Goal: Task Accomplishment & Management: Manage account settings

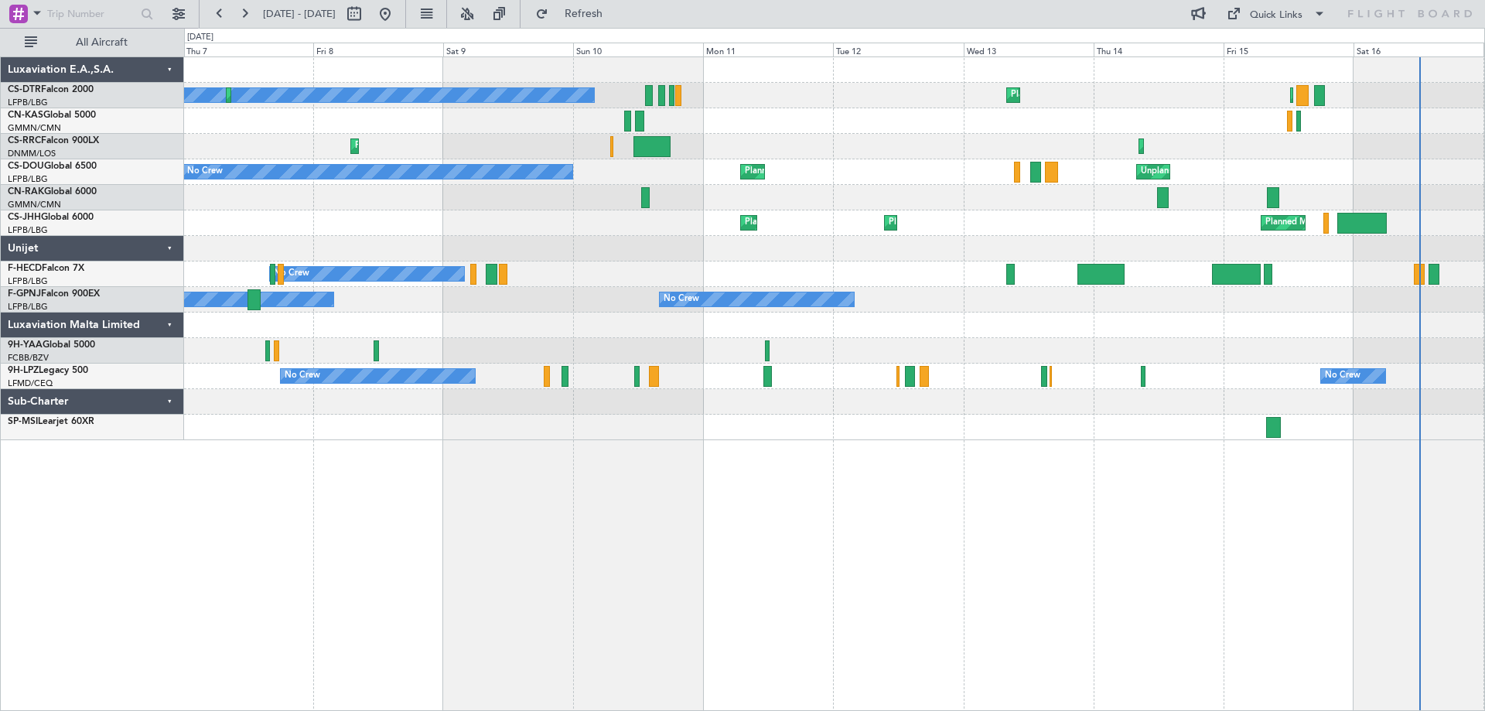
click at [986, 171] on div "Planned Maint Sofia Planned Maint Paris (Le Bourget) No Crew Planned Maint Sofi…" at bounding box center [834, 248] width 1300 height 383
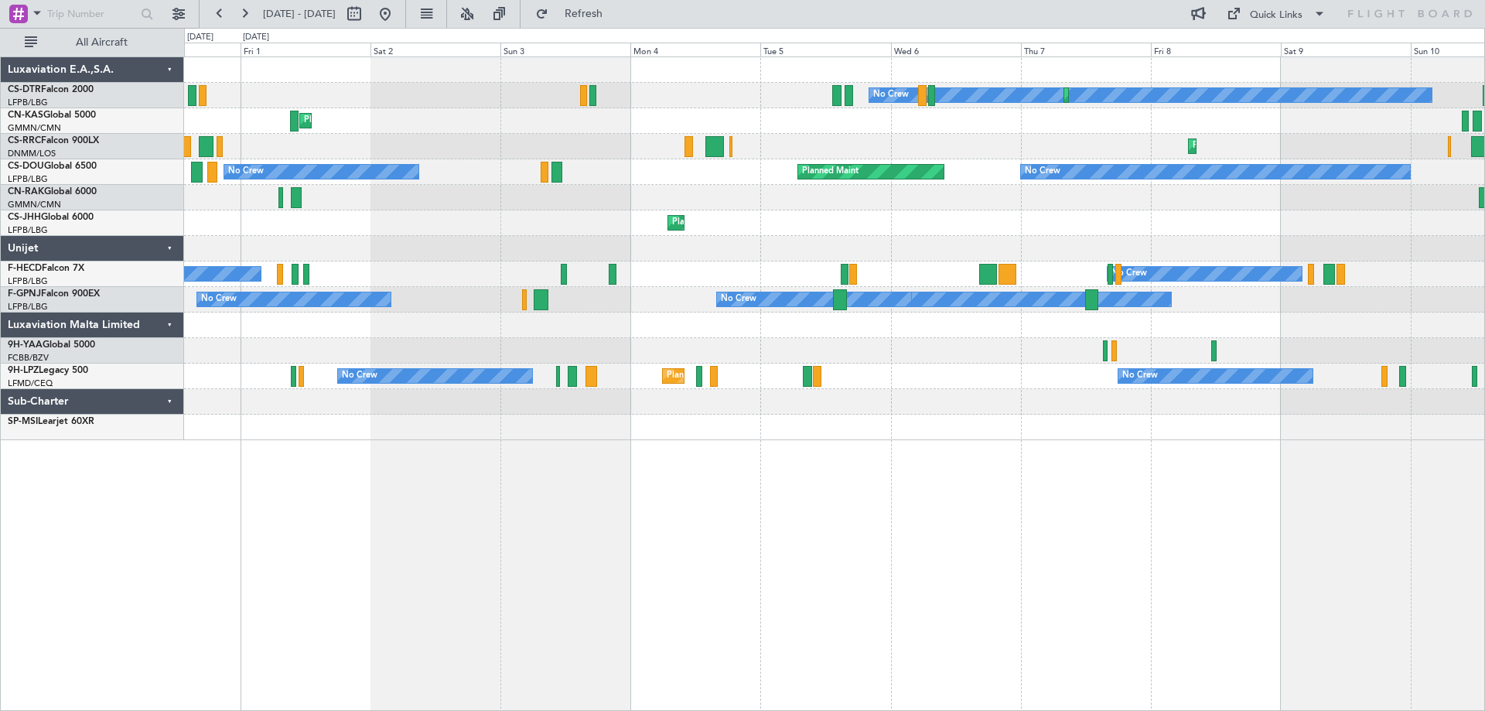
click at [1156, 221] on div "No Crew Planned Maint Sofia Planned Maint Nice (Côte d'Azur Airport) Planned Ma…" at bounding box center [834, 248] width 1300 height 383
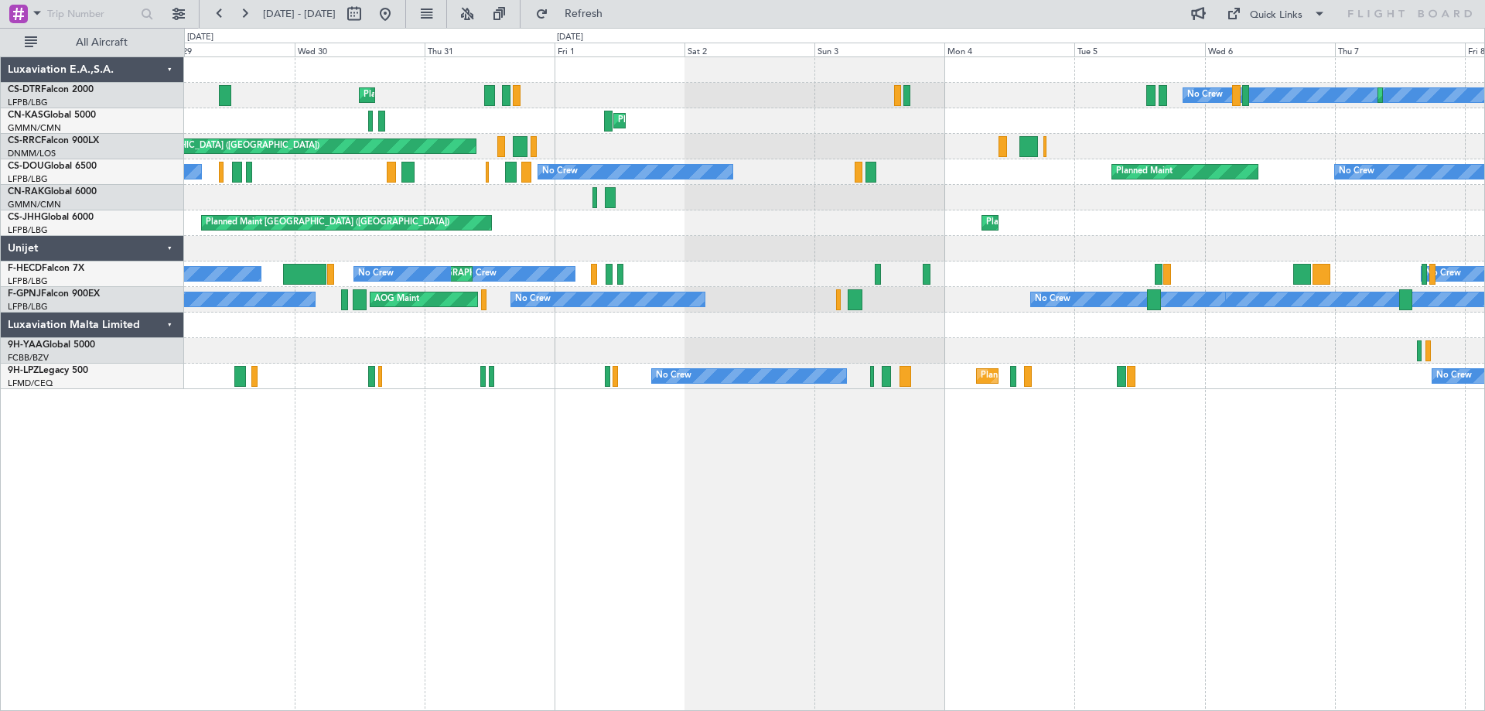
click at [927, 200] on div "No Crew Planned Maint Sofia Planned Maint Nice (Côte d'Azur Airport) Planned Ma…" at bounding box center [834, 223] width 1300 height 332
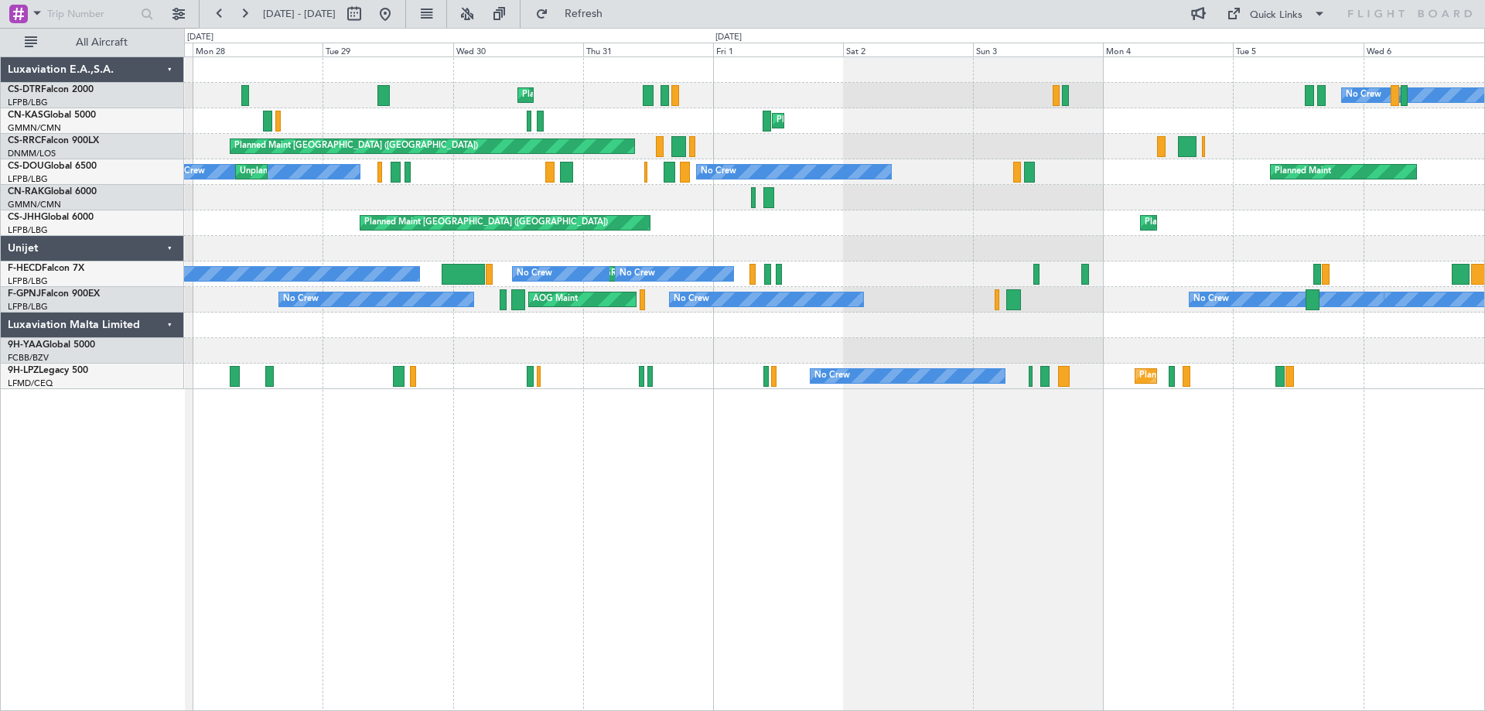
click at [903, 125] on div "Planned Maint Olbia (Costa Smeralda)" at bounding box center [834, 121] width 1300 height 26
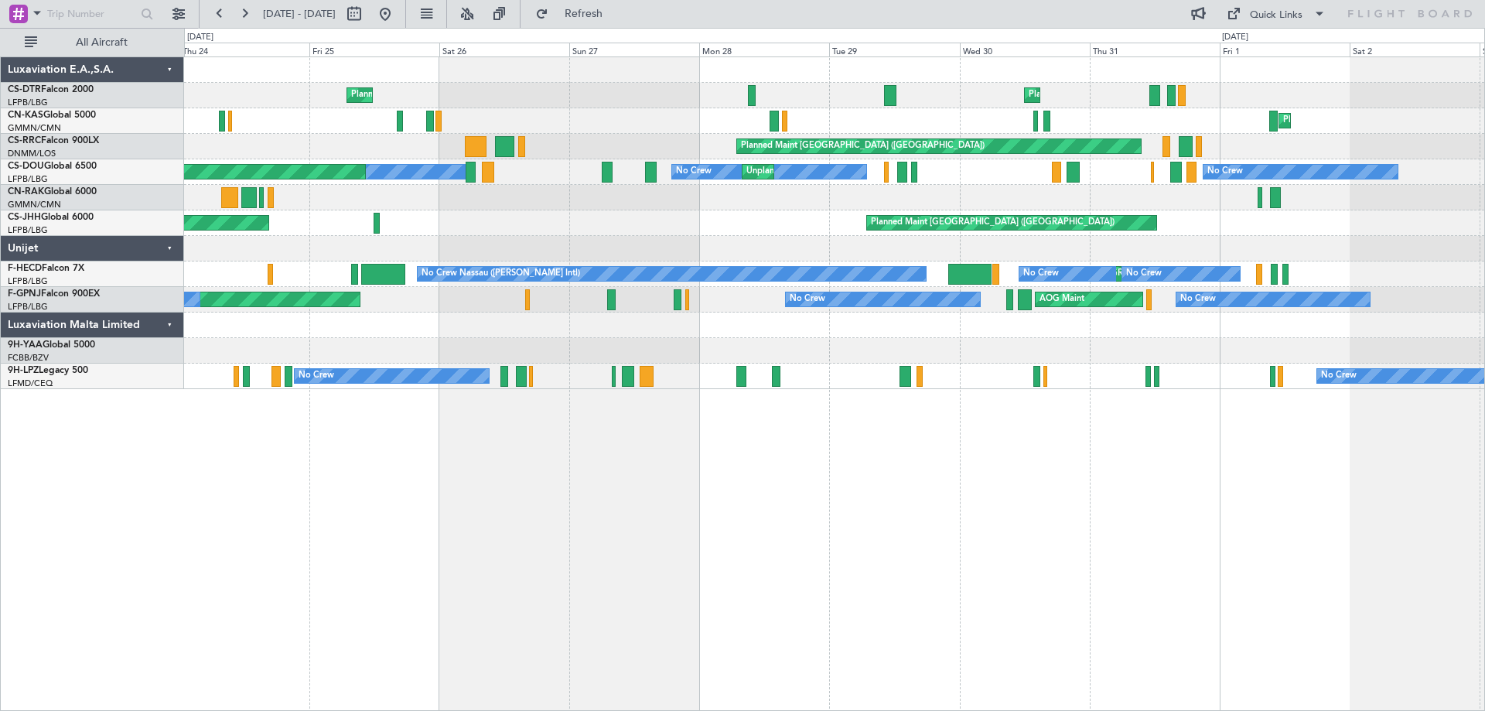
click at [989, 178] on div "Planned Maint Nice (Côte d'Azur Airport) Planned Maint Milas (Bodrum) Planned M…" at bounding box center [834, 223] width 1300 height 332
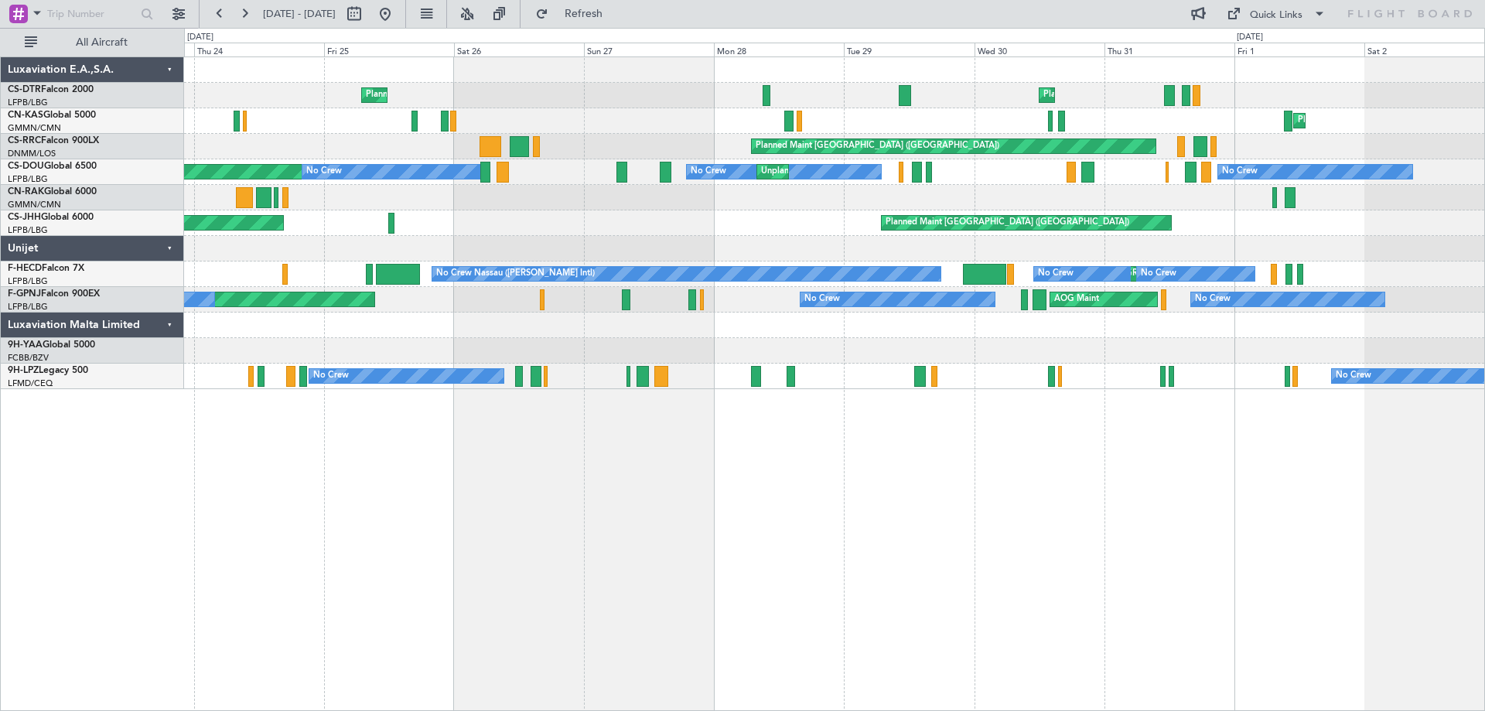
click at [712, 210] on div "Planned Maint London (Biggin Hill) Planned Maint Paris (Le Bourget) Planned Mai…" at bounding box center [834, 223] width 1300 height 26
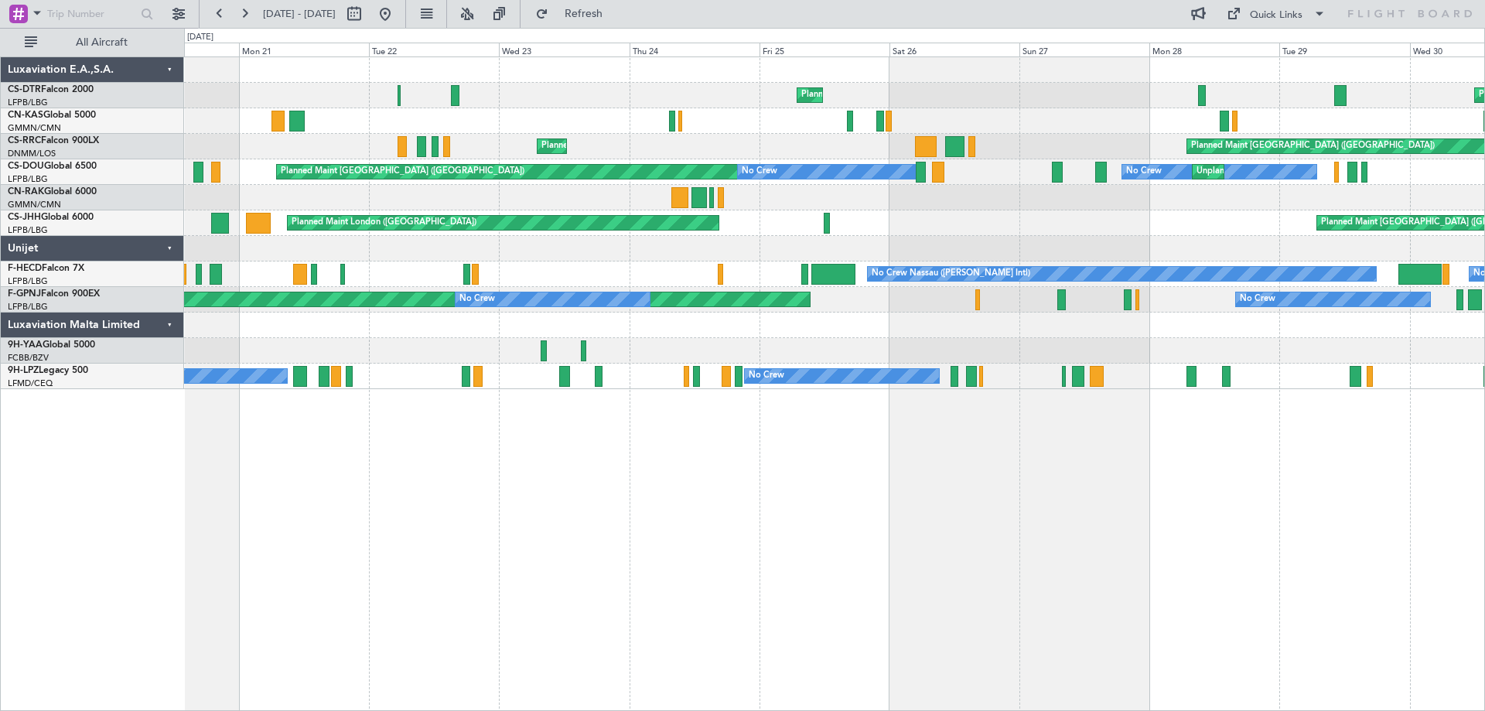
click at [835, 216] on div "Planned Maint Nice (Côte d'Azur Airport) Planned Maint Milas (Bodrum) AOG Maint…" at bounding box center [834, 223] width 1300 height 332
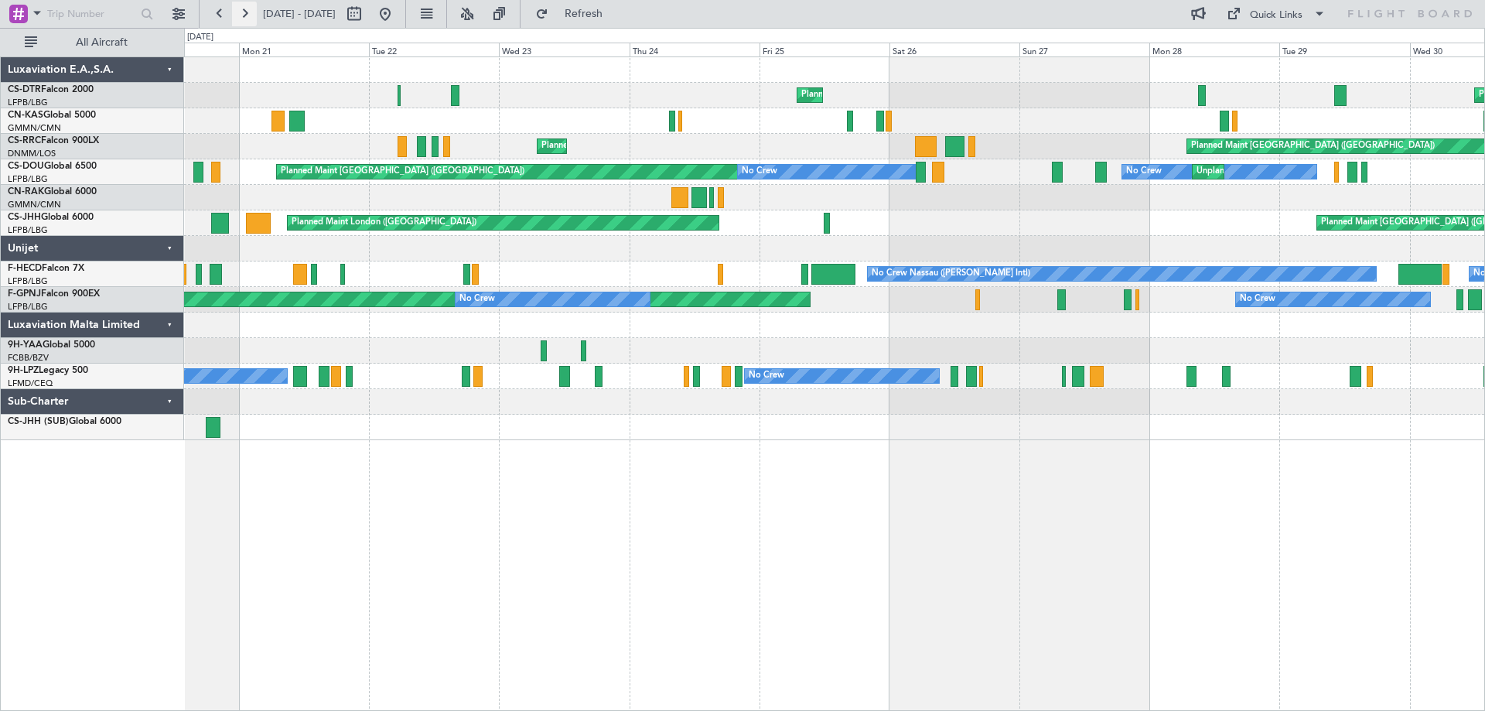
click at [245, 15] on button at bounding box center [244, 14] width 25 height 25
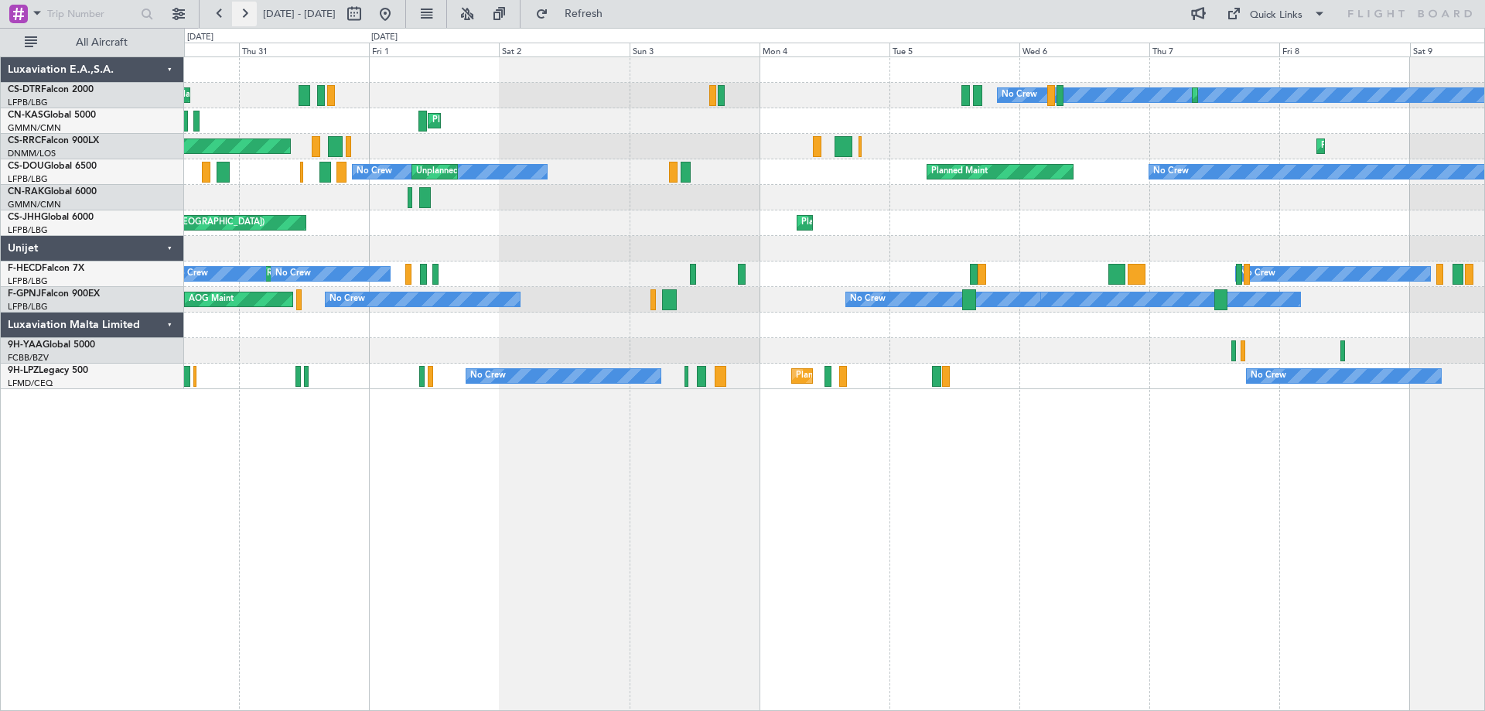
click at [245, 15] on button at bounding box center [244, 14] width 25 height 25
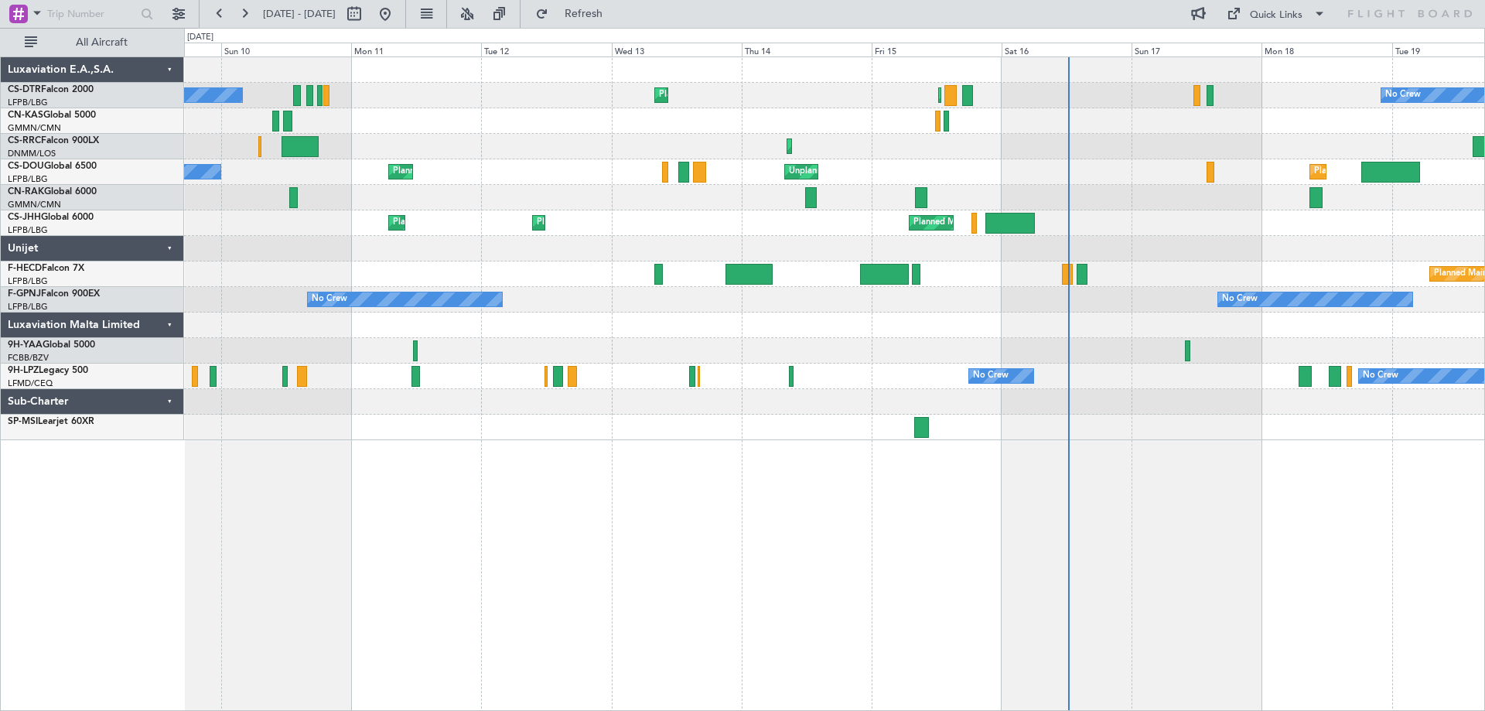
click at [242, 115] on div "Planned Maint Sofia Planned Maint Paris (Le Bourget) No Crew No Crew Planned Ma…" at bounding box center [834, 248] width 1300 height 383
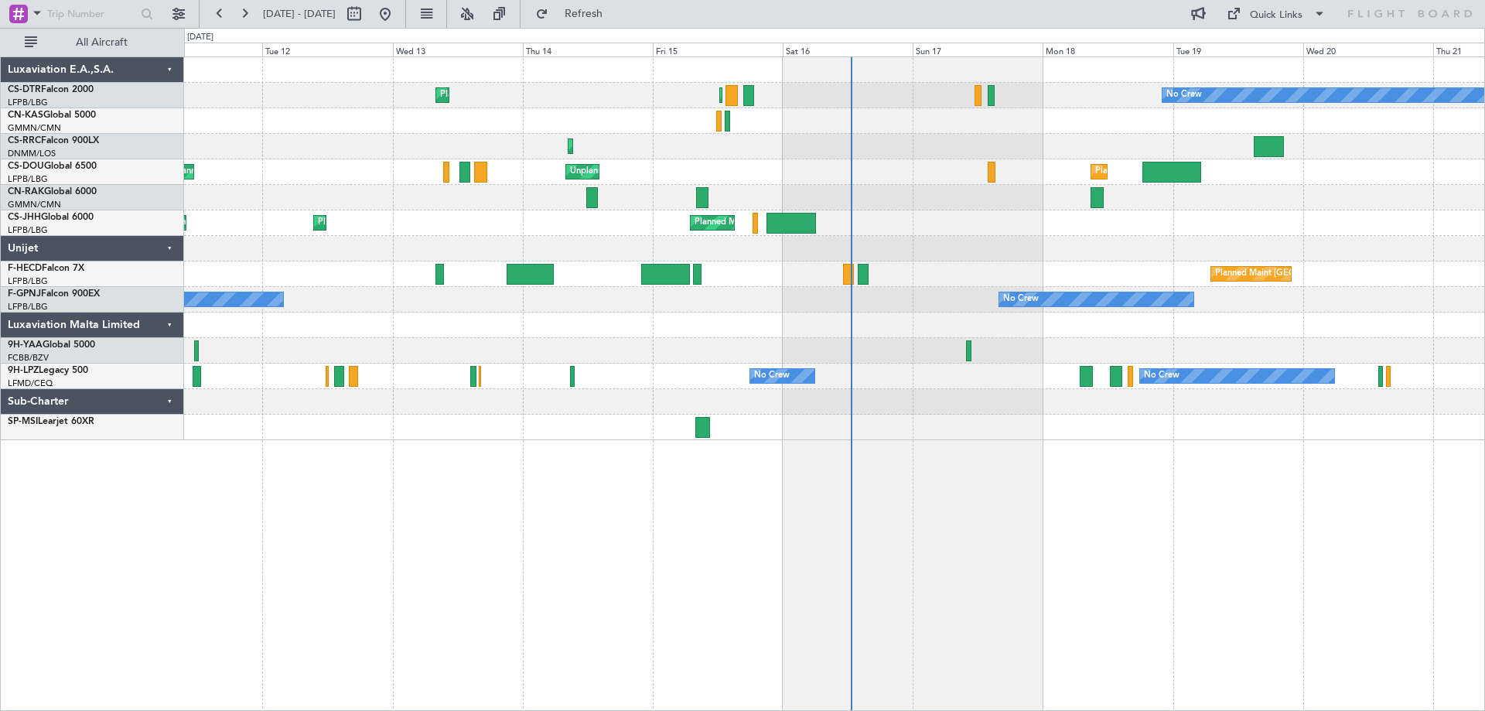
click at [660, 357] on div "Planned Maint Sofia Planned Maint Paris (Le Bourget) No Crew No Crew Planned Ma…" at bounding box center [834, 248] width 1300 height 383
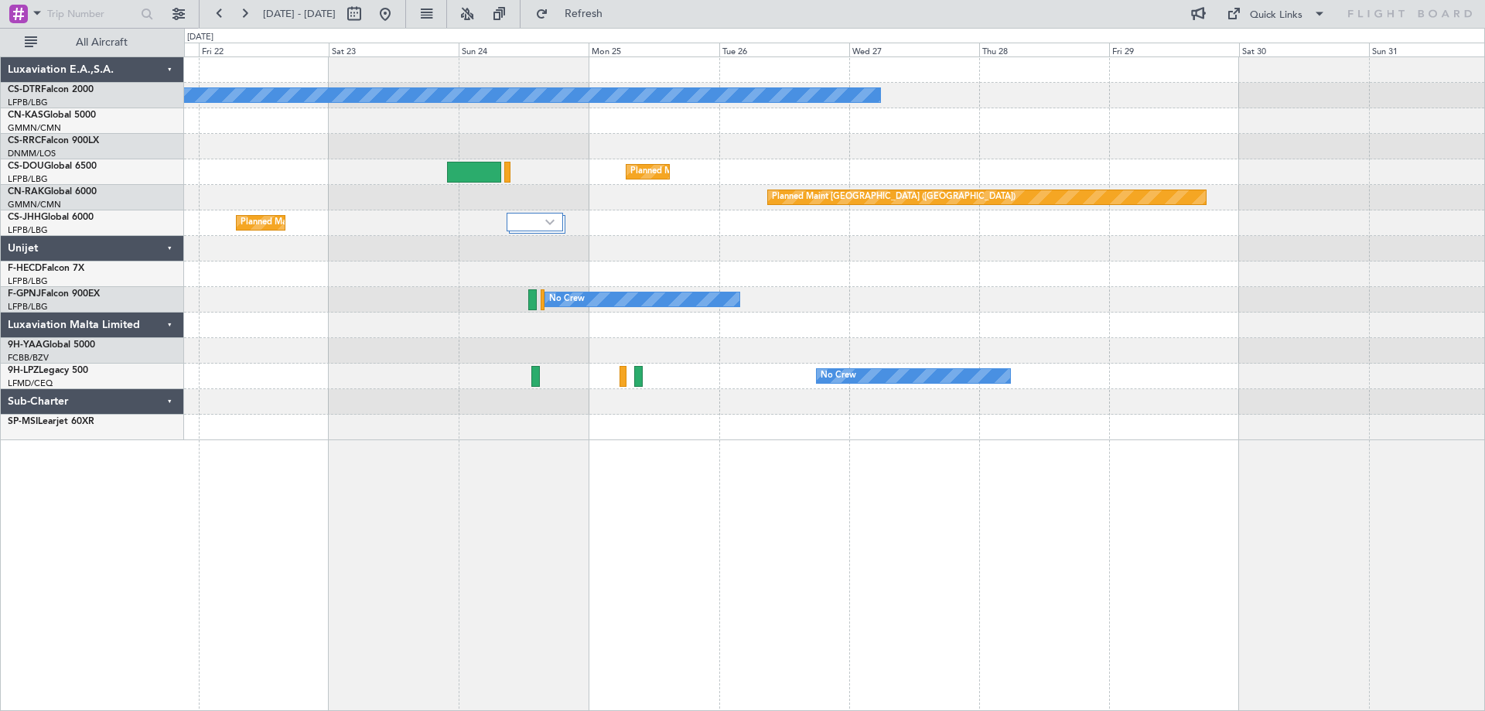
click at [510, 312] on div "No Crew Planned Maint Paris (Le Bourget) Planned Maint Berlin (Brandenburg) Pla…" at bounding box center [834, 248] width 1300 height 383
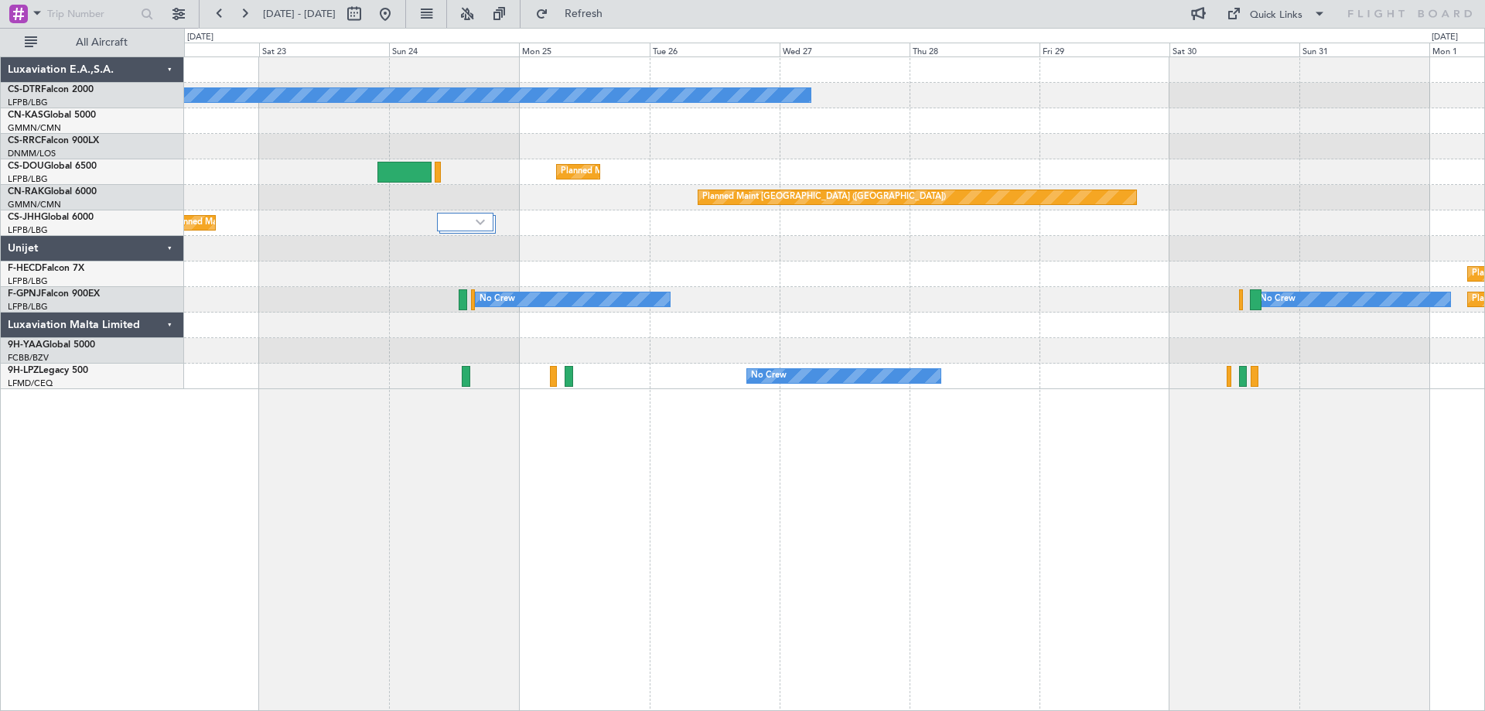
click at [1053, 276] on div "Planned Maint [GEOGRAPHIC_DATA] ([GEOGRAPHIC_DATA])" at bounding box center [834, 274] width 1300 height 26
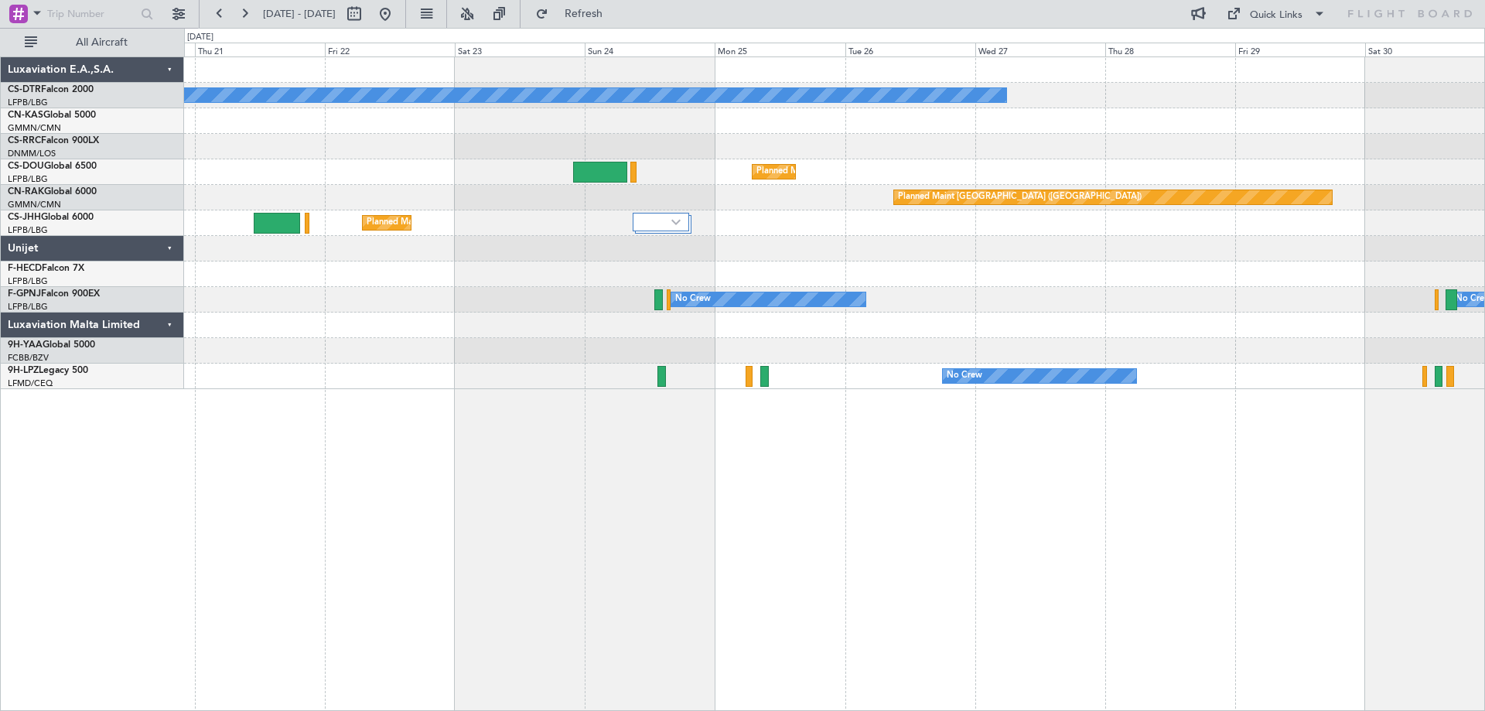
click at [1418, 301] on div "No Crew Planned Maint Paris (Le Bourget) Planned Maint London (Luton) Planned M…" at bounding box center [834, 223] width 1300 height 332
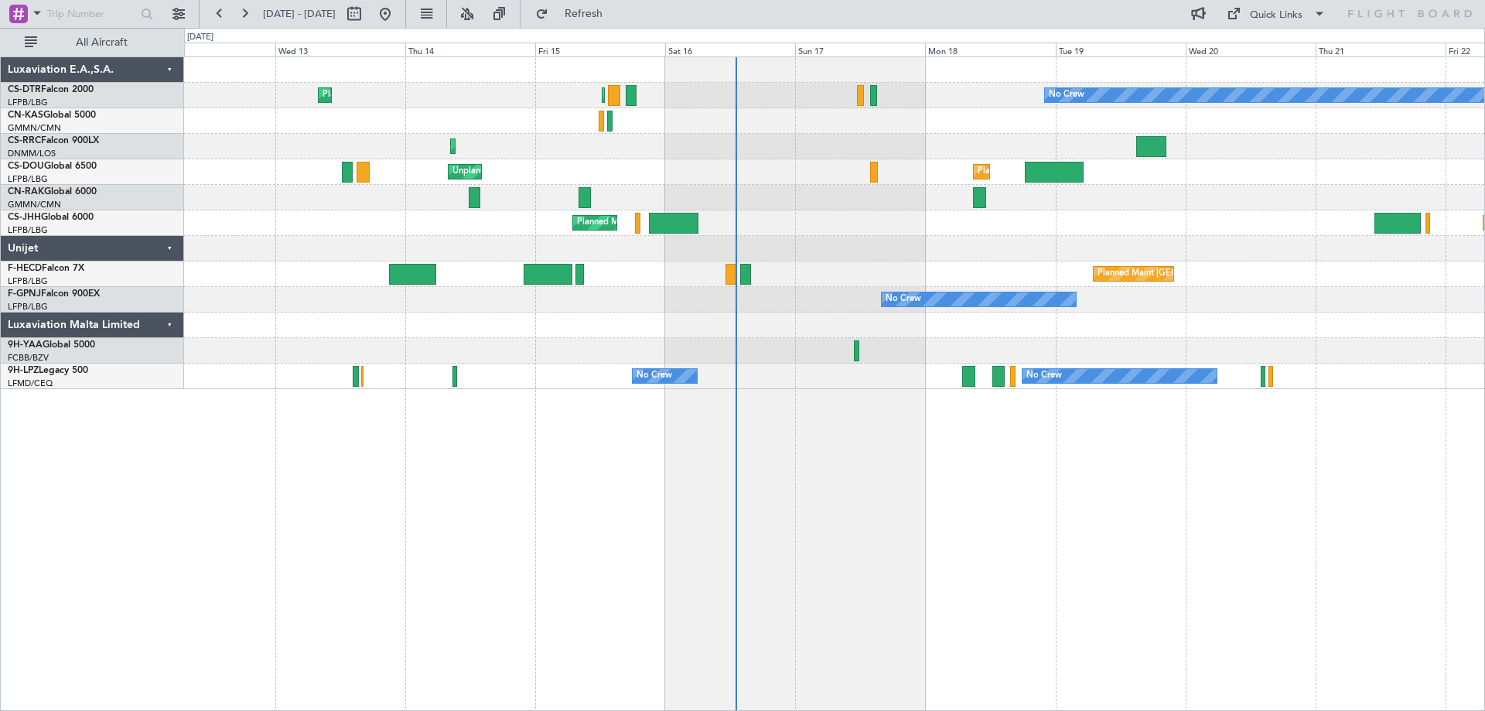
click at [1378, 336] on div "No Crew Planned Maint Paris (Le Bourget) Planned Maint Sofia No Crew Planned Ma…" at bounding box center [834, 223] width 1300 height 332
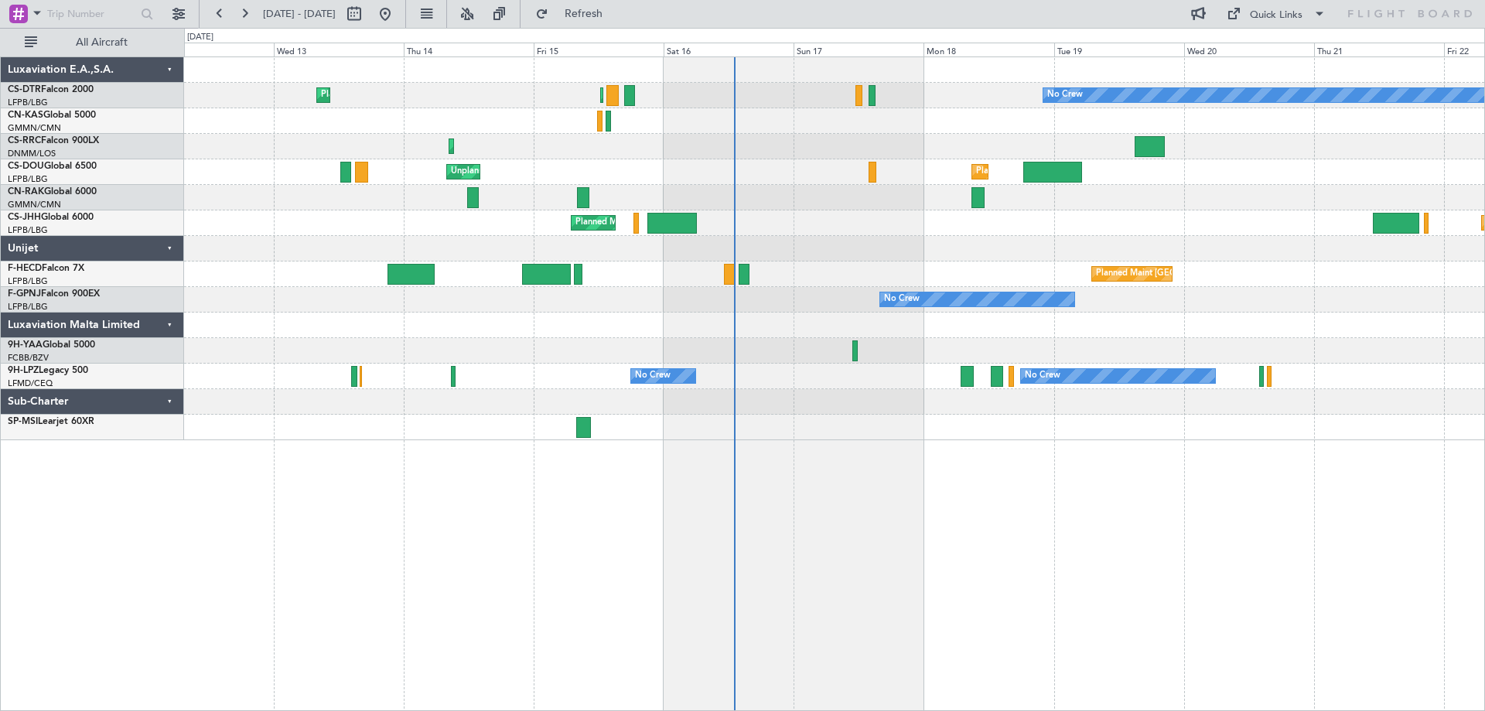
click at [1063, 229] on div "Planned Maint Paris (Le Bourget) Planned Maint London (Luton)" at bounding box center [834, 223] width 1300 height 26
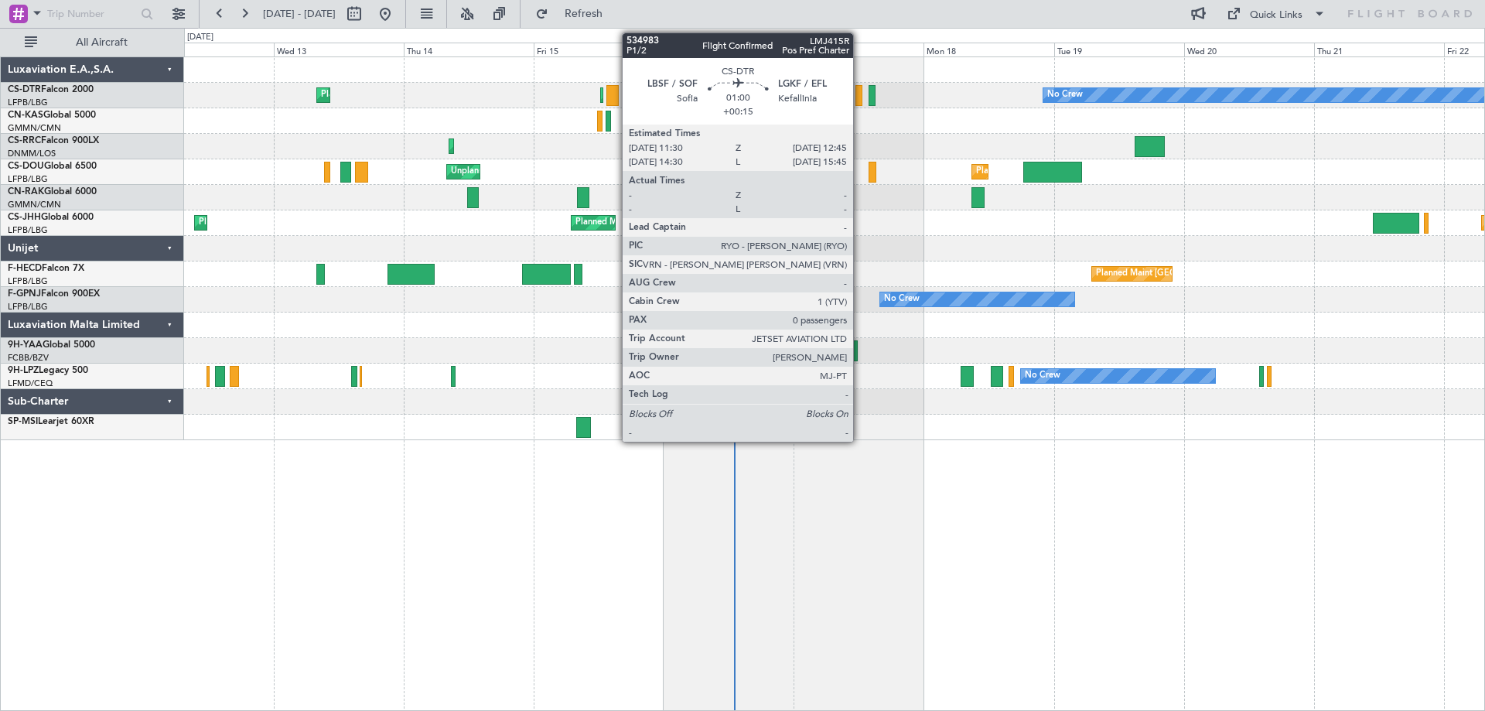
click at [860, 101] on div at bounding box center [858, 95] width 7 height 21
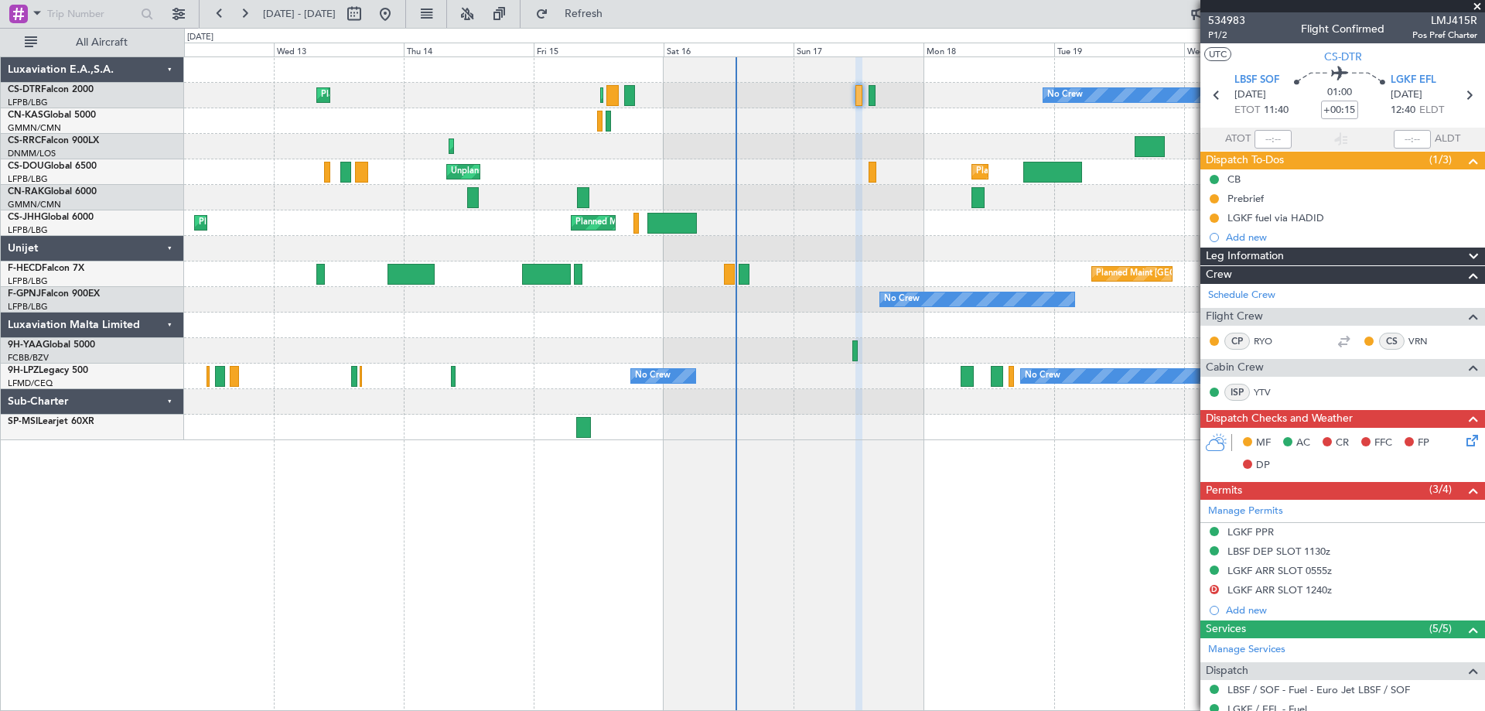
click at [1477, 9] on span at bounding box center [1477, 7] width 15 height 14
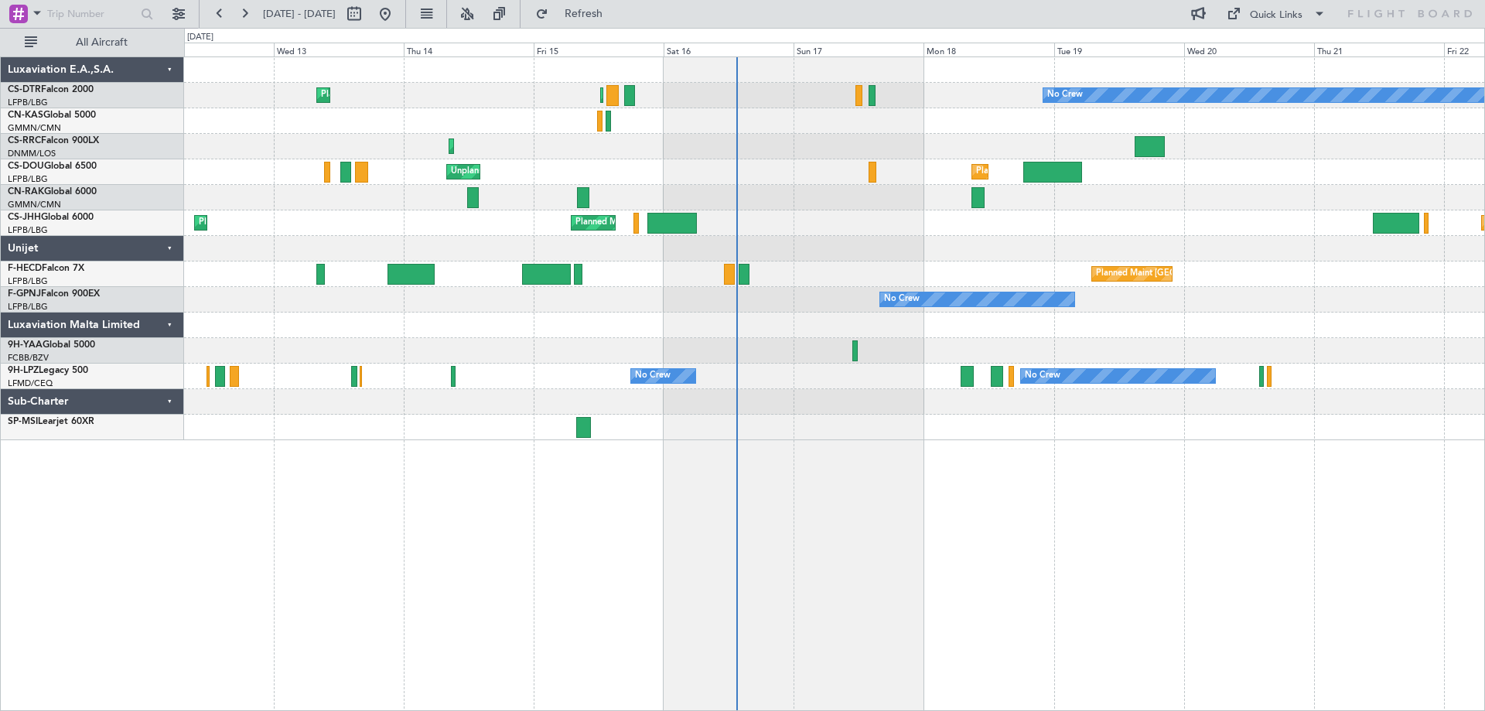
click at [1187, 429] on div at bounding box center [834, 428] width 1300 height 26
click at [1313, 12] on span at bounding box center [1319, 14] width 19 height 19
click at [1272, 48] on button "Trip Builder" at bounding box center [1277, 50] width 116 height 37
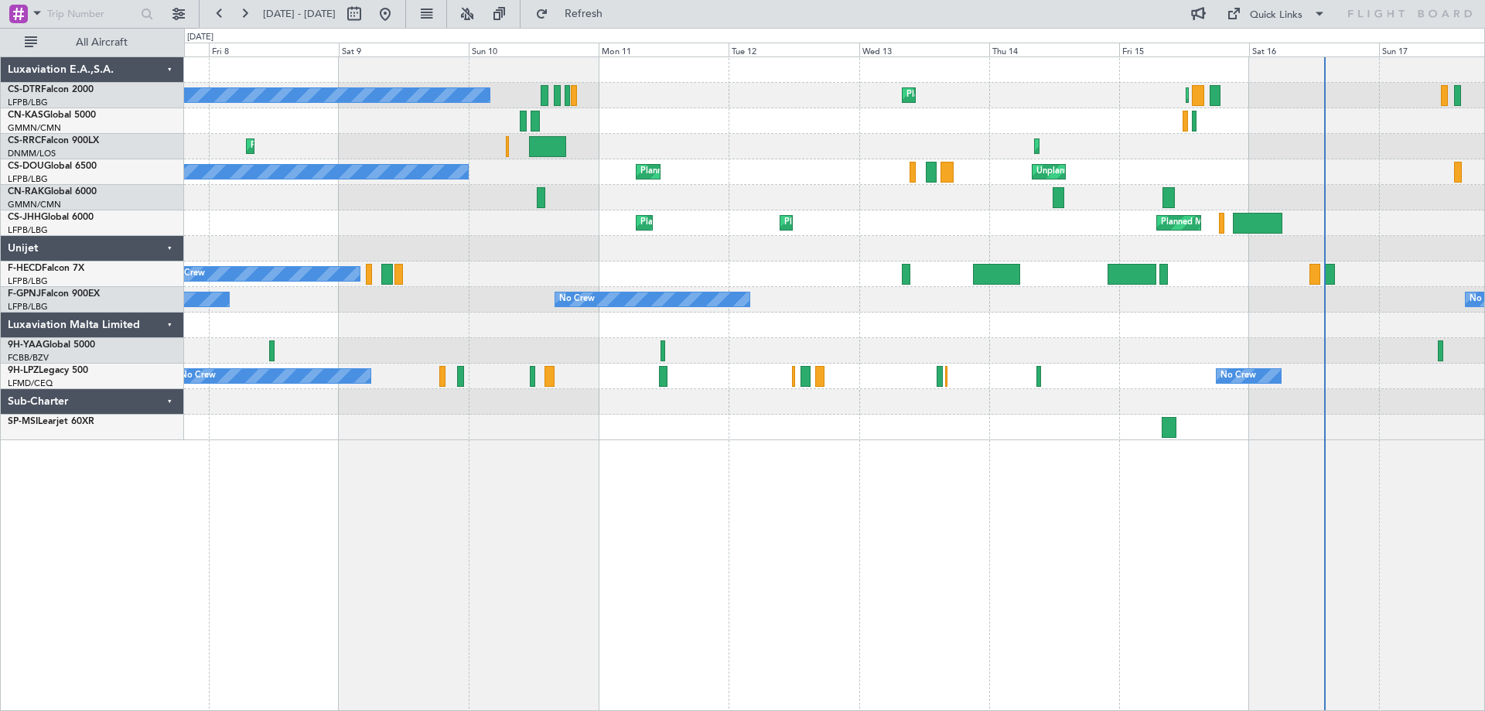
click at [1474, 710] on html "12 Aug 2025 - 22 Aug 2025 Refresh Quick Links All Aircraft Planned Maint Sofia …" at bounding box center [742, 355] width 1485 height 711
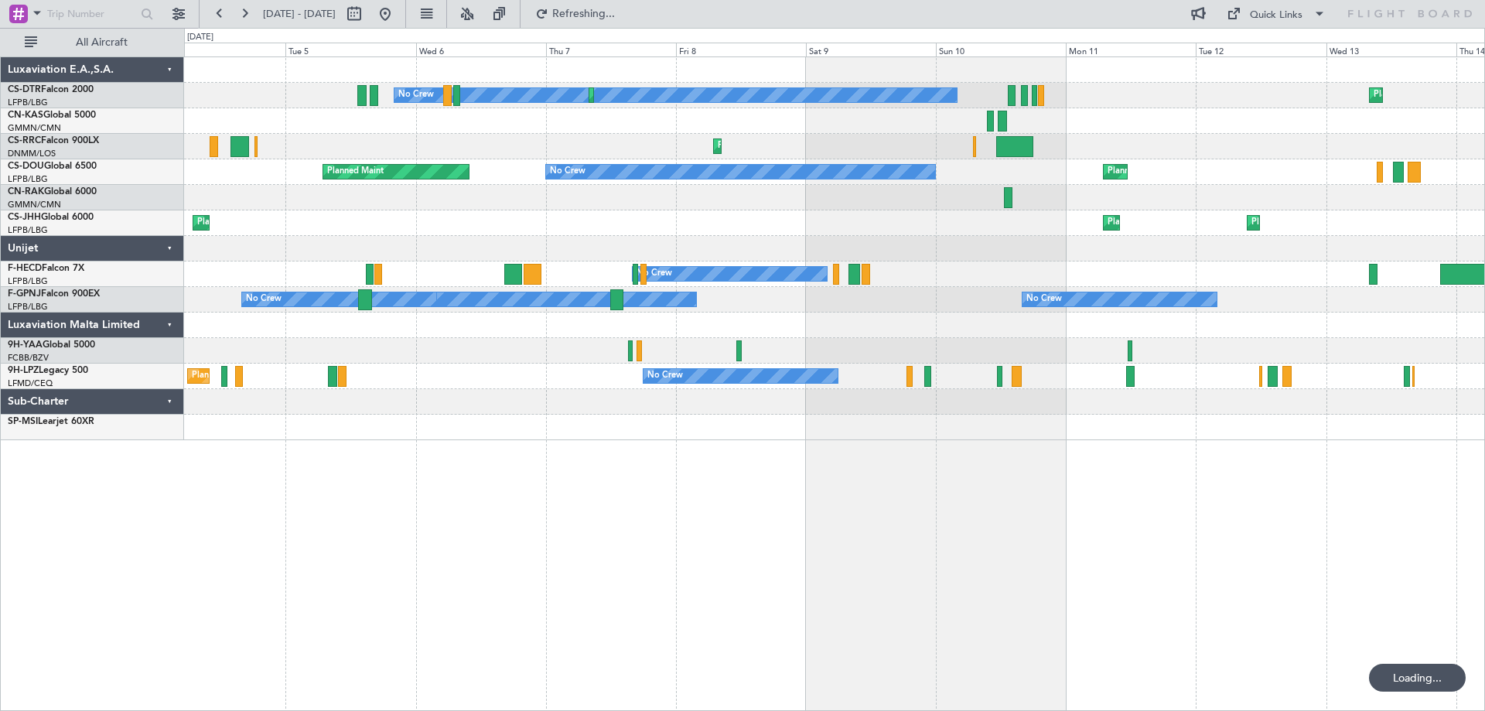
click at [1069, 643] on div "Planned Maint Sofia No Crew Planned Maint Sofia Planned Maint Paris (Le Bourget…" at bounding box center [834, 383] width 1301 height 654
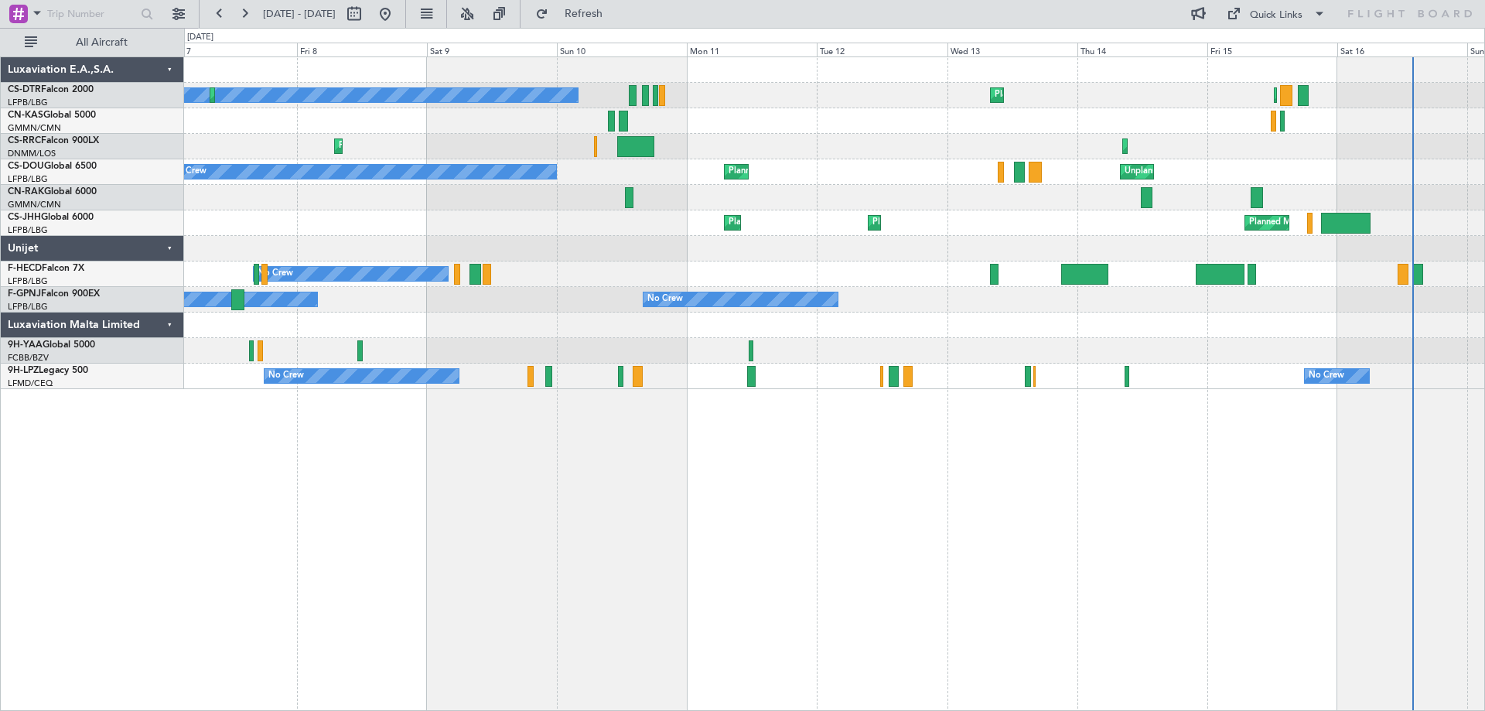
click at [874, 553] on div "Planned Maint Sofia No Crew Planned Maint Sofia Planned Maint Paris (Le Bourget…" at bounding box center [834, 383] width 1301 height 654
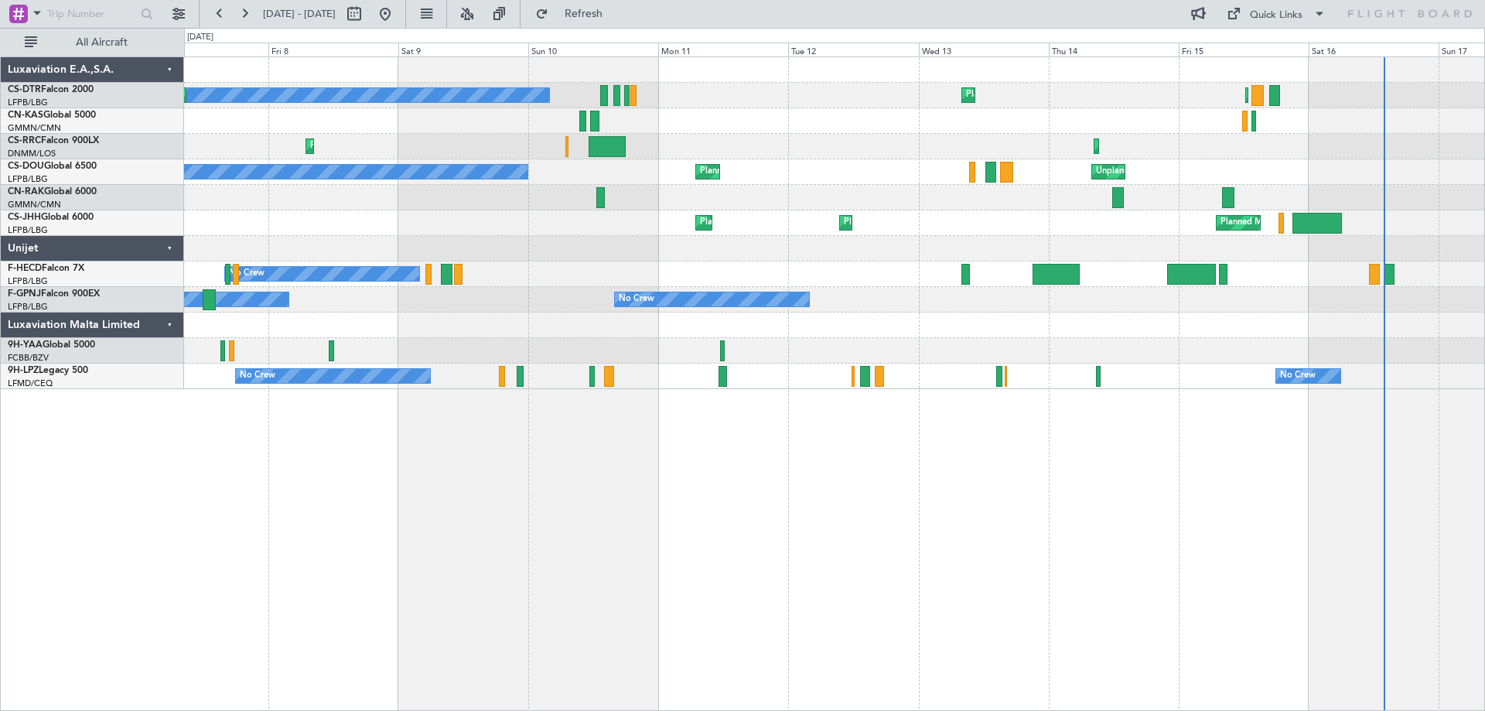
click at [663, 517] on div "Planned Maint Sofia Planned Maint Paris (Le Bourget) No Crew Planned Maint Sofi…" at bounding box center [834, 383] width 1301 height 654
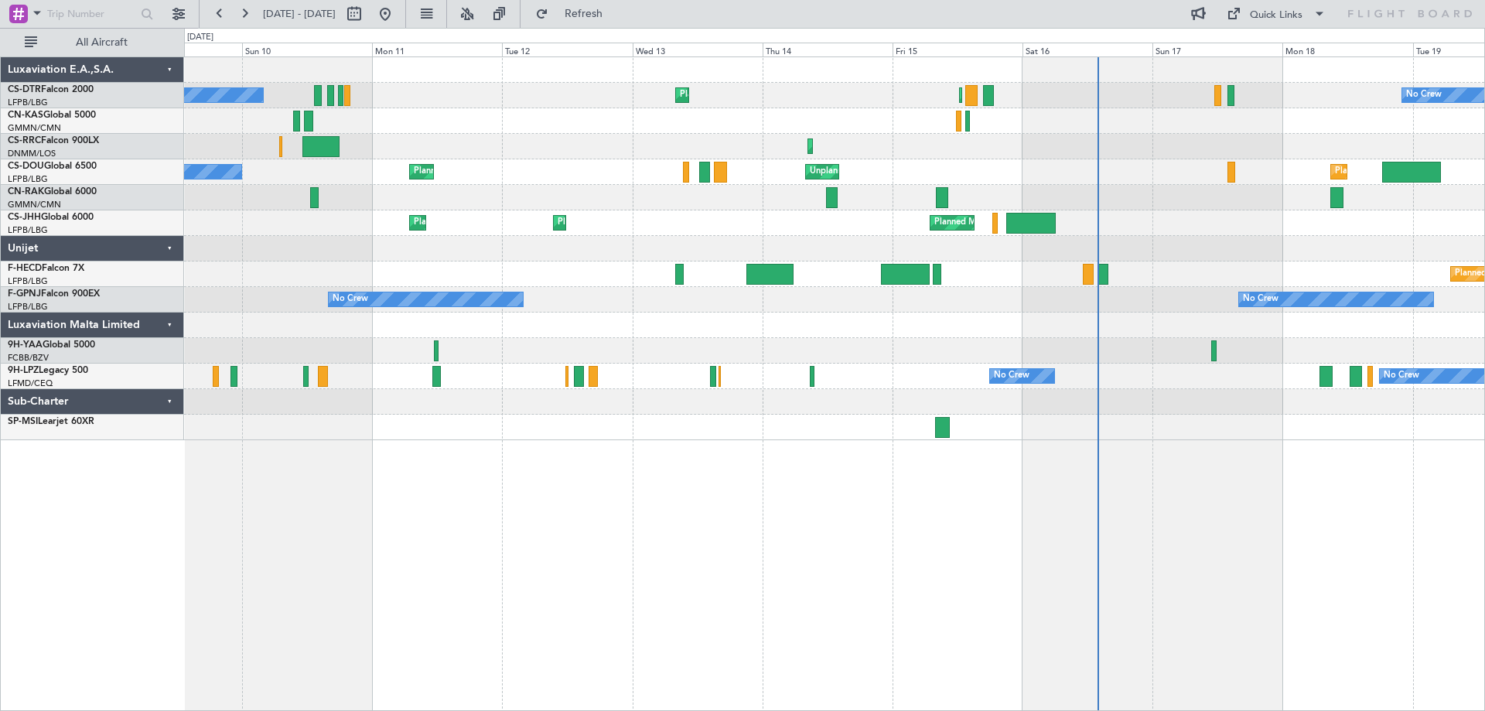
click at [605, 511] on div "Planned Maint Sofia Planned Maint Paris (Le Bourget) No Crew No Crew Planned Ma…" at bounding box center [834, 383] width 1301 height 654
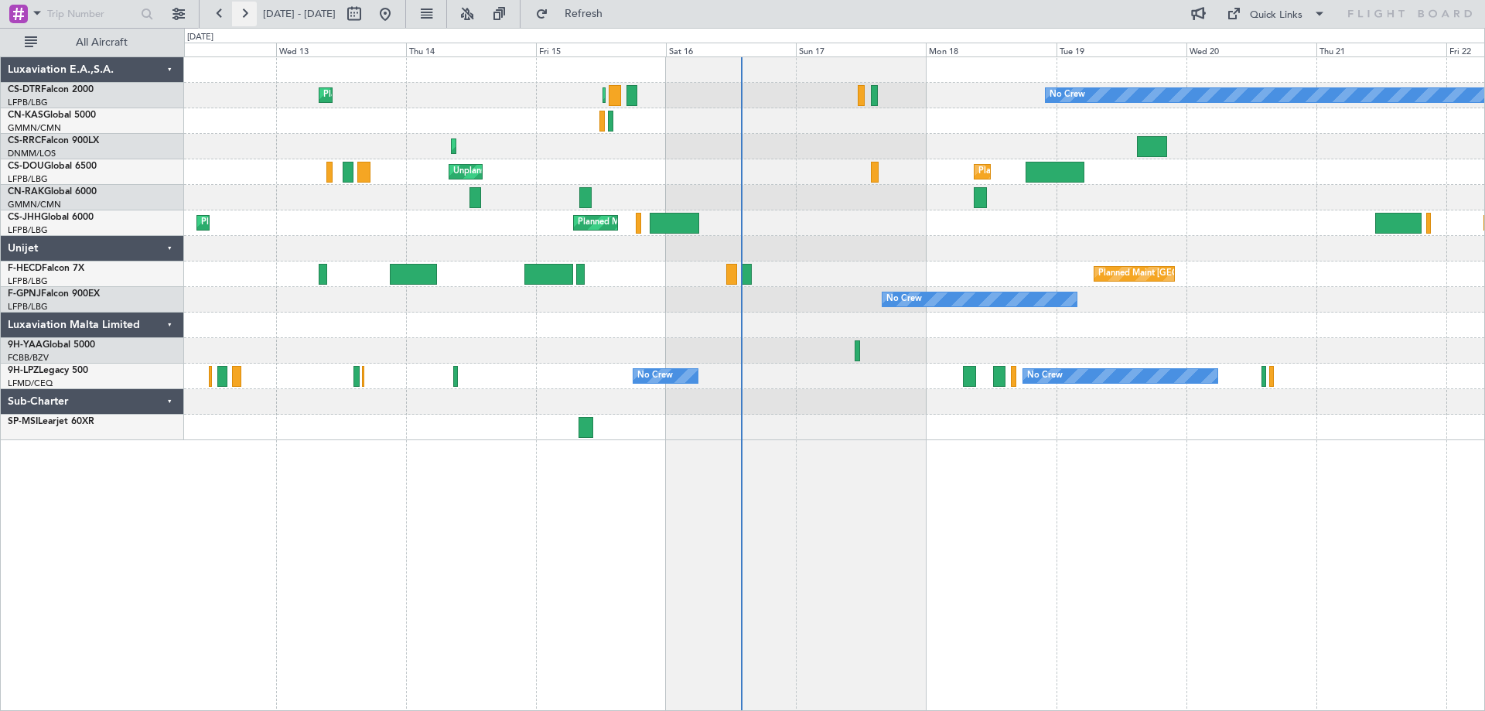
click at [246, 19] on button at bounding box center [244, 14] width 25 height 25
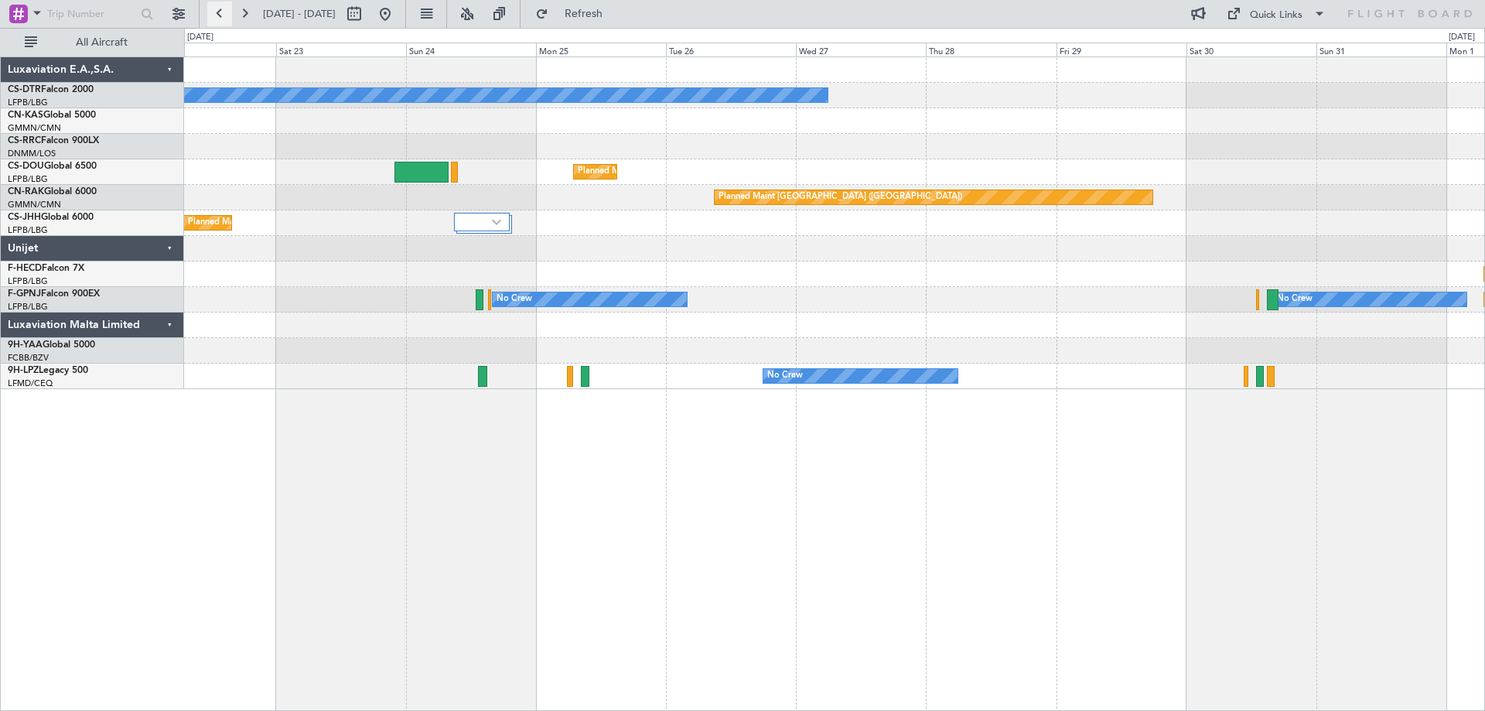
click at [227, 15] on button at bounding box center [219, 14] width 25 height 25
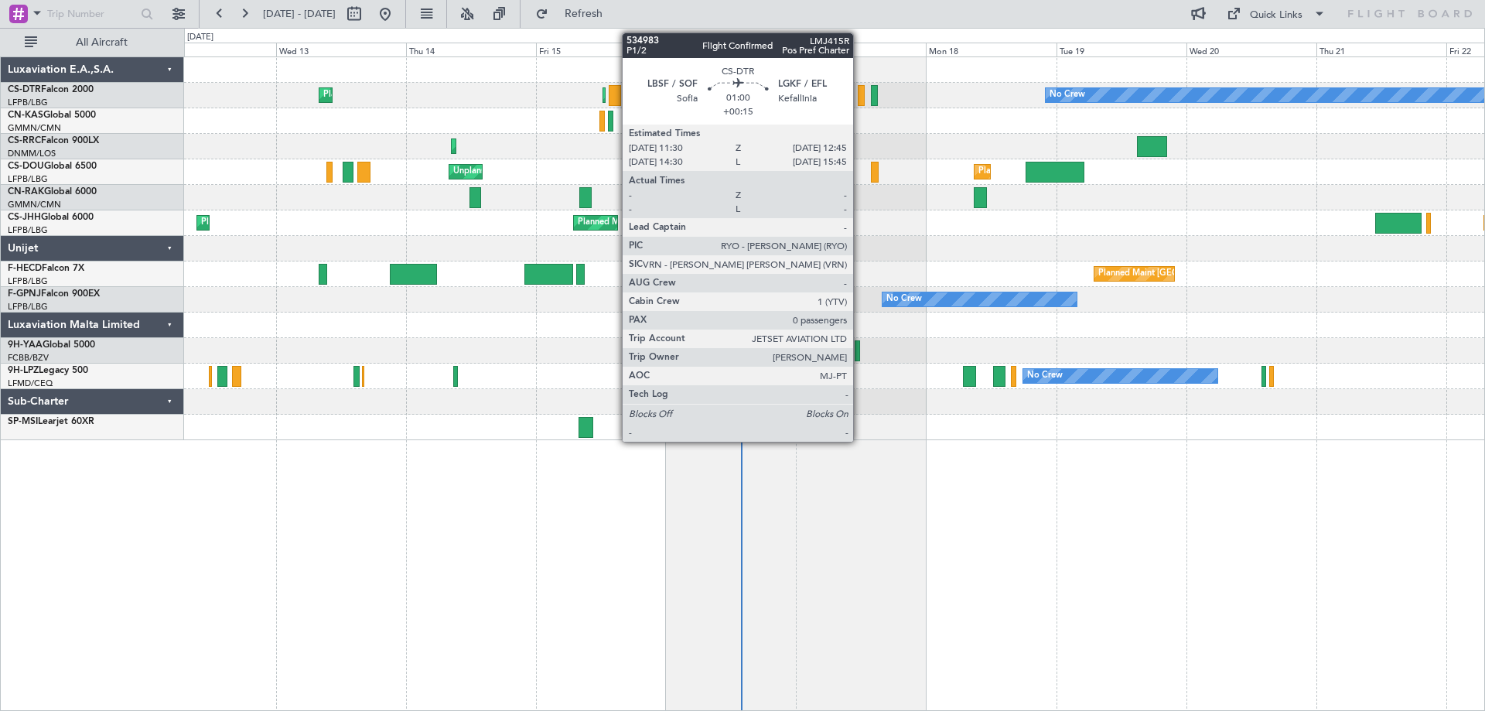
click at [860, 101] on div at bounding box center [861, 95] width 7 height 21
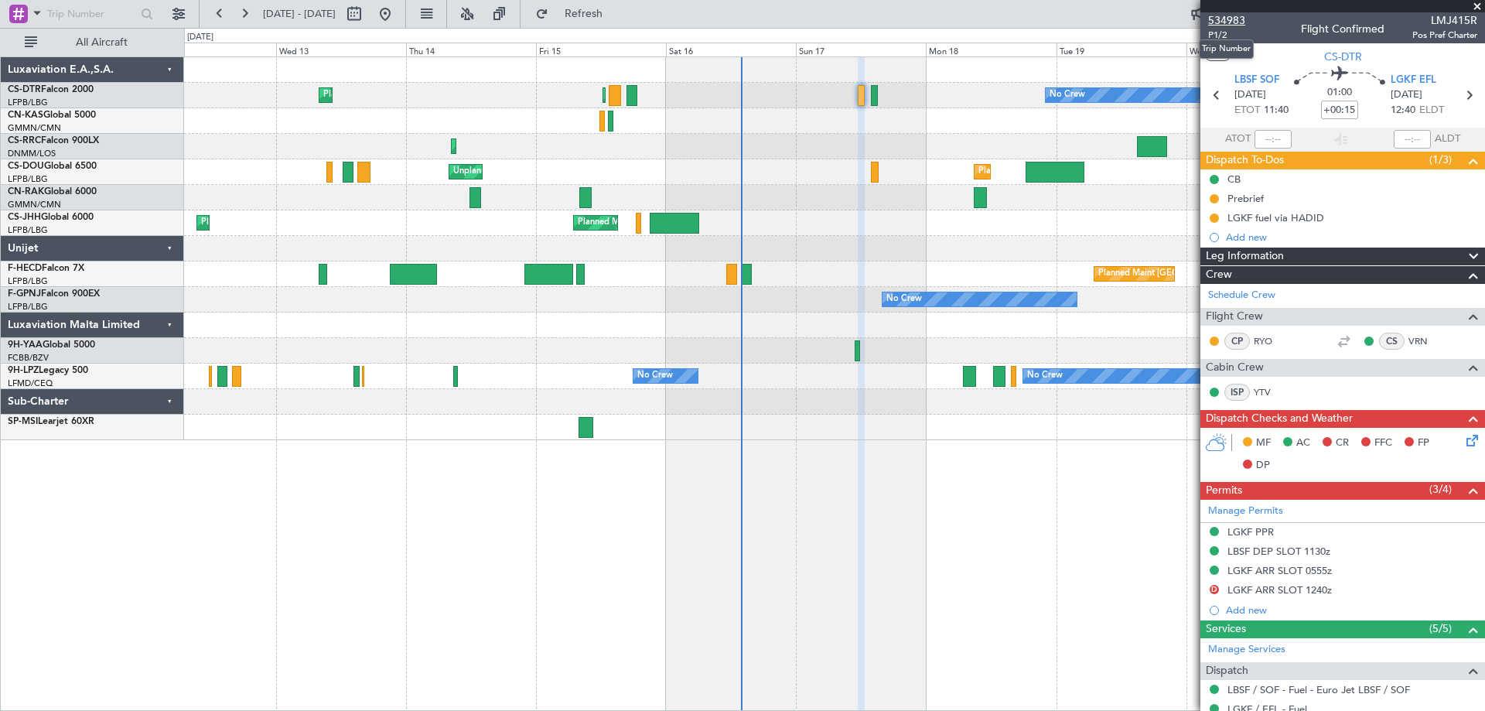
click at [1230, 22] on span "534983" at bounding box center [1226, 20] width 37 height 16
click at [1232, 18] on span "534983" at bounding box center [1226, 20] width 37 height 16
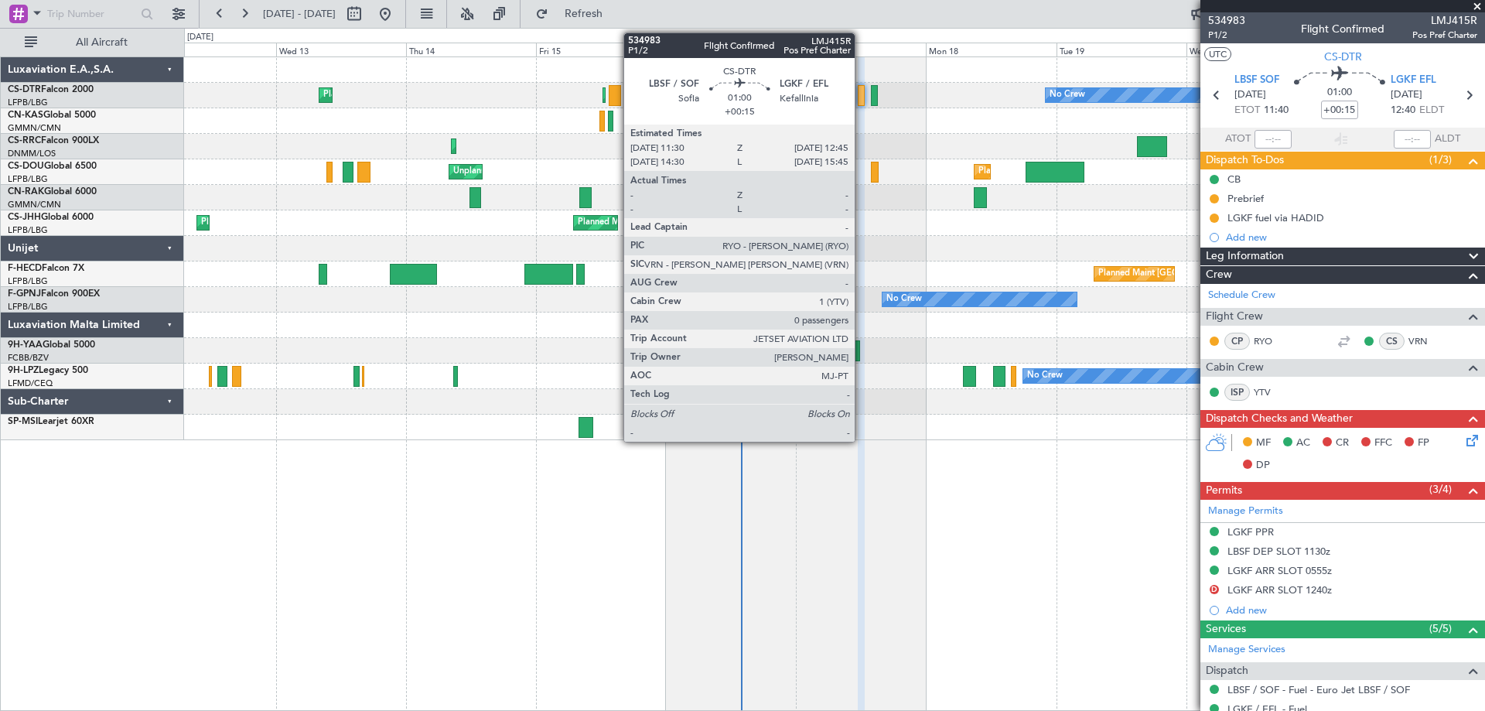
click at [862, 101] on div at bounding box center [861, 95] width 7 height 21
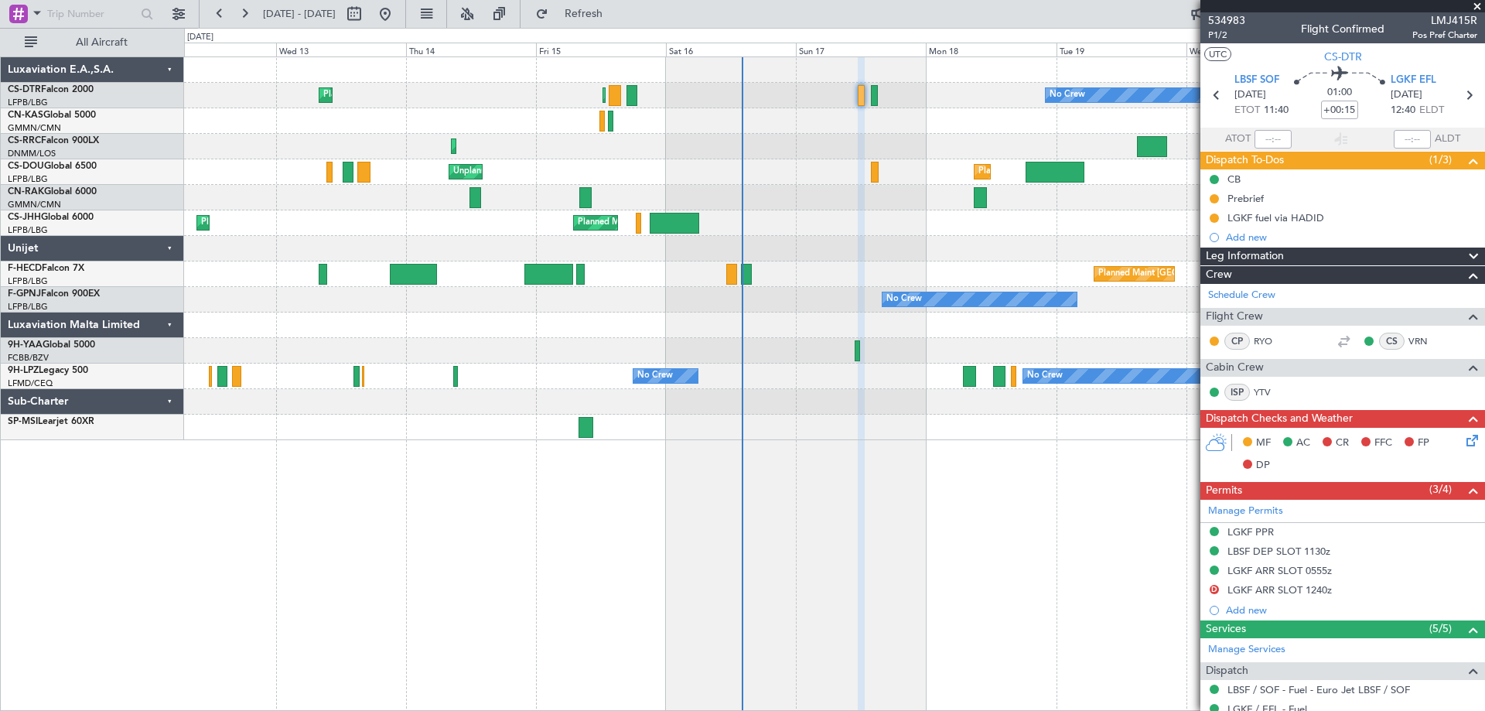
click at [1479, 4] on span at bounding box center [1477, 7] width 15 height 14
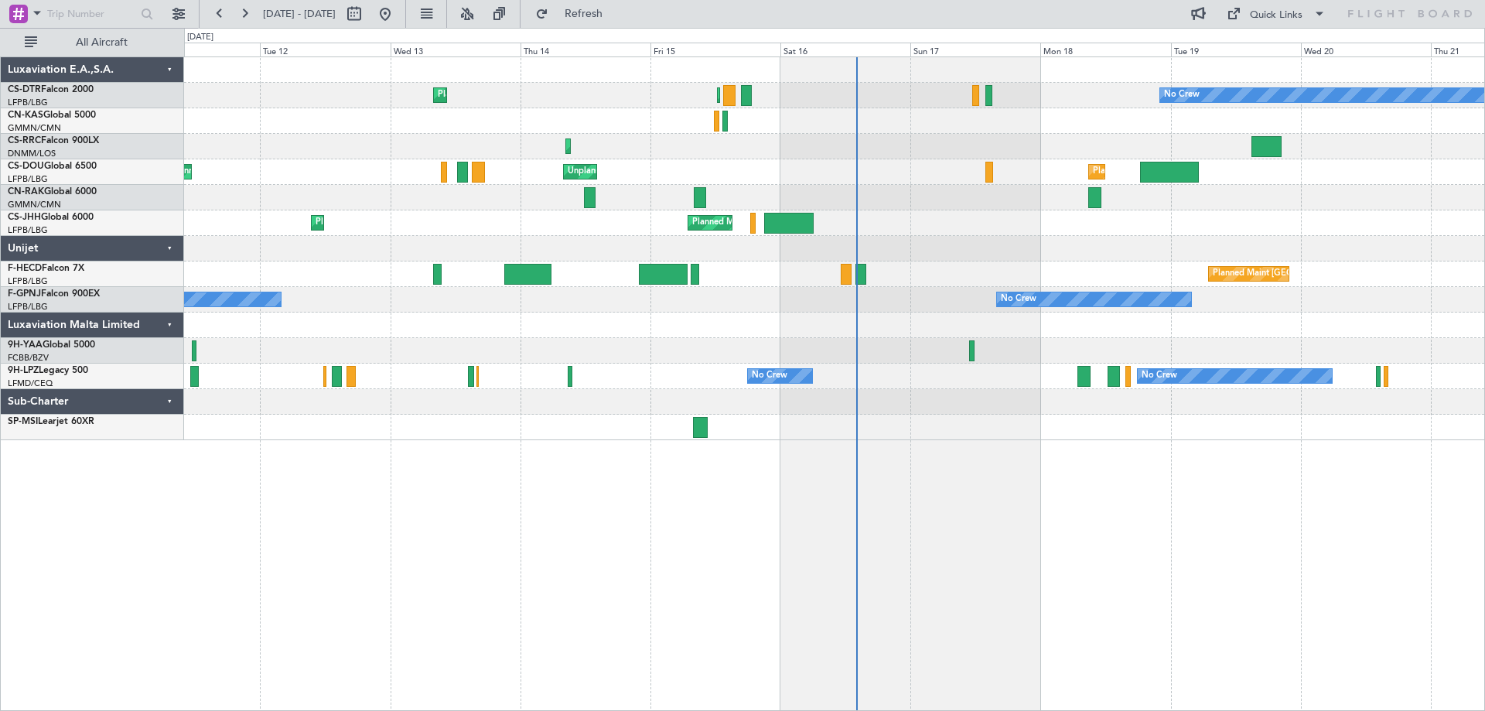
click at [755, 179] on div "Planned Maint Sofia Planned Maint Paris (Le Bourget) No Crew No Crew Planned Ma…" at bounding box center [834, 248] width 1300 height 383
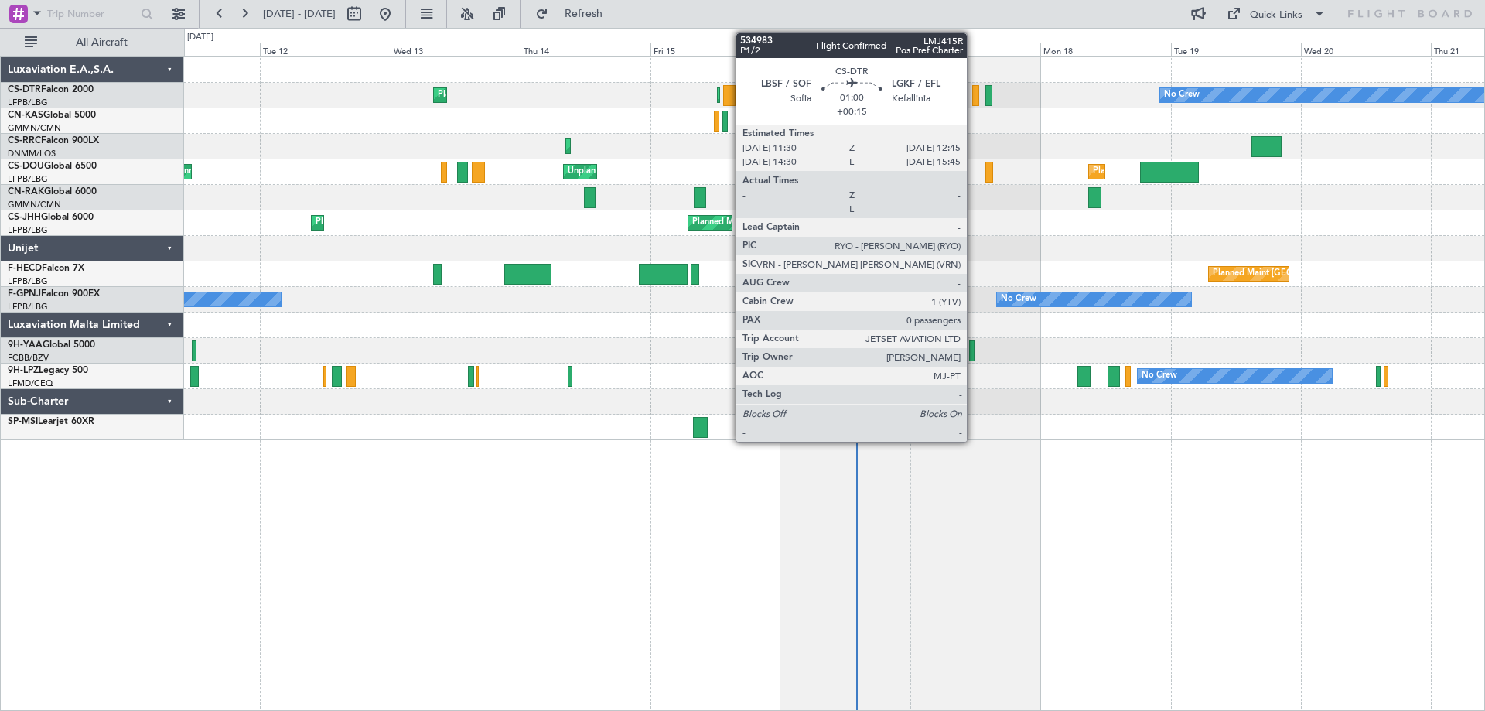
click at [974, 98] on div at bounding box center [975, 95] width 7 height 21
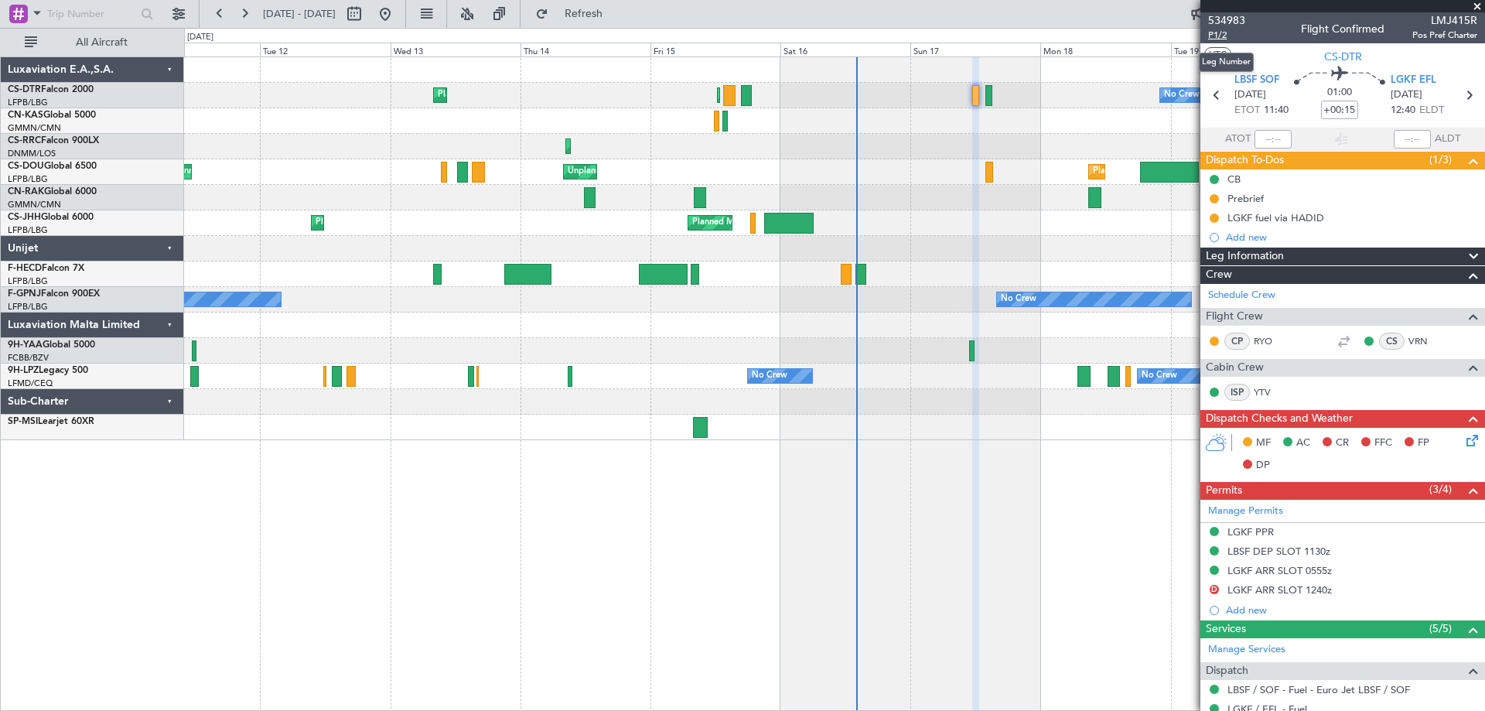
click at [1220, 32] on span "P1/2" at bounding box center [1226, 35] width 37 height 13
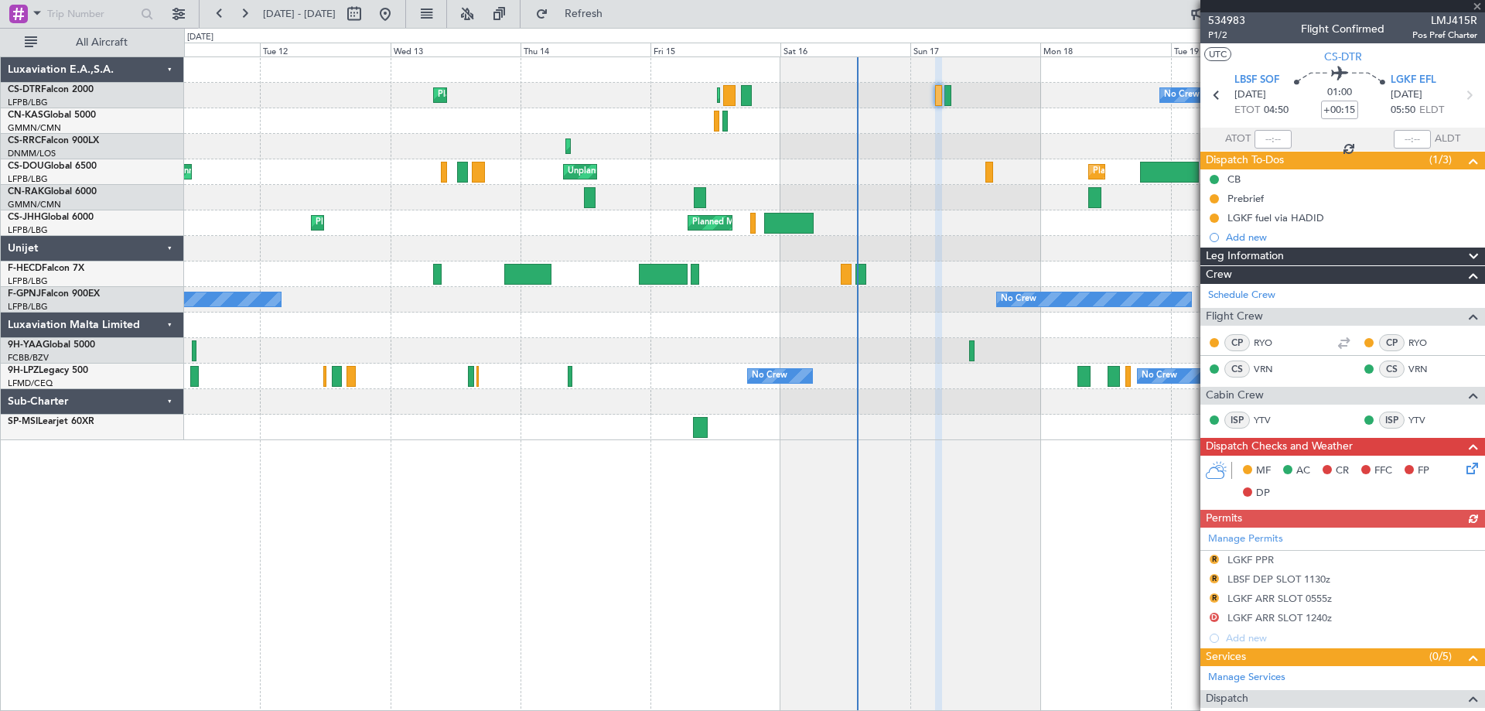
click at [1481, 10] on div at bounding box center [1342, 6] width 285 height 12
click at [1475, 3] on span at bounding box center [1477, 7] width 15 height 14
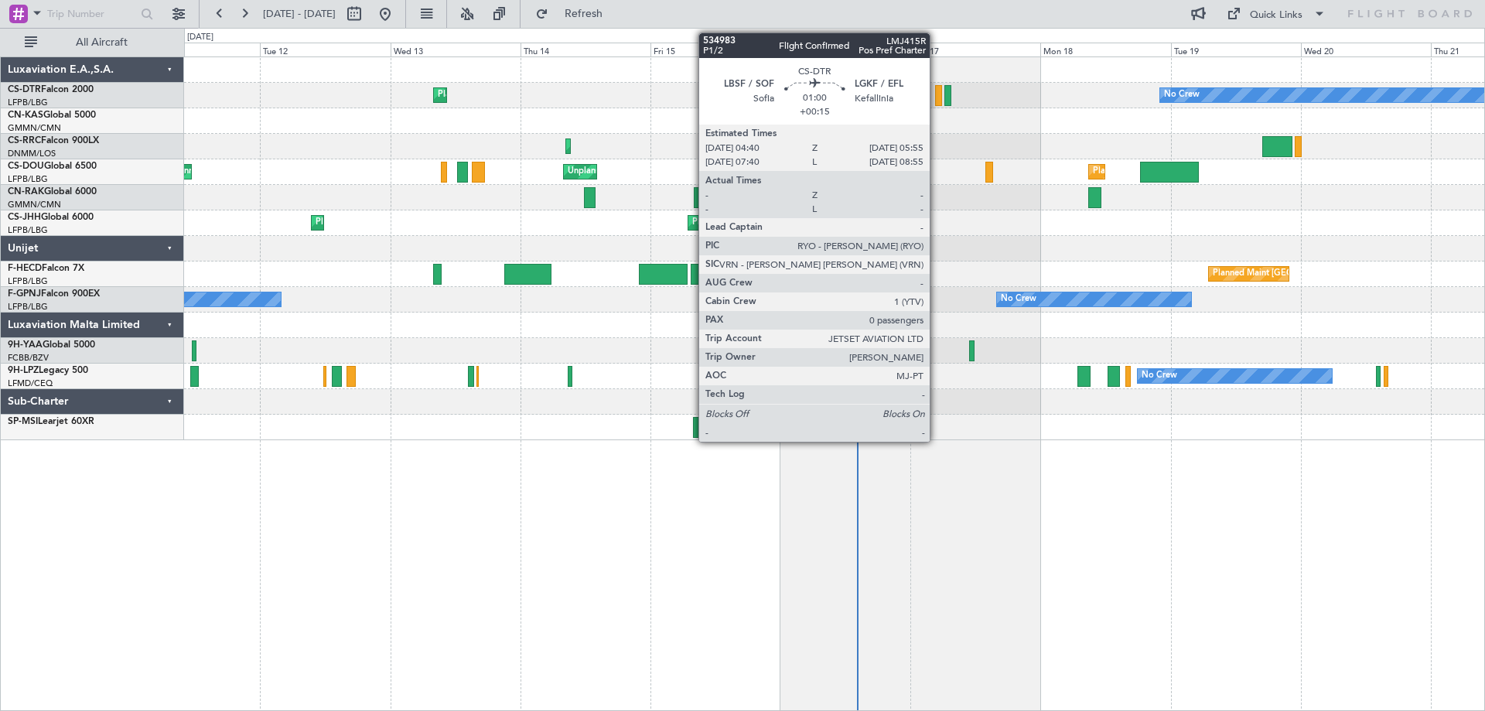
click at [937, 101] on div at bounding box center [938, 95] width 7 height 21
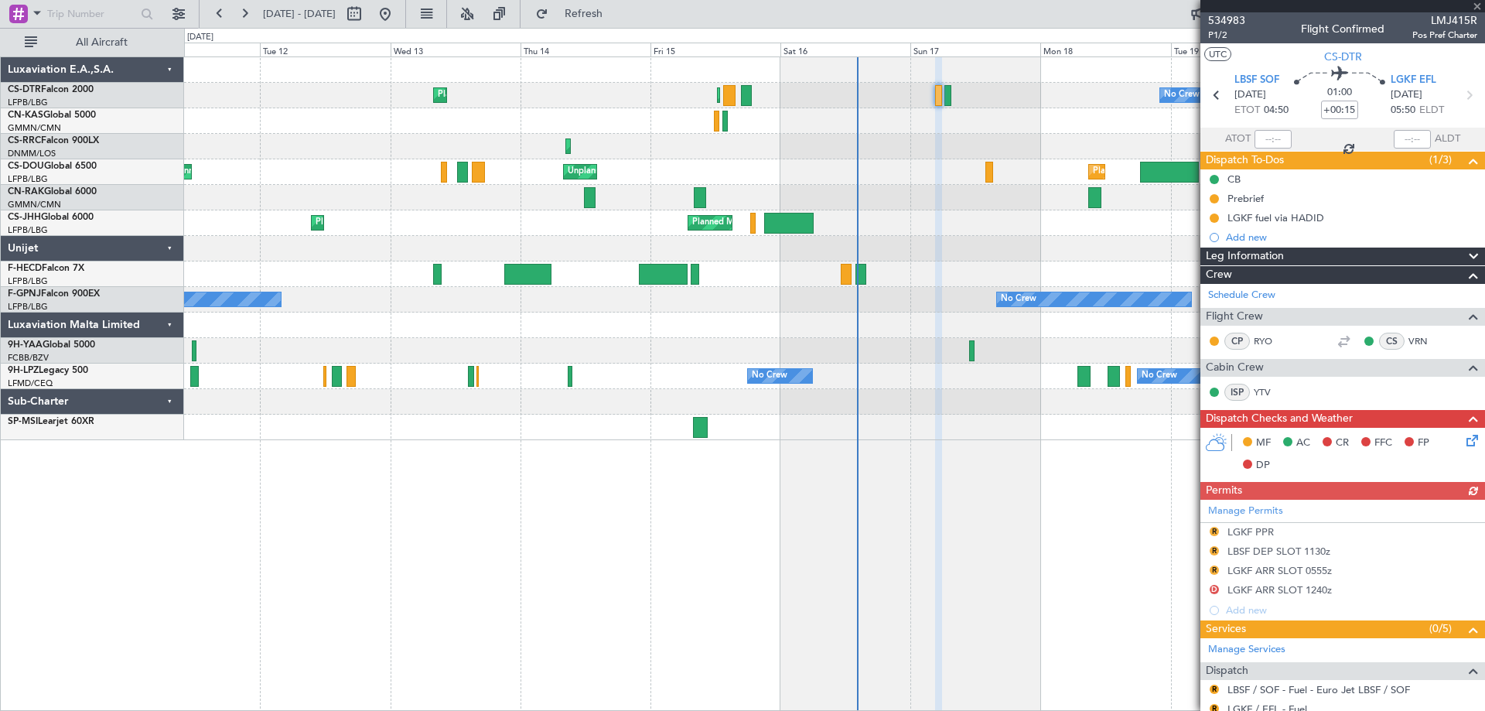
scroll to position [128, 0]
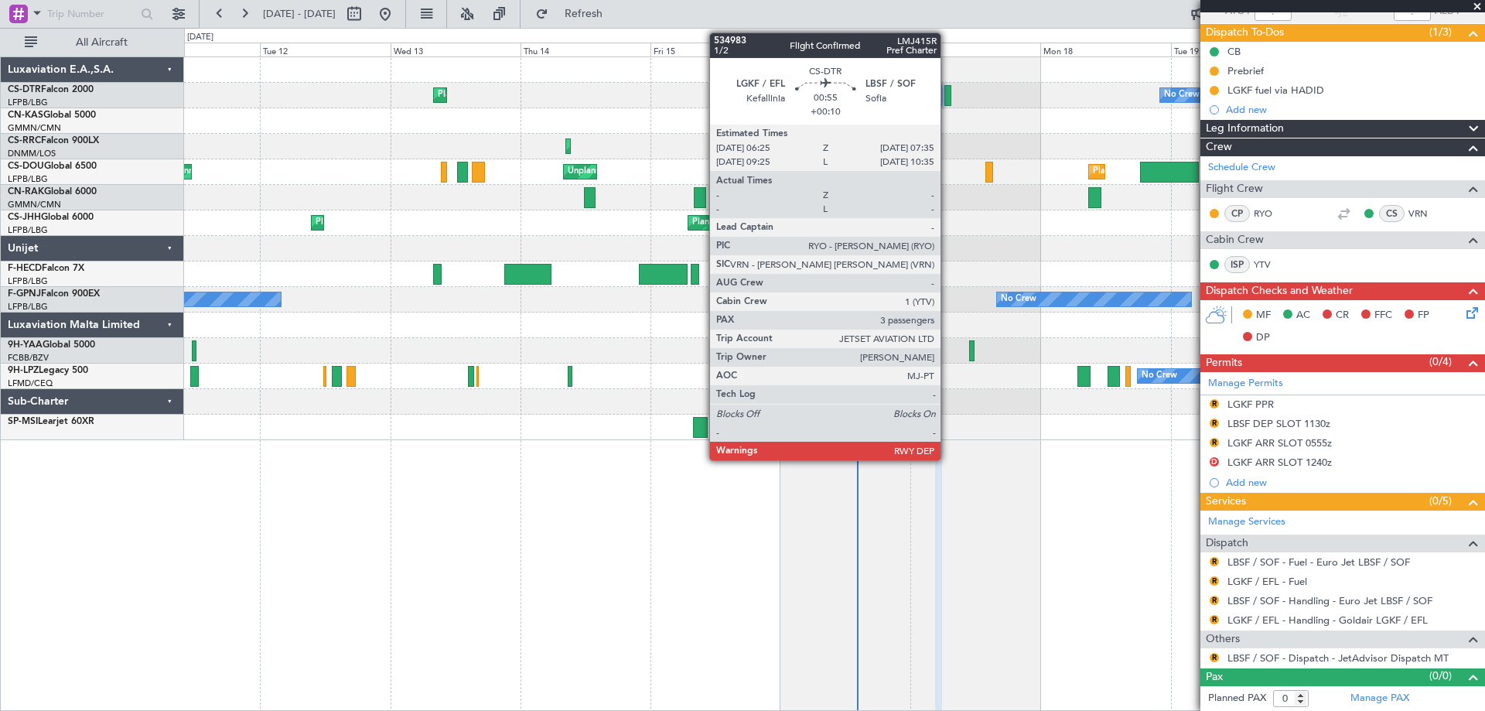
click at [948, 98] on div at bounding box center [947, 95] width 7 height 21
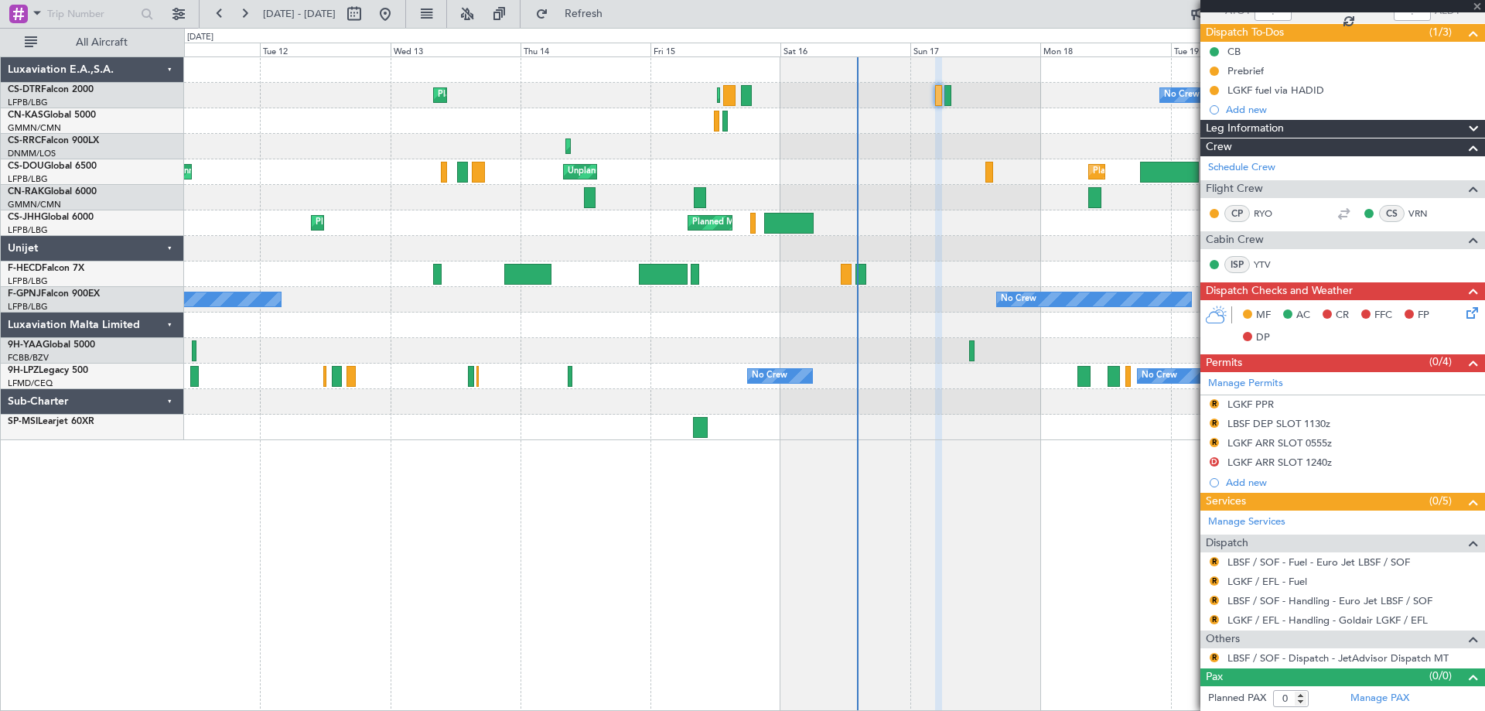
type input "+00:10"
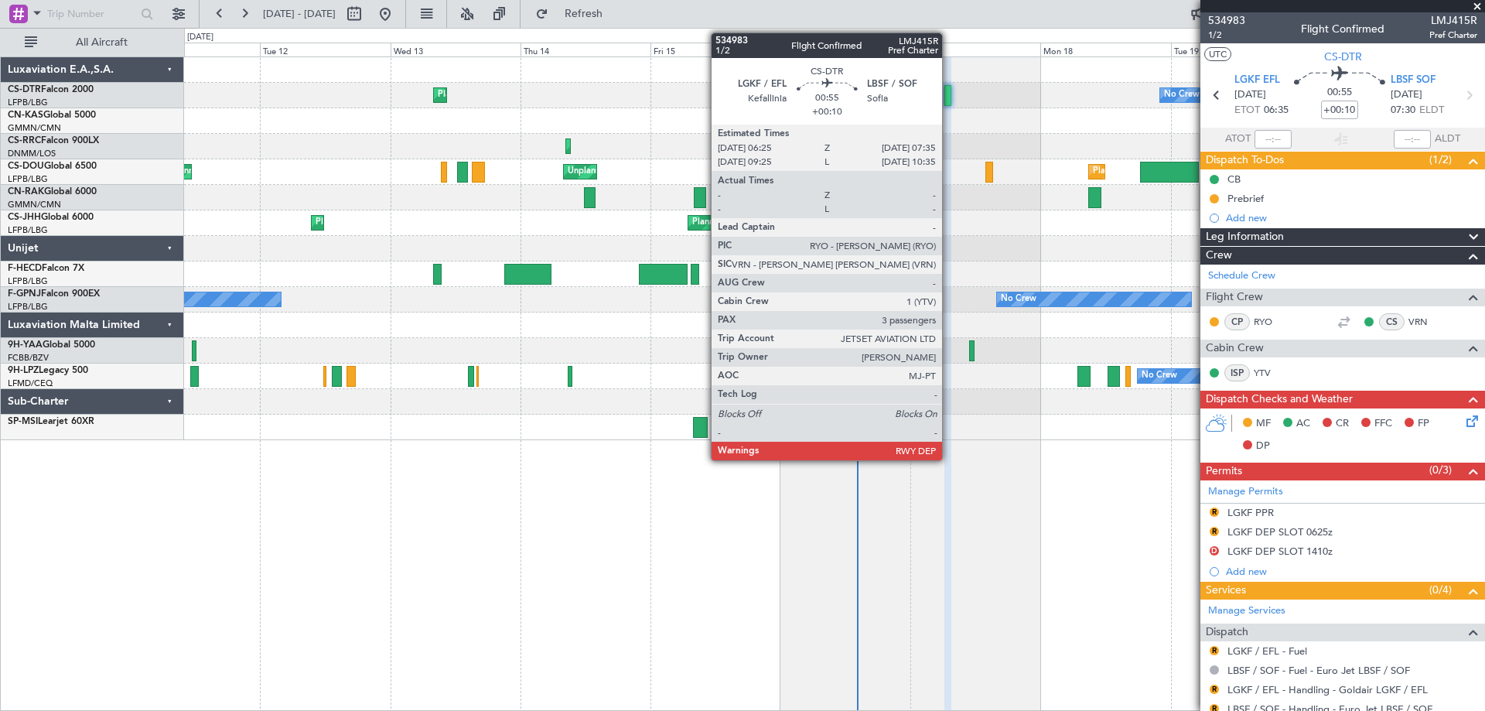
click at [949, 103] on div at bounding box center [947, 95] width 7 height 21
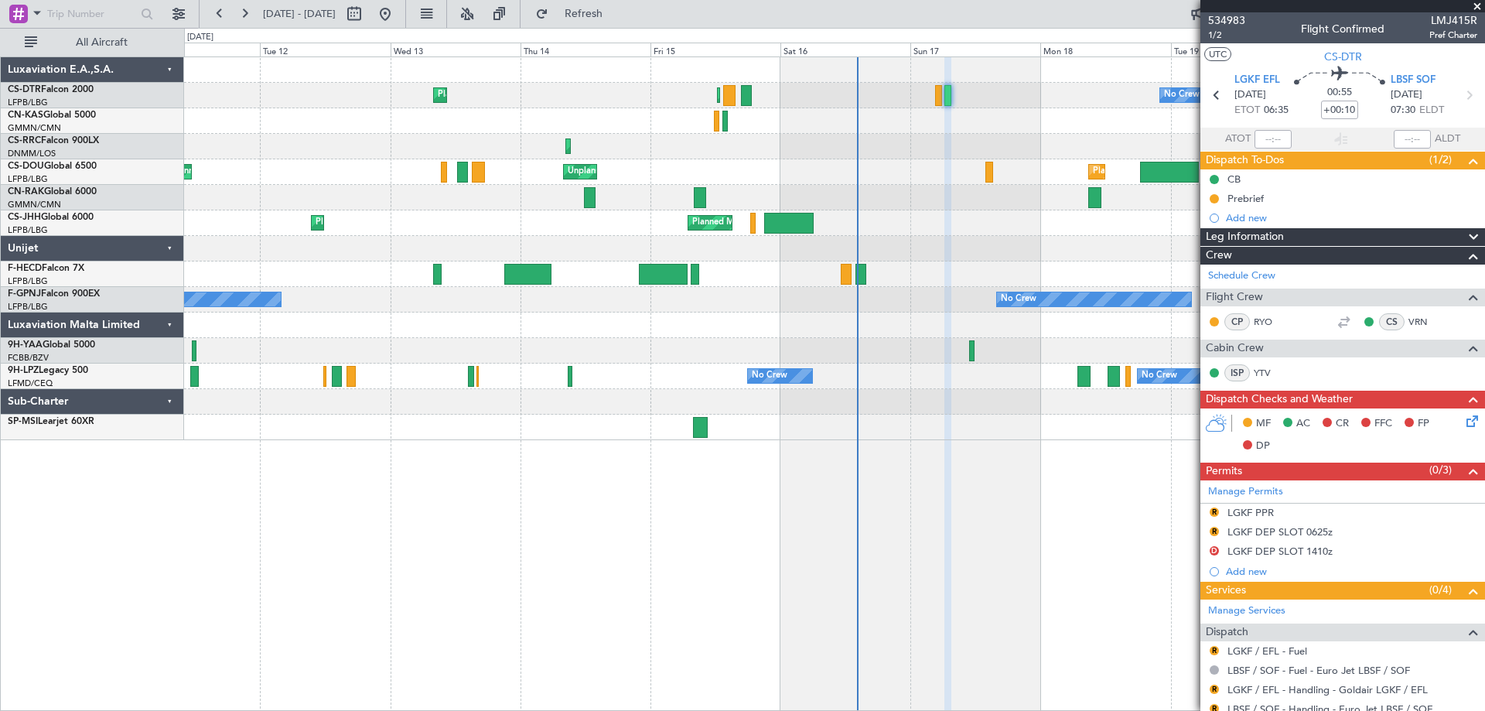
click at [1480, 4] on span at bounding box center [1477, 7] width 15 height 14
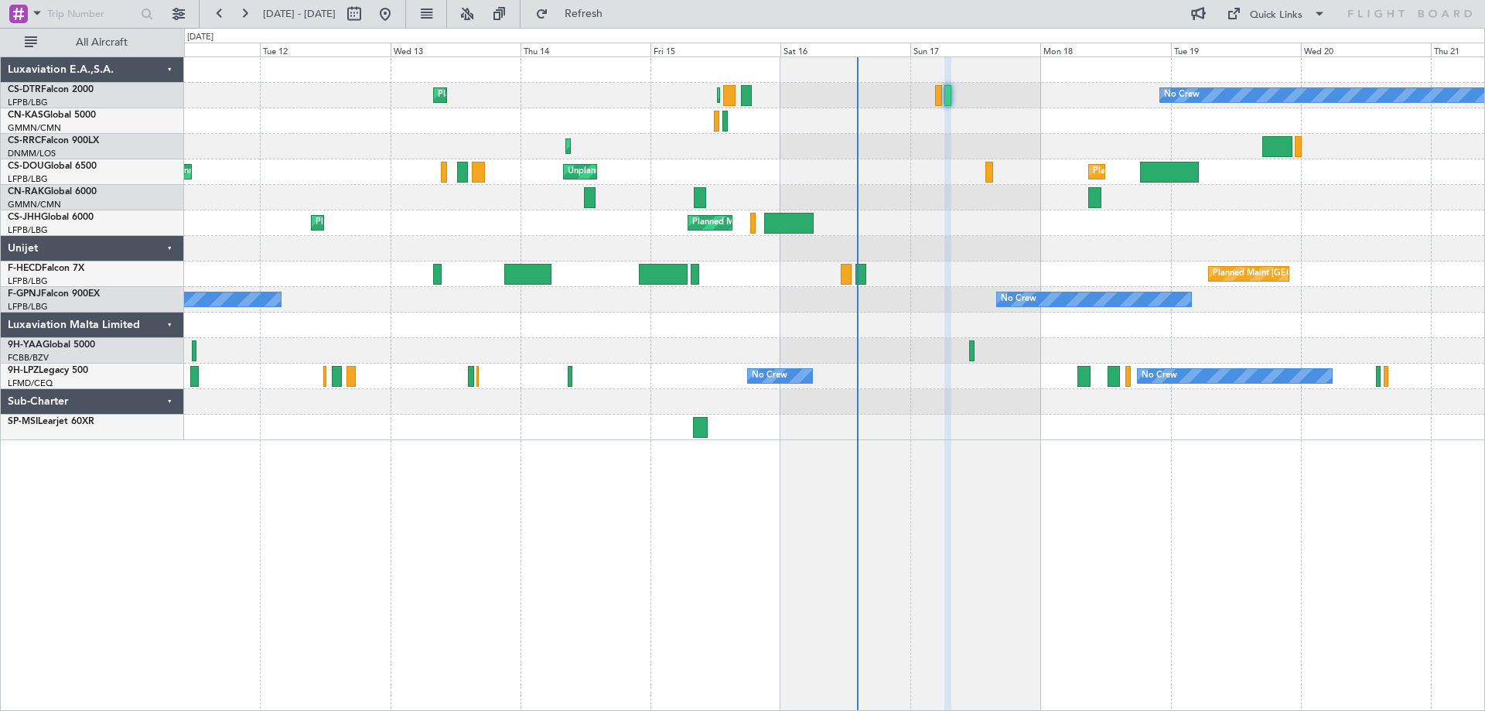
type input "0"
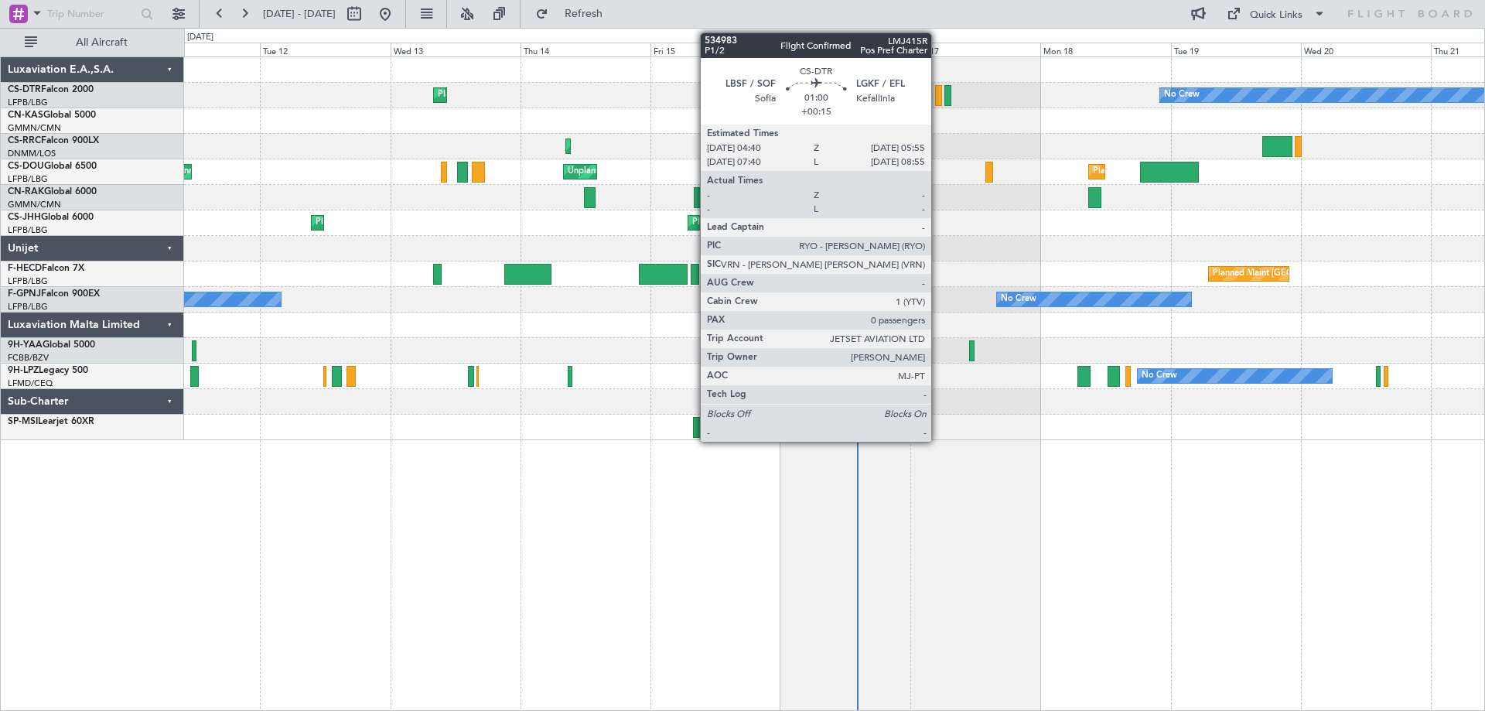
click at [938, 102] on div at bounding box center [938, 95] width 7 height 21
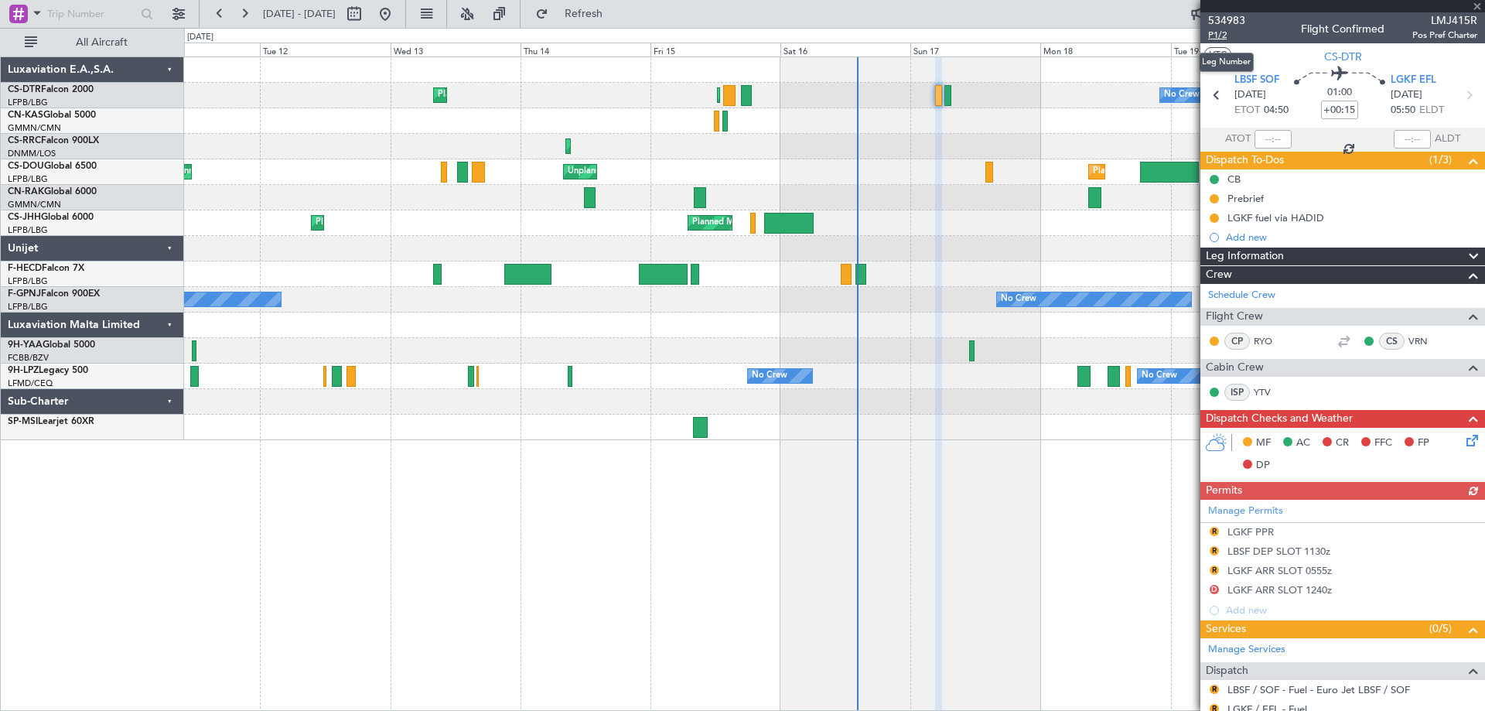
click at [1217, 36] on span "P1/2" at bounding box center [1226, 35] width 37 height 13
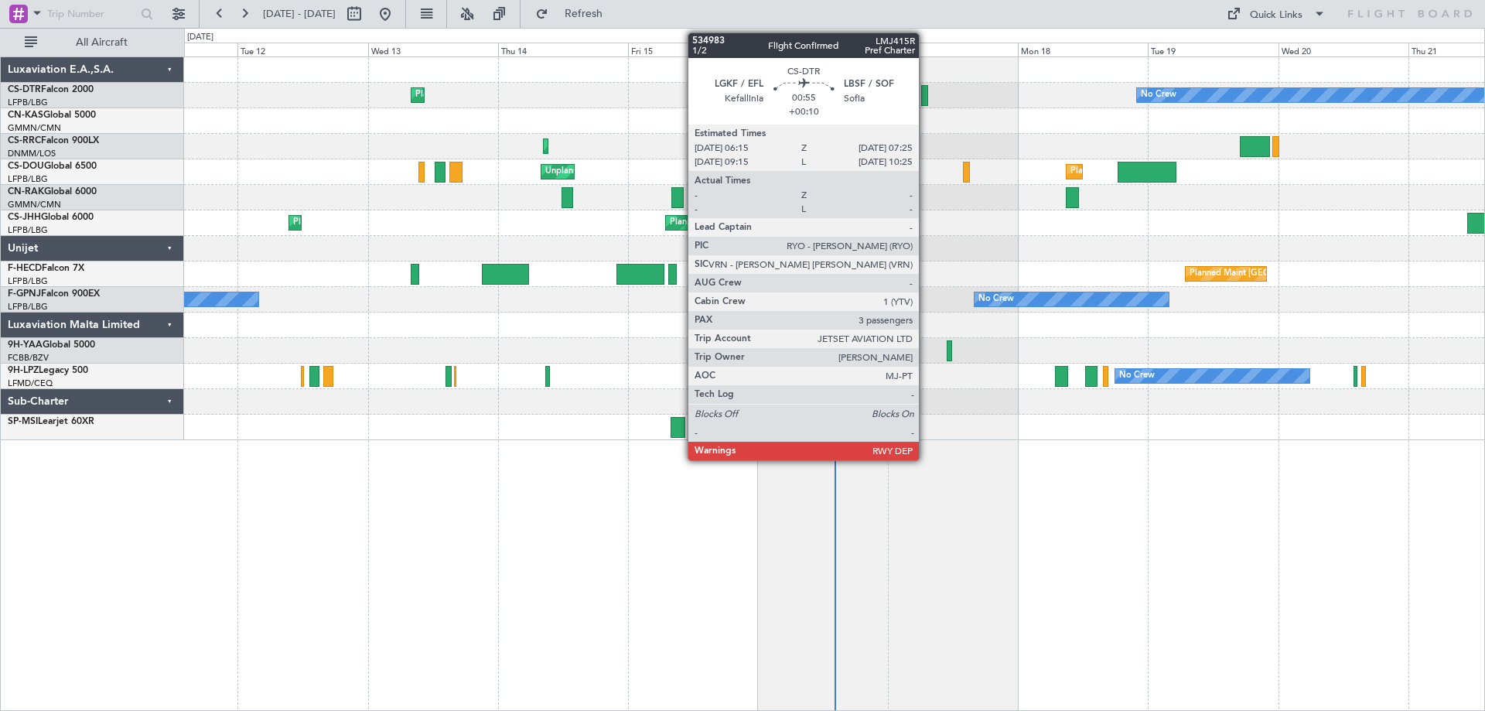
click at [926, 101] on div at bounding box center [924, 95] width 7 height 21
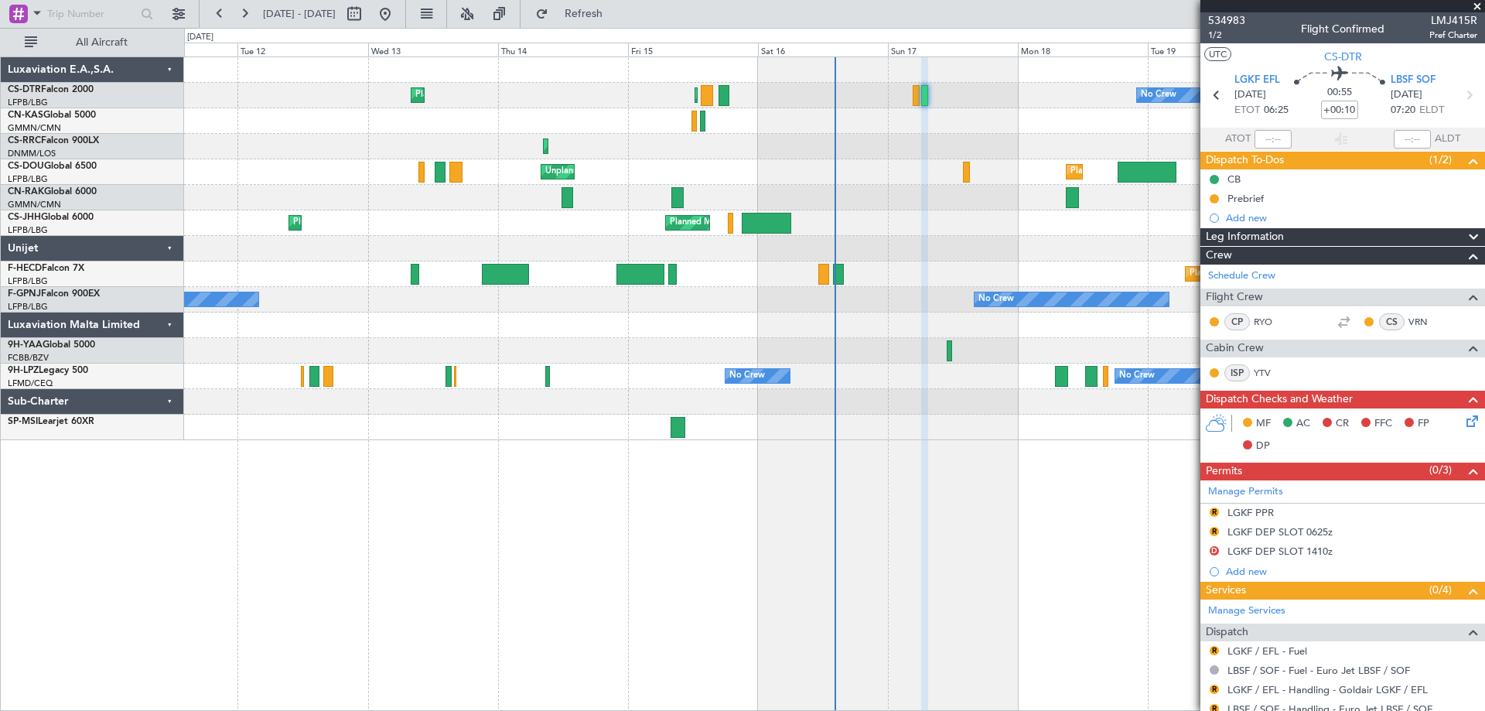
click at [1478, 5] on span at bounding box center [1477, 7] width 15 height 14
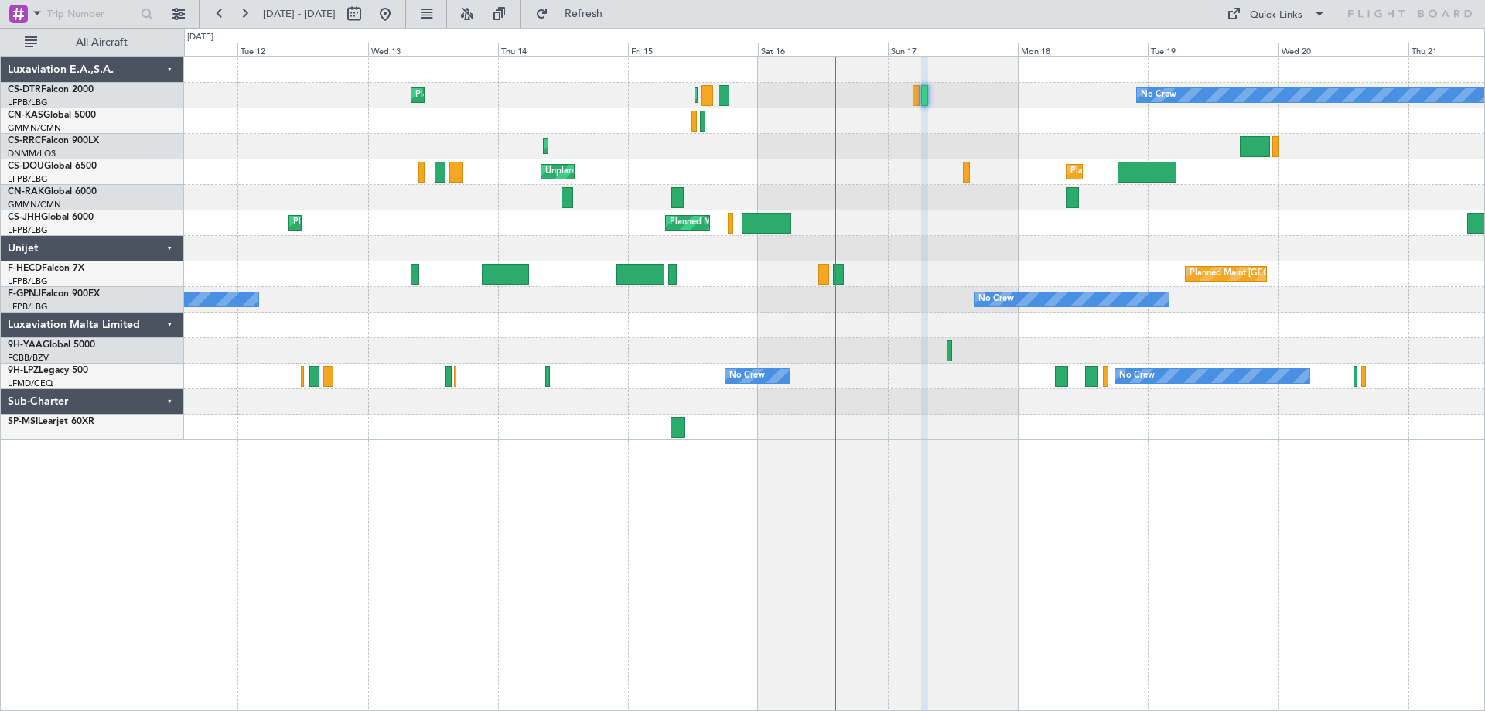
type input "0"
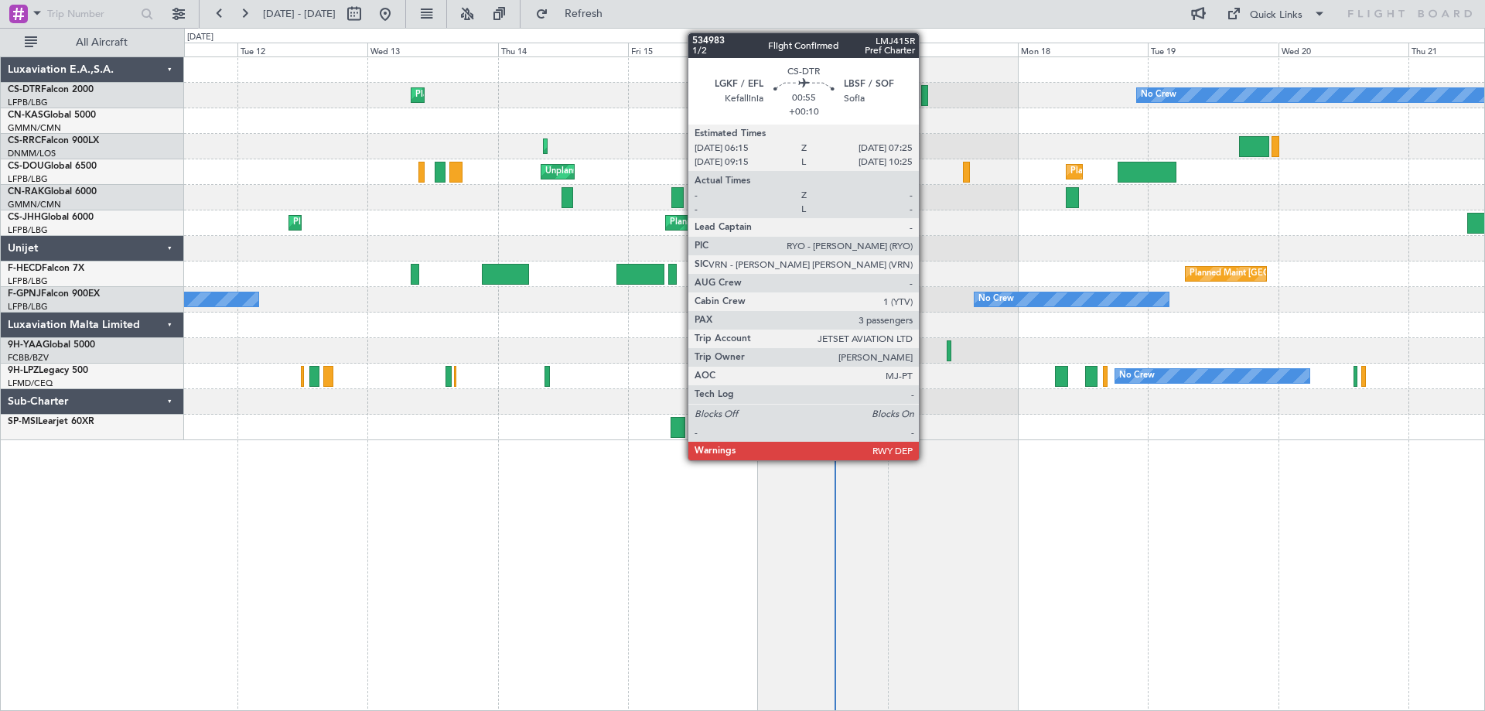
click at [926, 101] on div at bounding box center [924, 95] width 7 height 21
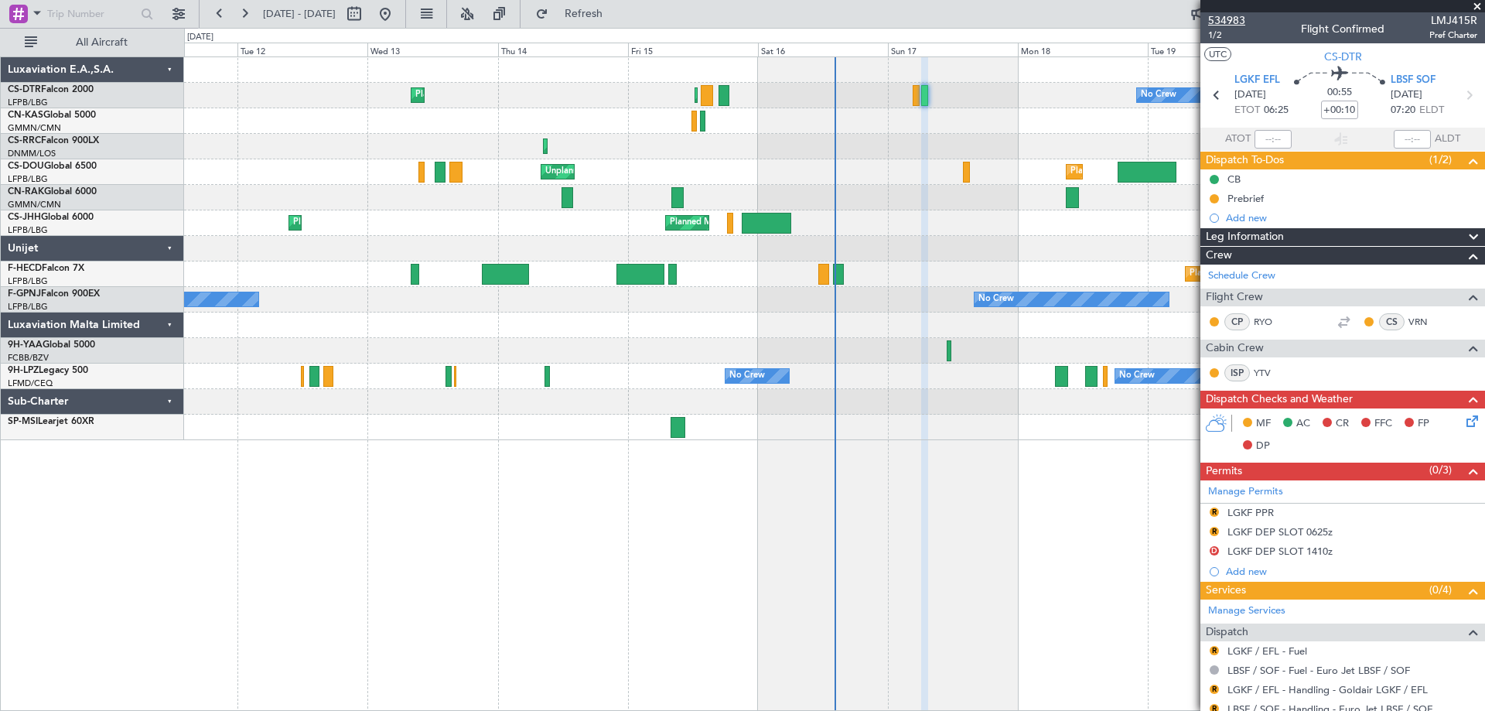
click at [1221, 22] on span "534983" at bounding box center [1226, 20] width 37 height 16
click at [1221, 21] on span "534983" at bounding box center [1226, 20] width 37 height 16
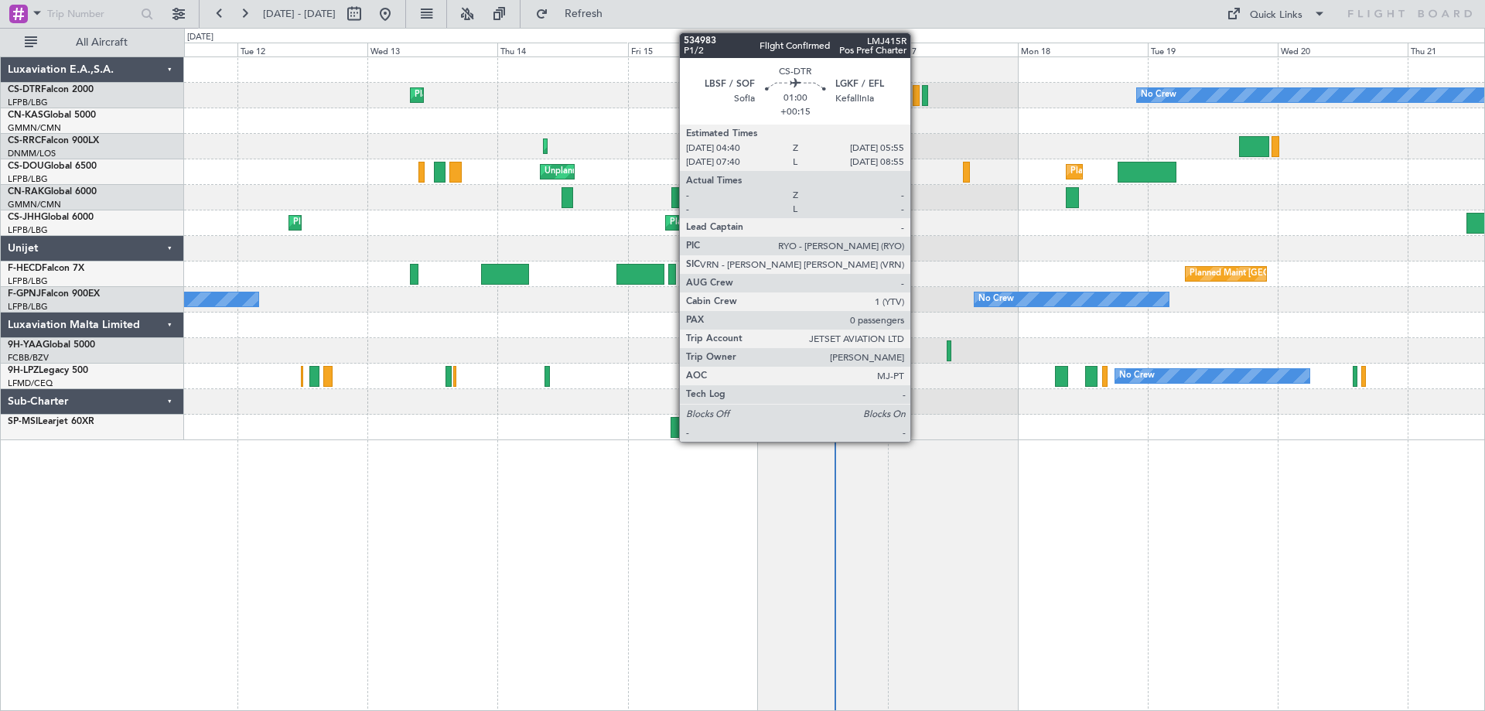
click at [917, 103] on div at bounding box center [916, 95] width 7 height 21
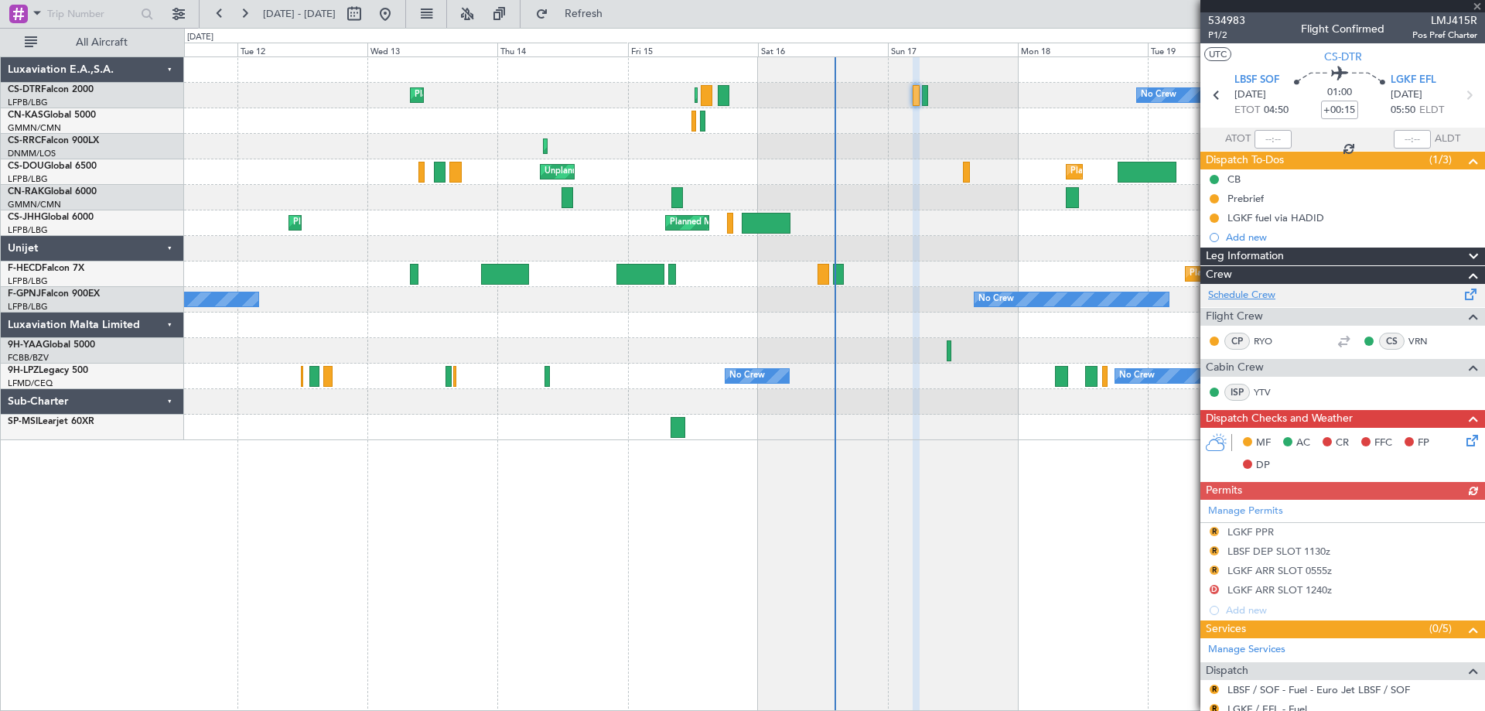
click at [1251, 299] on link "Schedule Crew" at bounding box center [1241, 295] width 67 height 15
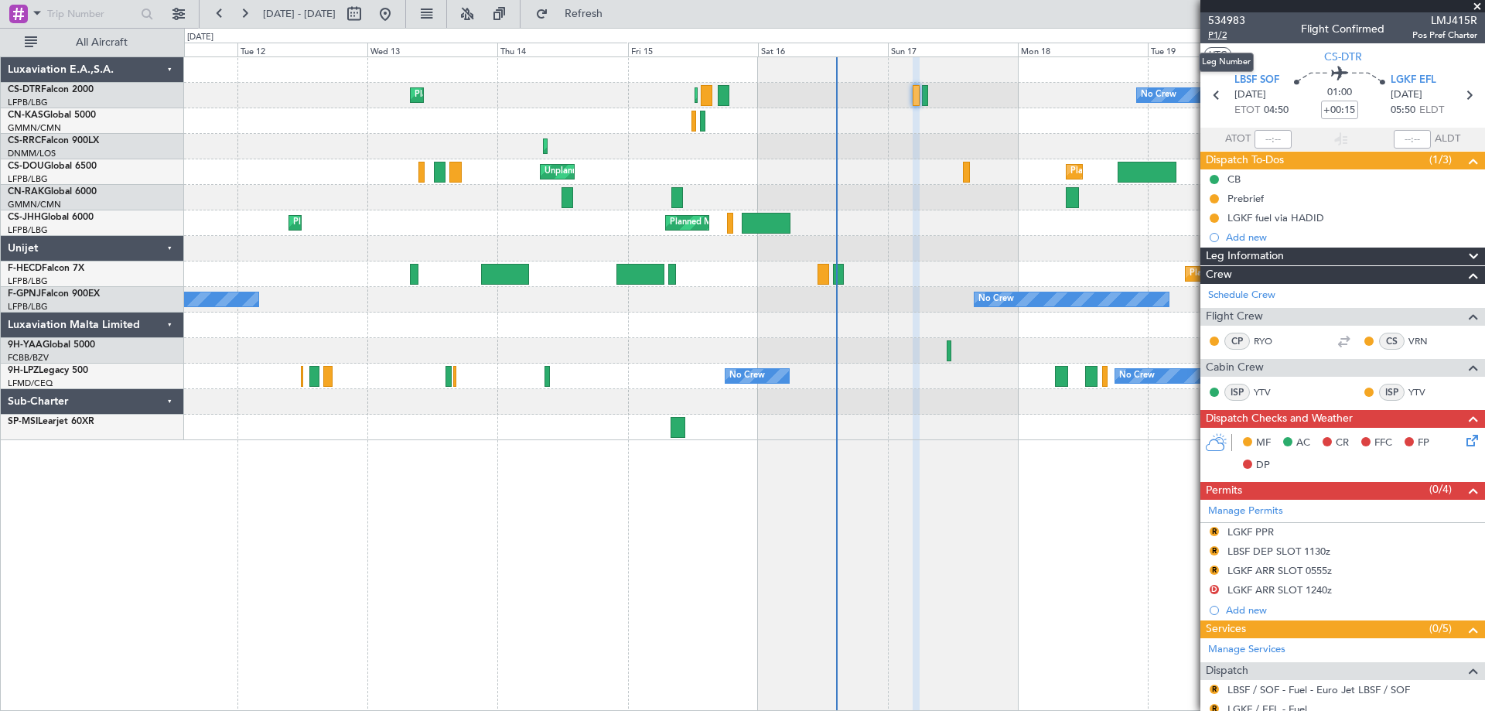
click at [1218, 36] on span "P1/2" at bounding box center [1226, 35] width 37 height 13
click at [1481, 5] on span at bounding box center [1477, 7] width 15 height 14
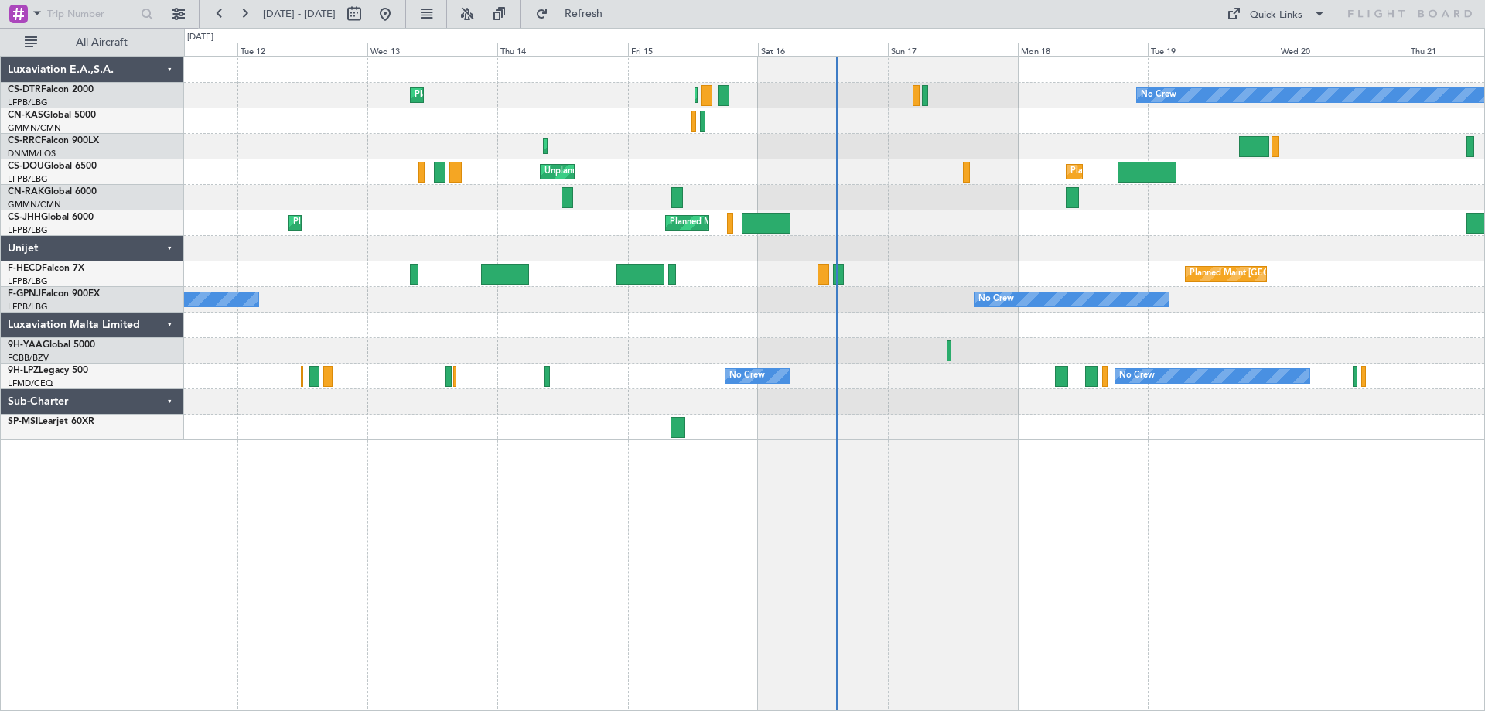
click at [1023, 455] on div "Planned Maint Sofia Planned Maint Paris (Le Bourget) No Crew No Crew Planned Ma…" at bounding box center [834, 383] width 1301 height 654
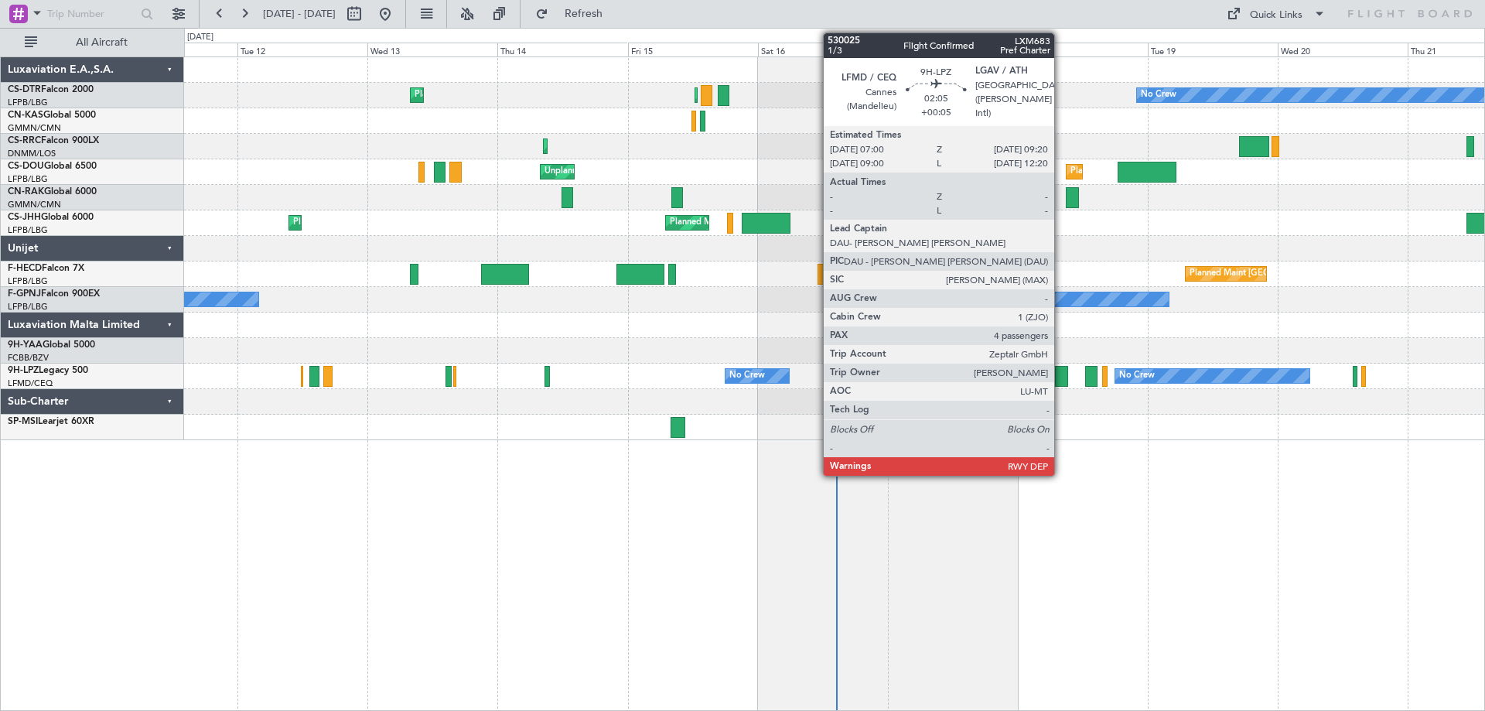
click at [1061, 380] on div at bounding box center [1061, 376] width 13 height 21
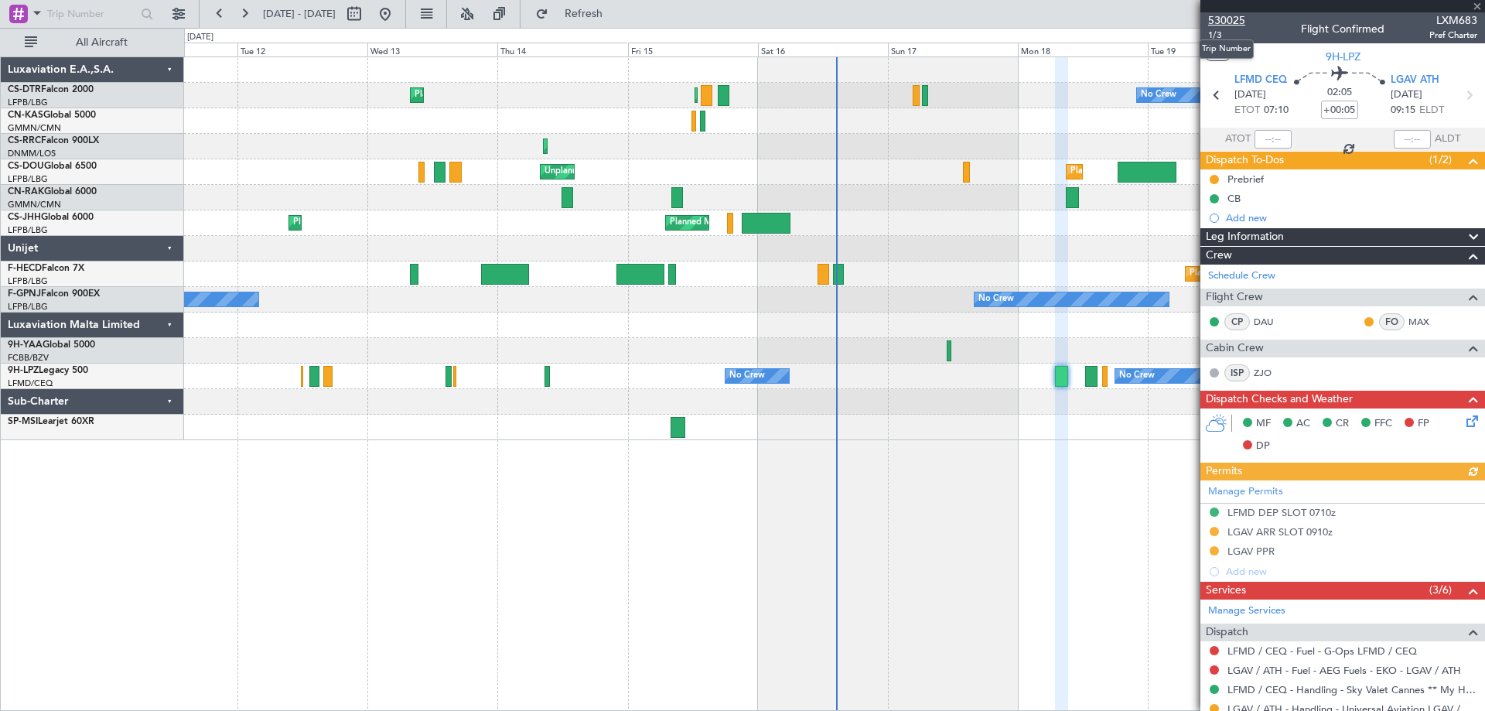
click at [1225, 19] on span "530025" at bounding box center [1226, 20] width 37 height 16
click at [1477, 4] on span at bounding box center [1477, 7] width 15 height 14
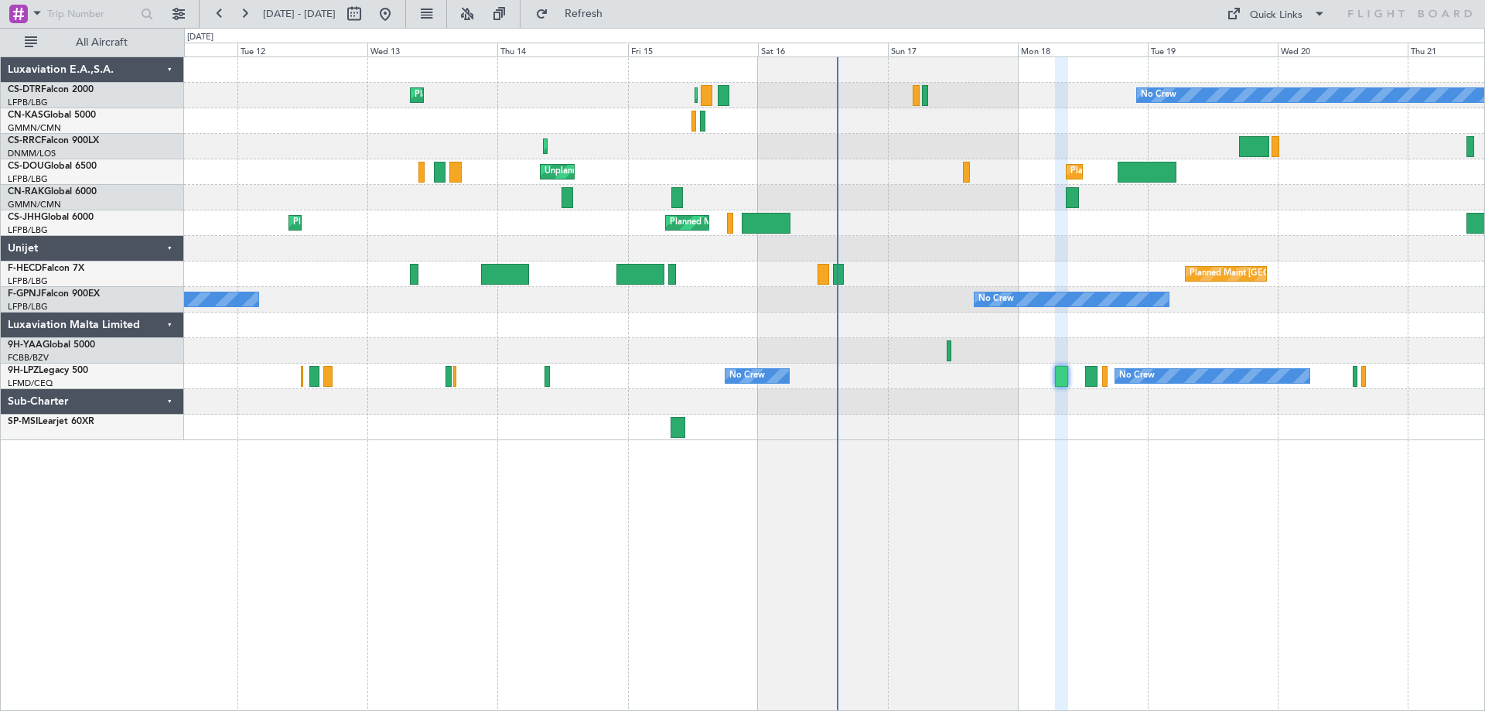
type input "0"
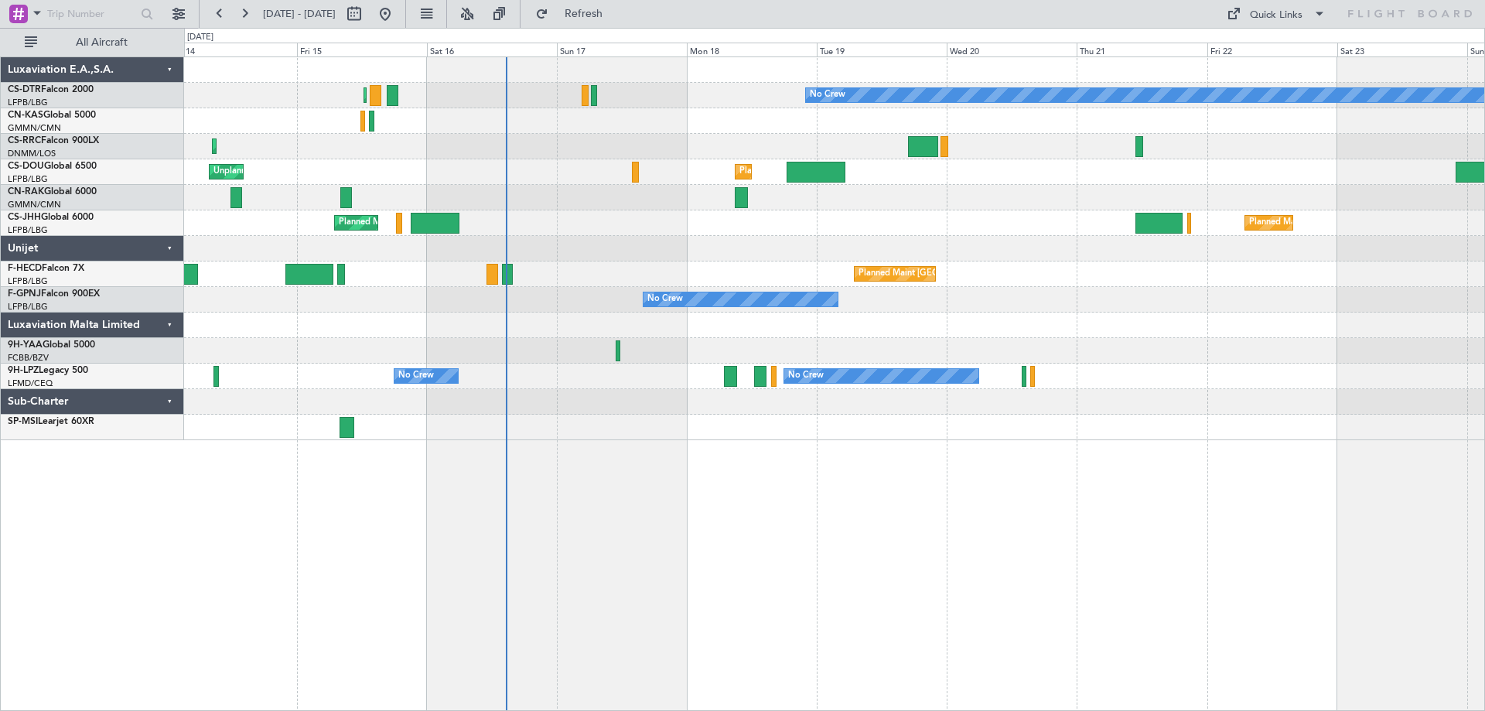
click at [978, 493] on div "Planned Maint Paris (Le Bourget) No Crew Planned Maint Sofia Planned Maint Lago…" at bounding box center [834, 383] width 1301 height 654
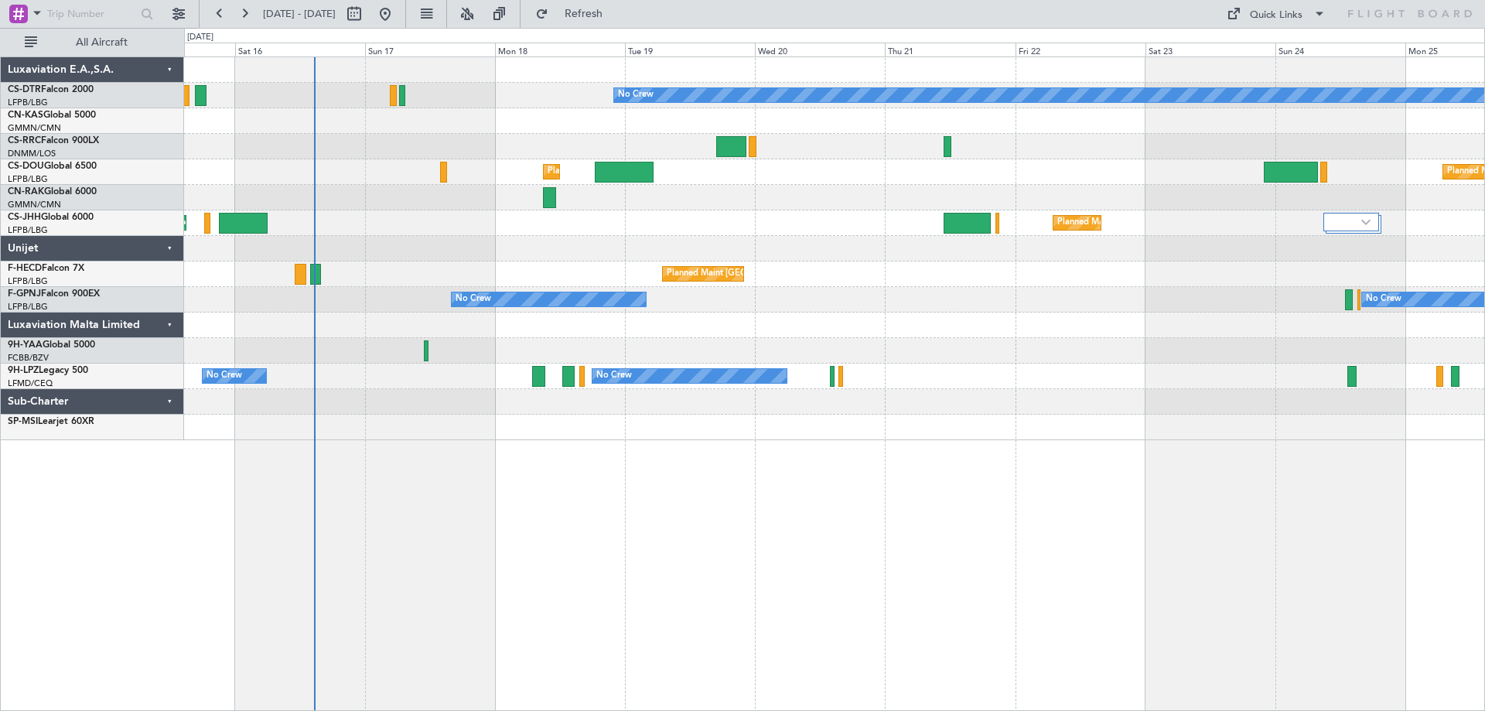
click at [1191, 512] on div "No Crew Planned Maint Paris (Le Bourget) Planned Maint Sofia Planned Maint Lago…" at bounding box center [834, 383] width 1301 height 654
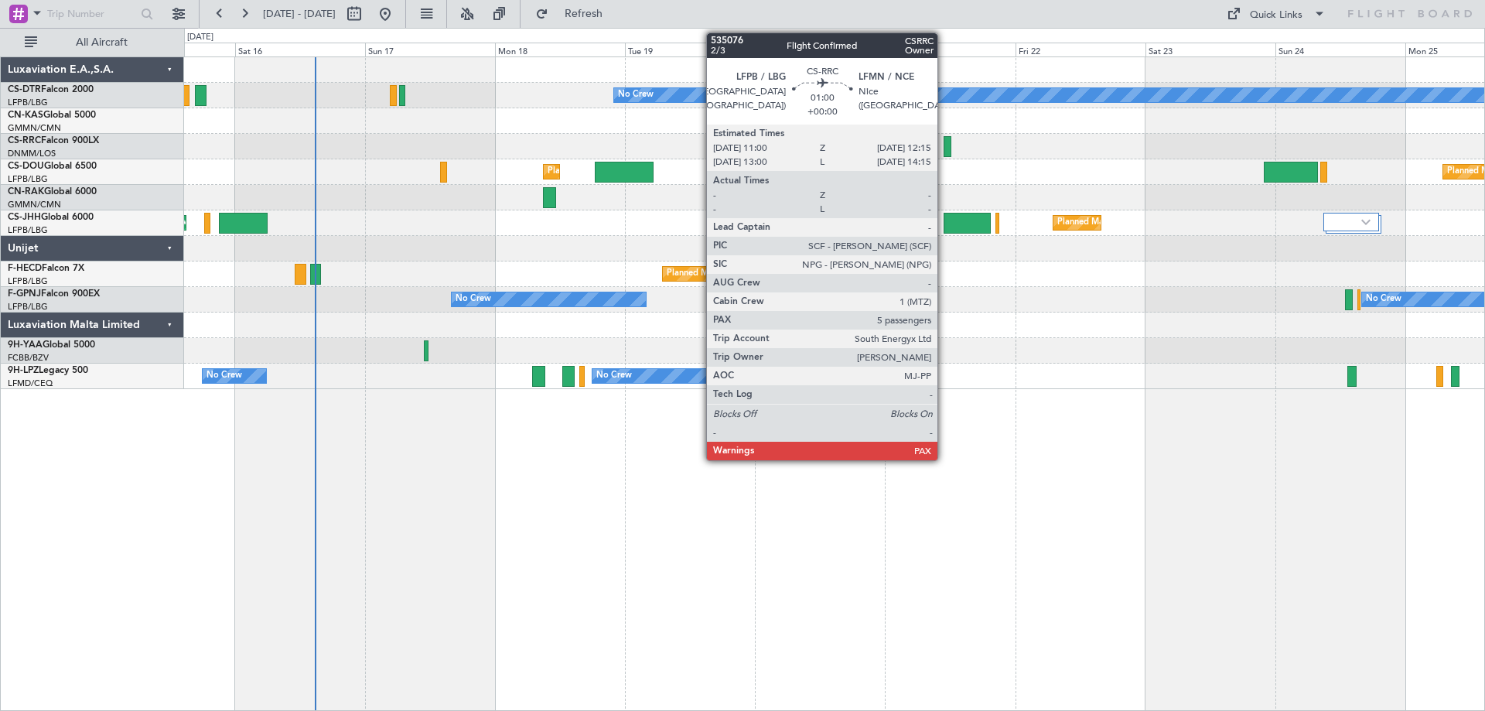
click at [944, 151] on div at bounding box center [947, 146] width 7 height 21
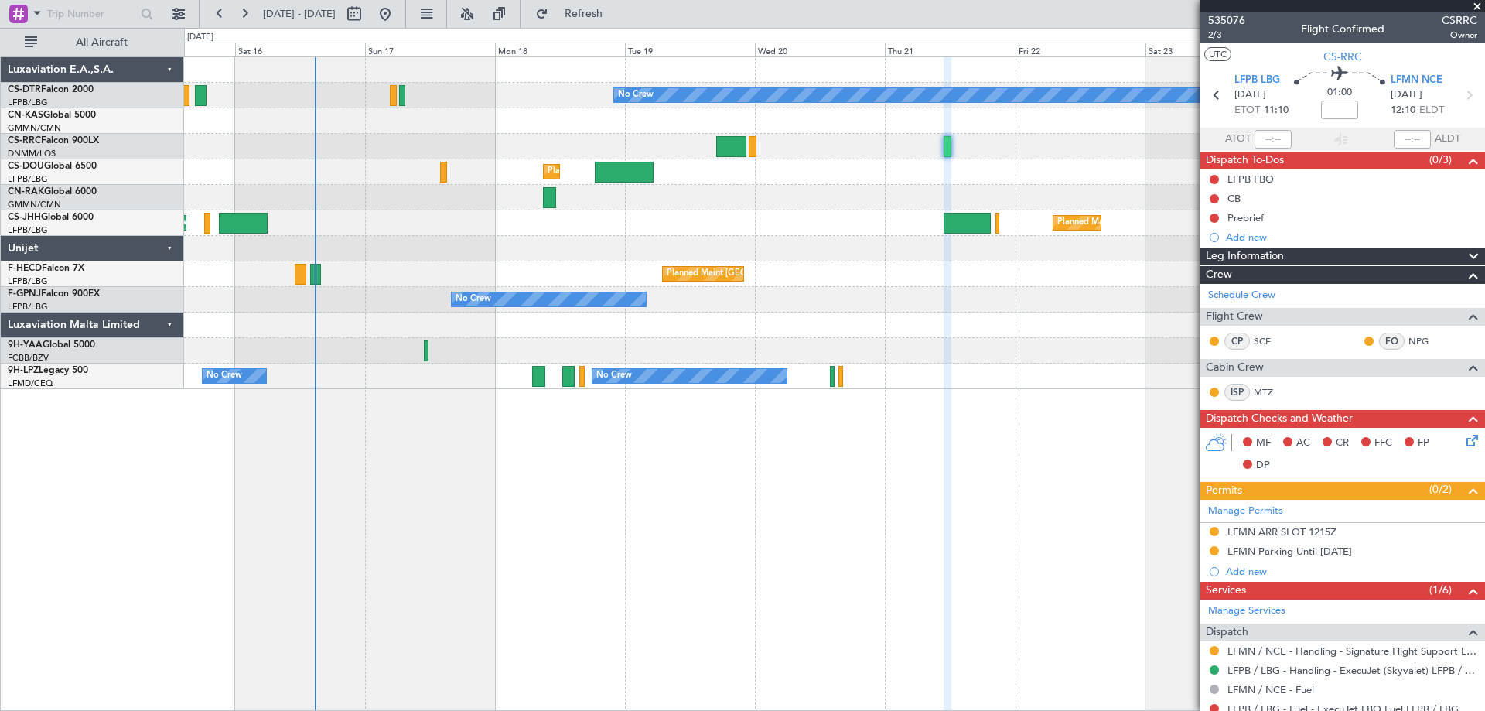
click at [1478, 6] on span at bounding box center [1477, 7] width 15 height 14
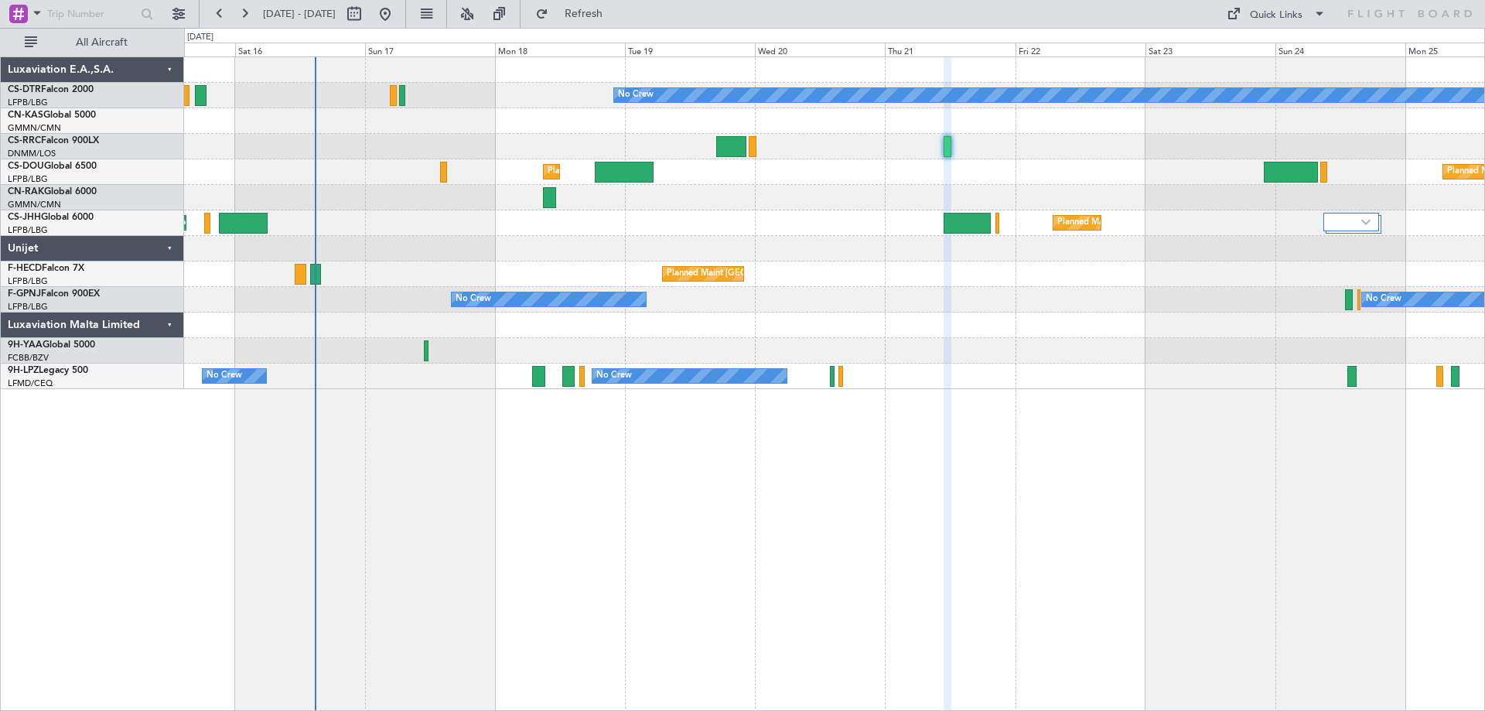
type input "0"
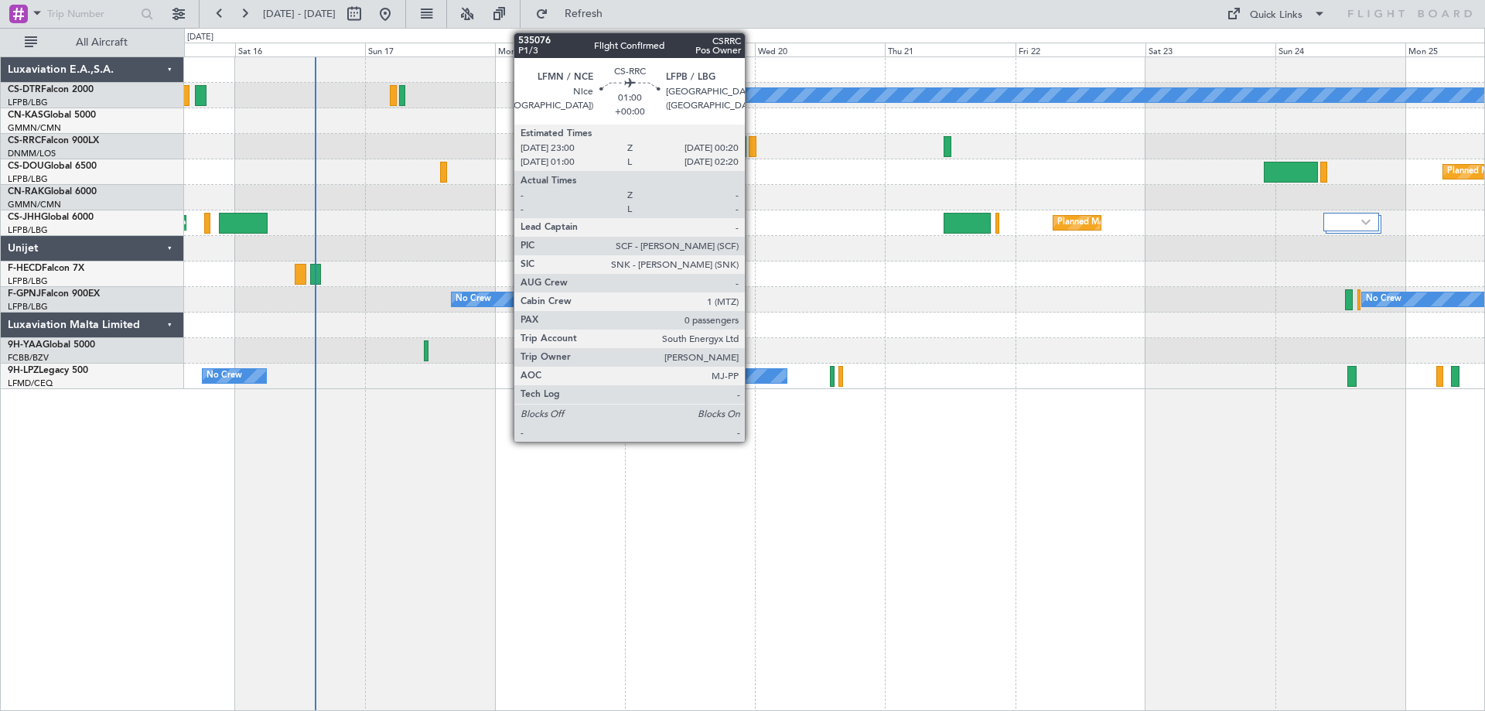
click at [752, 154] on div at bounding box center [753, 146] width 8 height 21
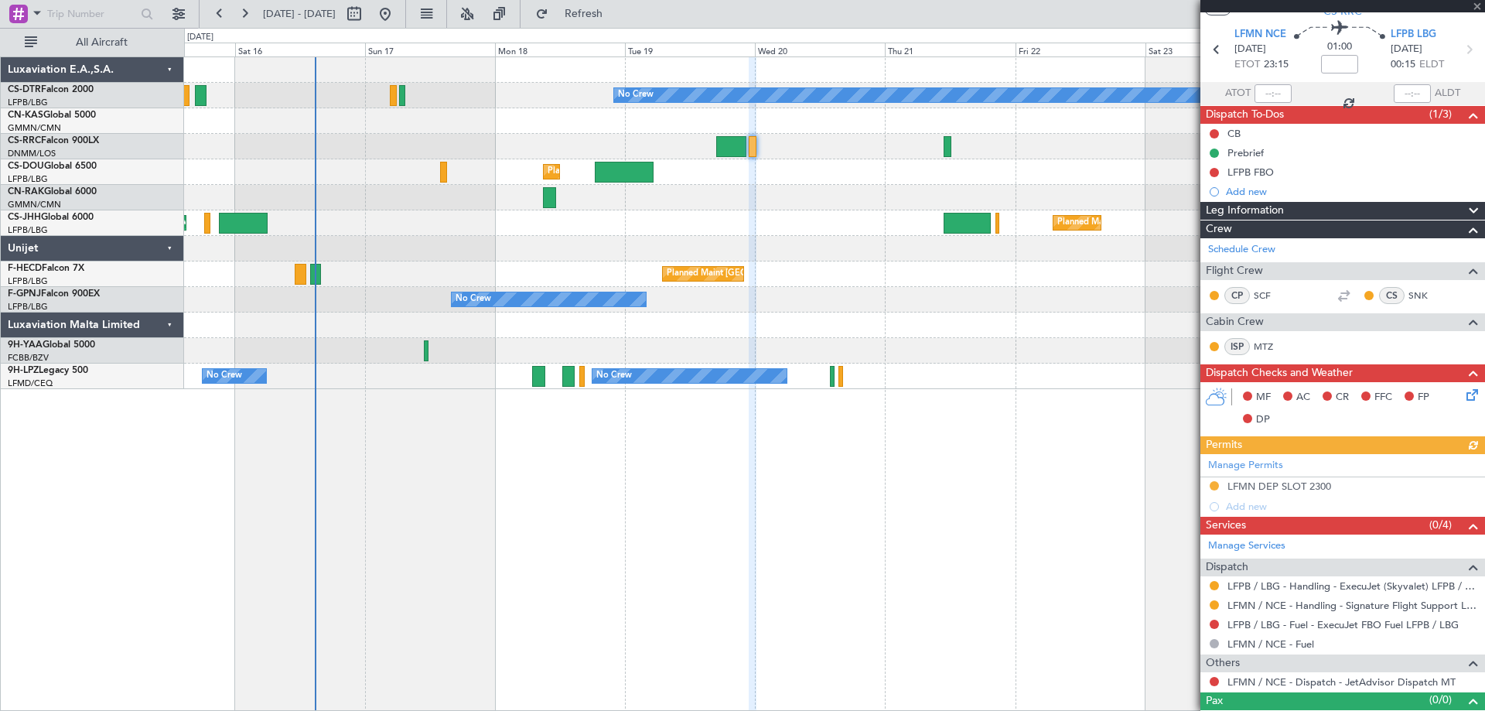
scroll to position [70, 0]
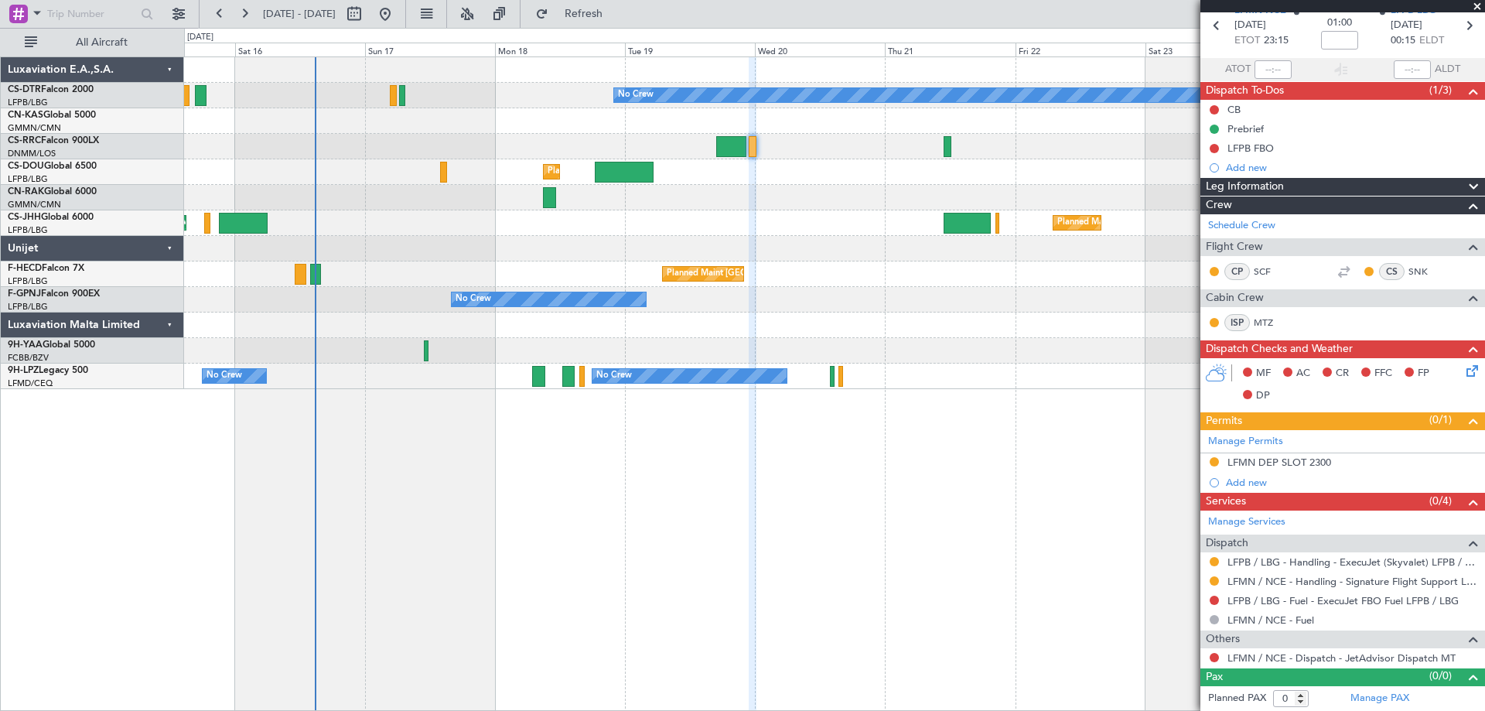
click at [1478, 10] on span at bounding box center [1477, 7] width 15 height 14
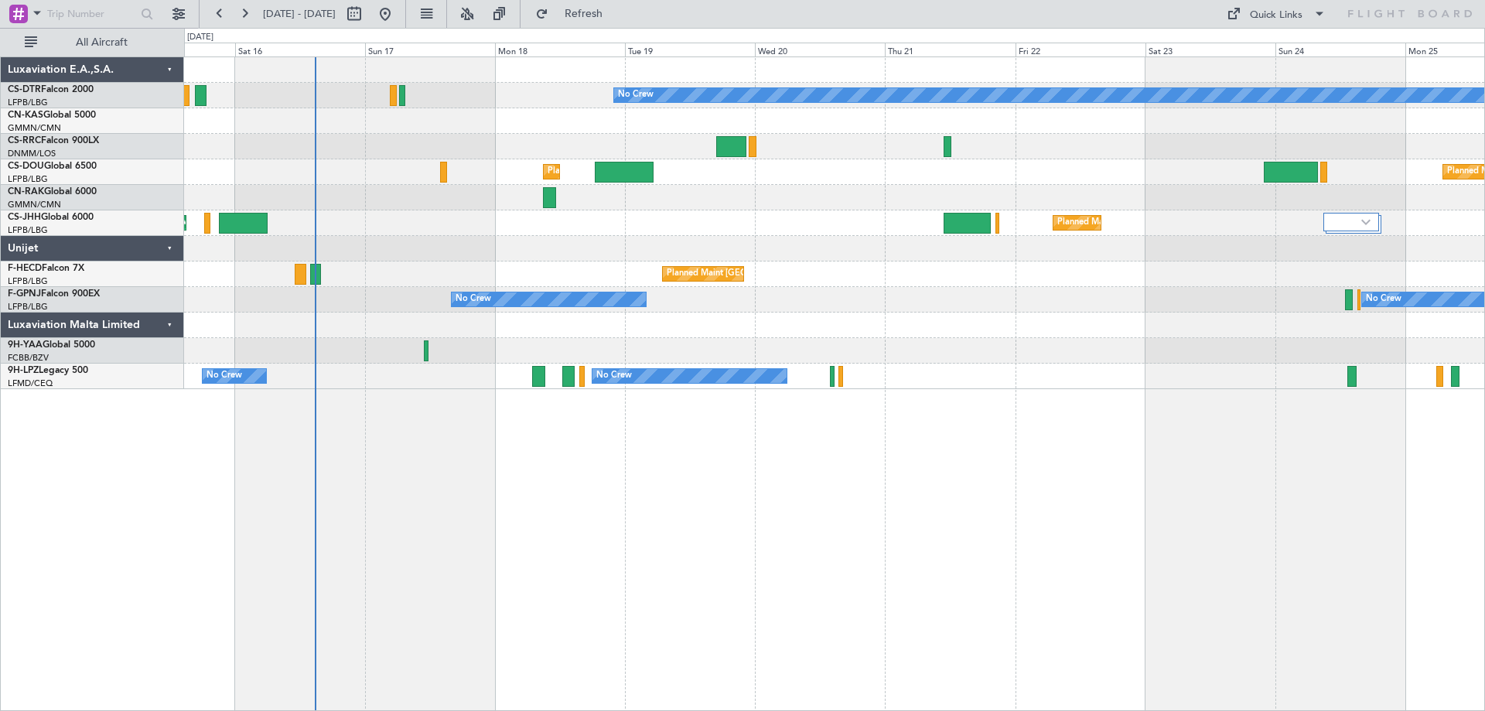
scroll to position [0, 0]
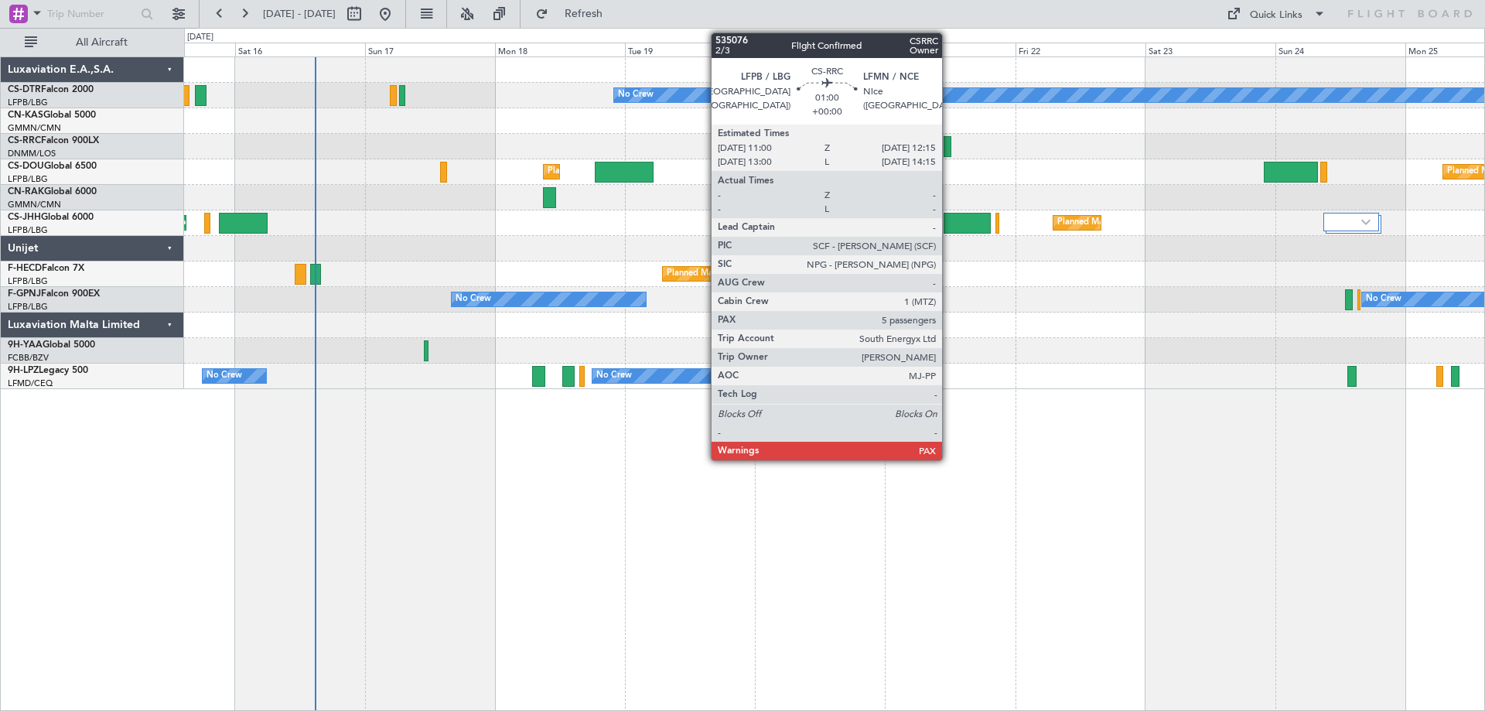
click at [948, 155] on div at bounding box center [947, 146] width 7 height 21
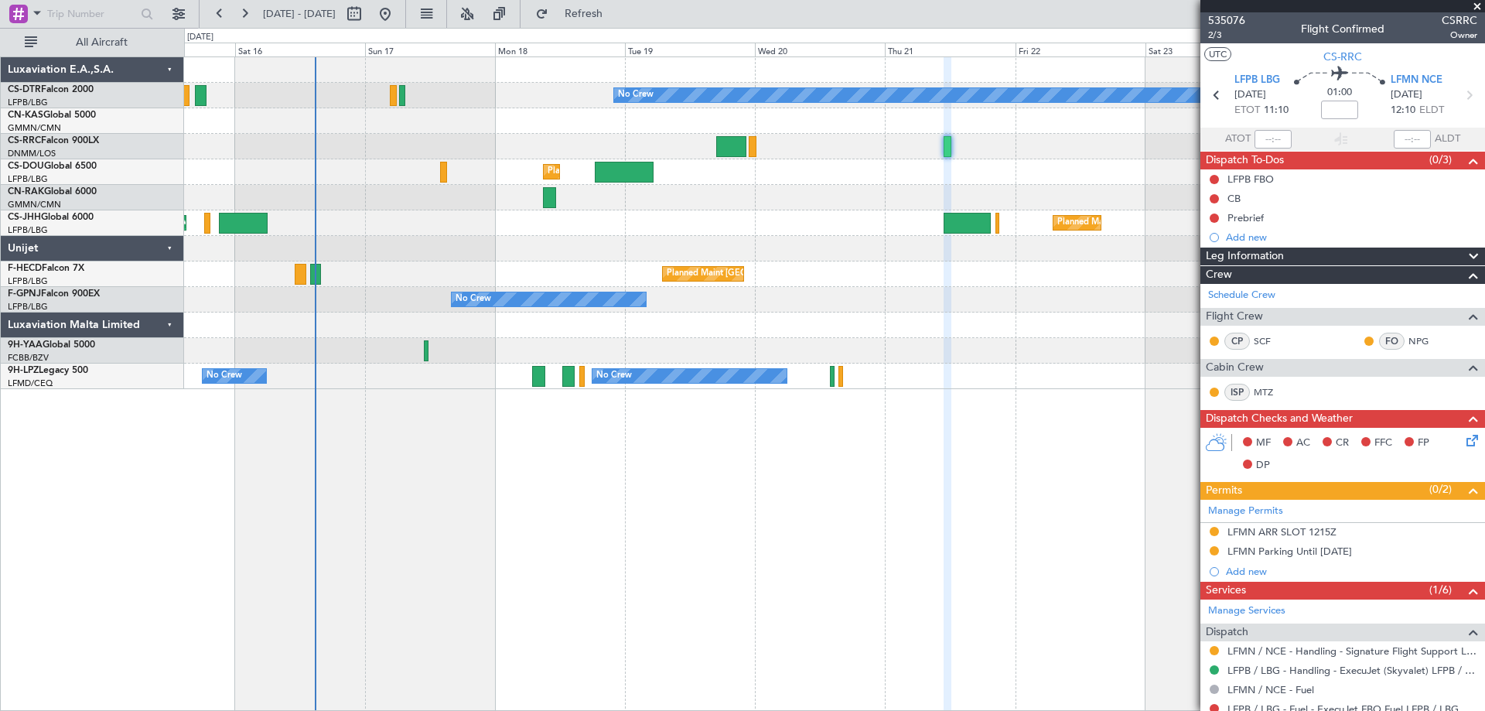
click at [1480, 4] on span at bounding box center [1477, 7] width 15 height 14
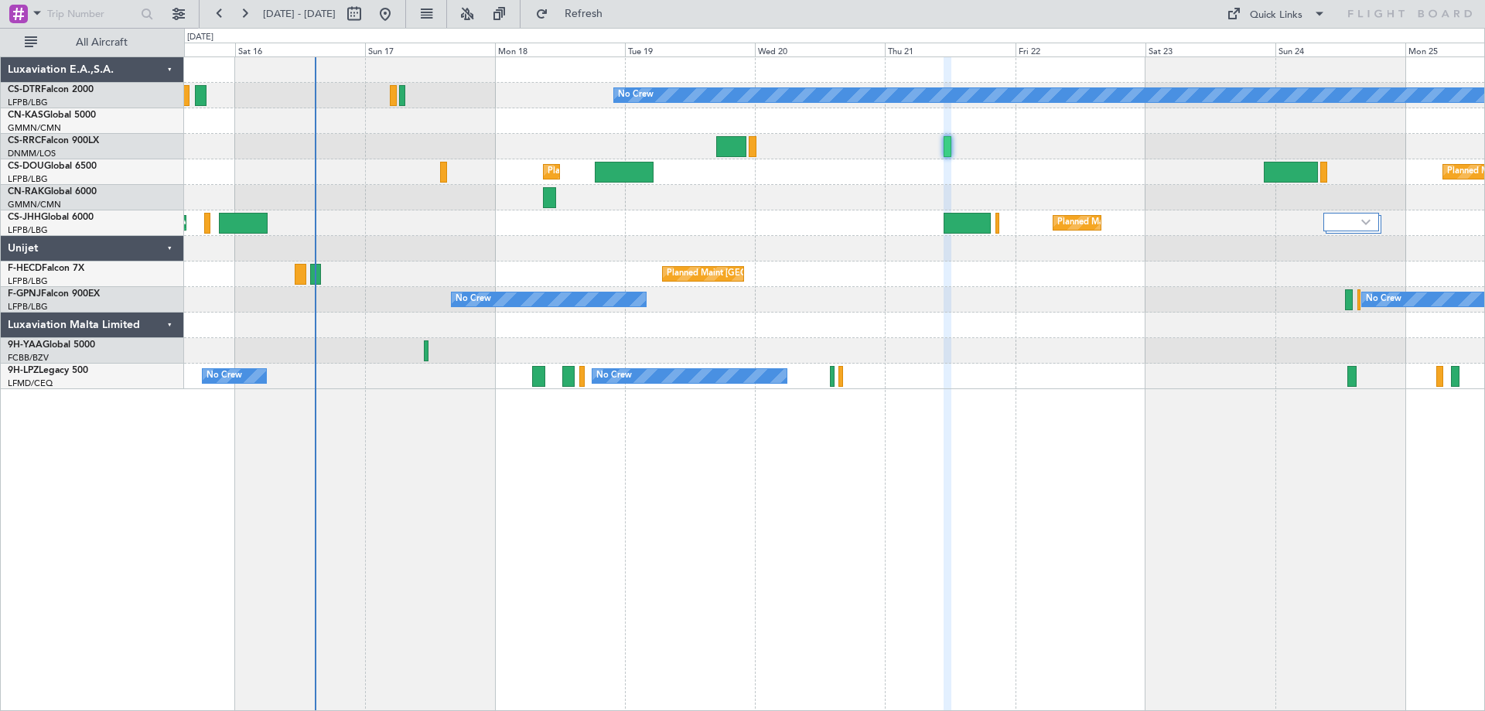
type input "0"
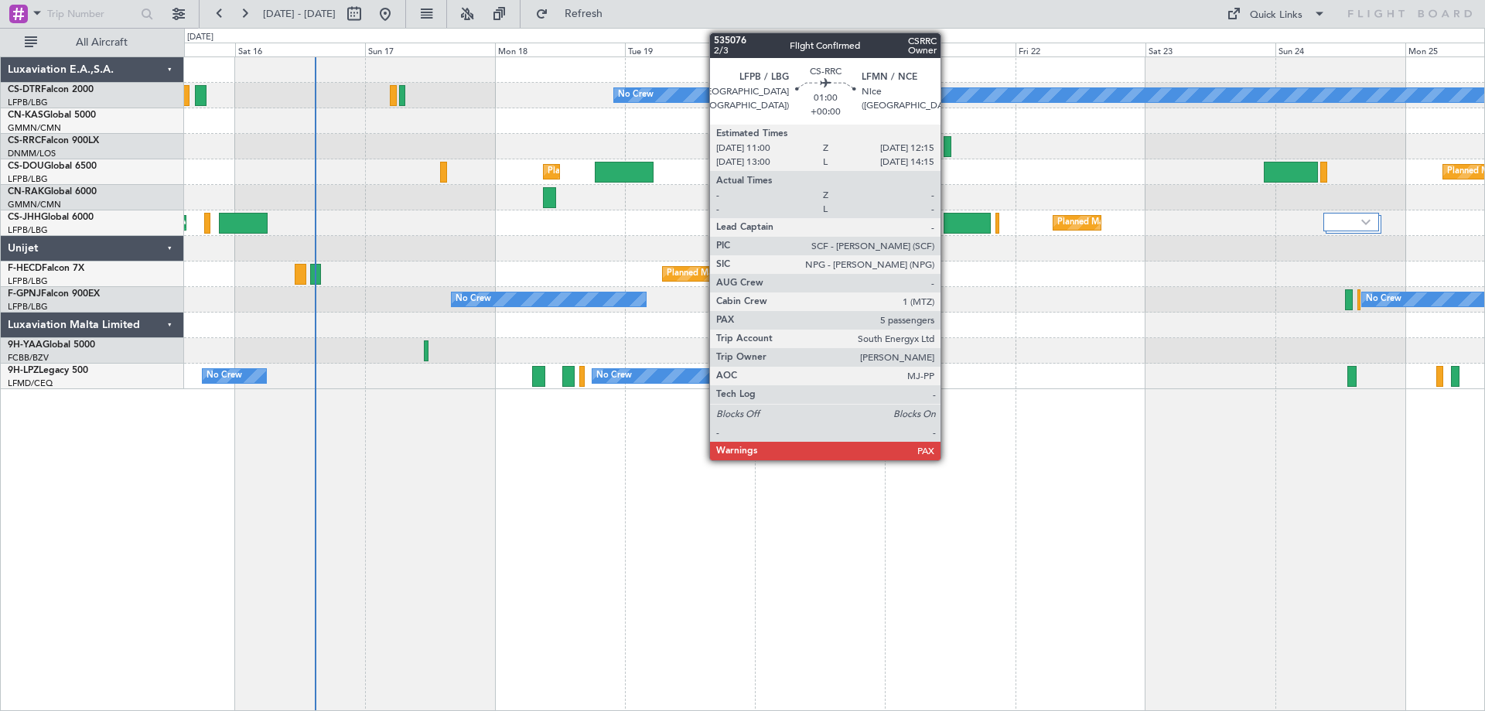
click at [948, 149] on div at bounding box center [947, 146] width 7 height 21
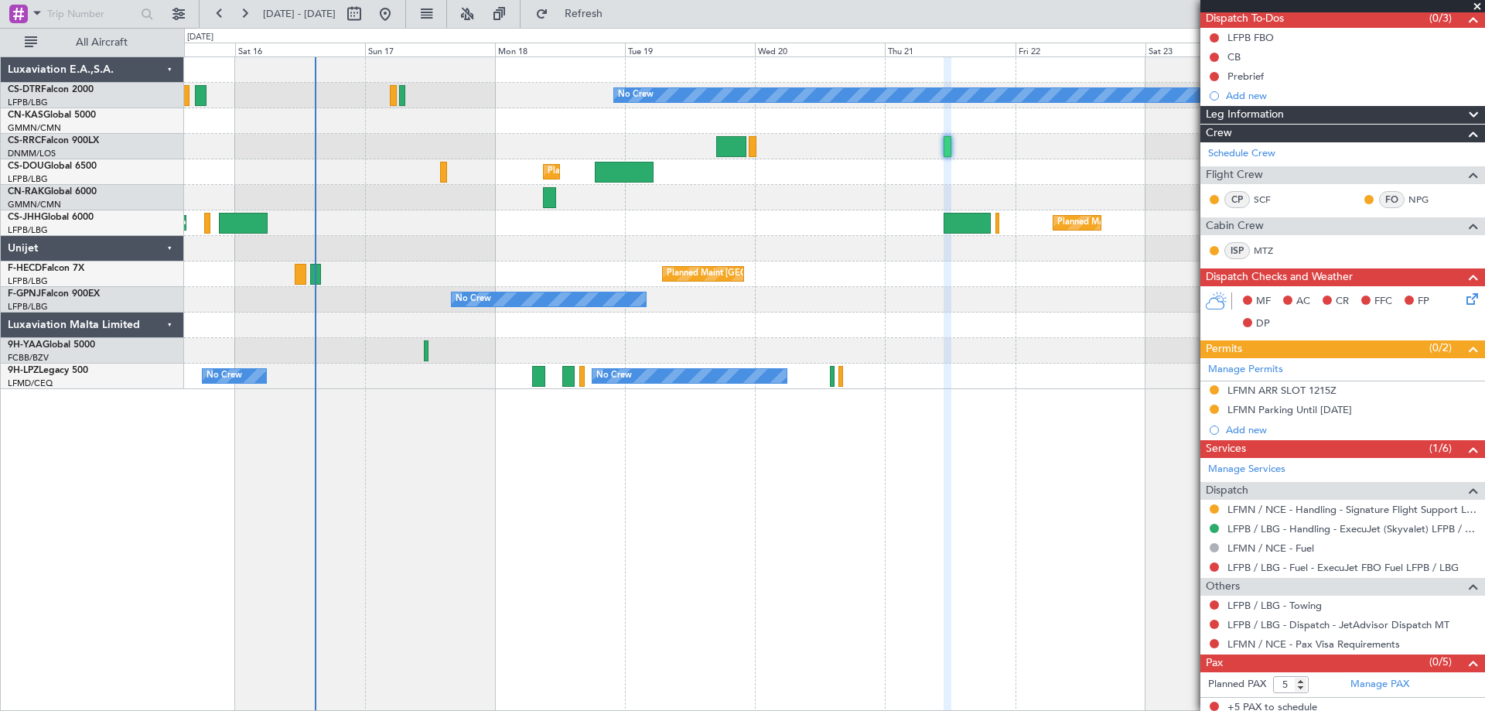
scroll to position [147, 0]
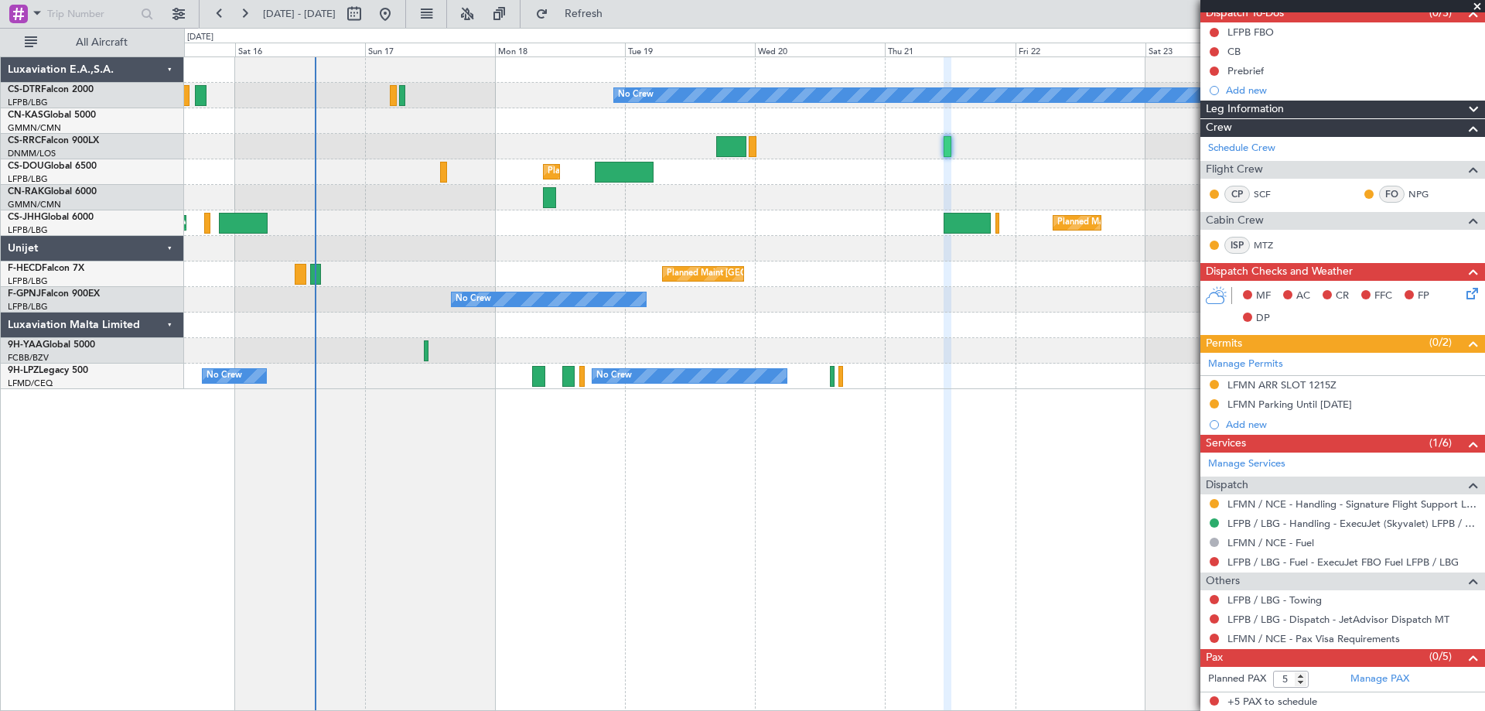
click at [1480, 5] on span at bounding box center [1477, 7] width 15 height 14
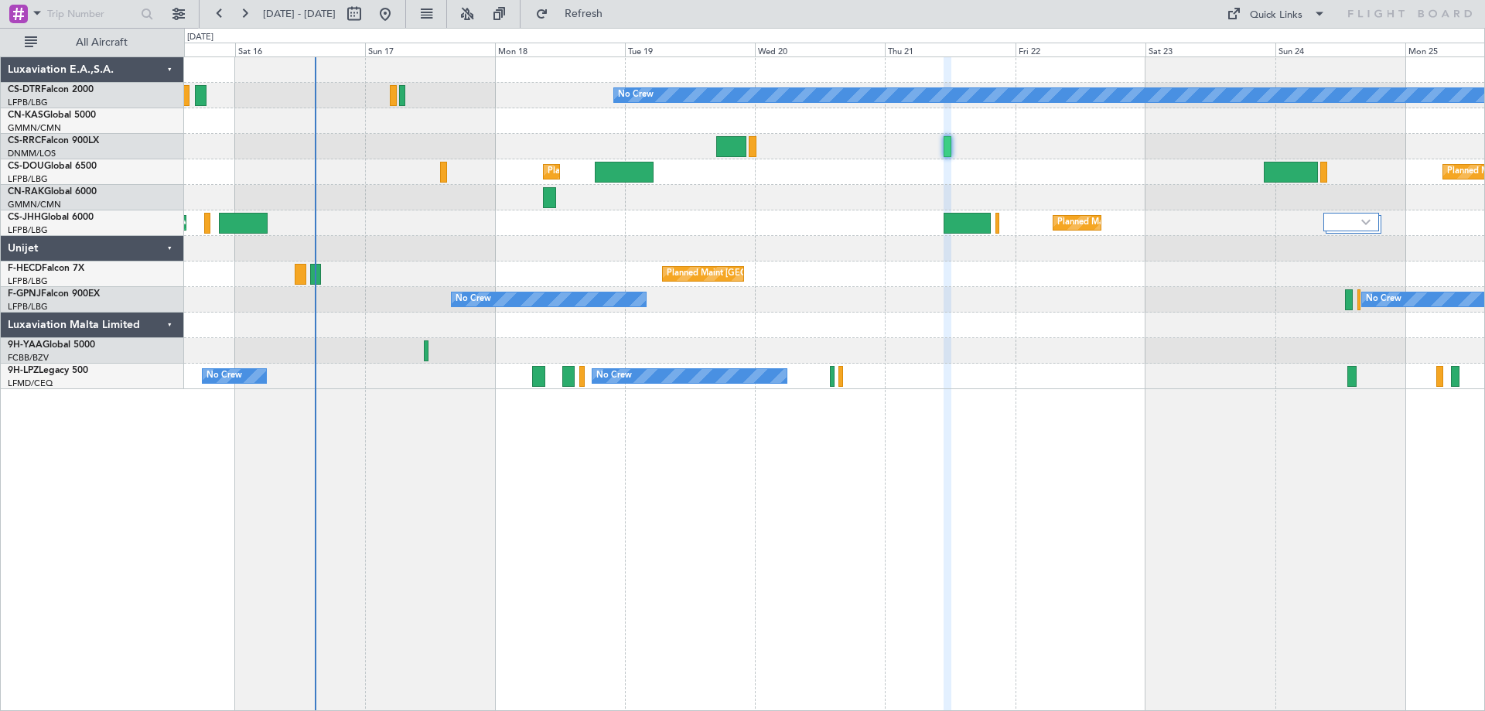
type input "0"
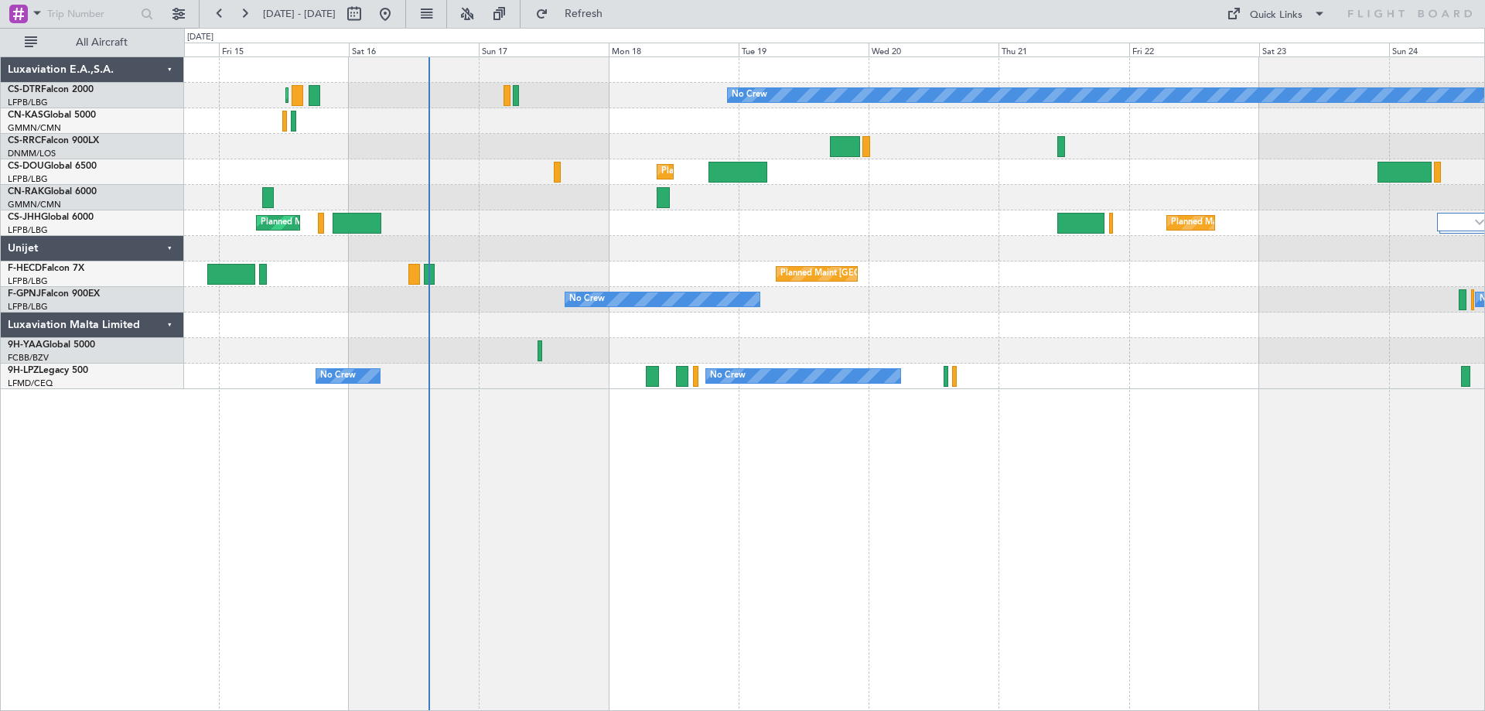
click at [985, 260] on div at bounding box center [834, 249] width 1300 height 26
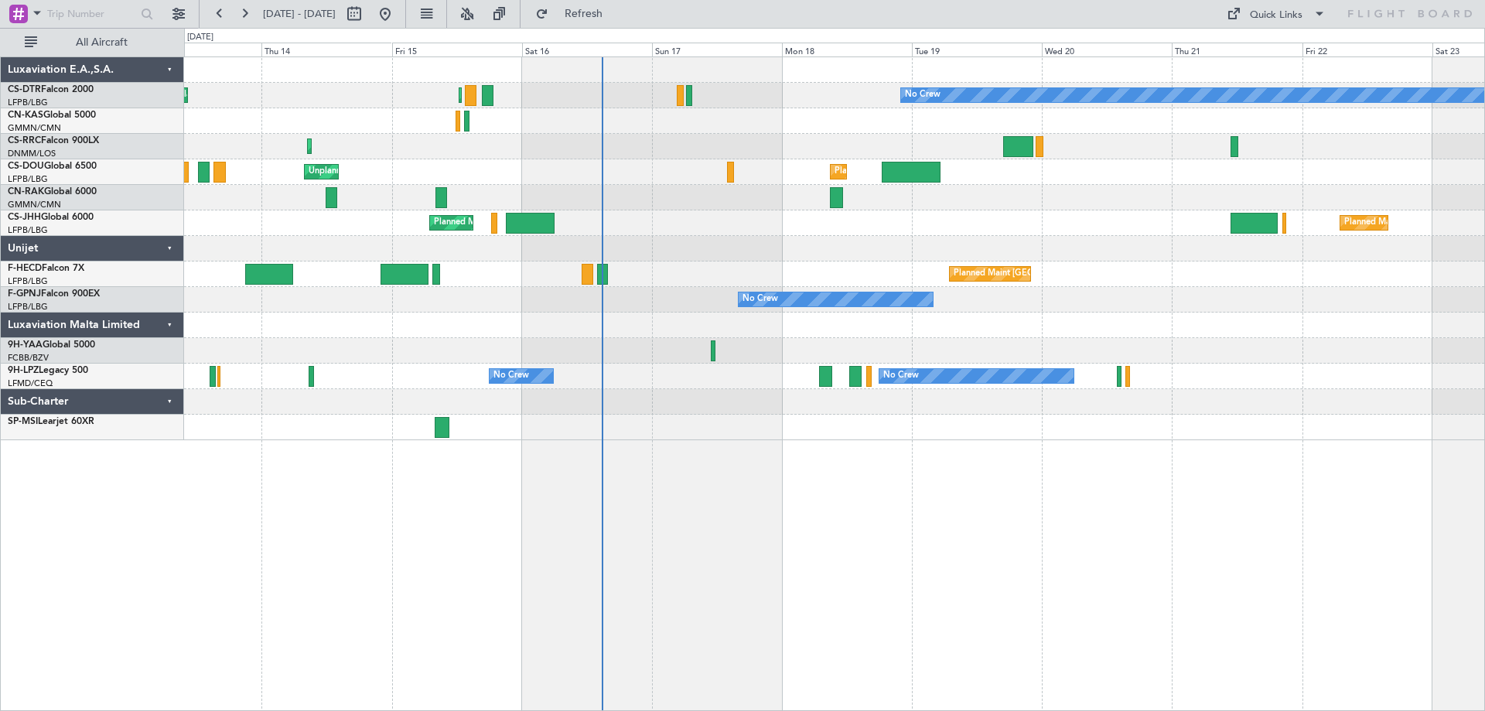
click at [671, 255] on div at bounding box center [834, 249] width 1300 height 26
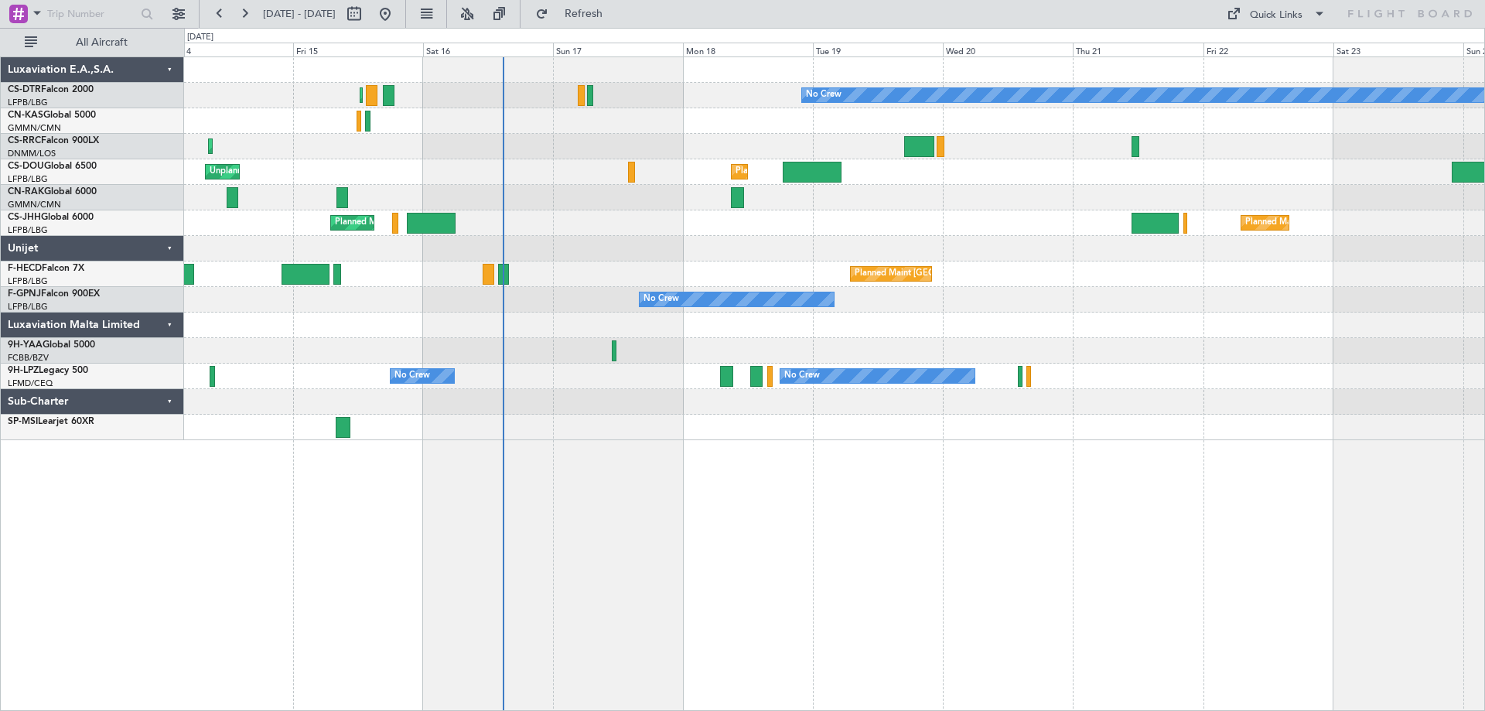
click at [751, 255] on div "No Crew Planned Maint Paris (Le Bourget) Planned Maint Sofia Planned Maint Lago…" at bounding box center [834, 248] width 1300 height 383
click at [924, 211] on div "Planned Maint Paris (Le Bourget) No Crew Planned Maint Sofia Planned Maint Lago…" at bounding box center [834, 248] width 1300 height 383
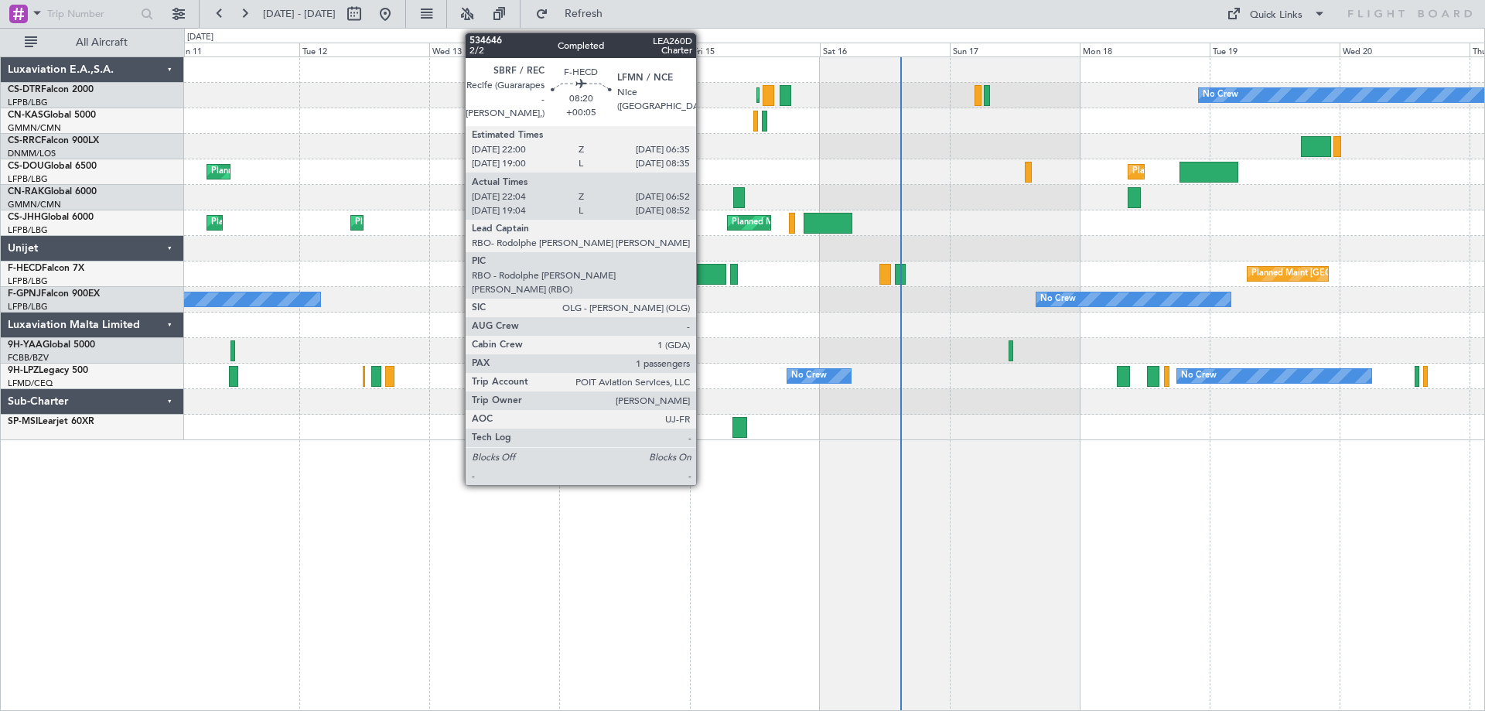
click at [703, 280] on div at bounding box center [702, 274] width 48 height 21
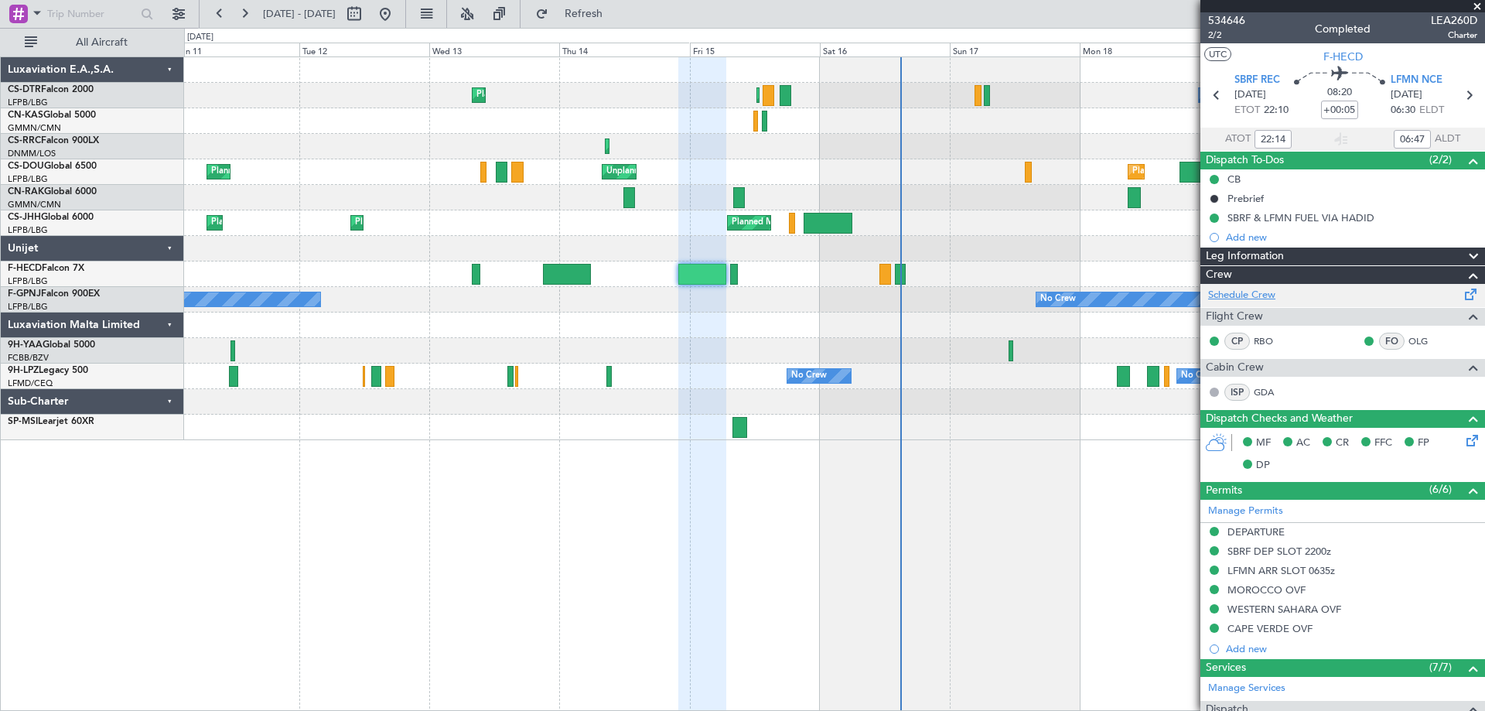
click at [1235, 295] on link "Schedule Crew" at bounding box center [1241, 295] width 67 height 15
click at [1484, 9] on span at bounding box center [1477, 7] width 15 height 14
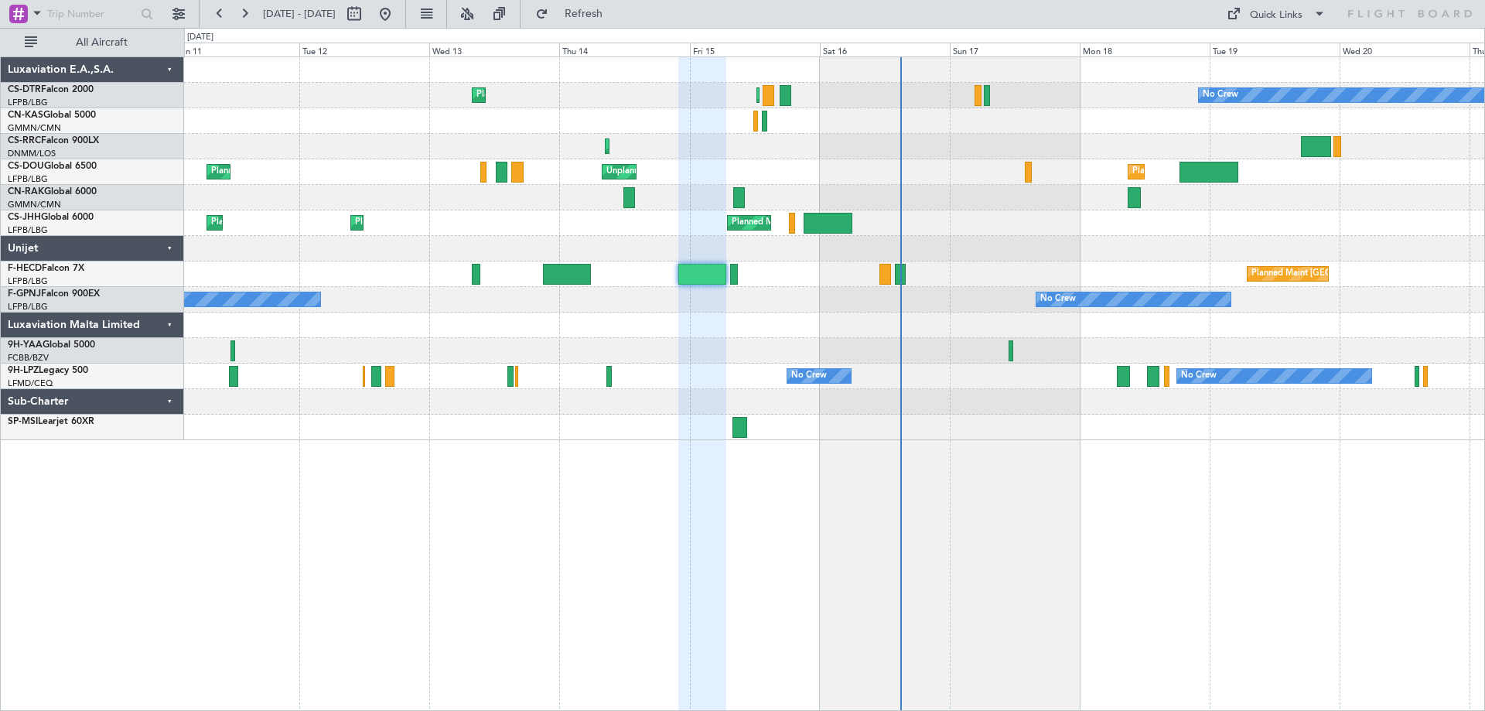
type input "0"
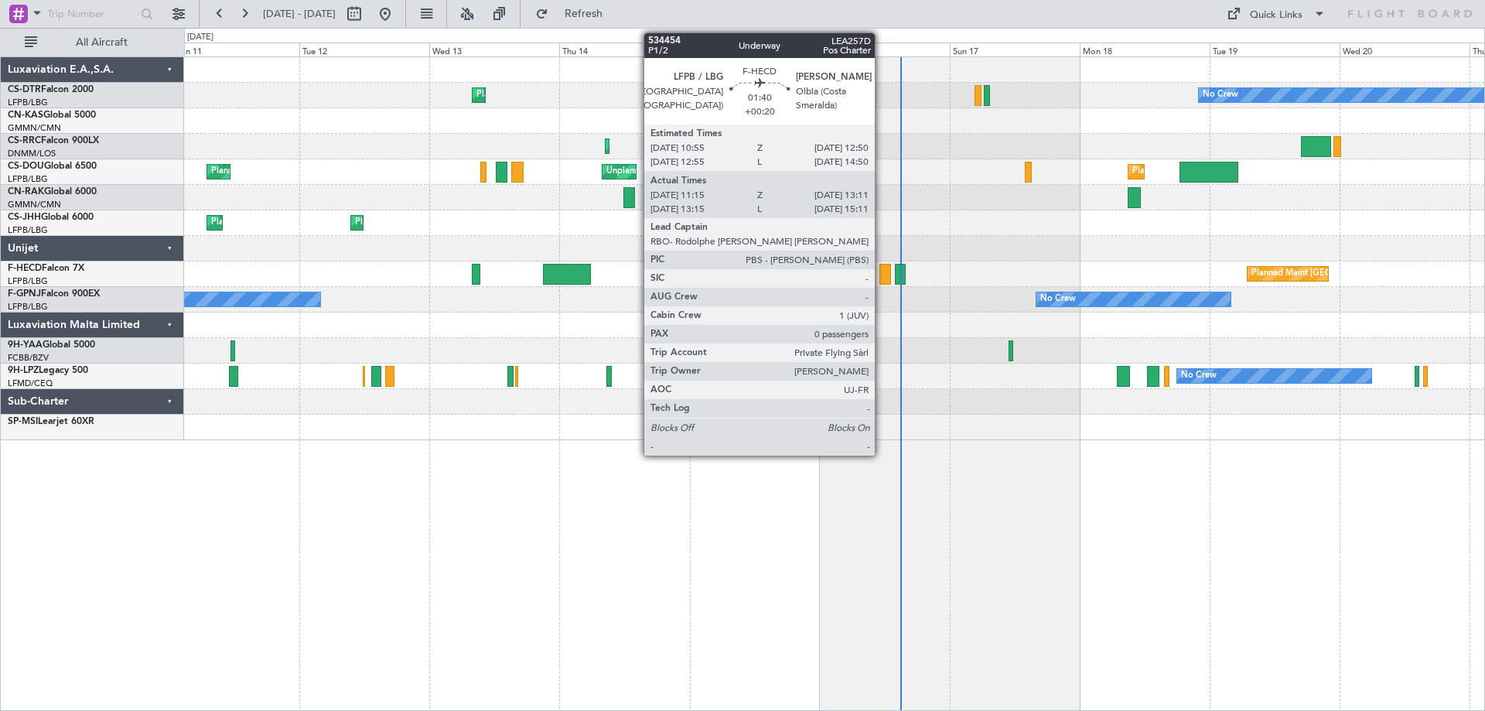
click at [883, 280] on div at bounding box center [884, 274] width 11 height 21
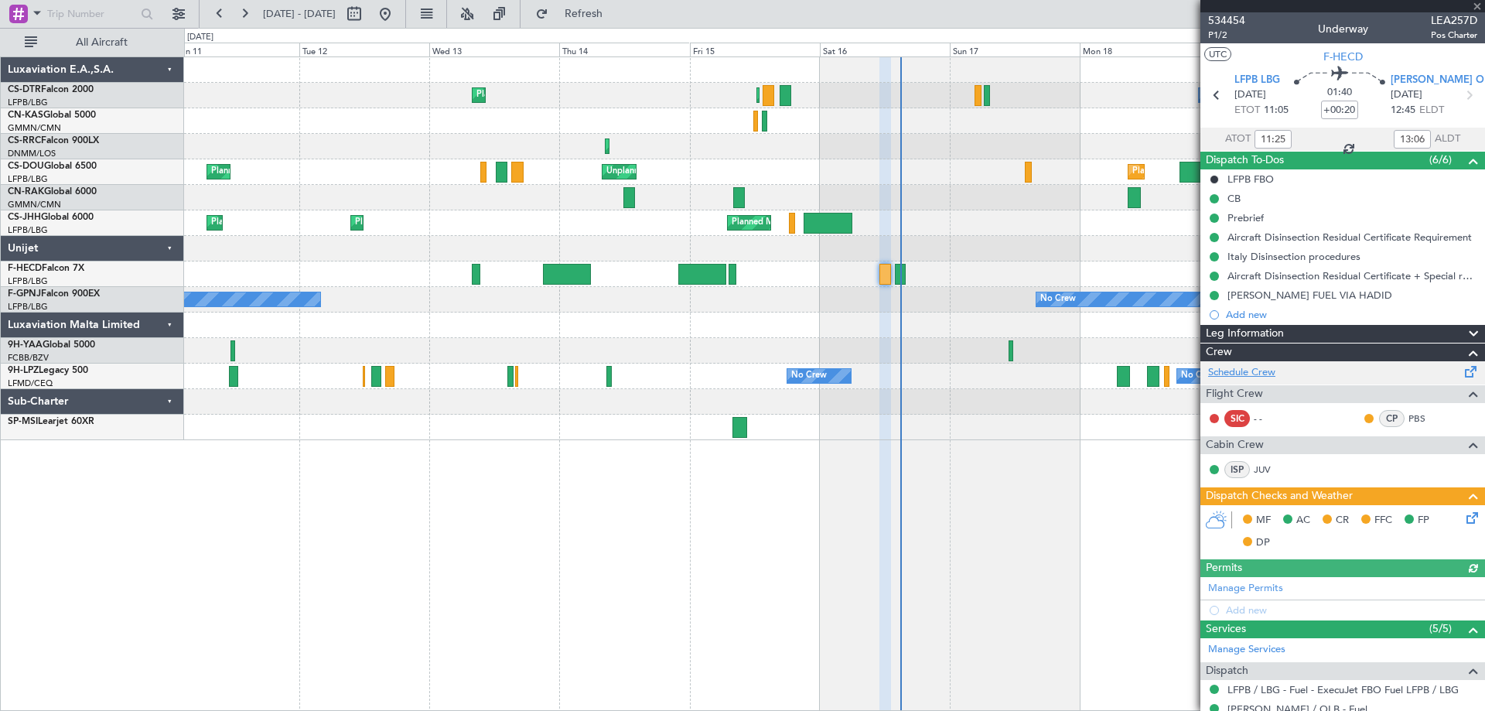
click at [1252, 370] on link "Schedule Crew" at bounding box center [1241, 372] width 67 height 15
click at [1480, 4] on span at bounding box center [1477, 7] width 15 height 14
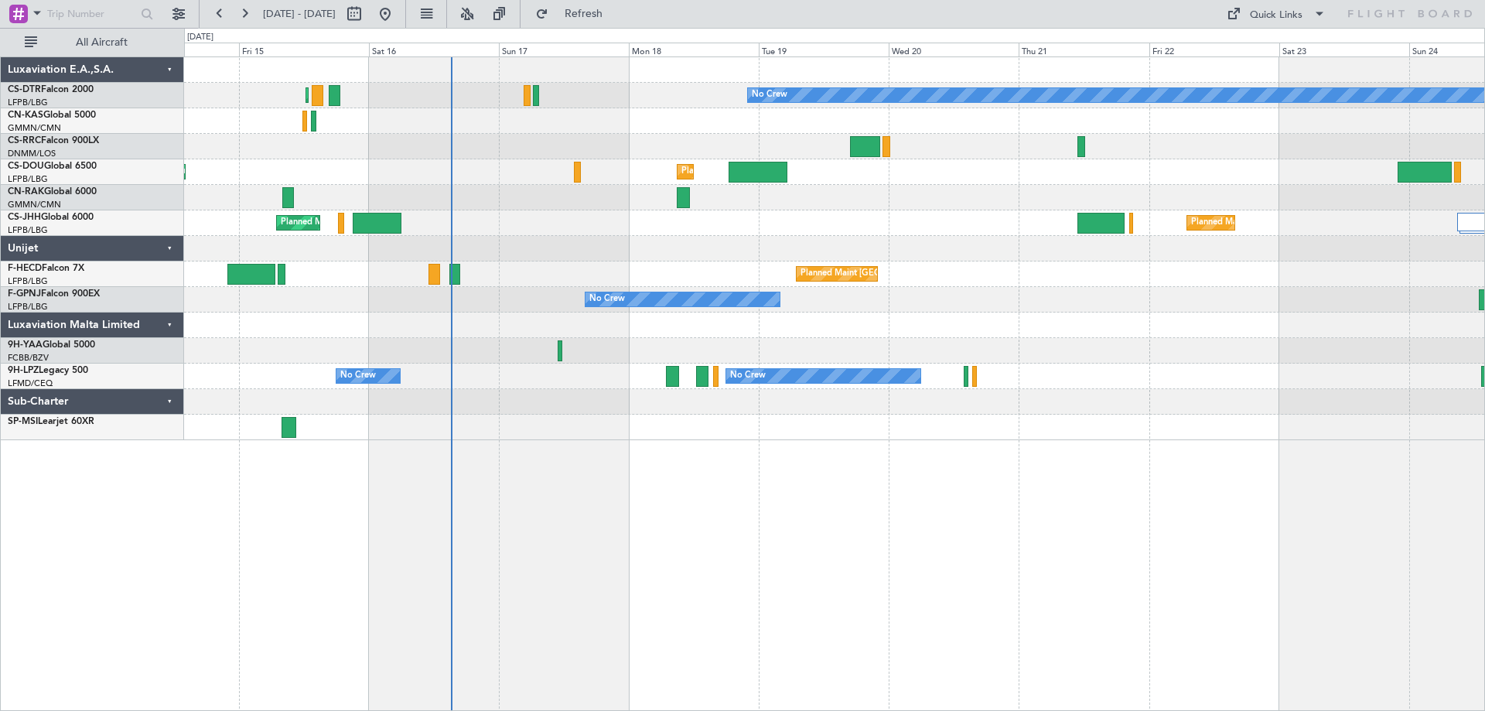
click at [876, 347] on div "Planned Maint Paris (Le Bourget) No Crew Planned Maint Sofia Planned Maint Lago…" at bounding box center [834, 248] width 1300 height 383
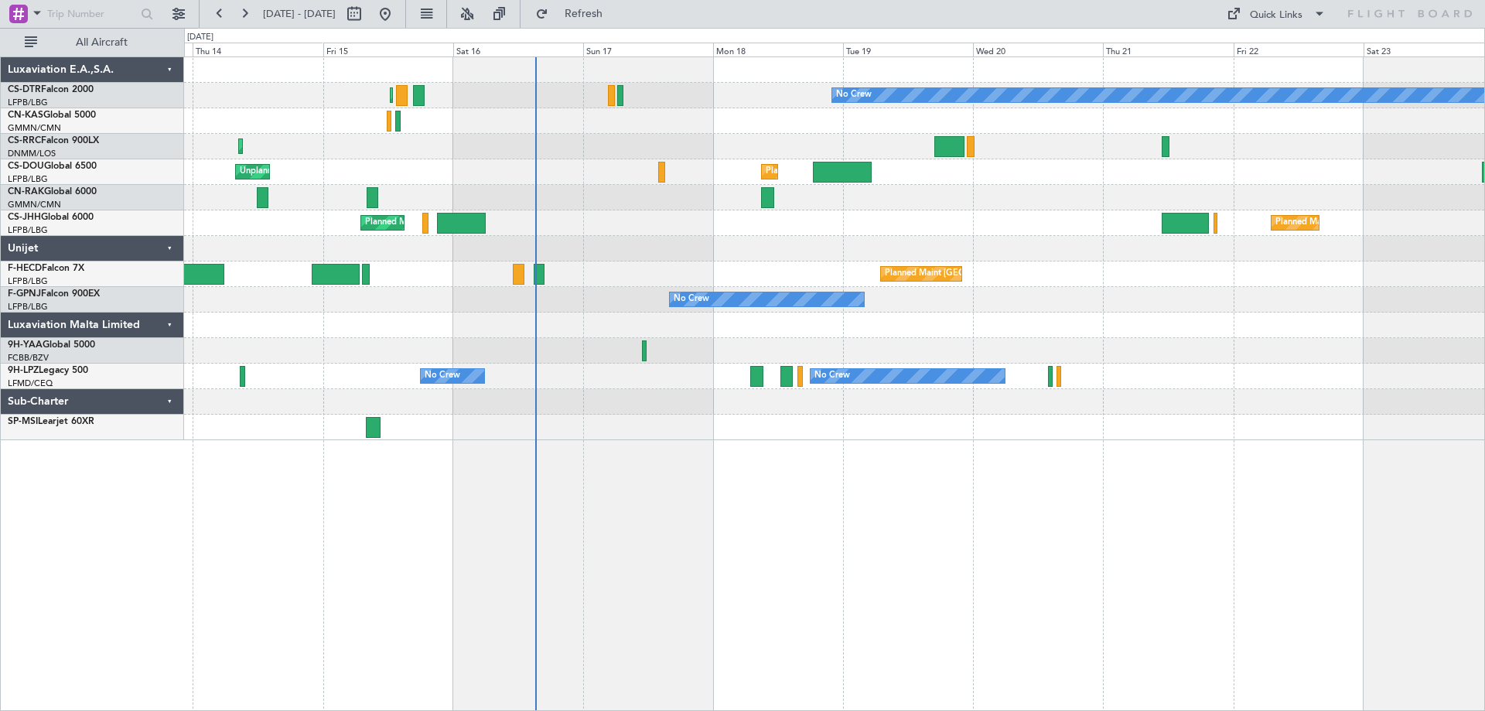
click at [901, 404] on div "Planned Maint Paris (Le Bourget) No Crew Planned Maint Sofia Planned Maint Lago…" at bounding box center [834, 248] width 1300 height 383
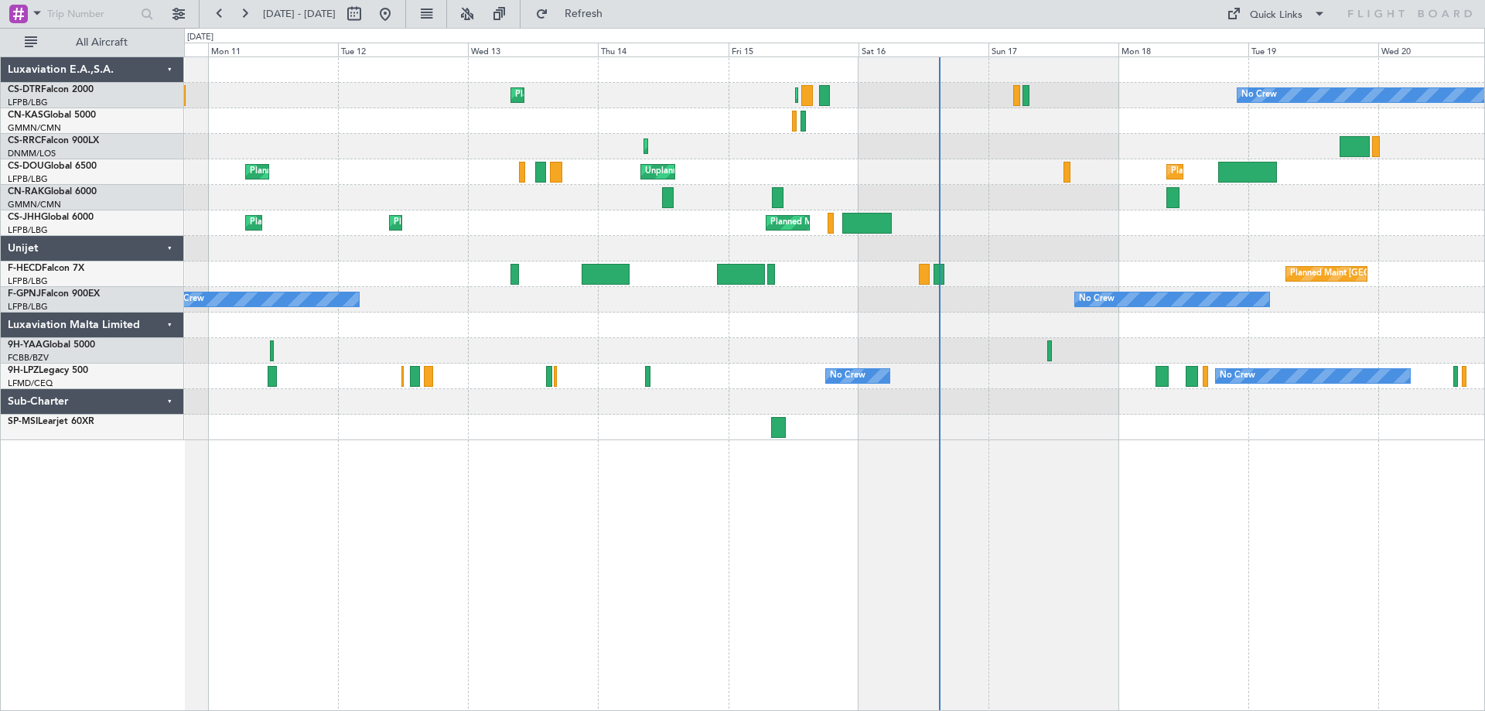
click at [1010, 523] on div "No Crew Planned Maint Sofia Planned Maint [GEOGRAPHIC_DATA] ([GEOGRAPHIC_DATA])…" at bounding box center [834, 383] width 1301 height 654
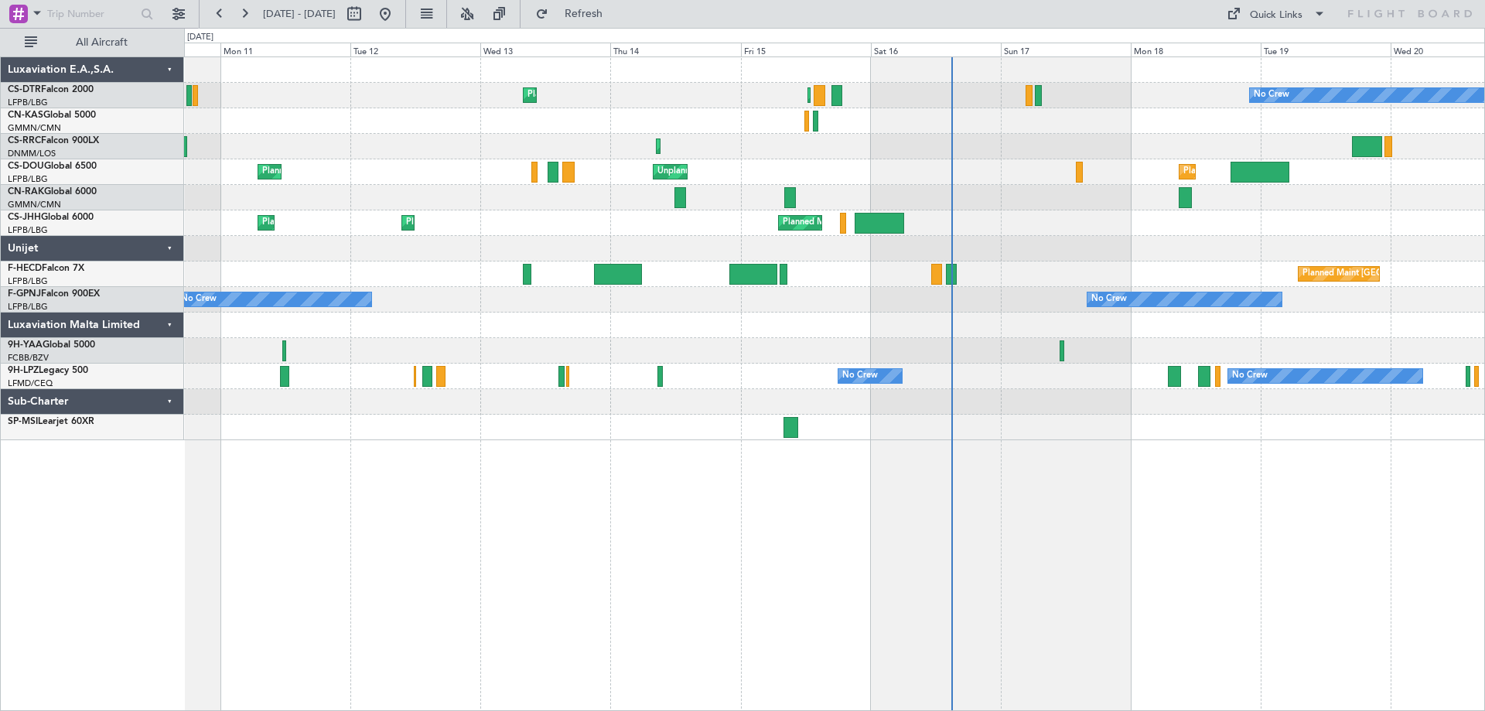
click at [1132, 229] on div "Planned Maint [GEOGRAPHIC_DATA] ([GEOGRAPHIC_DATA]) Planned Maint [GEOGRAPHIC_D…" at bounding box center [834, 223] width 1300 height 26
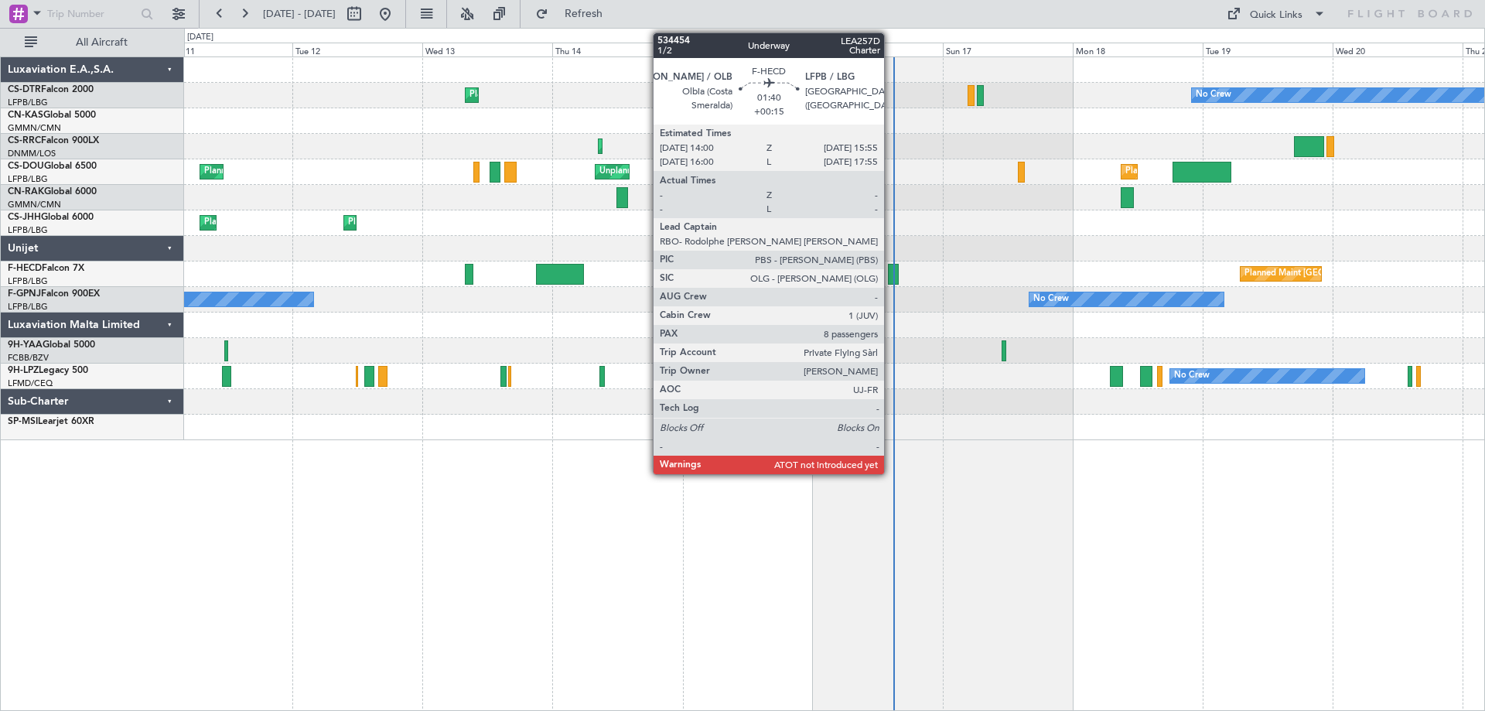
click at [892, 279] on div at bounding box center [893, 274] width 11 height 21
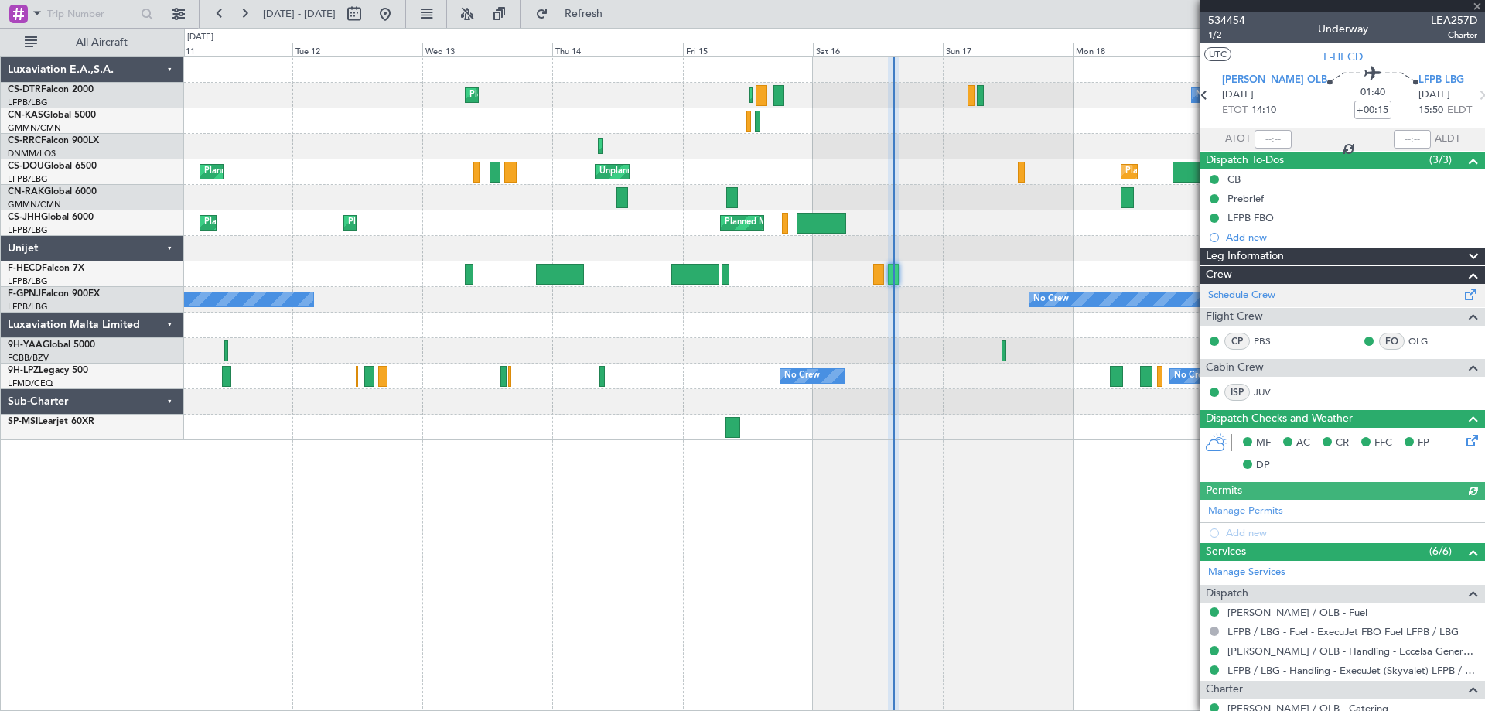
click at [1230, 296] on link "Schedule Crew" at bounding box center [1241, 295] width 67 height 15
click at [1476, 5] on span at bounding box center [1477, 7] width 15 height 14
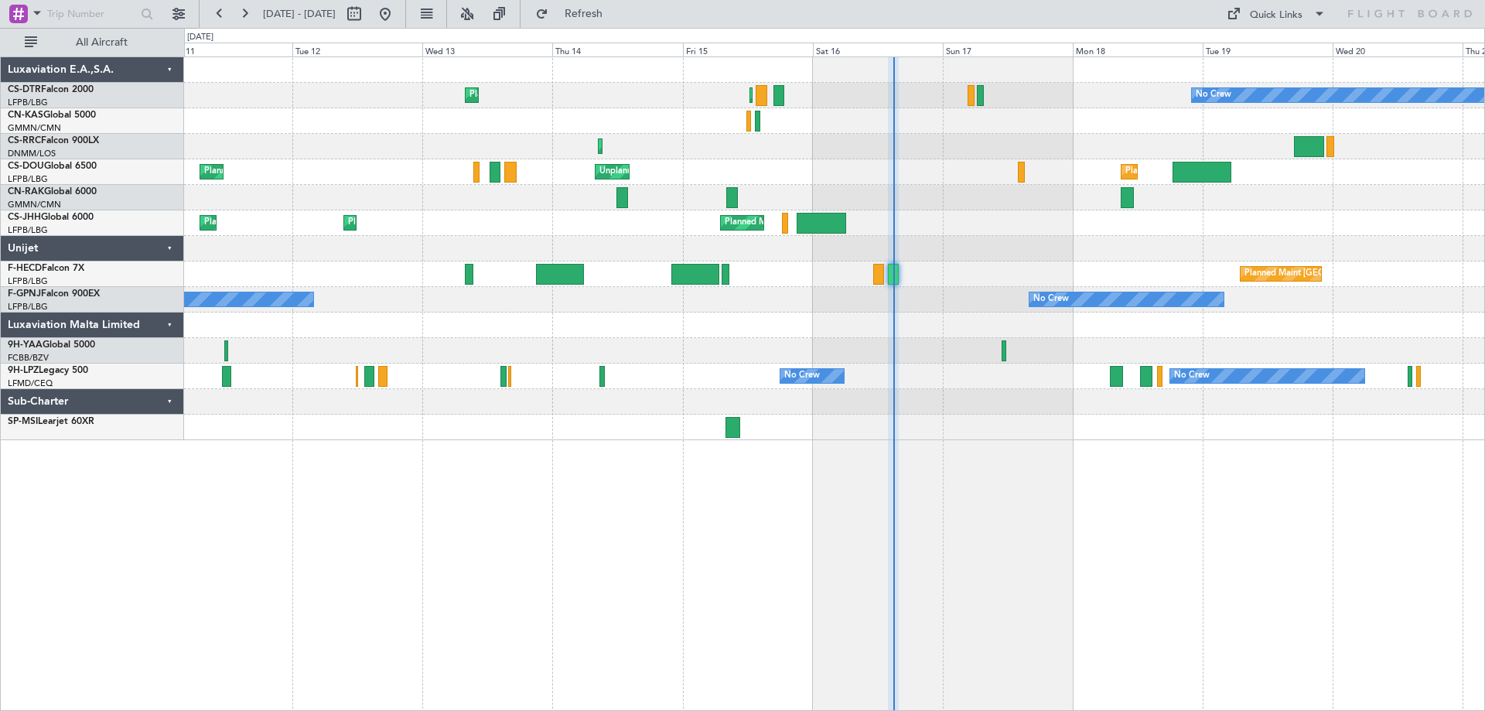
type input "0"
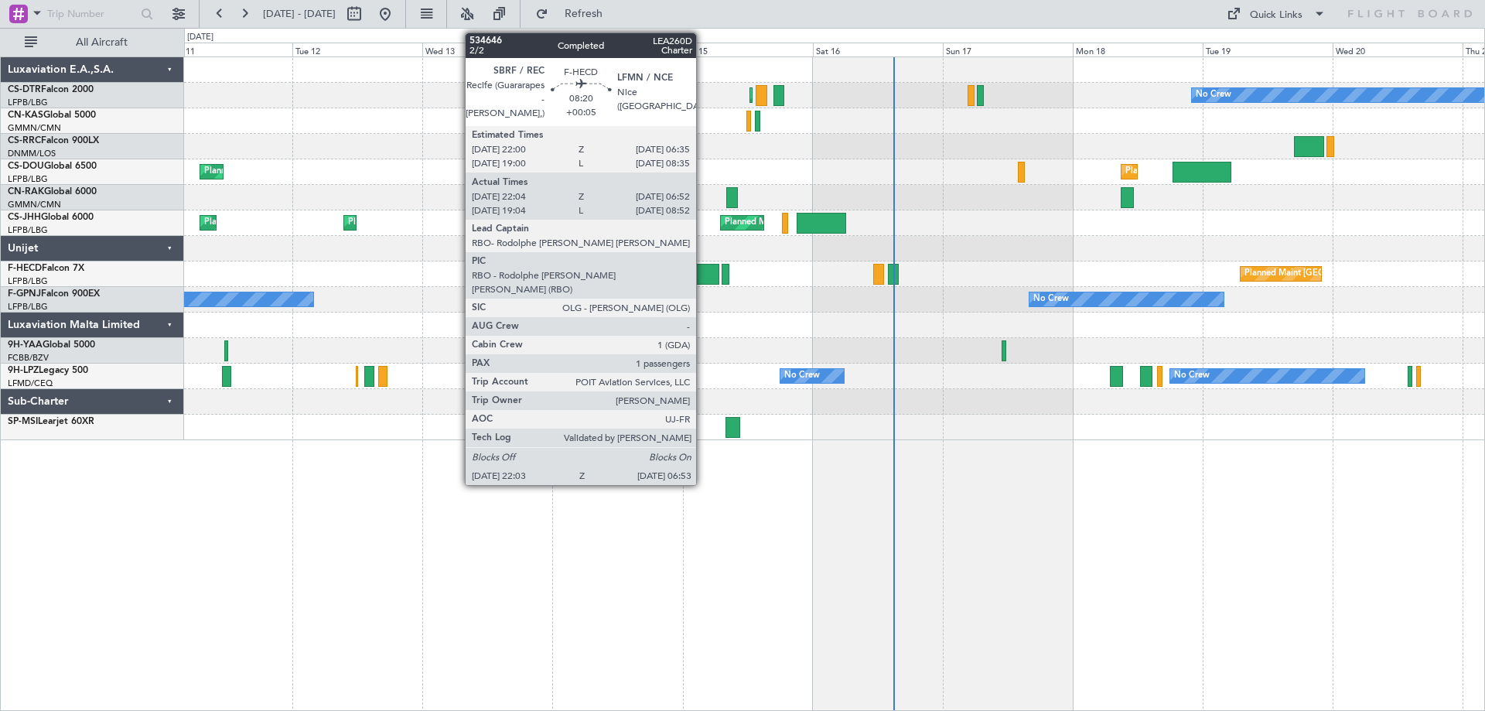
click at [703, 276] on div at bounding box center [695, 274] width 48 height 21
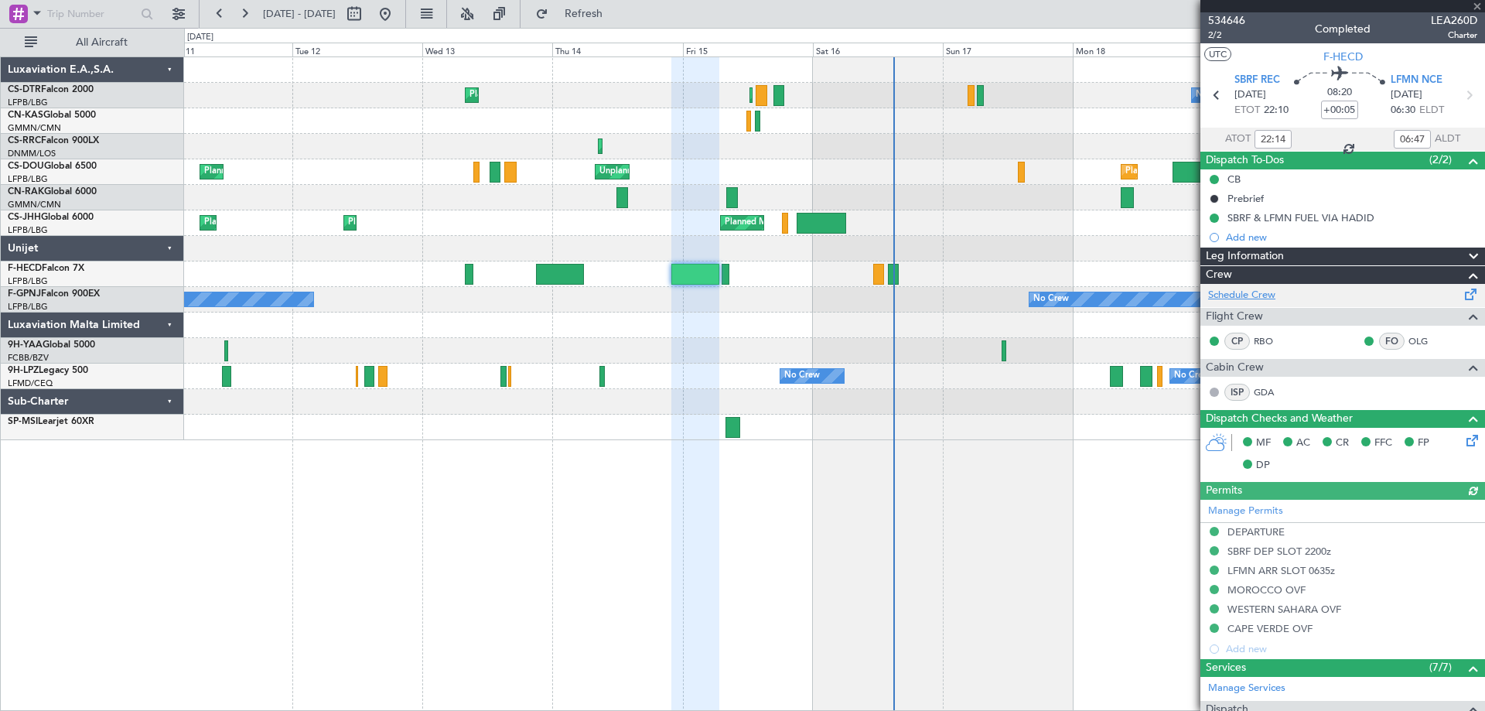
click at [1246, 299] on link "Schedule Crew" at bounding box center [1241, 295] width 67 height 15
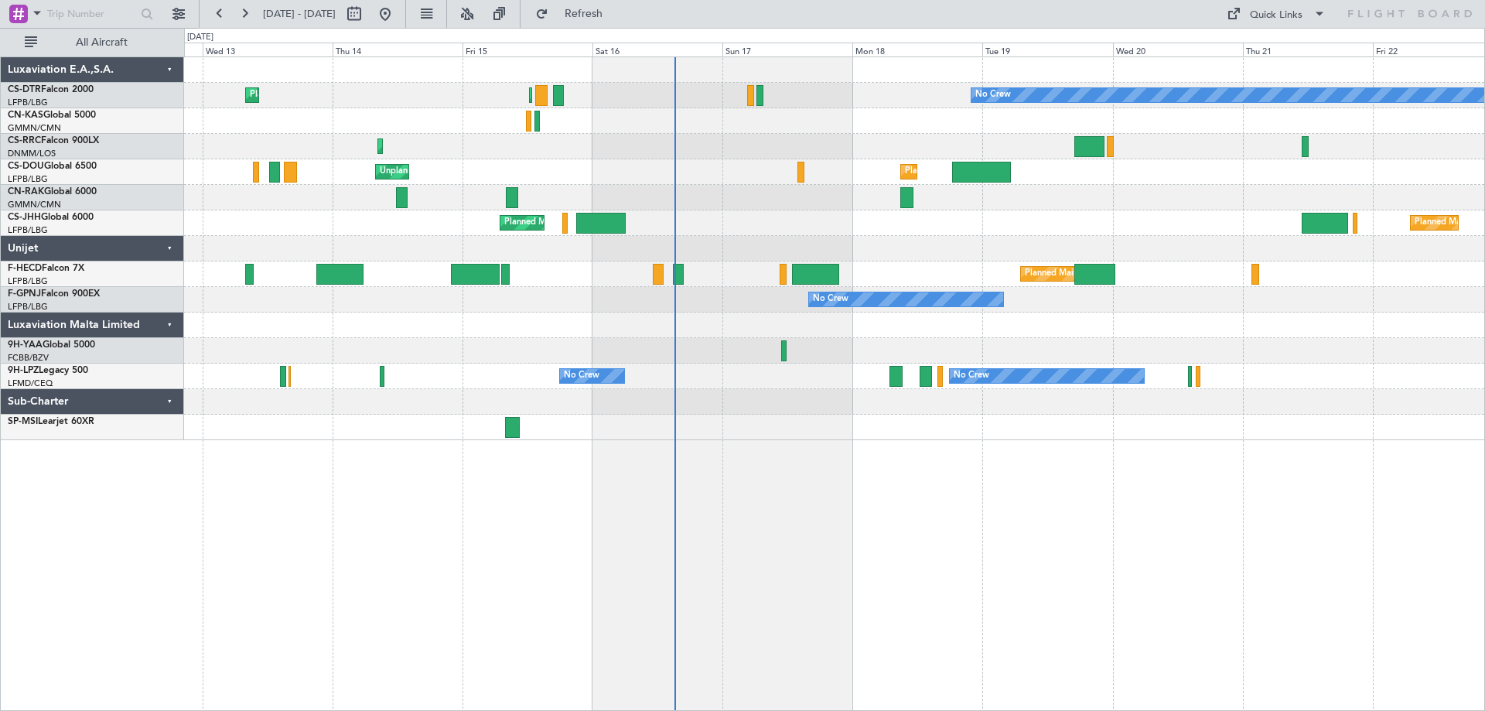
click at [1150, 354] on div at bounding box center [834, 351] width 1300 height 26
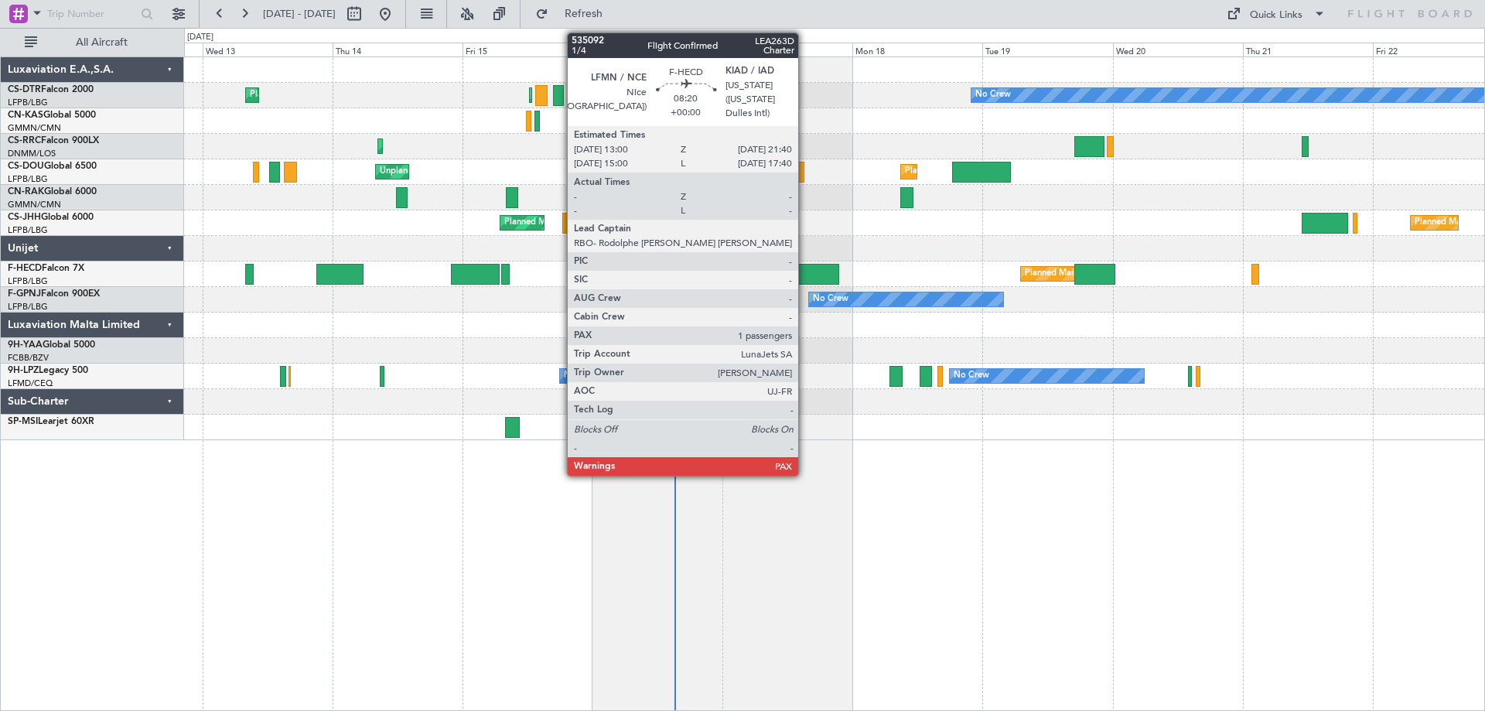
click at [805, 269] on div at bounding box center [815, 274] width 47 height 21
click at [807, 269] on div at bounding box center [815, 274] width 47 height 21
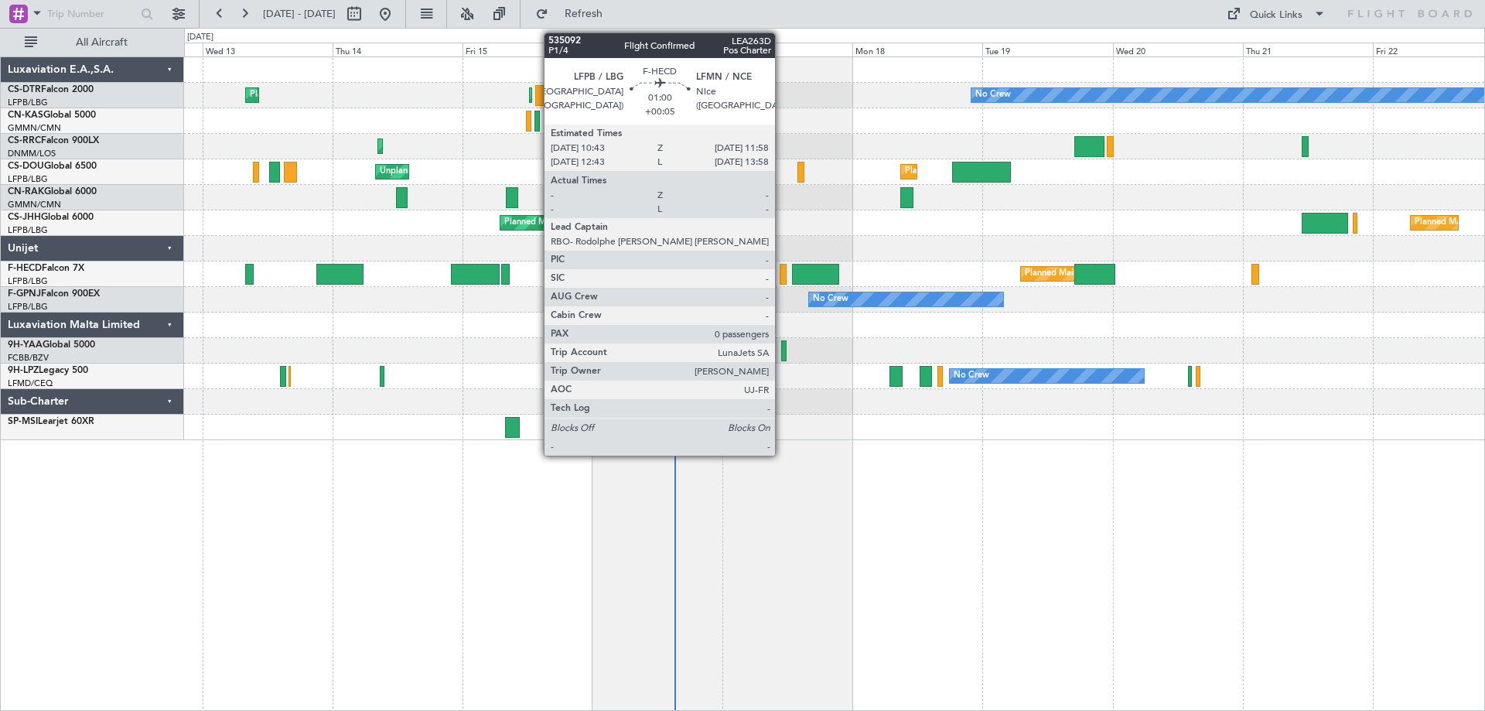
click at [782, 274] on div at bounding box center [783, 274] width 7 height 21
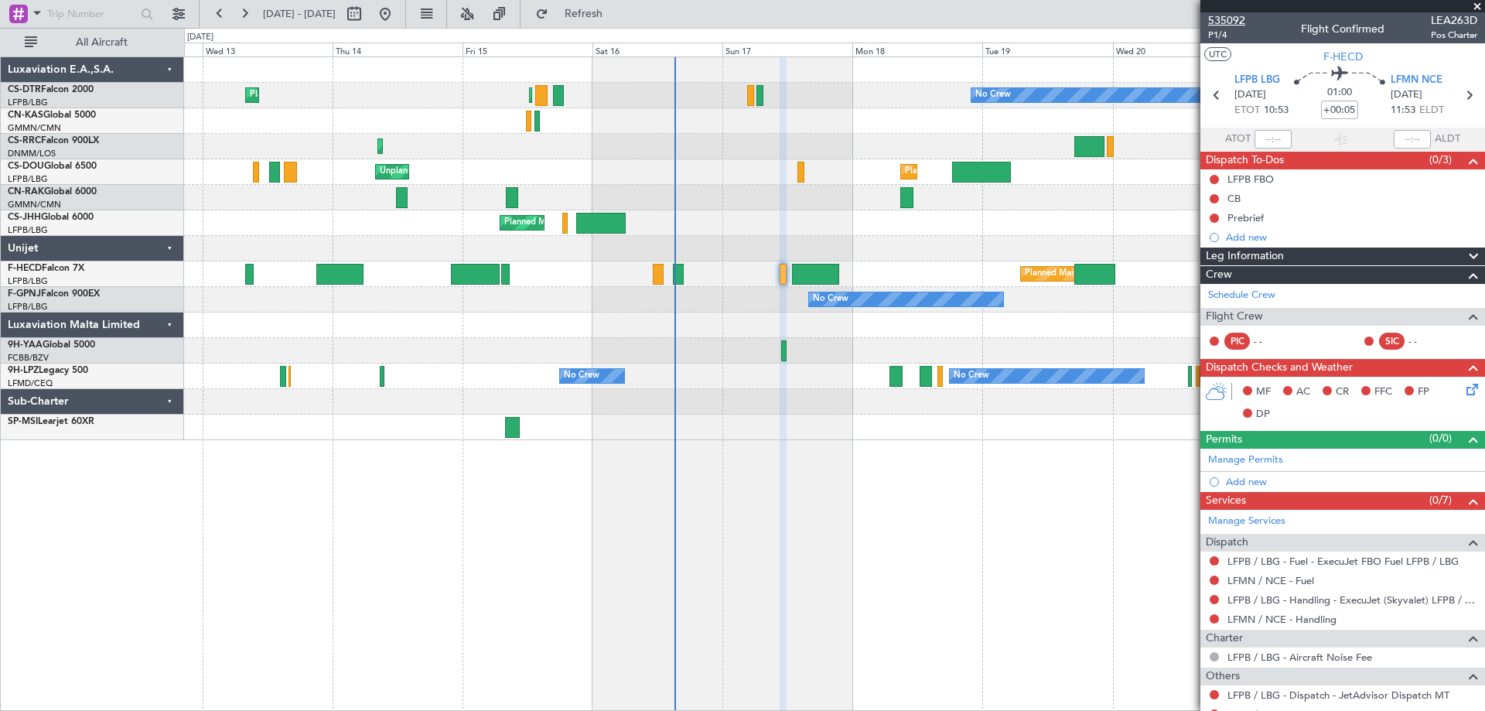
click at [1229, 22] on span "535092" at bounding box center [1226, 20] width 37 height 16
drag, startPoint x: 1482, startPoint y: 5, endPoint x: 1424, endPoint y: 96, distance: 107.5
click at [1482, 5] on span at bounding box center [1477, 7] width 15 height 14
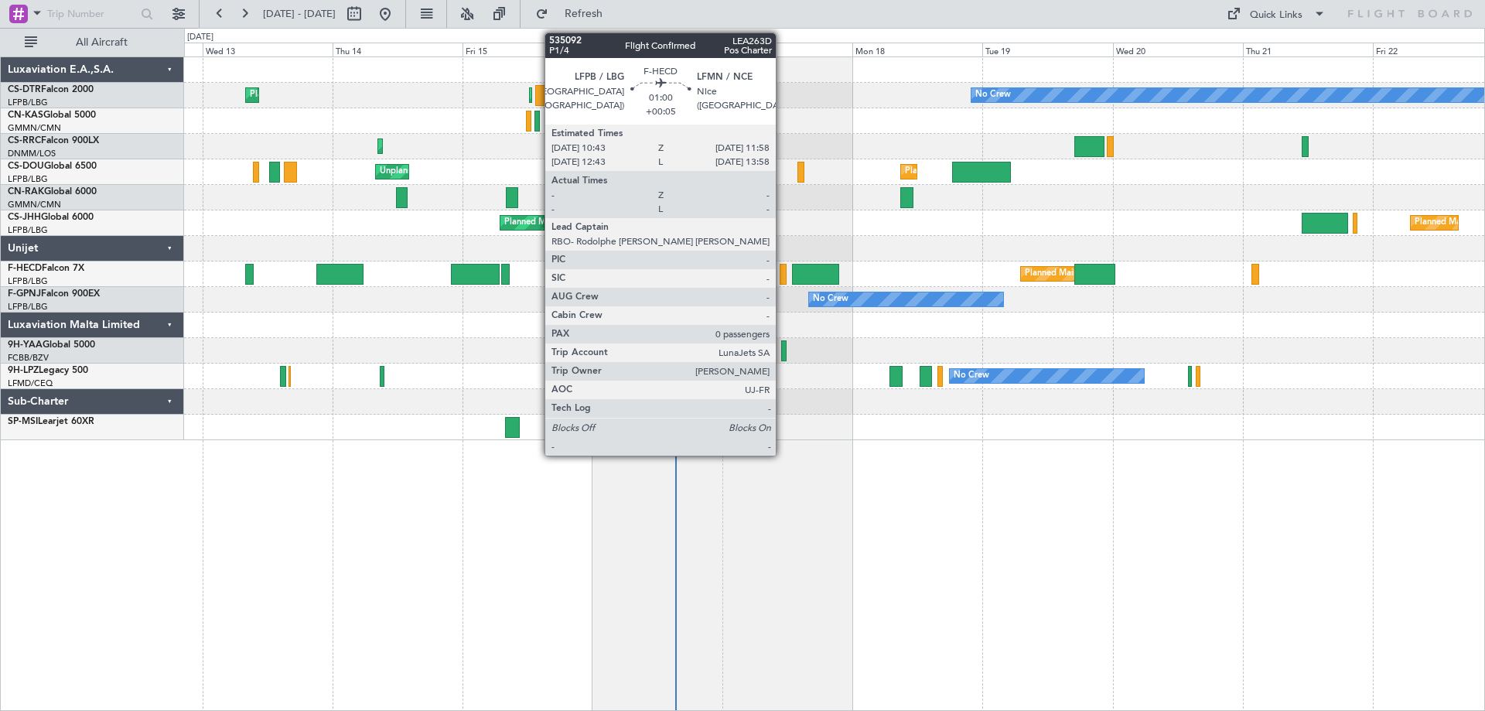
click at [783, 279] on div at bounding box center [783, 274] width 7 height 21
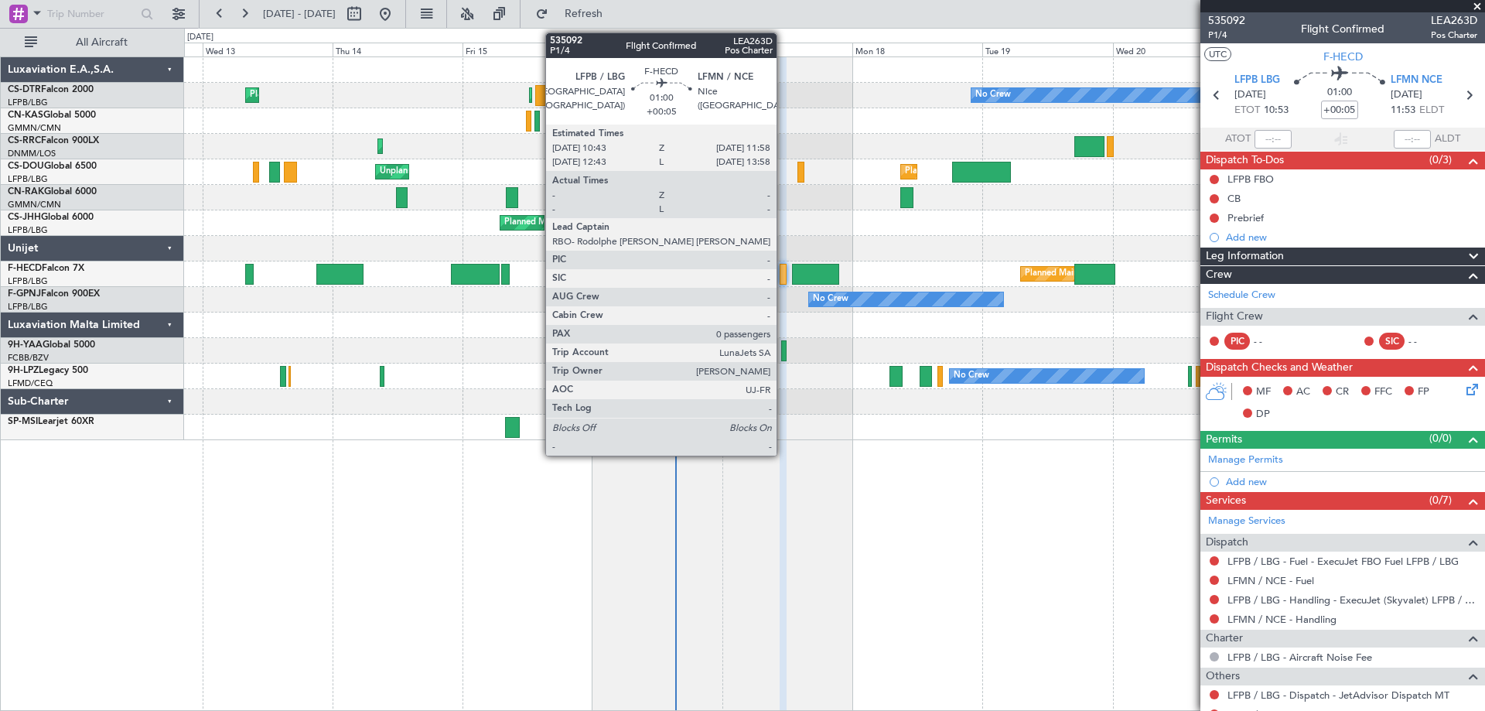
click at [784, 282] on div at bounding box center [783, 274] width 7 height 21
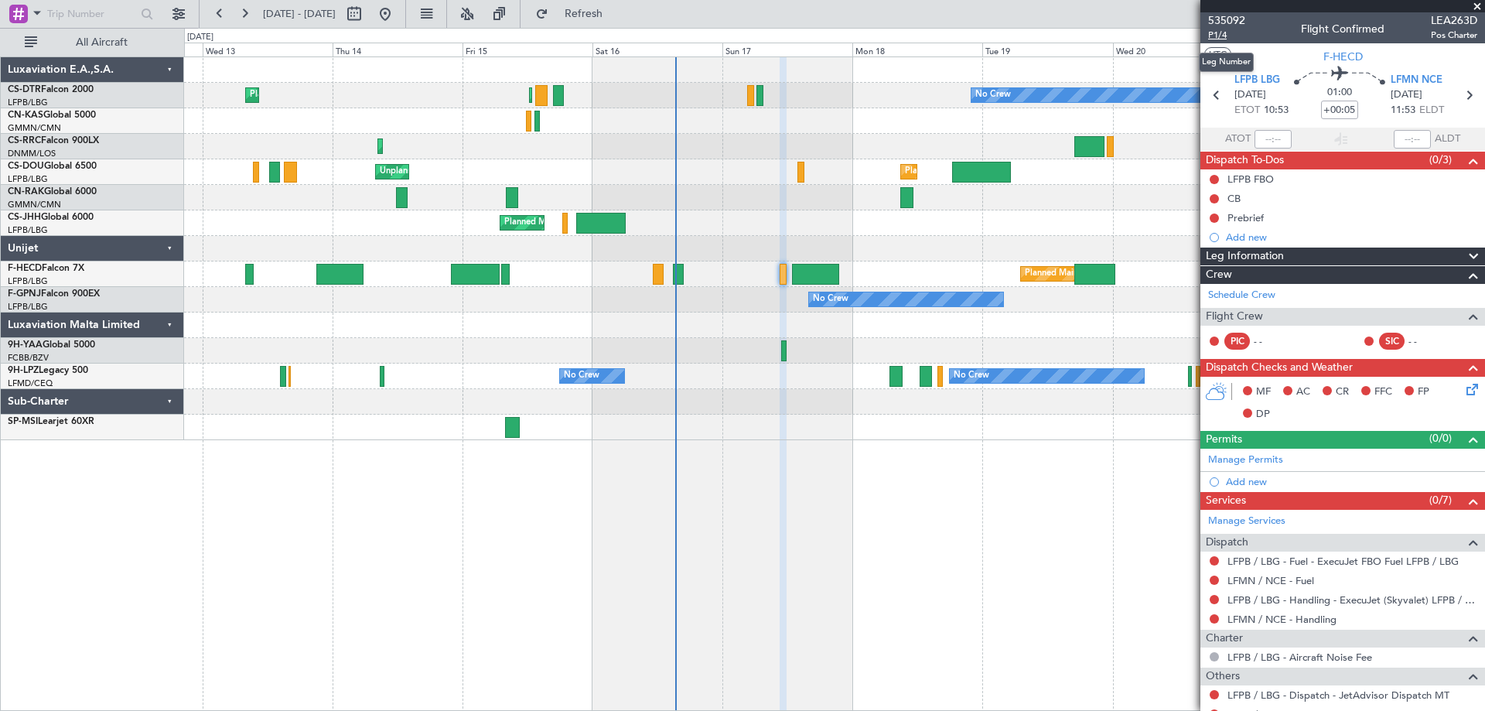
click at [1221, 33] on span "P1/4" at bounding box center [1226, 35] width 37 height 13
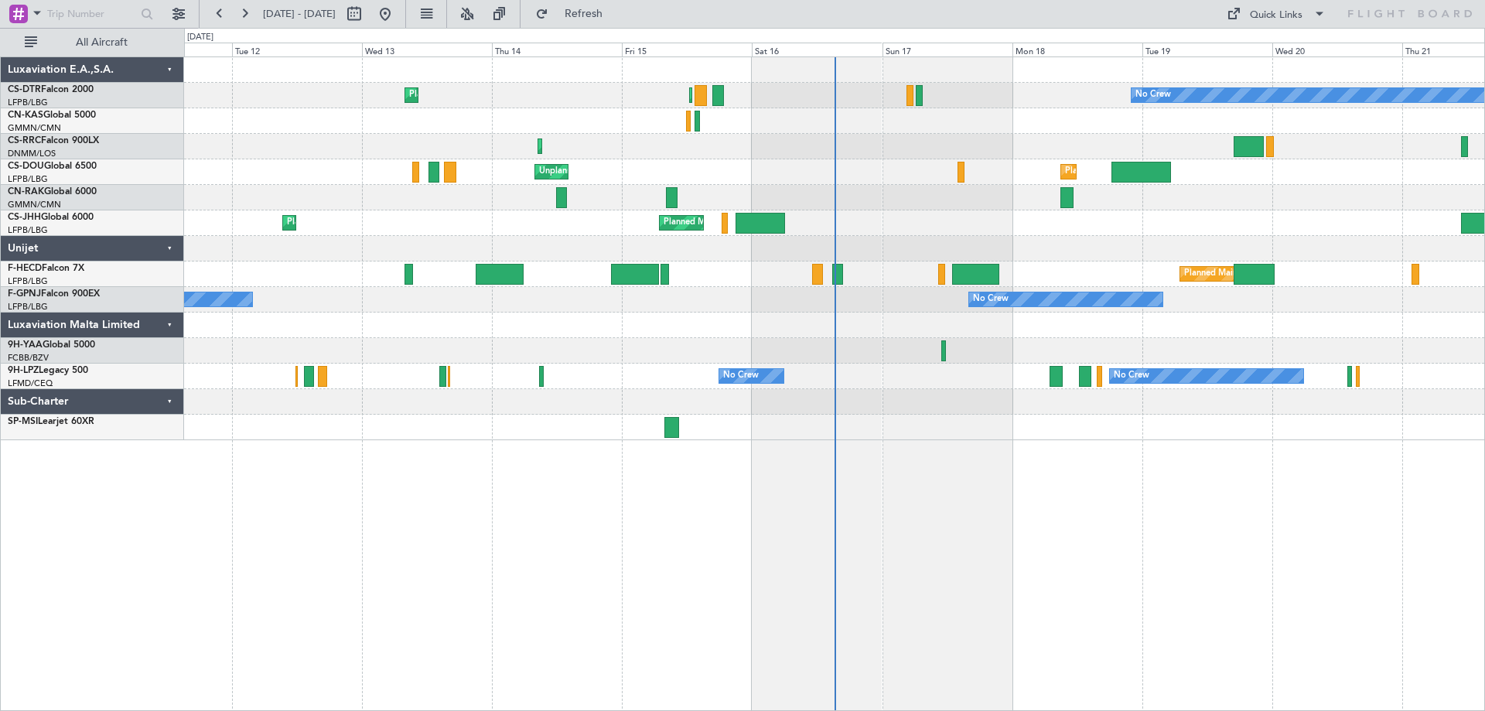
click at [1119, 350] on div "No Crew Planned Maint Sofia Planned Maint [GEOGRAPHIC_DATA] ([GEOGRAPHIC_DATA])…" at bounding box center [834, 248] width 1300 height 383
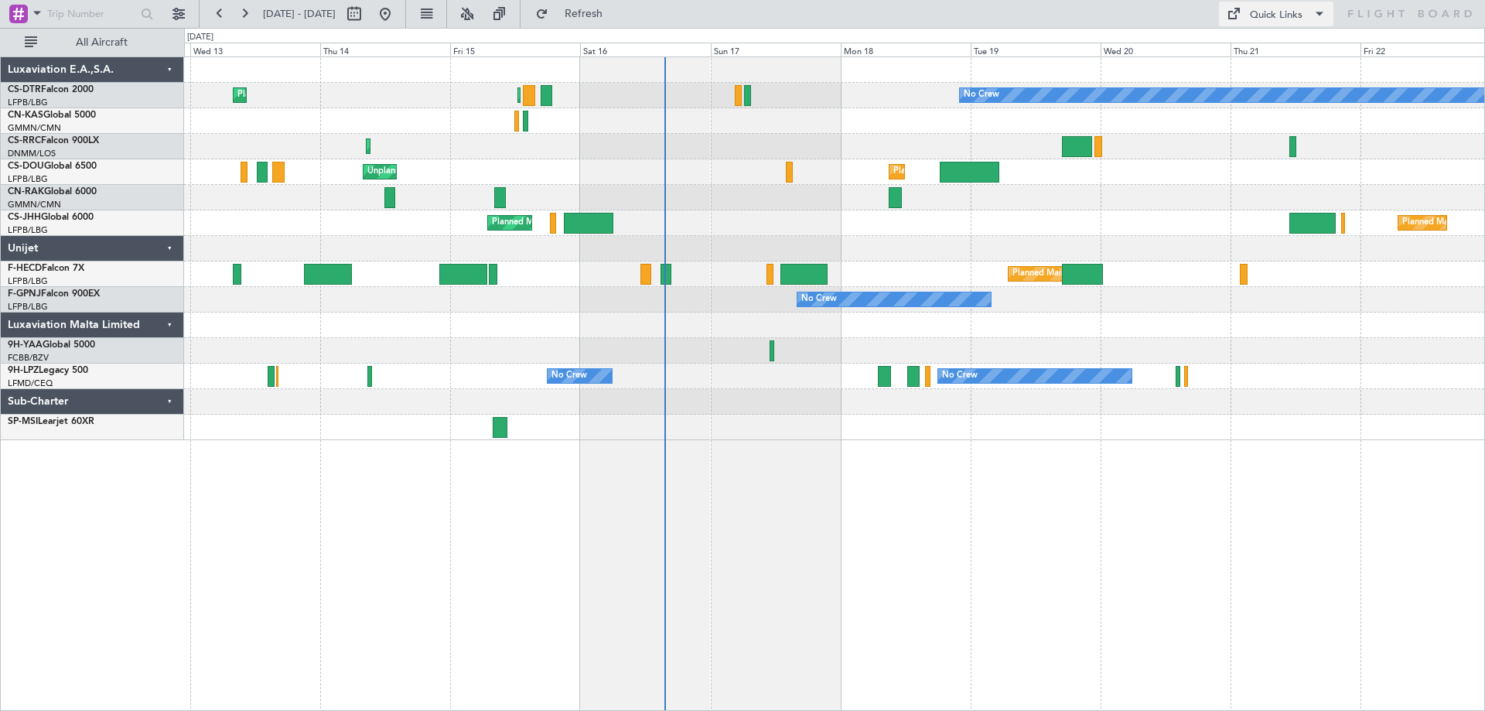
click at [1320, 7] on span at bounding box center [1319, 14] width 19 height 19
click at [1254, 84] on button "Crew Board" at bounding box center [1277, 88] width 116 height 37
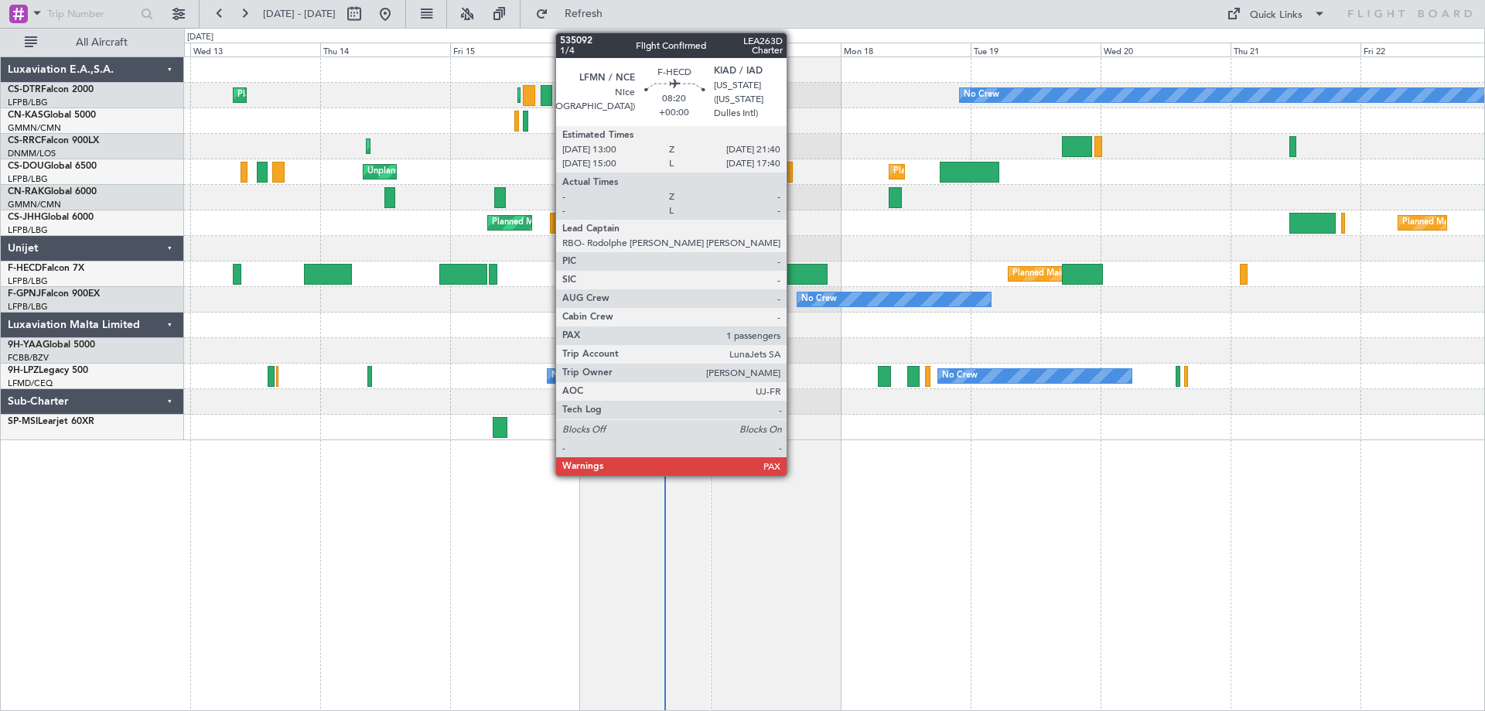
click at [794, 278] on div at bounding box center [803, 274] width 47 height 21
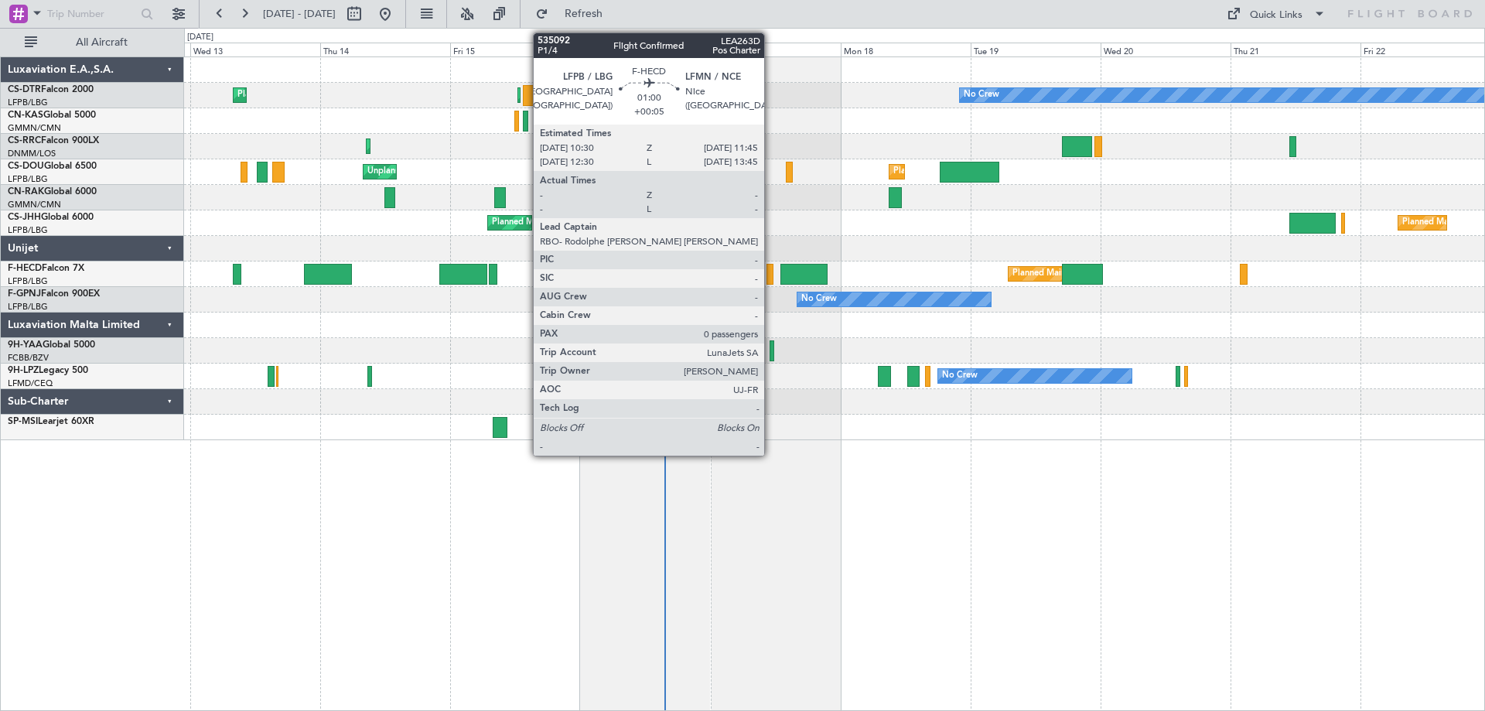
click at [772, 279] on div at bounding box center [770, 274] width 7 height 21
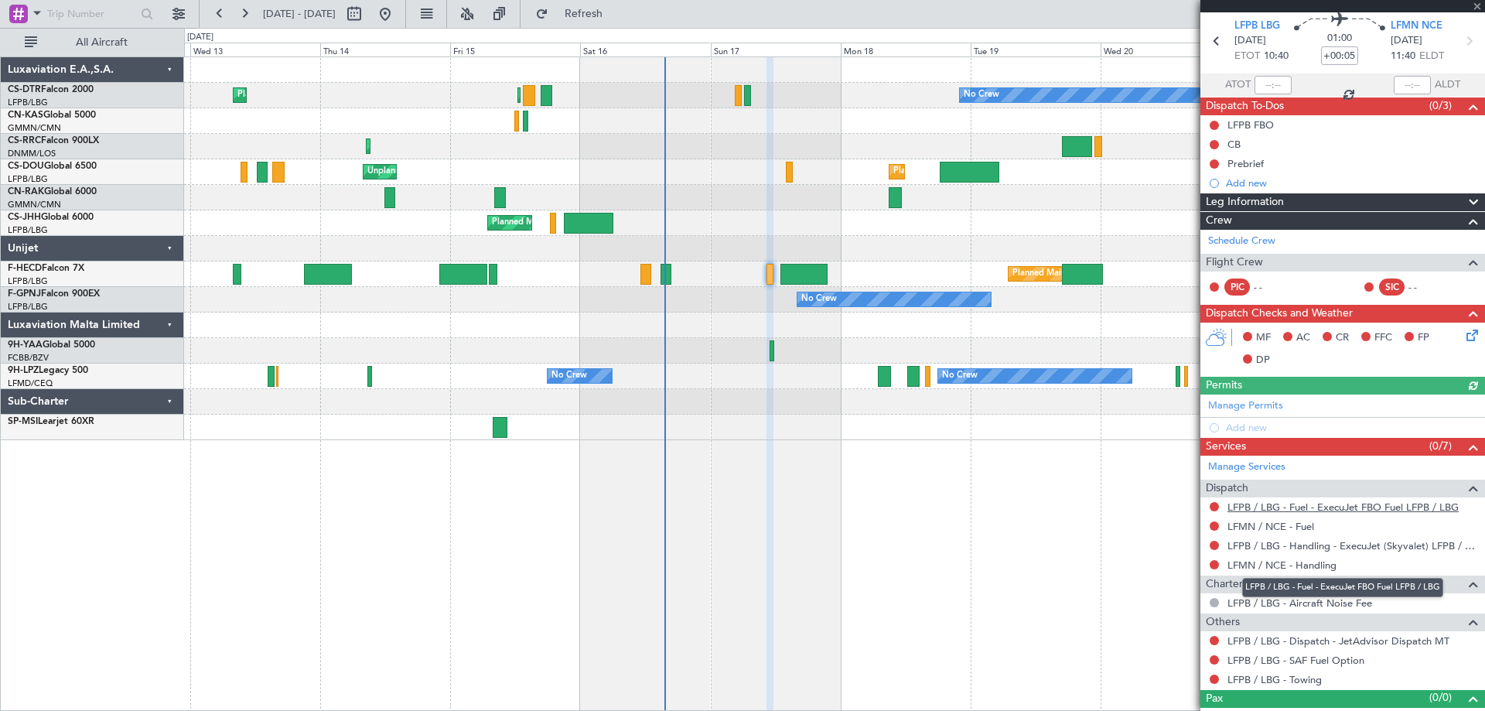
scroll to position [76, 0]
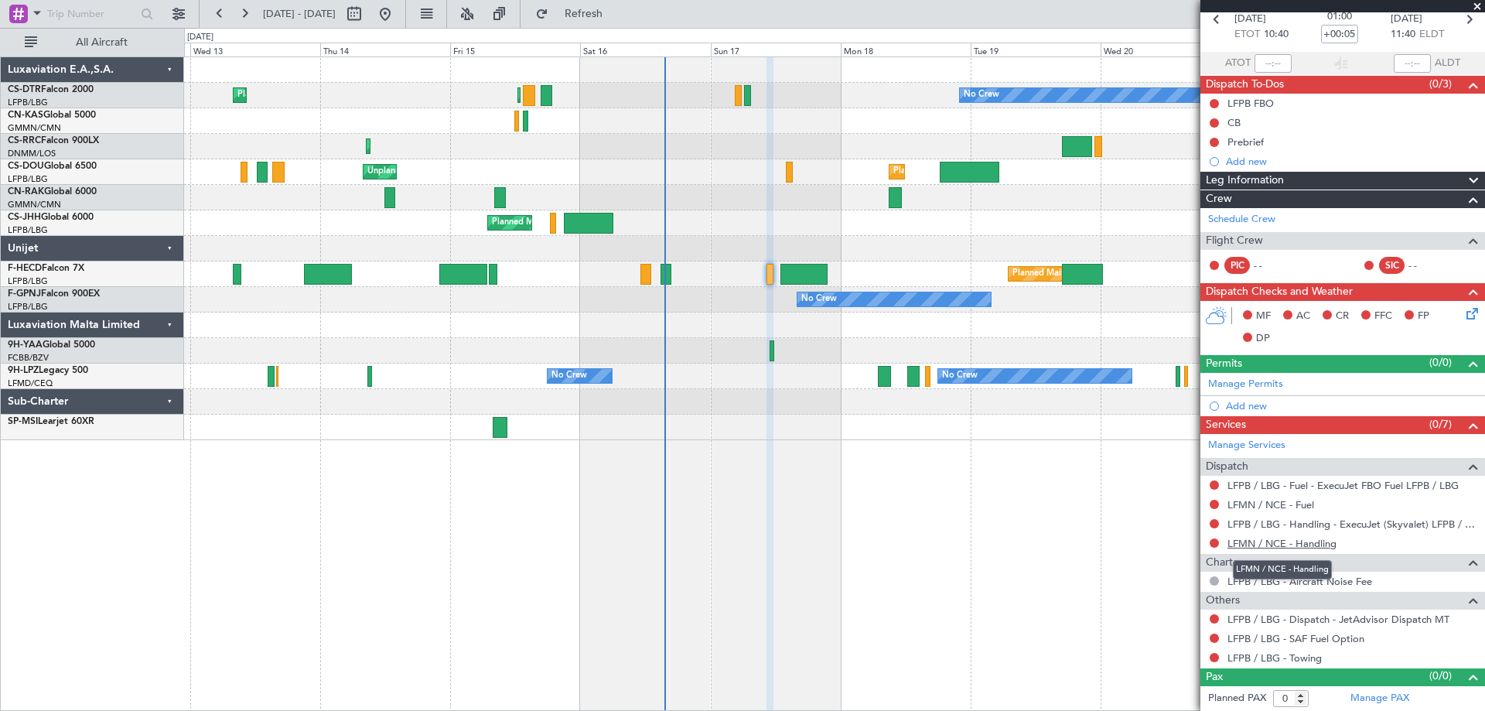
click at [1269, 542] on link "LFMN / NCE - Handling" at bounding box center [1282, 543] width 109 height 13
click at [1054, 544] on div "Planned Maint Sofia Planned Maint [GEOGRAPHIC_DATA] ([GEOGRAPHIC_DATA]) No Crew…" at bounding box center [834, 383] width 1301 height 654
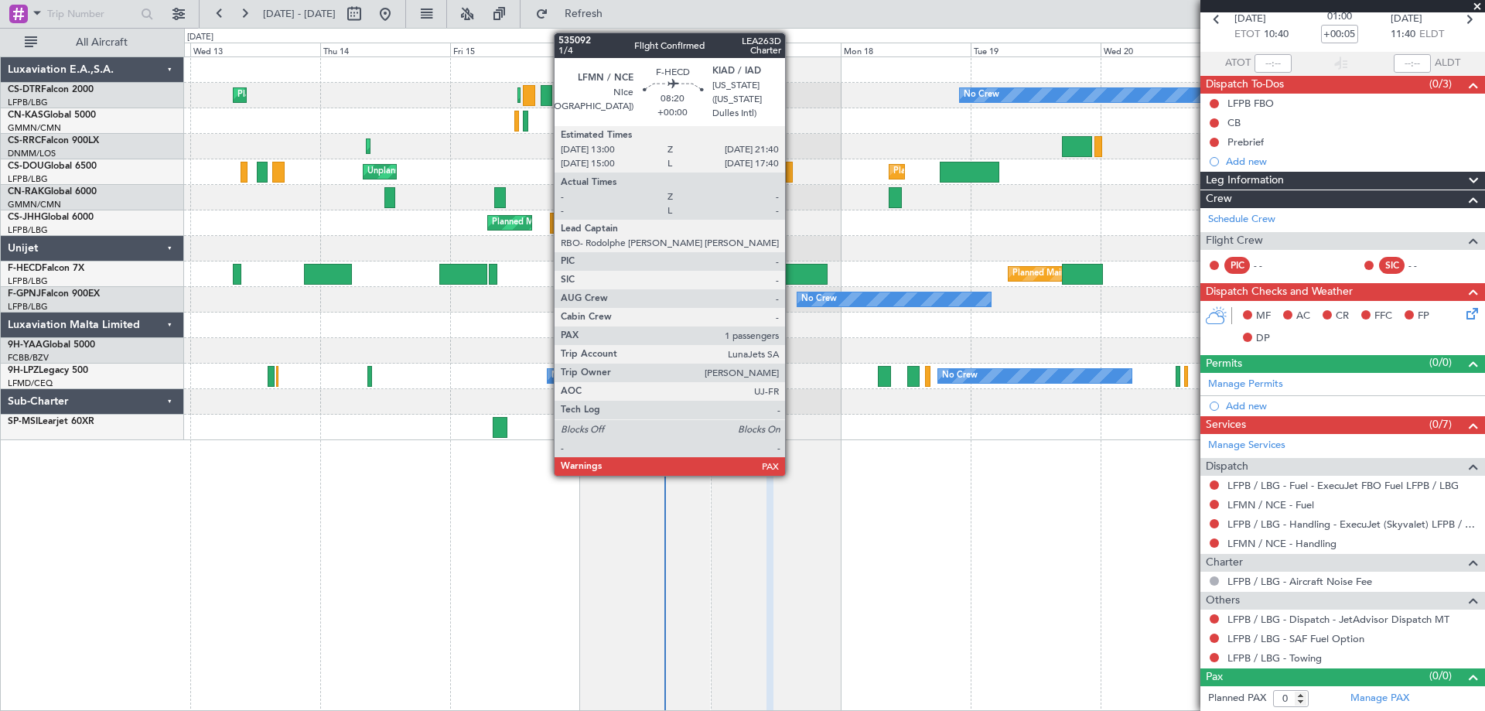
click at [797, 276] on div at bounding box center [803, 274] width 47 height 21
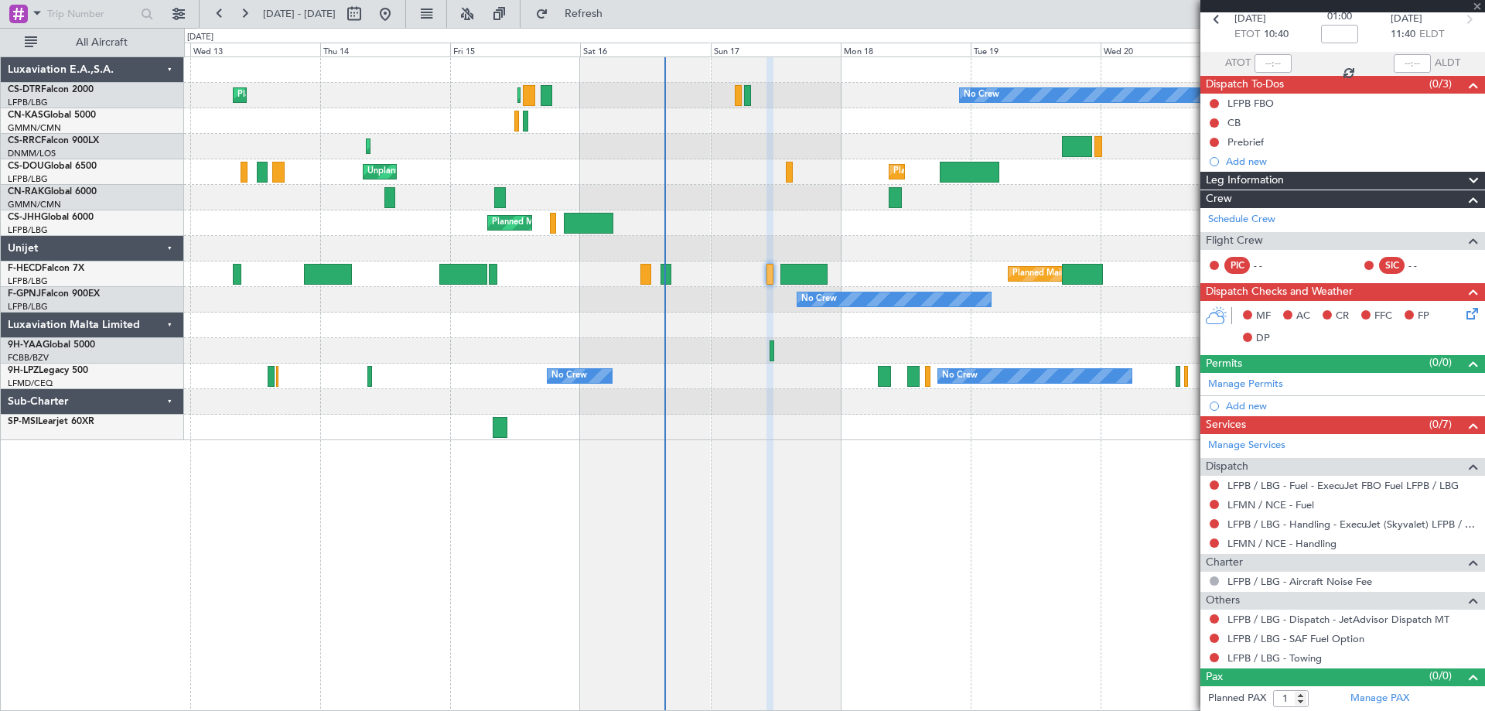
scroll to position [0, 0]
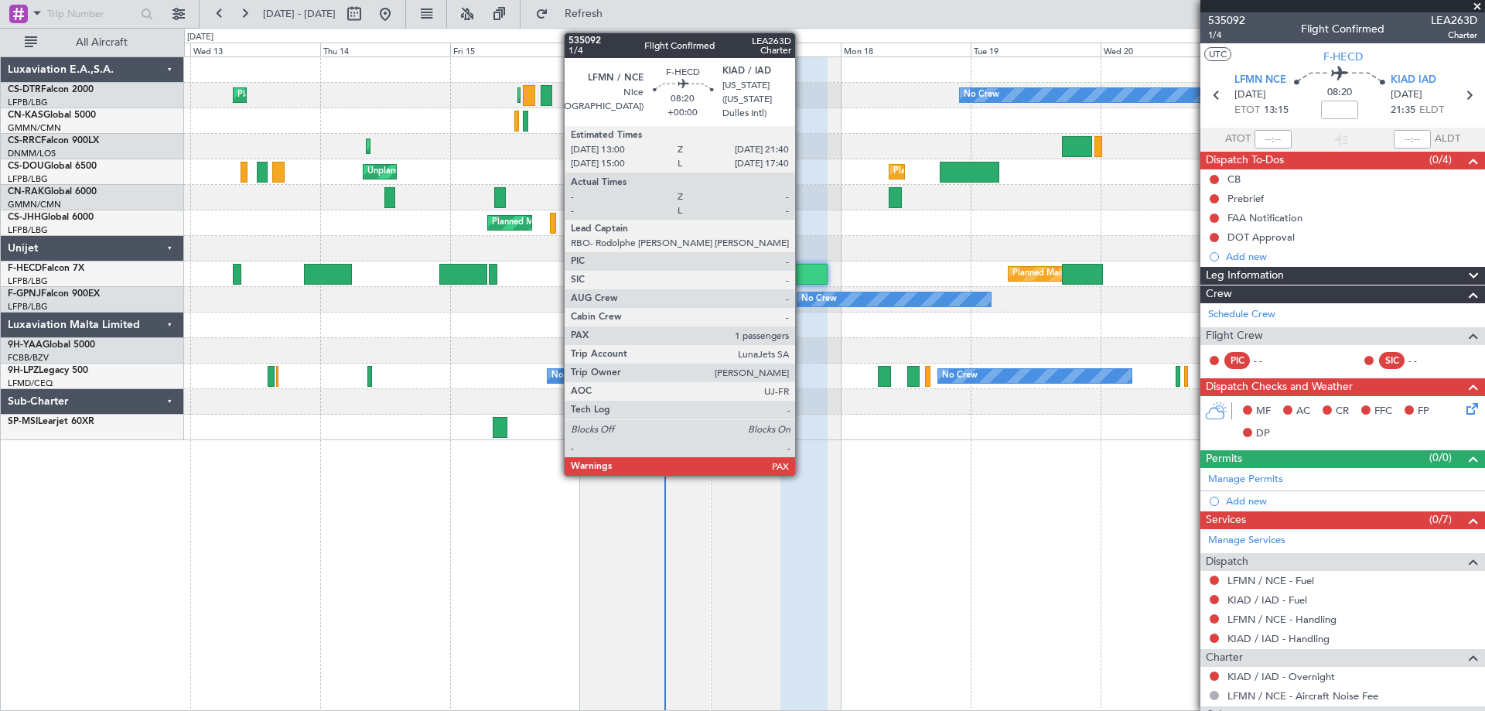
click at [802, 275] on div at bounding box center [803, 274] width 47 height 21
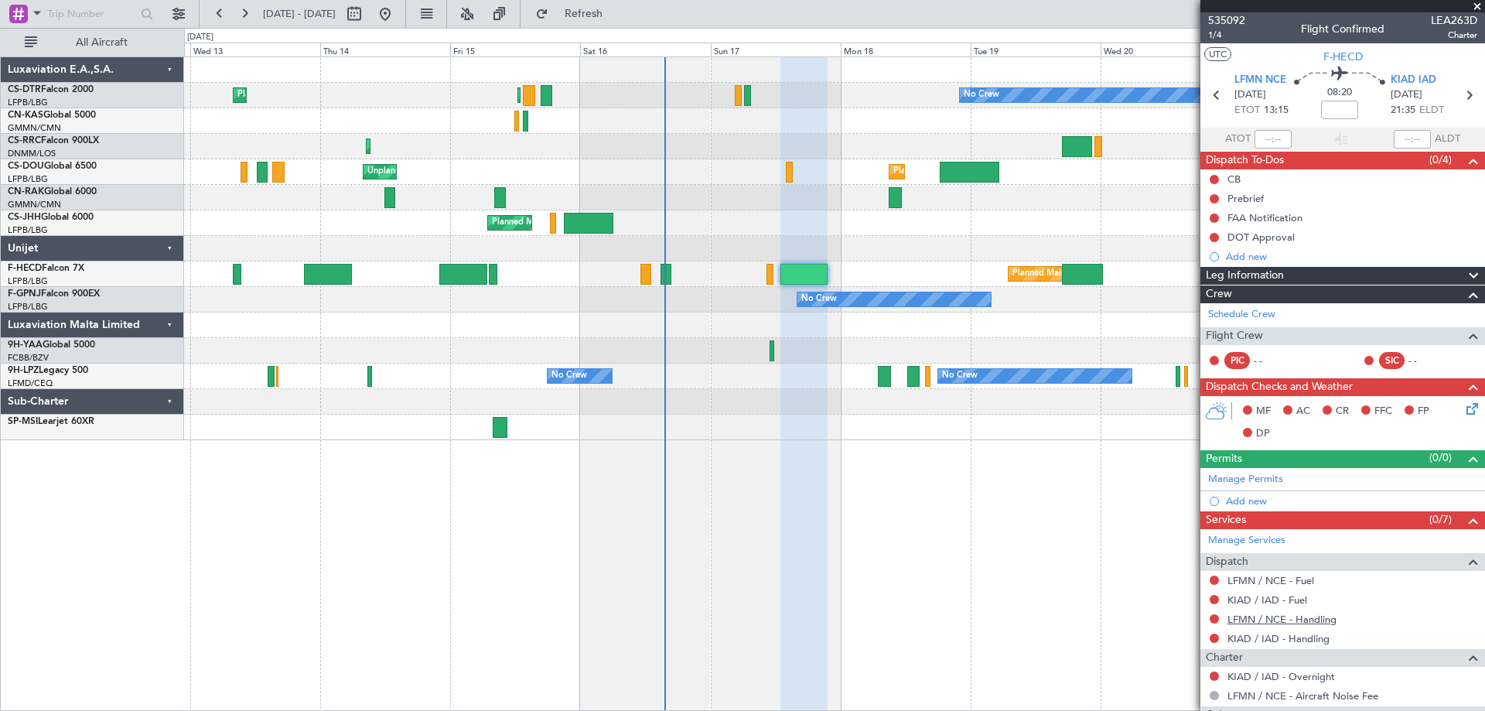
click at [1286, 616] on link "LFMN / NCE - Handling" at bounding box center [1282, 619] width 109 height 13
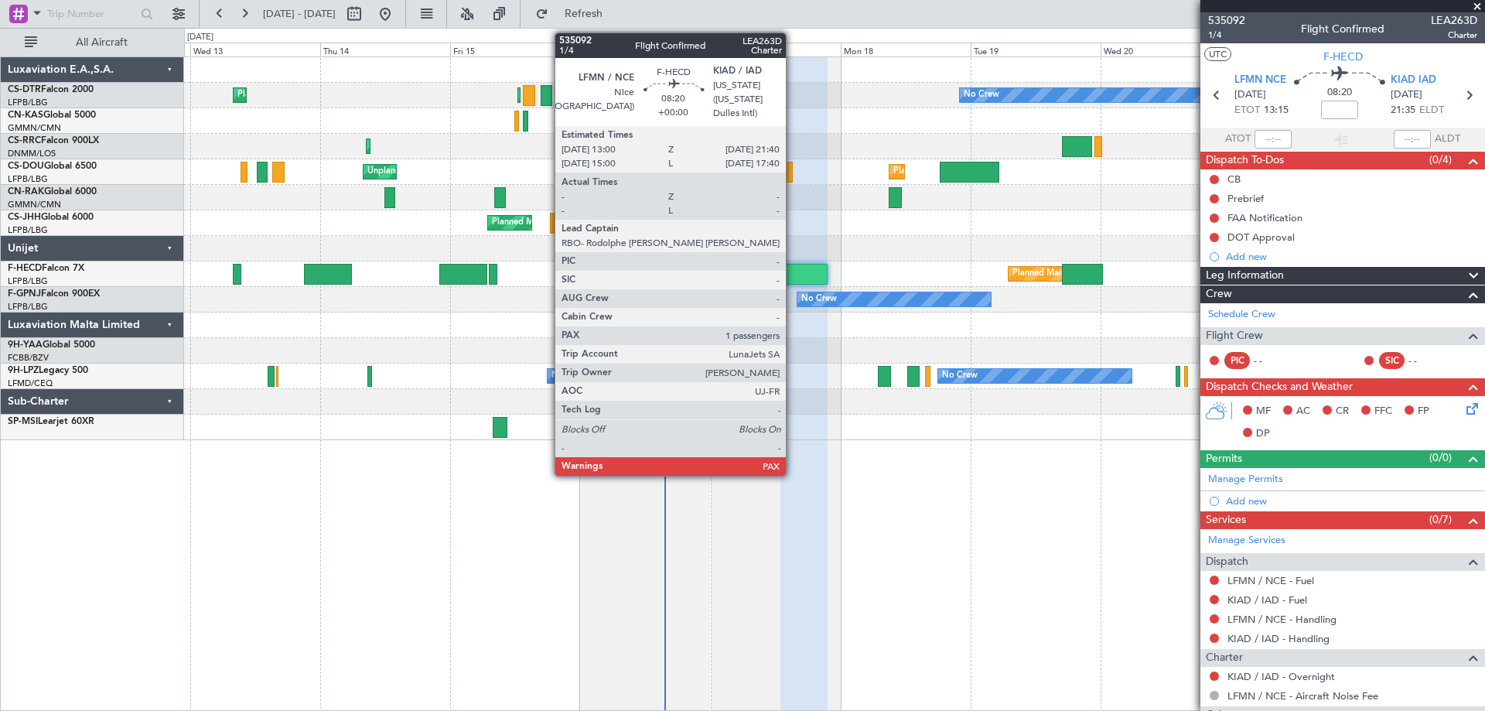
click at [793, 271] on div at bounding box center [803, 274] width 47 height 21
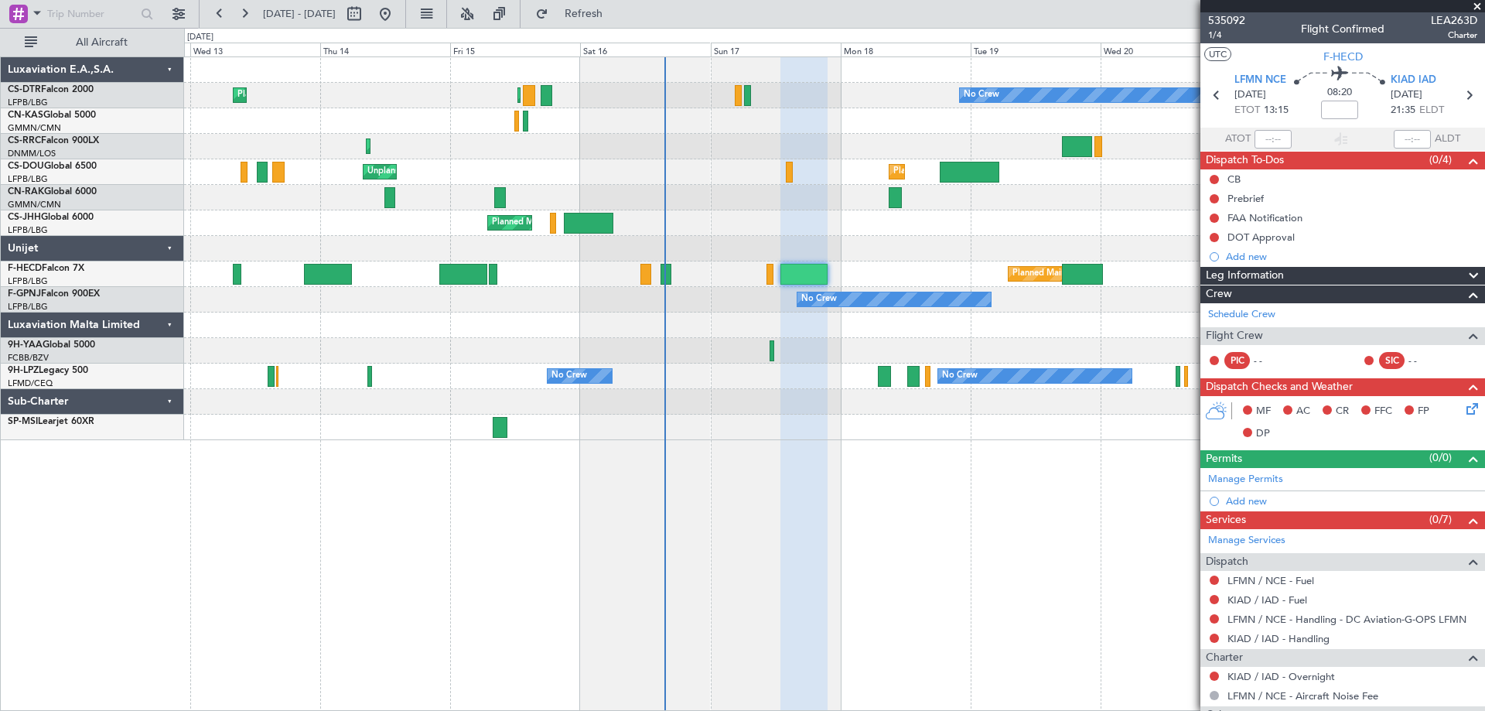
click at [491, 608] on div "Planned Maint Sofia Planned Maint Paris (Le Bourget) No Crew Planned Maint Lago…" at bounding box center [834, 383] width 1301 height 654
drag, startPoint x: 1476, startPoint y: 6, endPoint x: 1466, endPoint y: 12, distance: 11.8
click at [1477, 6] on span at bounding box center [1477, 7] width 15 height 14
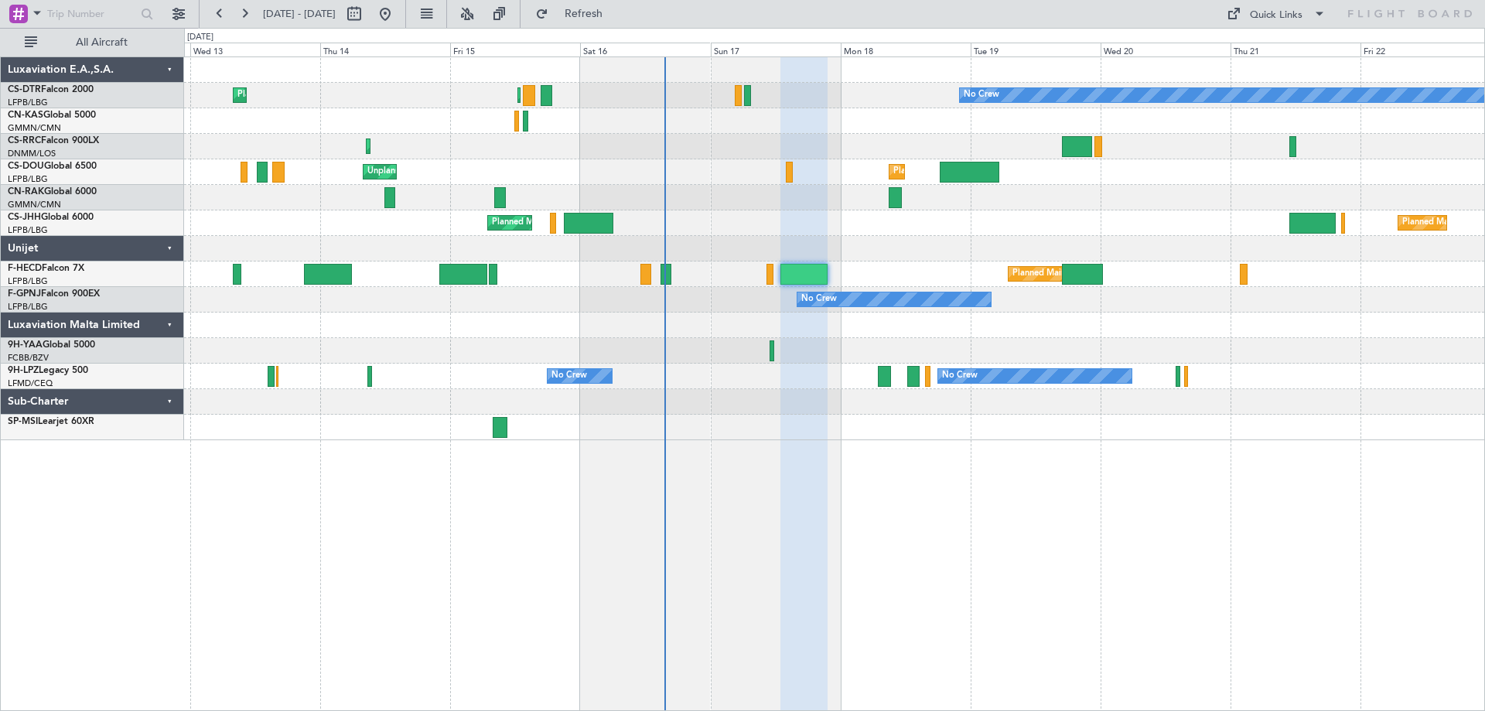
type input "0"
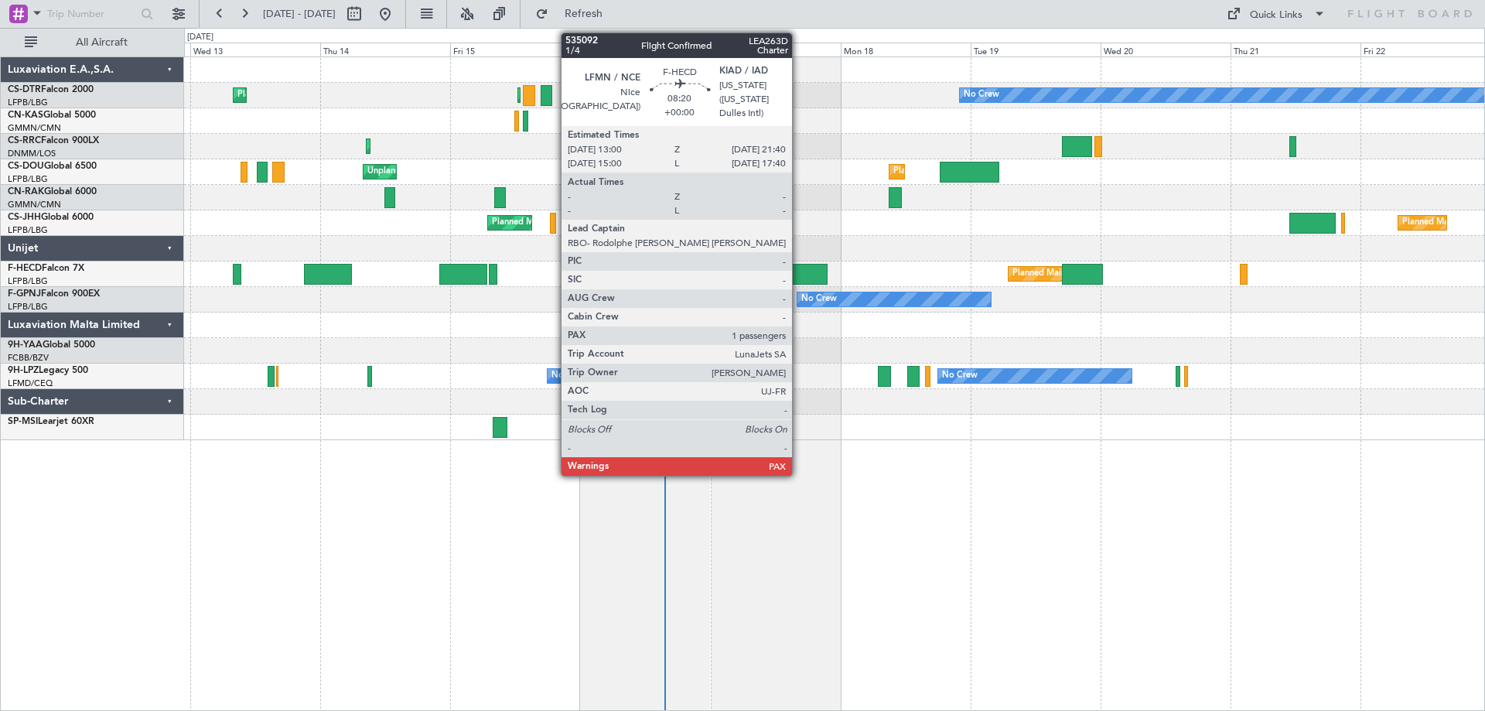
click at [799, 272] on div at bounding box center [803, 274] width 47 height 21
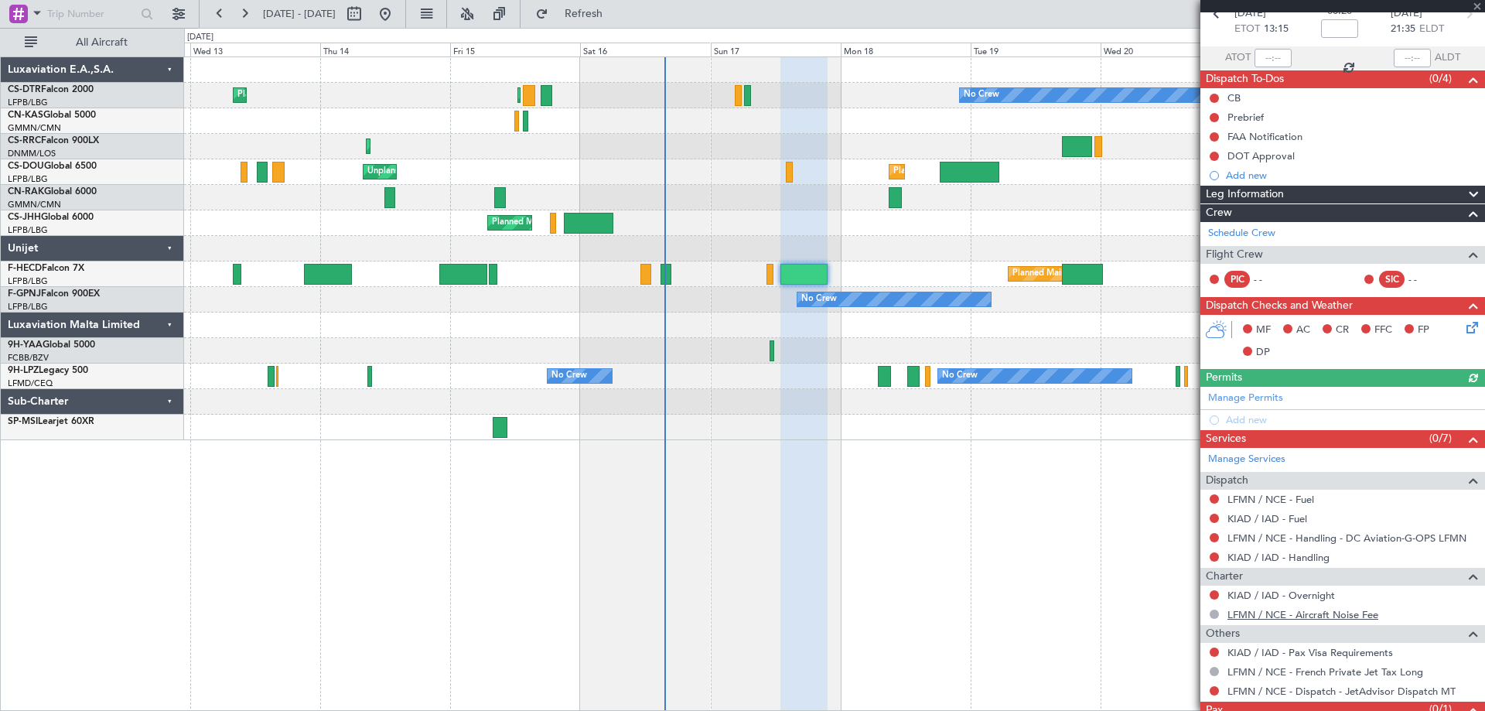
scroll to position [134, 0]
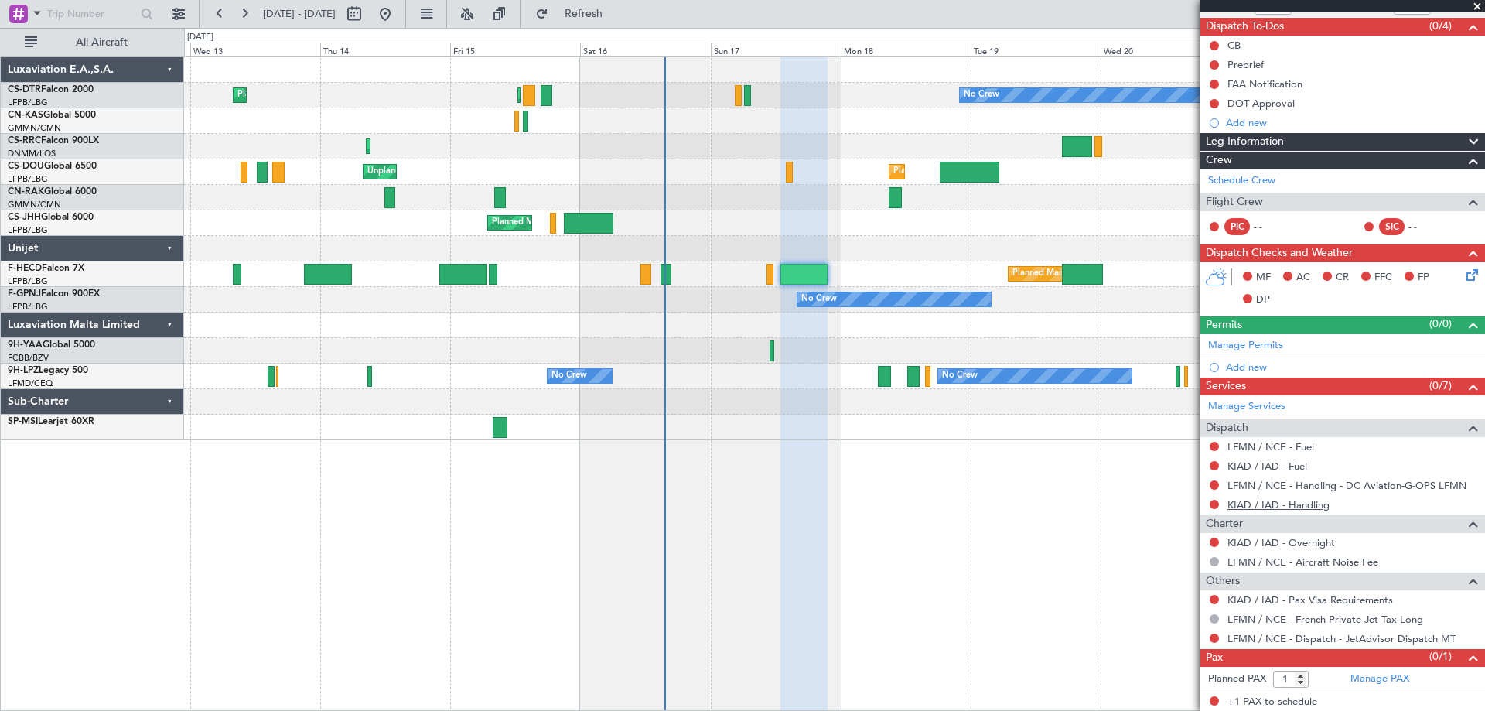
click at [1269, 506] on link "KIAD / IAD - Handling" at bounding box center [1279, 504] width 102 height 13
click at [1474, 5] on span at bounding box center [1477, 7] width 15 height 14
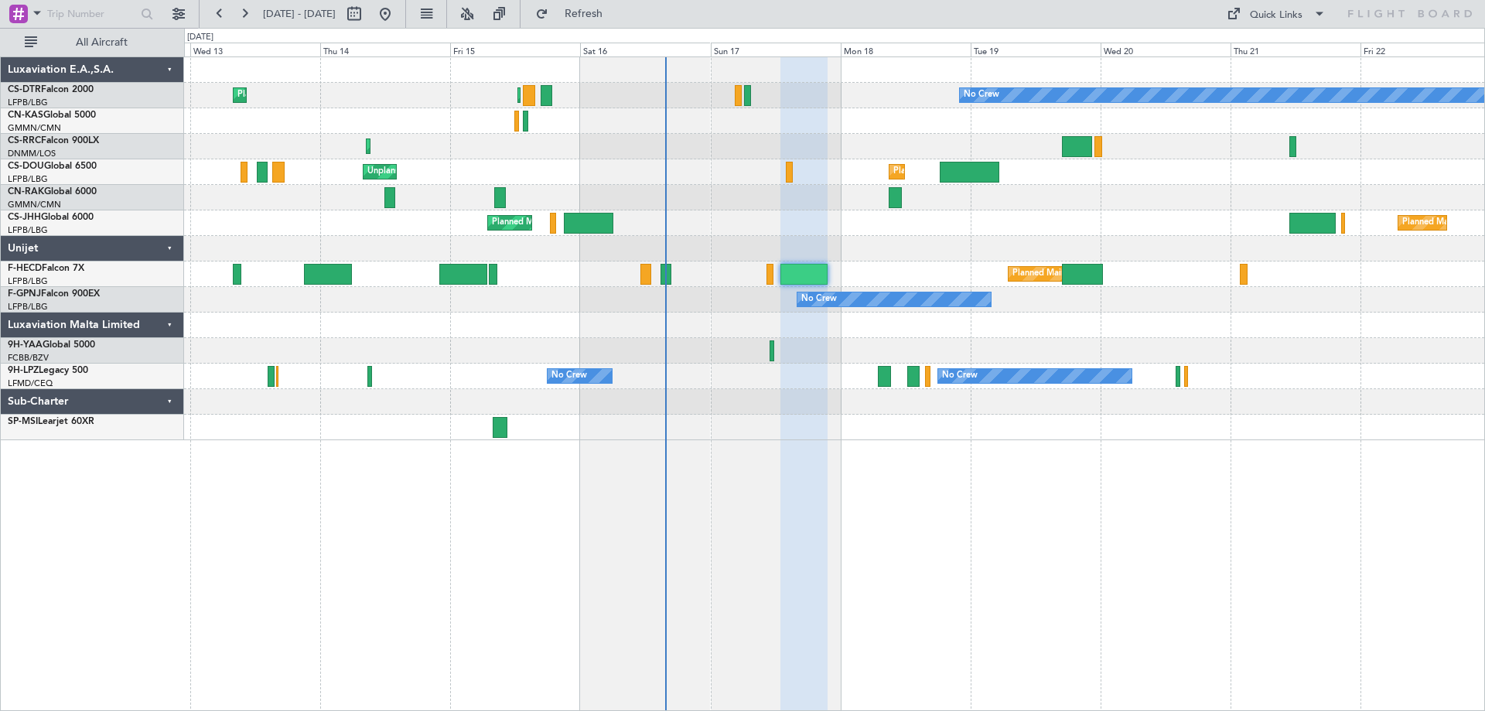
type input "0"
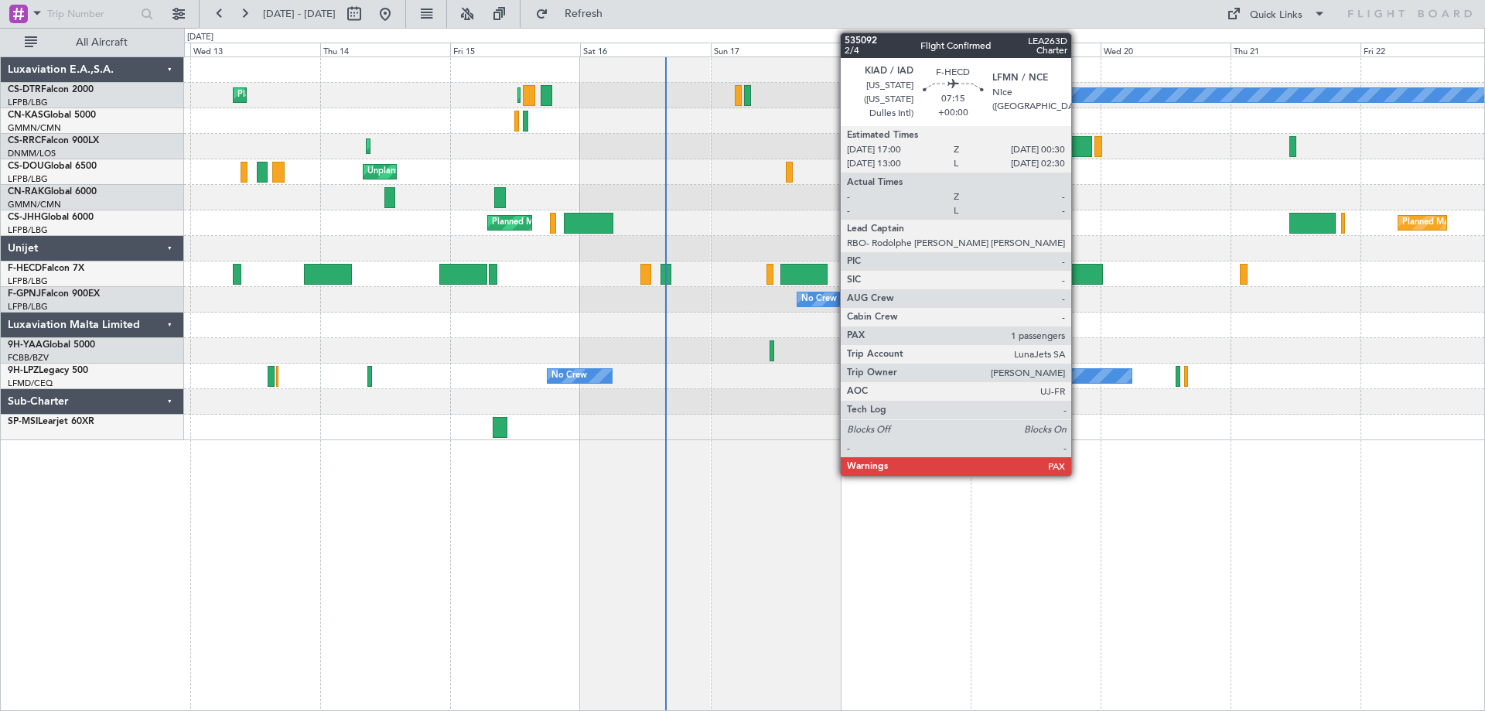
click at [1079, 273] on div at bounding box center [1082, 274] width 41 height 21
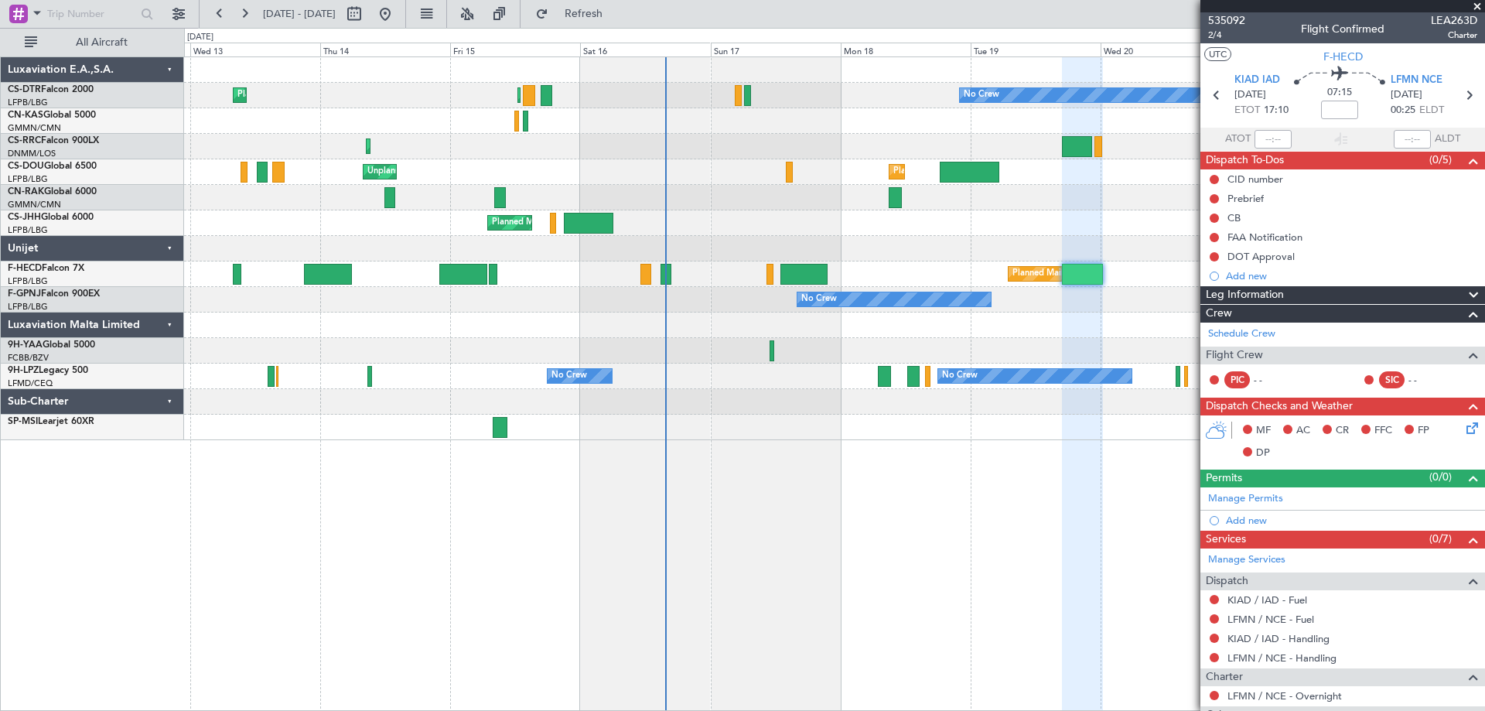
scroll to position [114, 0]
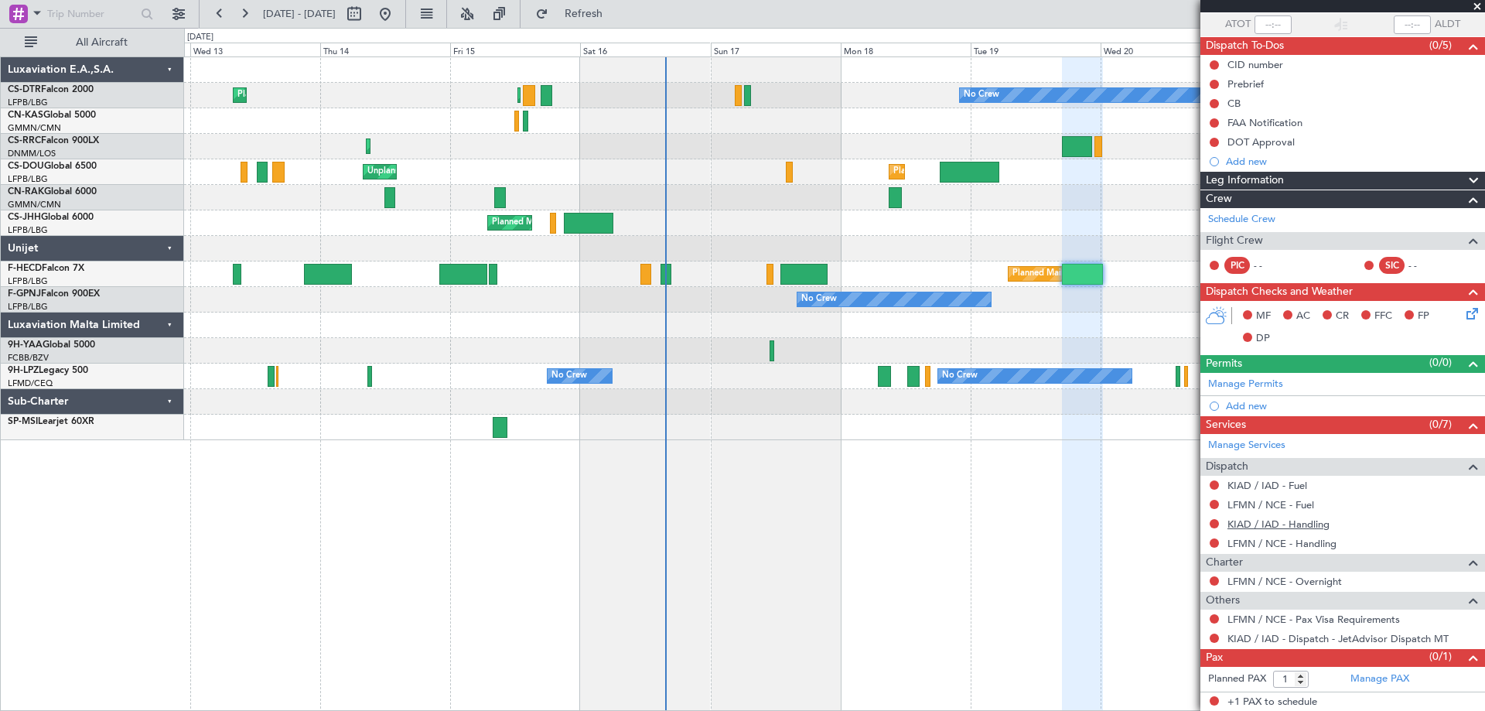
click at [1275, 524] on link "KIAD / IAD - Handling" at bounding box center [1279, 523] width 102 height 13
click at [1278, 542] on link "LFMN / NCE - Handling" at bounding box center [1282, 543] width 109 height 13
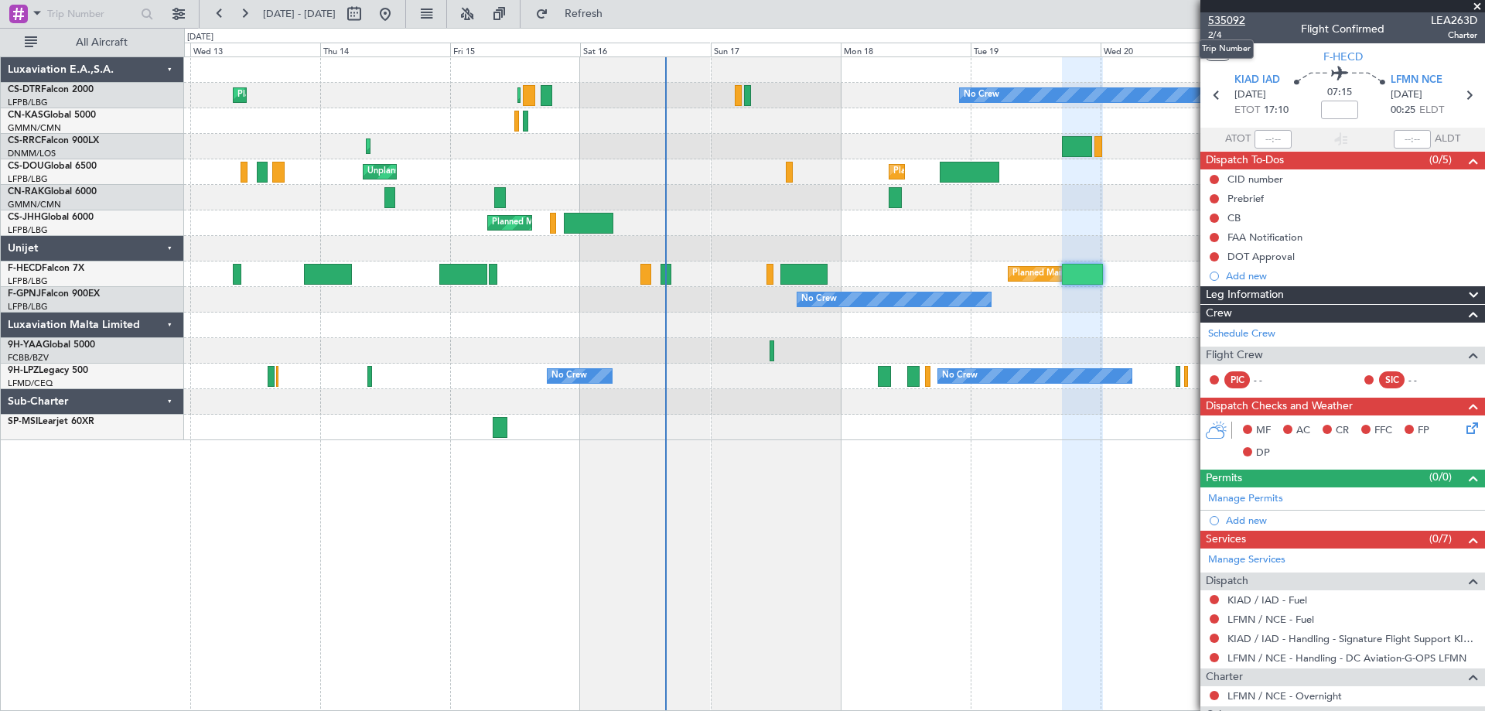
click at [1220, 20] on span "535092" at bounding box center [1226, 20] width 37 height 16
click at [1474, 5] on span at bounding box center [1477, 7] width 15 height 14
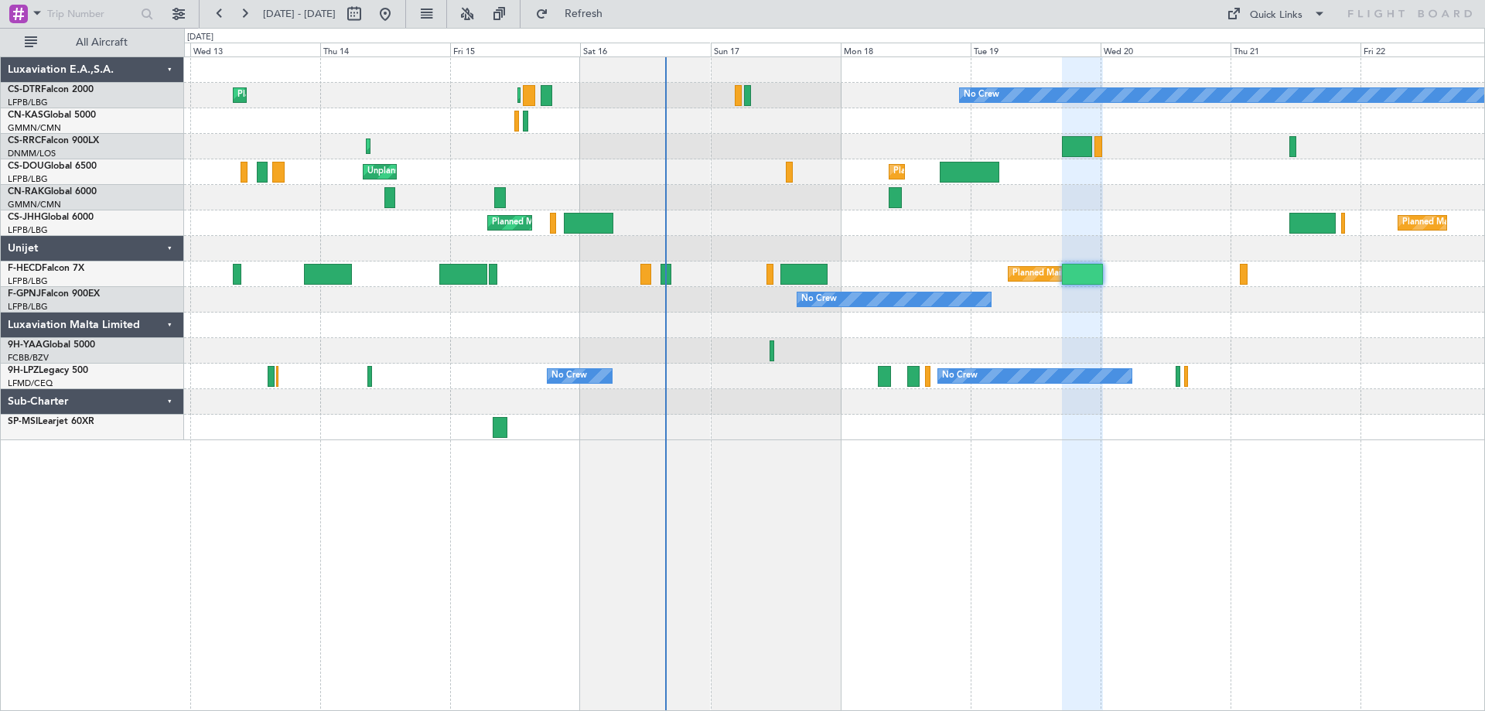
type input "0"
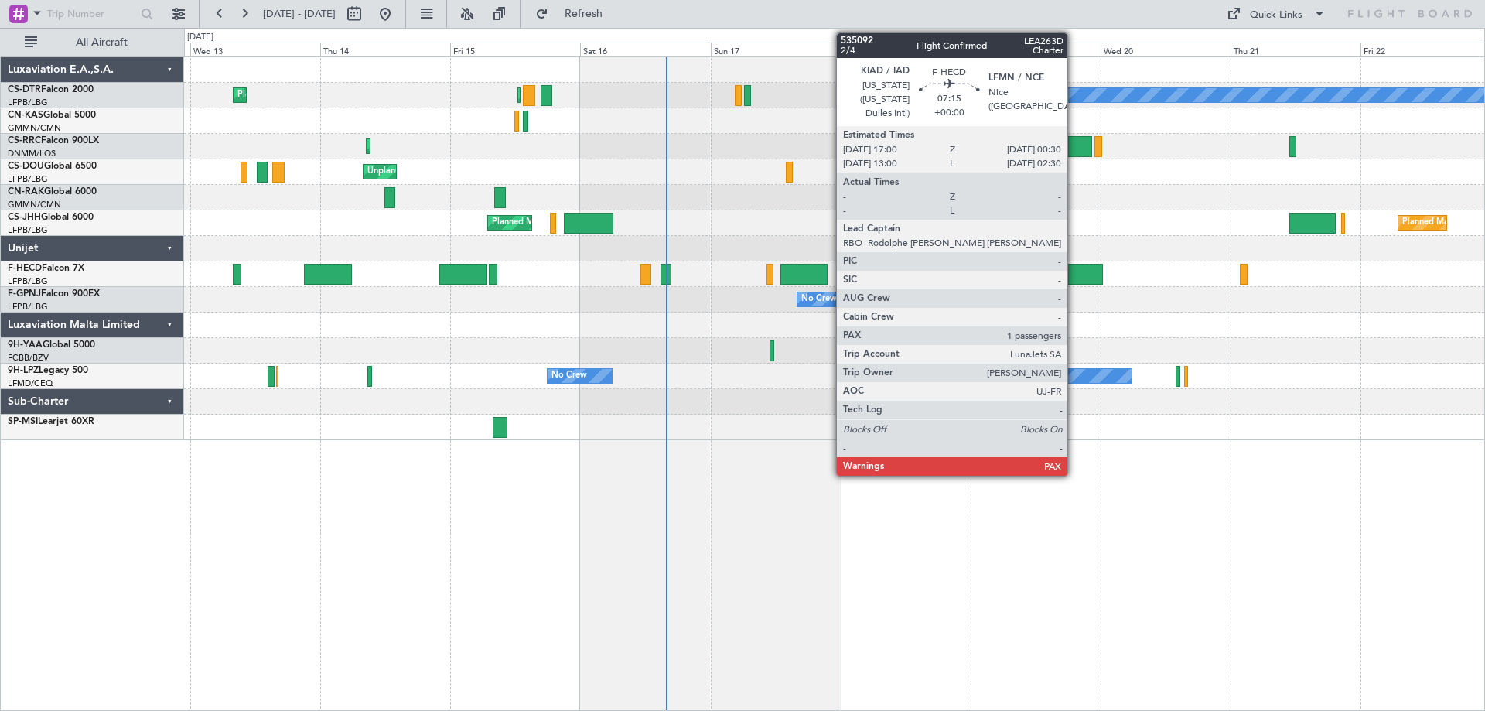
click at [1074, 275] on div at bounding box center [1082, 274] width 41 height 21
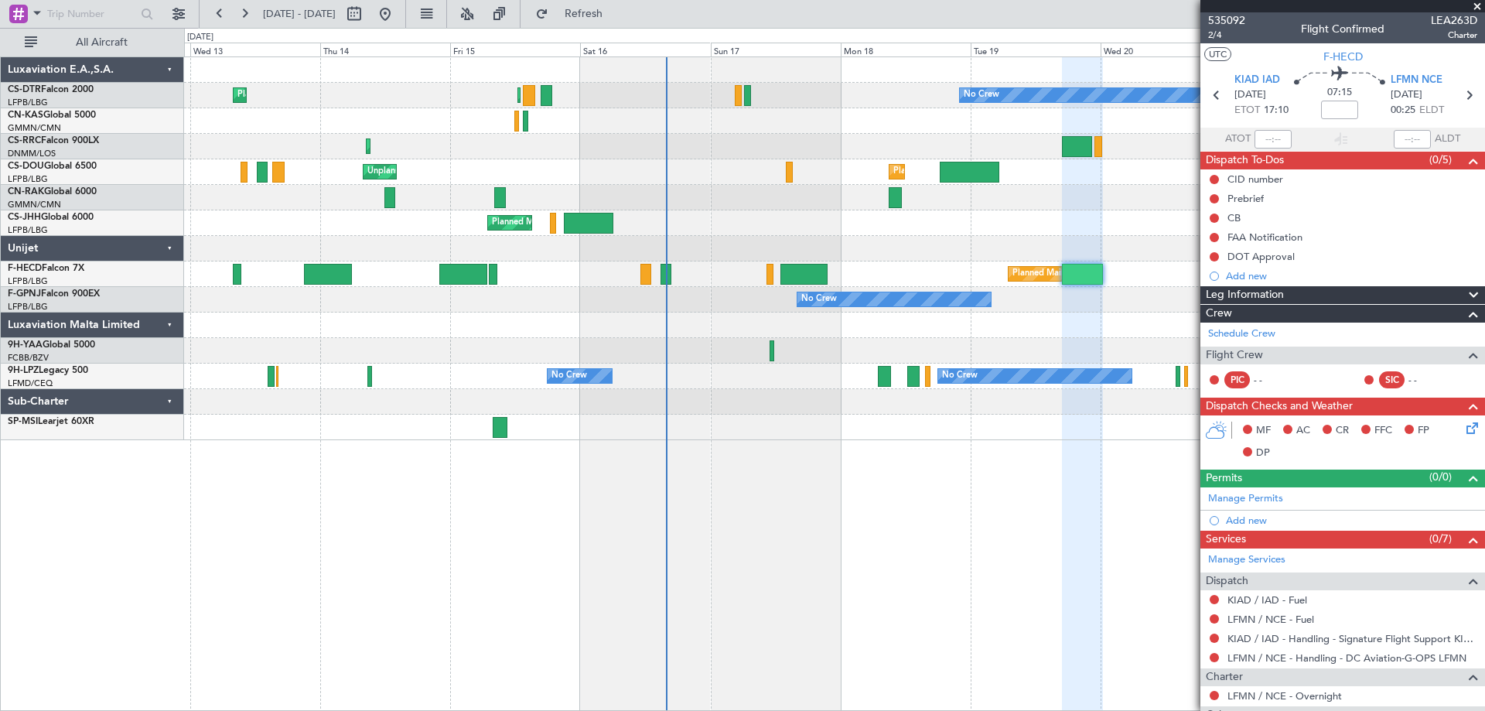
click at [1477, 3] on span at bounding box center [1477, 7] width 15 height 14
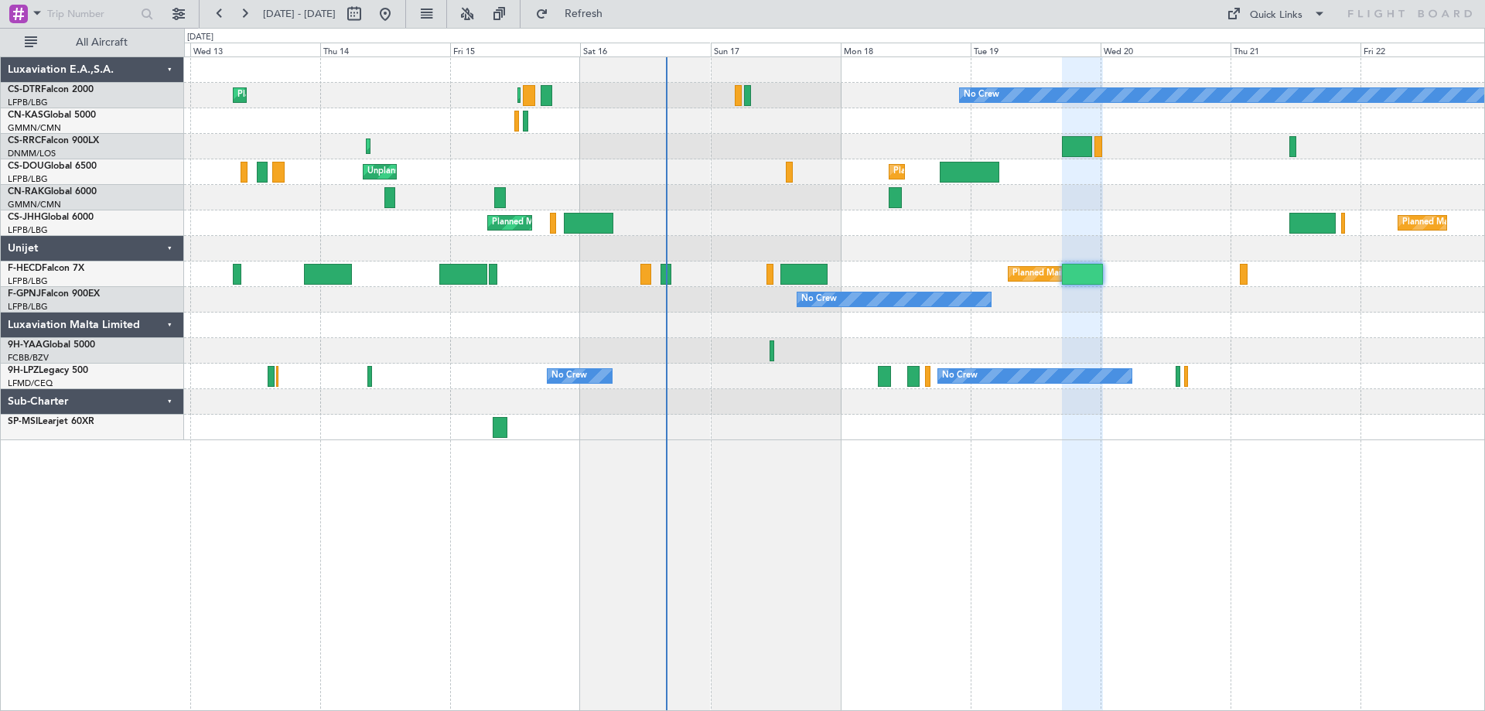
type input "0"
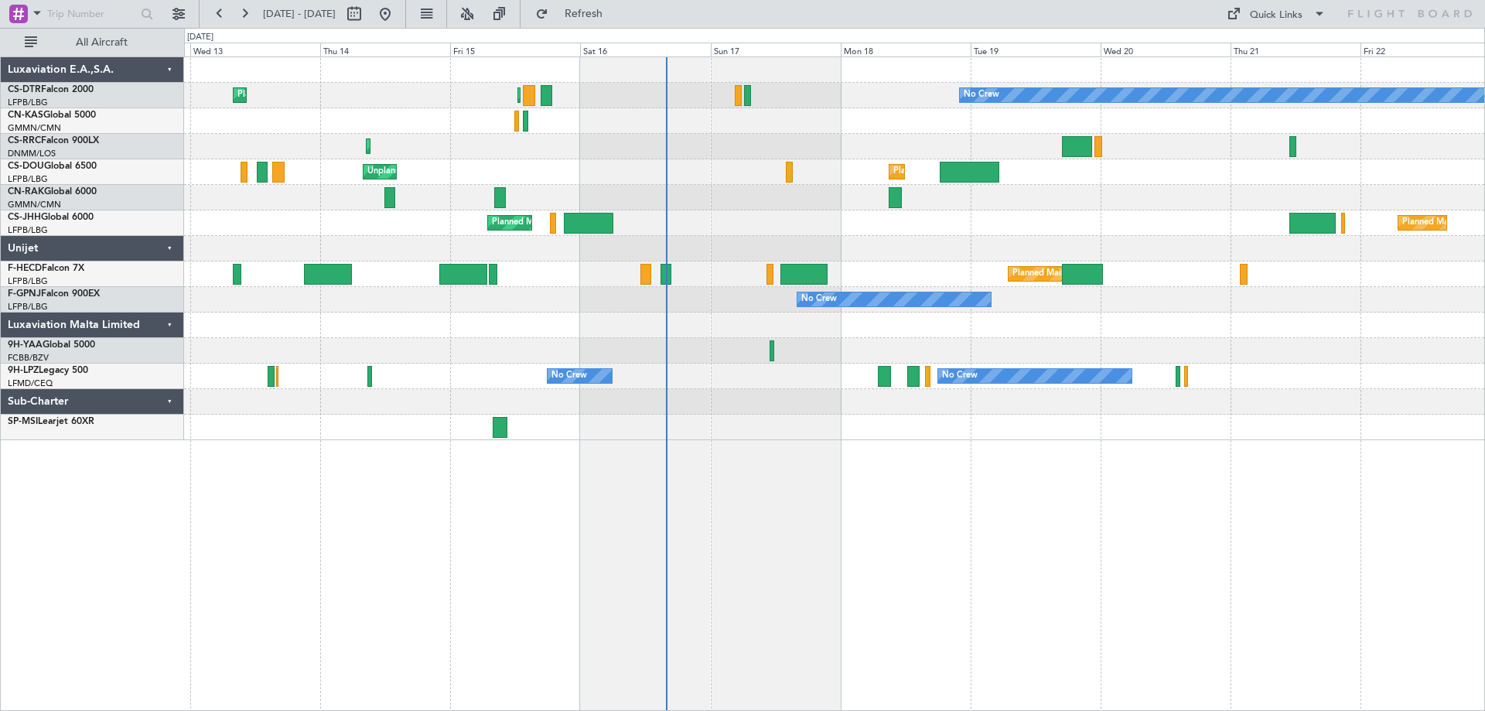
click at [917, 530] on div "Planned Maint Sofia Planned Maint Paris (Le Bourget) No Crew Planned Maint Lago…" at bounding box center [834, 383] width 1301 height 654
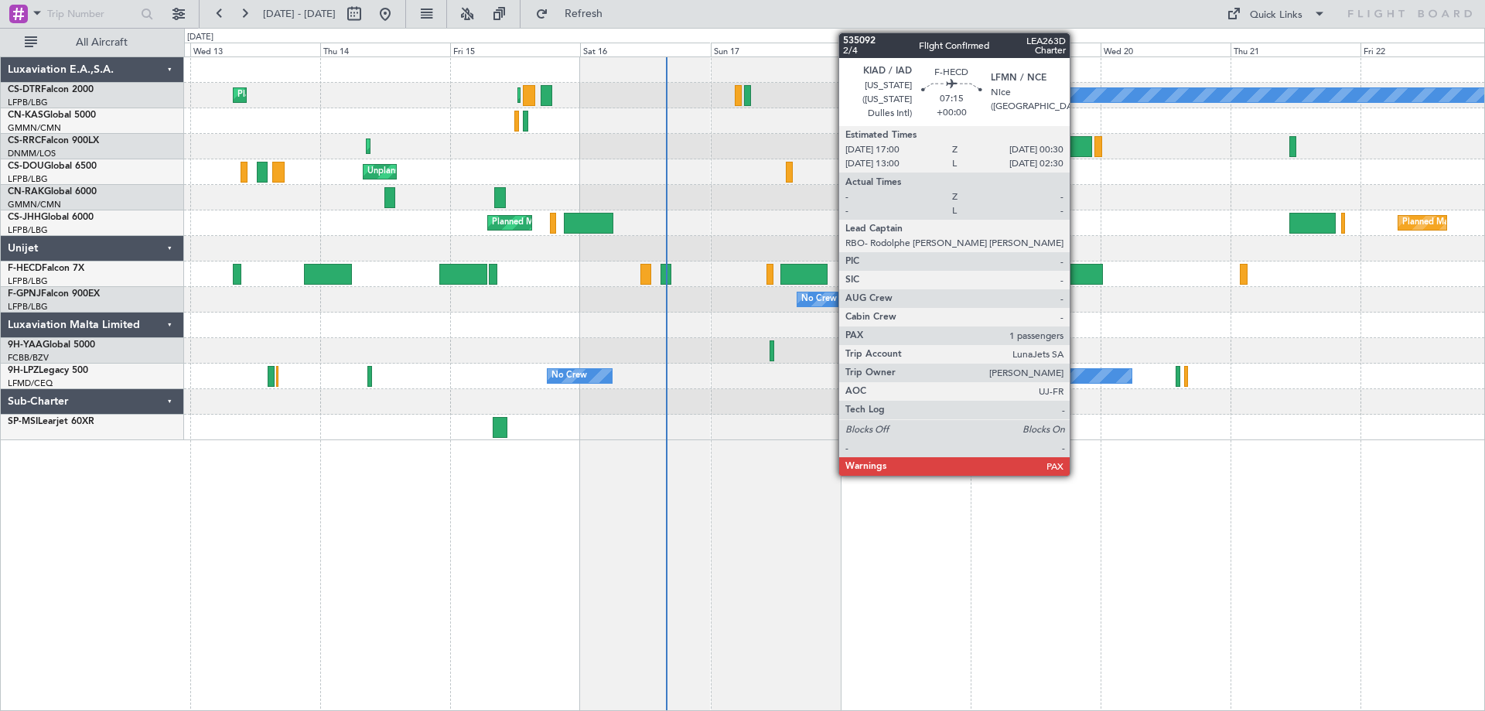
click at [1077, 275] on div at bounding box center [1082, 274] width 41 height 21
click at [1075, 274] on div at bounding box center [1082, 274] width 41 height 21
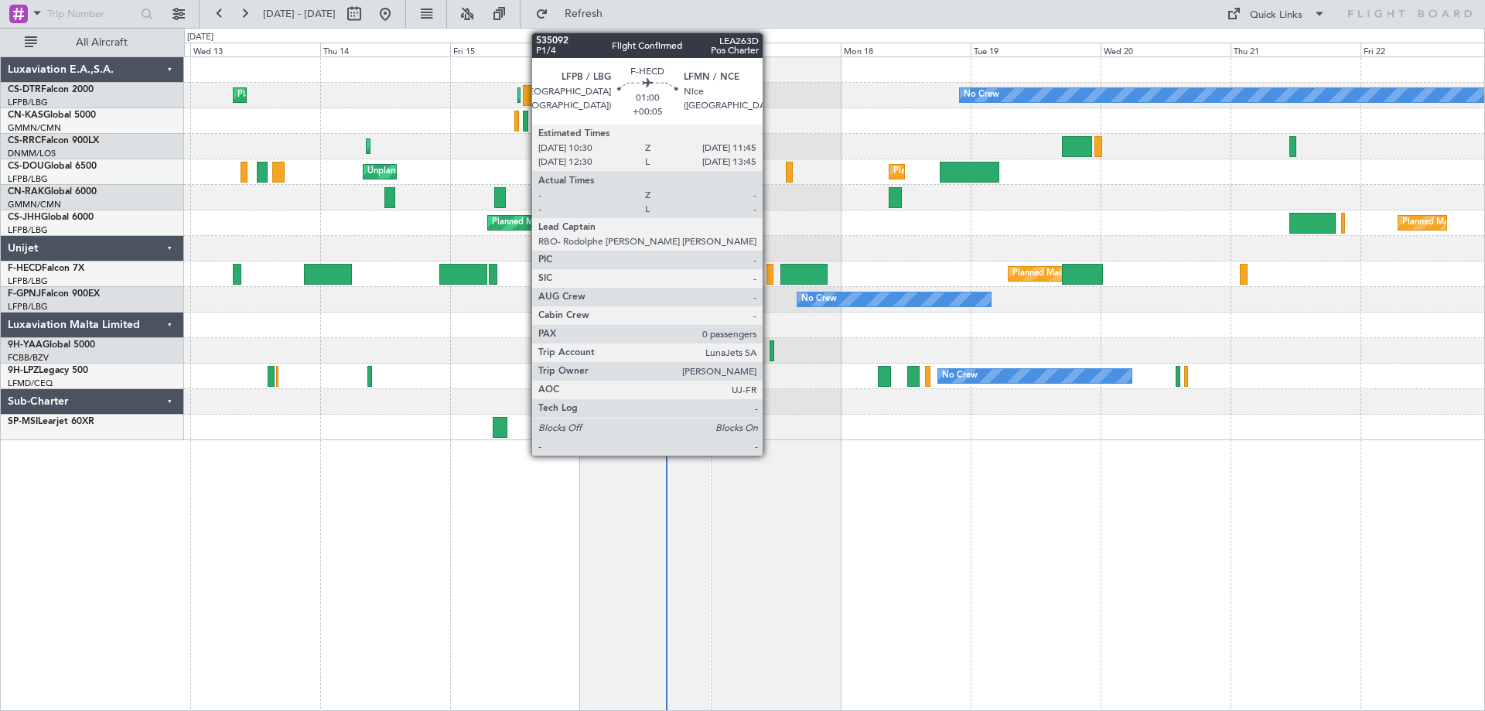
click at [770, 278] on div at bounding box center [770, 274] width 7 height 21
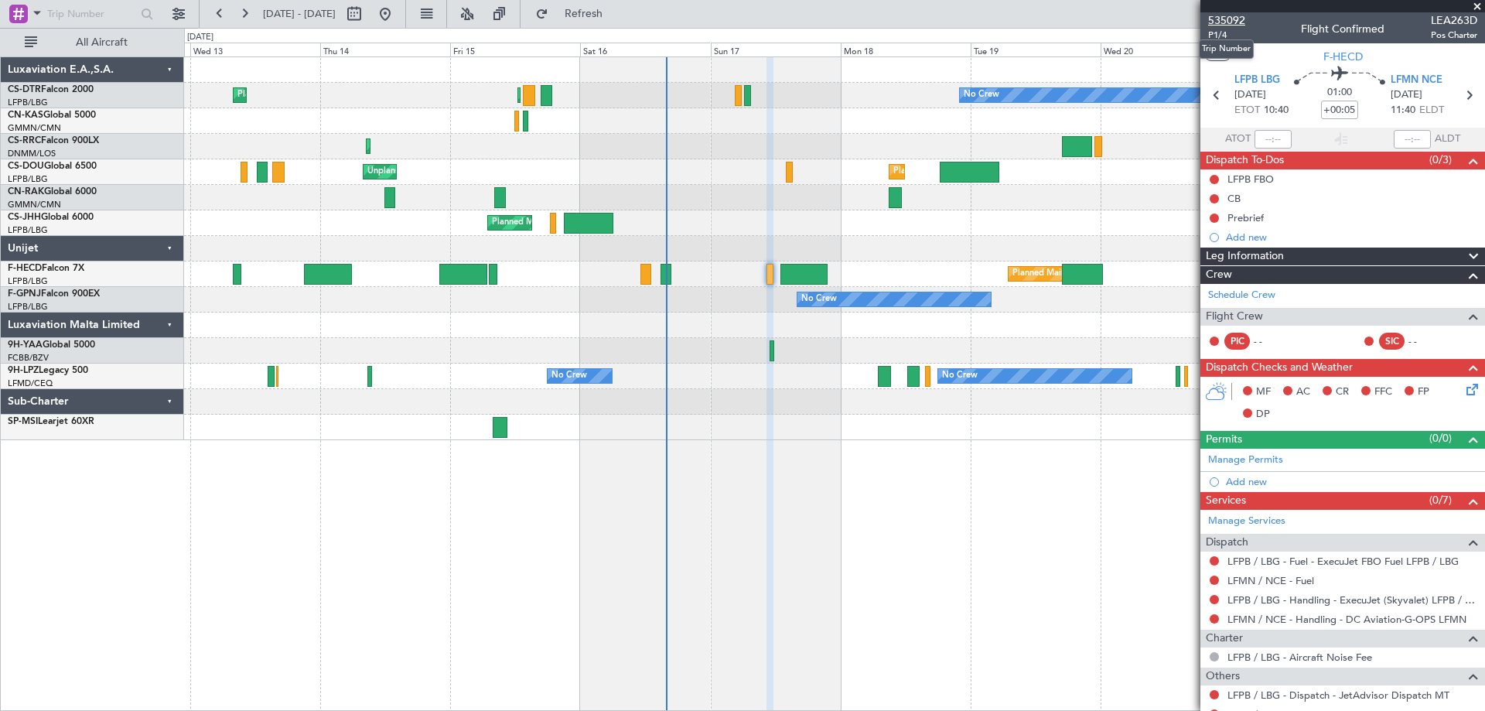
click at [1220, 21] on span "535092" at bounding box center [1226, 20] width 37 height 16
click at [1481, 5] on span at bounding box center [1477, 7] width 15 height 14
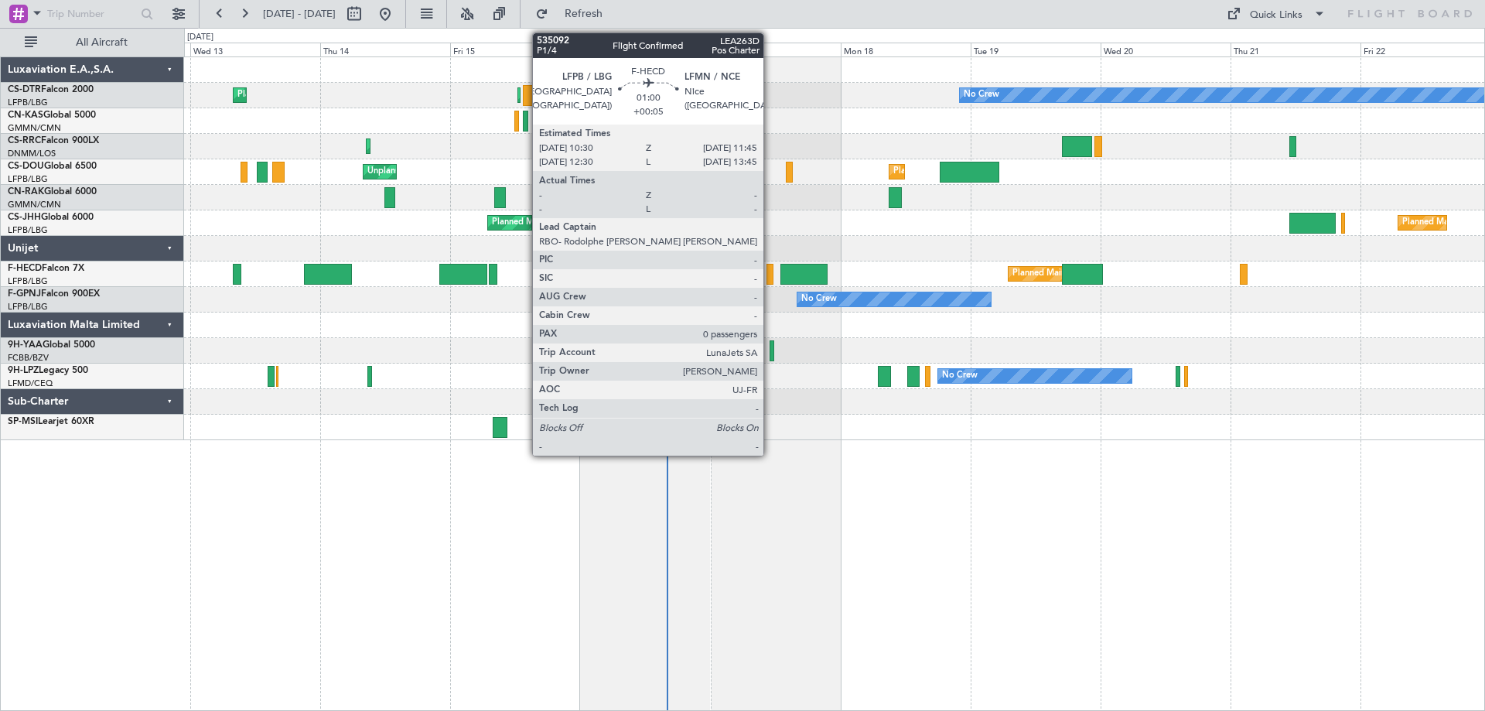
click at [770, 278] on div at bounding box center [770, 274] width 7 height 21
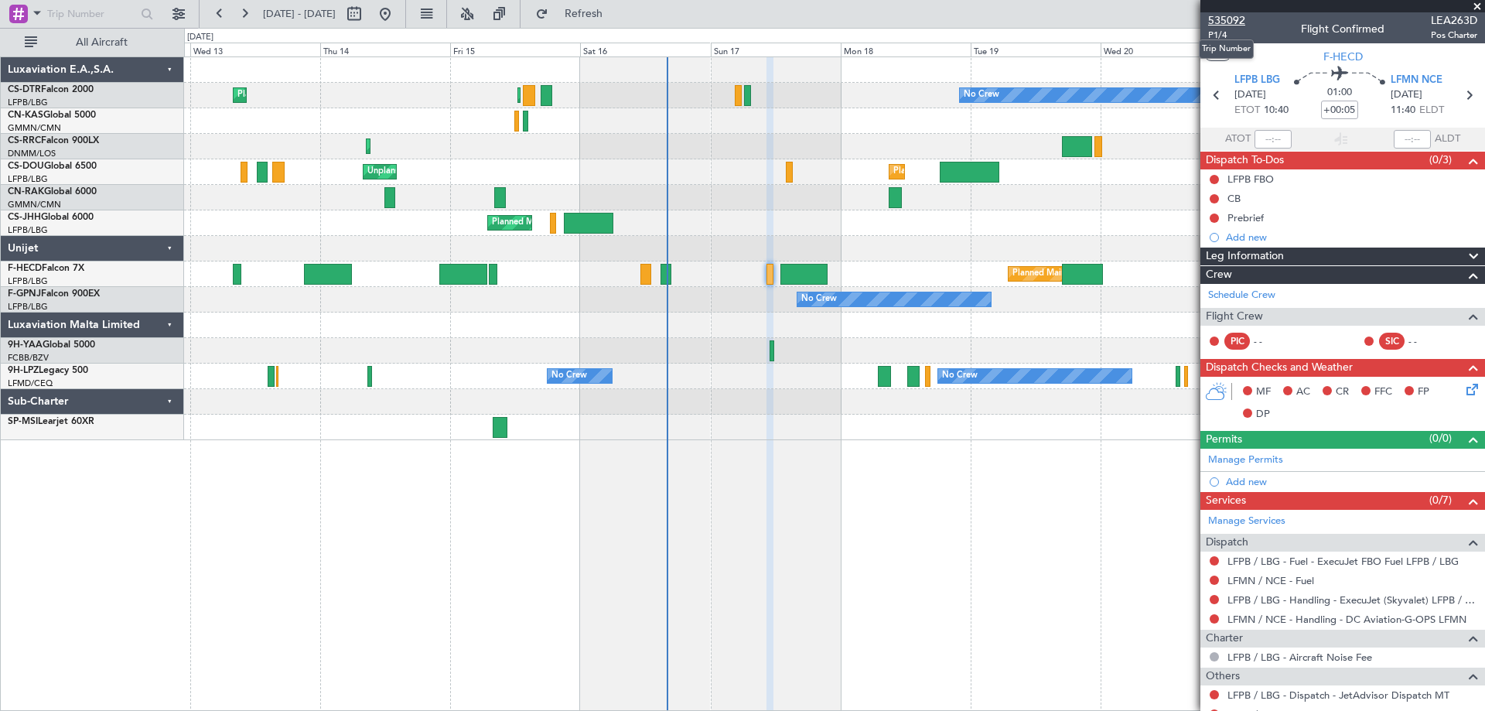
click at [1224, 16] on span "535092" at bounding box center [1226, 20] width 37 height 16
click at [1480, 6] on span at bounding box center [1477, 7] width 15 height 14
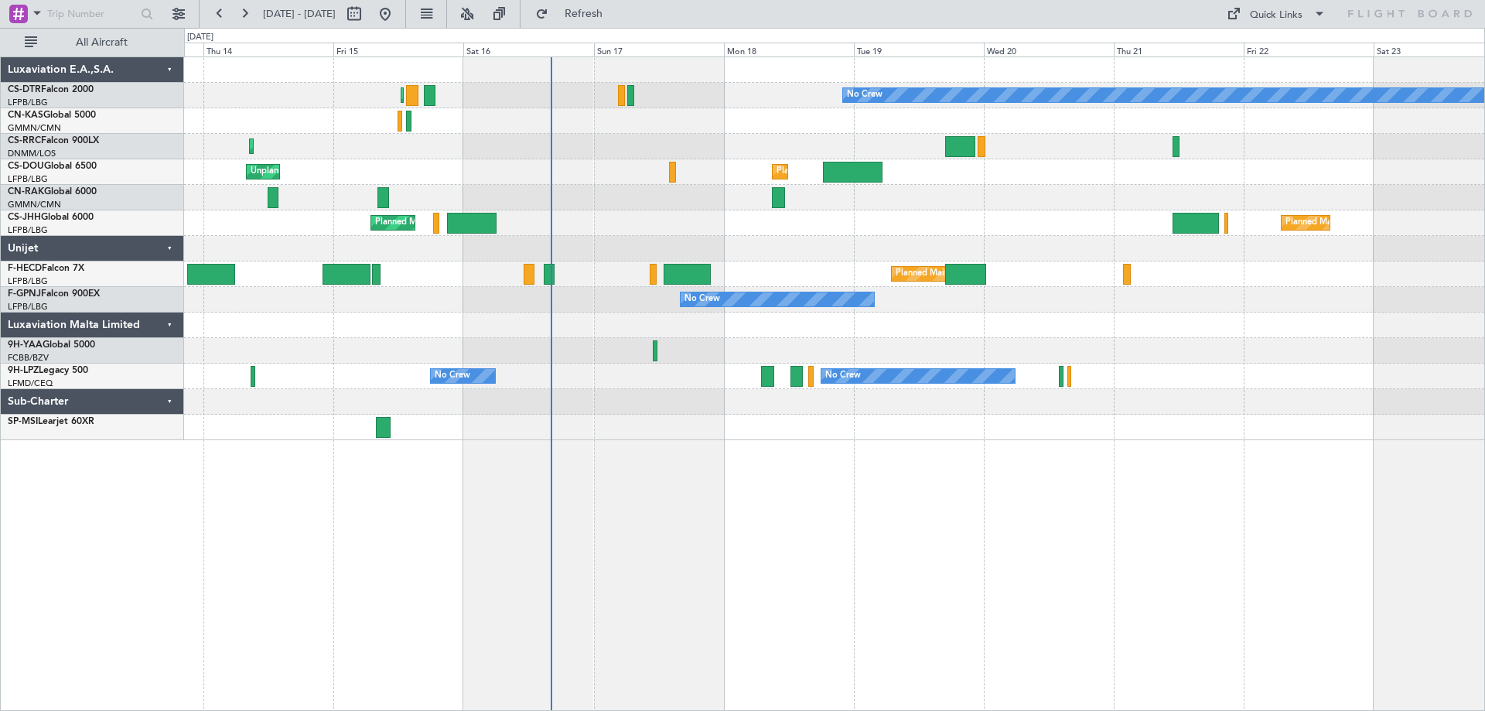
click at [909, 343] on div "Planned Maint Paris (Le Bourget) No Crew Planned Maint Sofia Planned Maint Lago…" at bounding box center [834, 248] width 1300 height 383
click at [958, 593] on div "Planned Maint Paris (Le Bourget) No Crew Planned Maint Sofia Planned Maint Lago…" at bounding box center [834, 383] width 1301 height 654
click at [1323, 9] on span at bounding box center [1319, 14] width 19 height 19
click at [1258, 47] on button "Trip Builder" at bounding box center [1277, 50] width 116 height 37
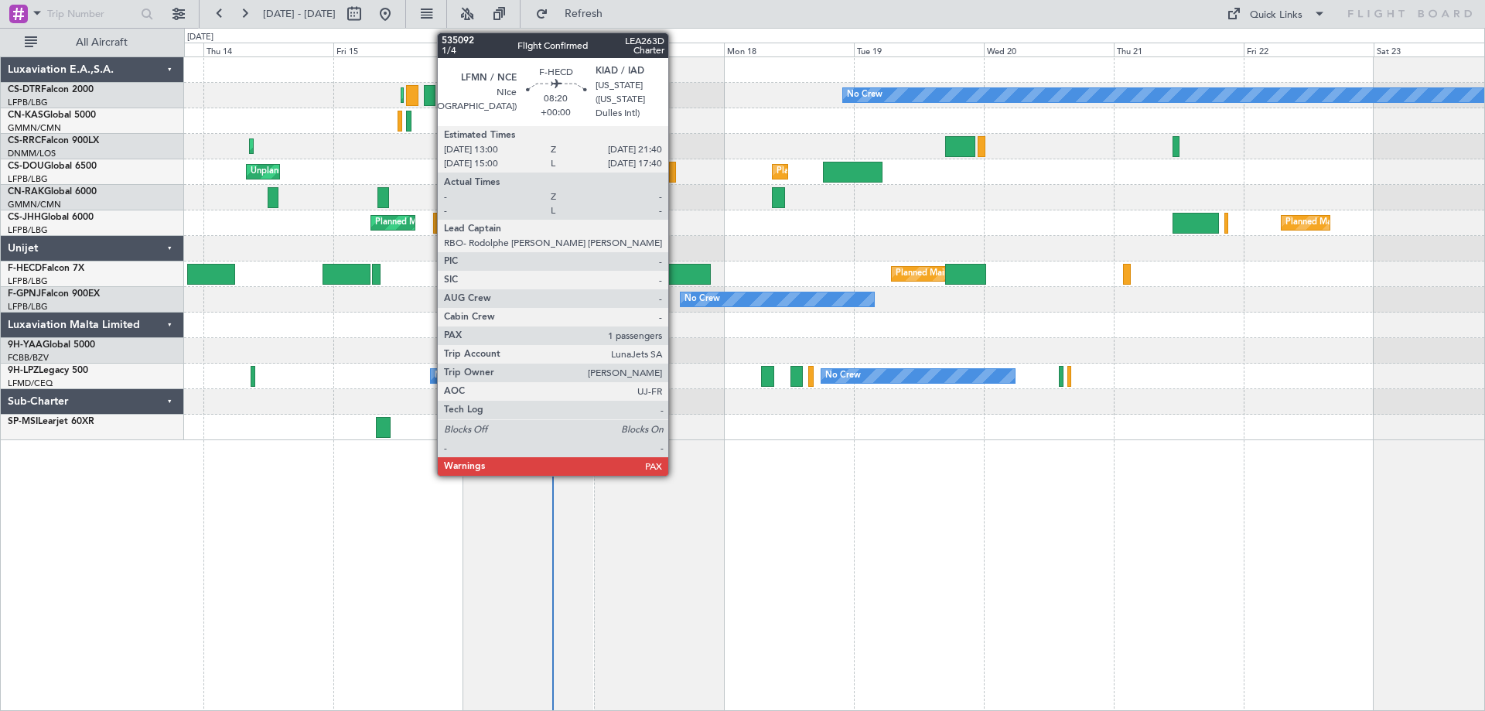
click at [675, 278] on div at bounding box center [687, 274] width 47 height 21
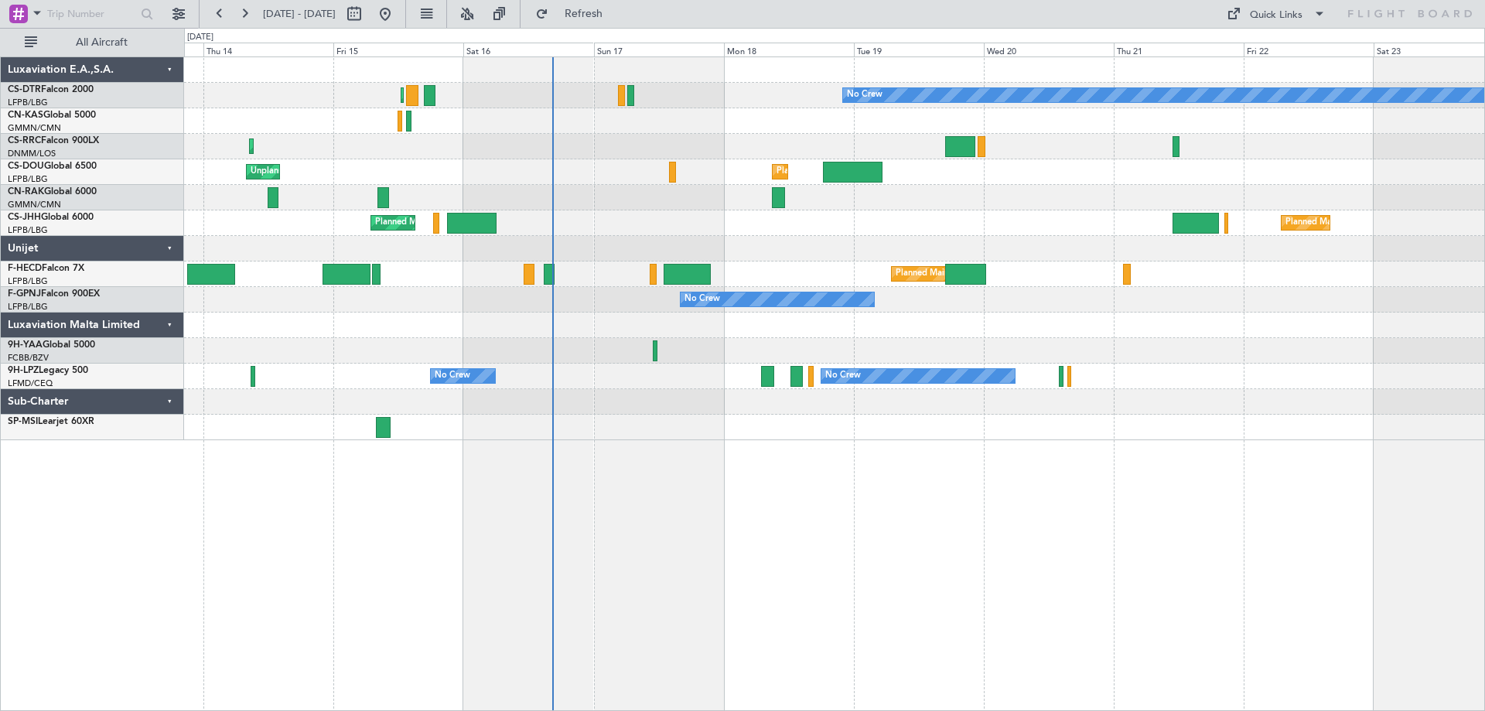
click at [909, 497] on div "Planned Maint Paris (Le Bourget) No Crew Planned Maint Sofia Planned Maint Lago…" at bounding box center [834, 383] width 1301 height 654
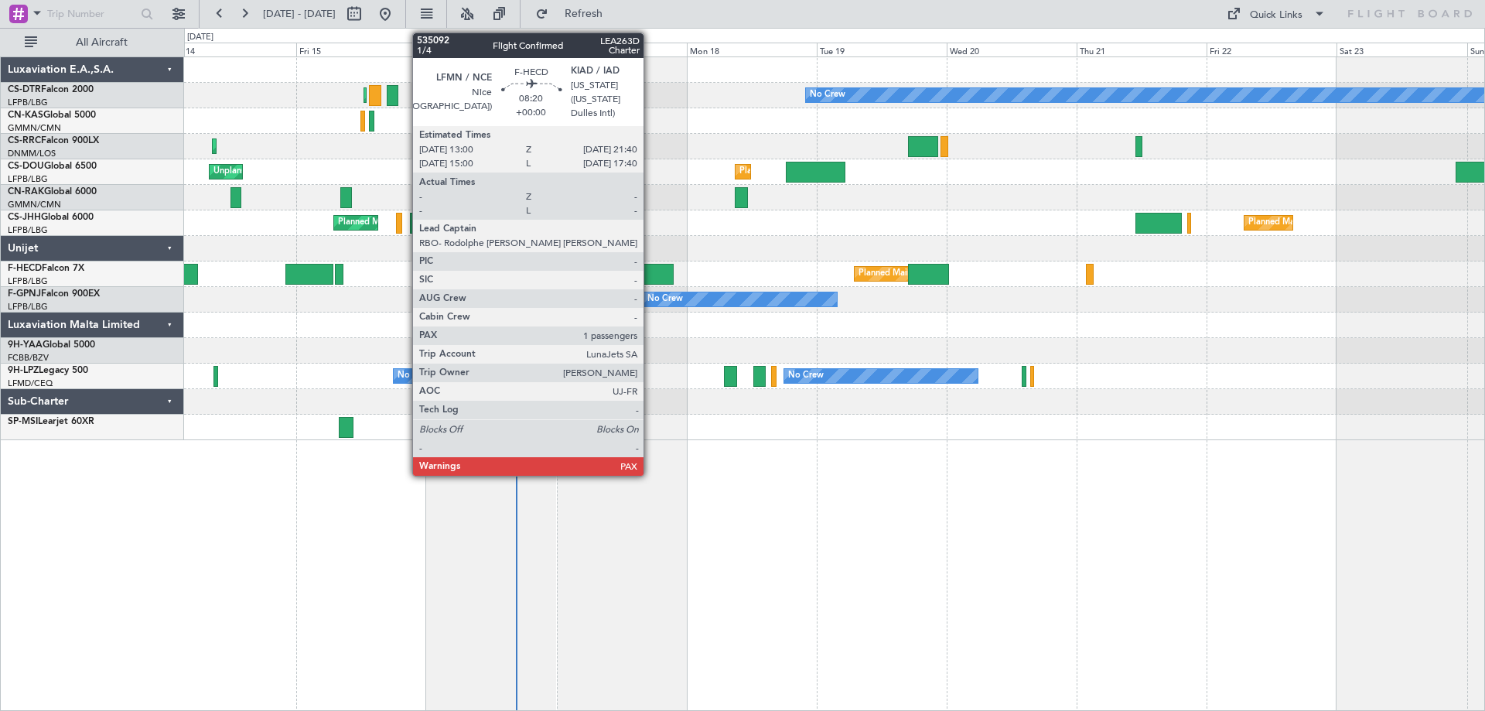
click at [651, 273] on div at bounding box center [650, 274] width 47 height 21
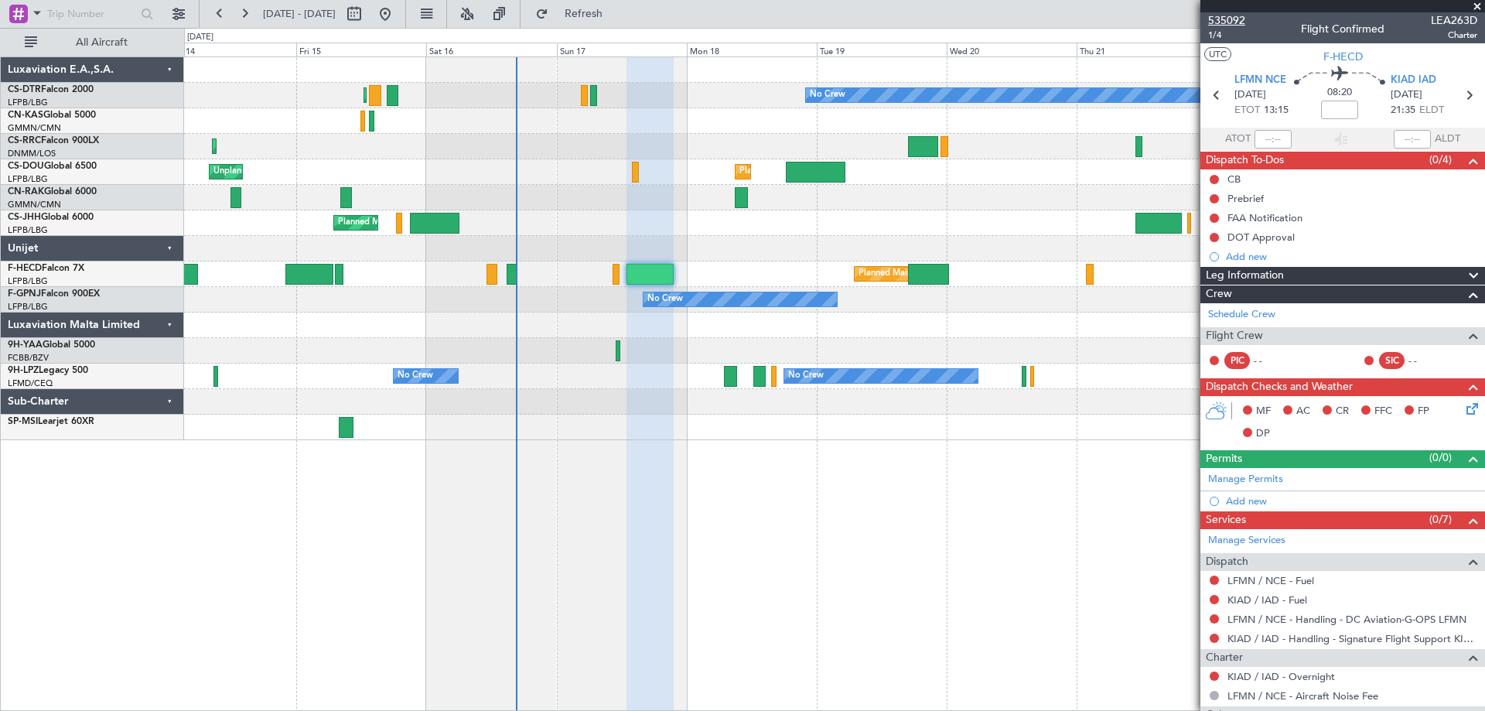
click at [1220, 19] on span "535092" at bounding box center [1226, 20] width 37 height 16
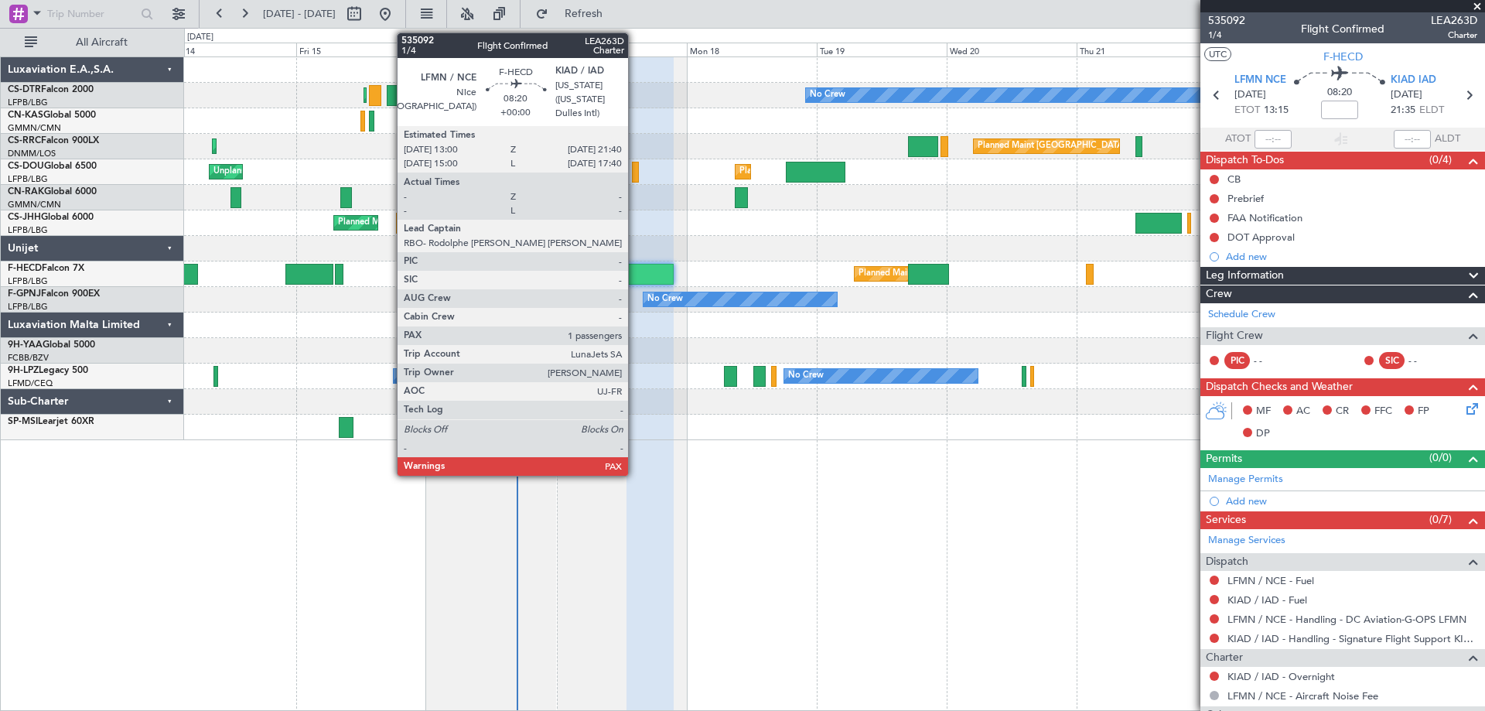
click at [674, 284] on div at bounding box center [650, 274] width 47 height 21
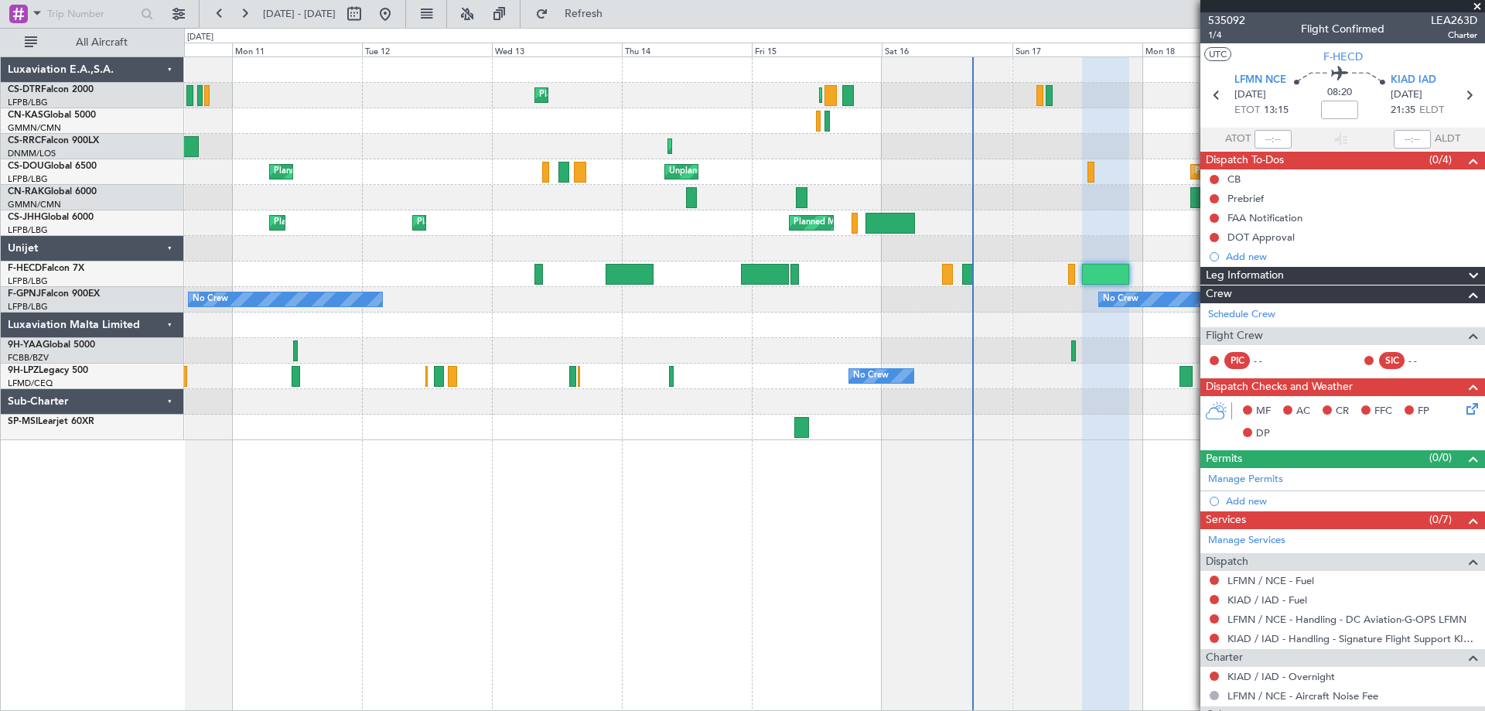
click at [1474, 5] on span at bounding box center [1477, 7] width 15 height 14
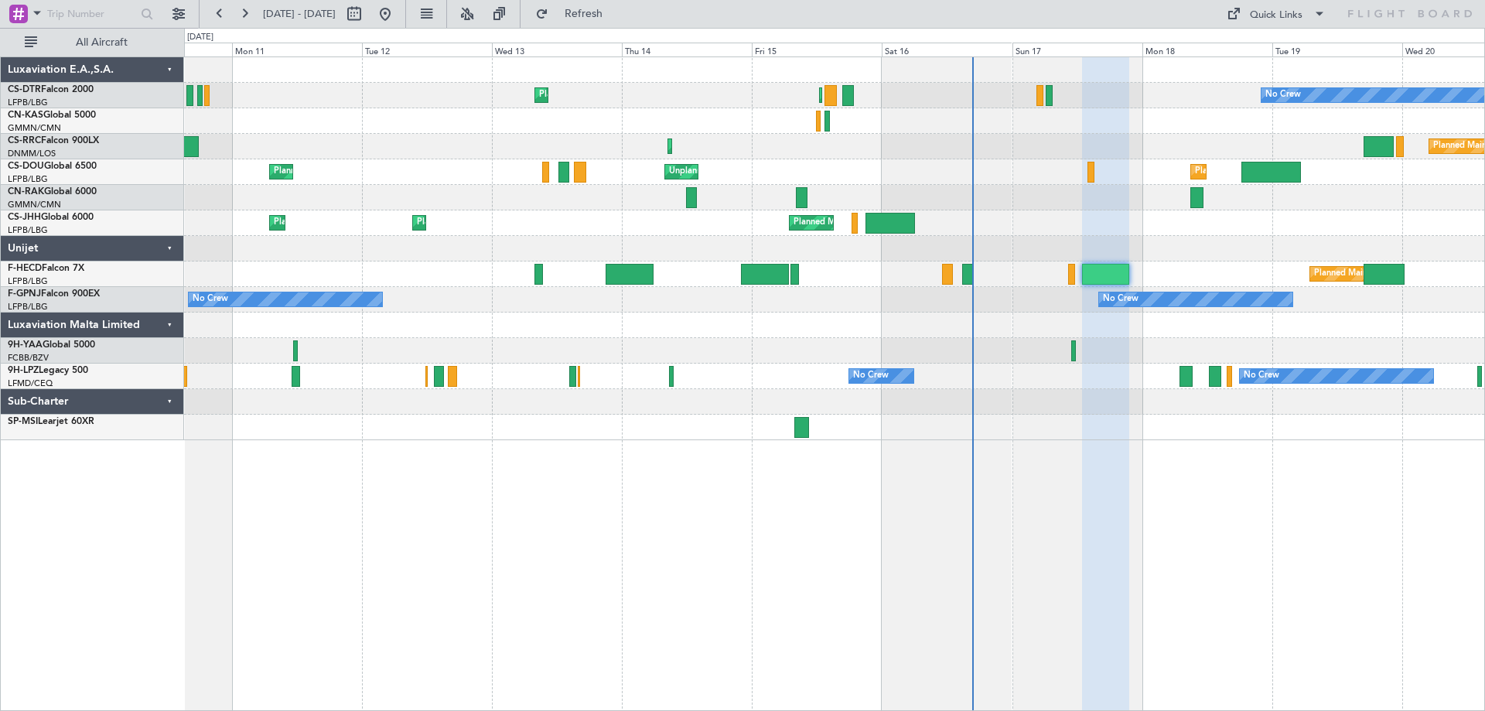
type input "0"
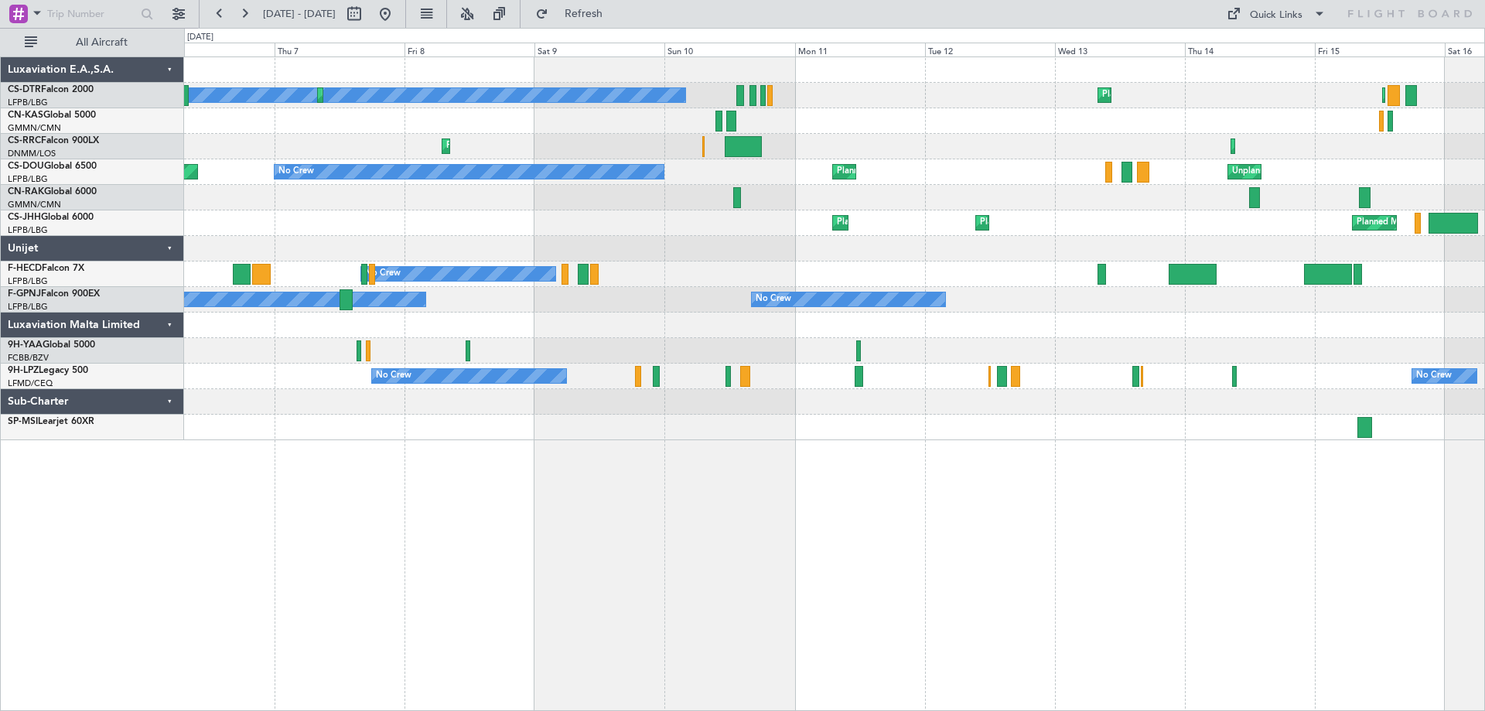
click at [915, 360] on div at bounding box center [834, 351] width 1300 height 26
click at [964, 350] on div "Planned Maint Sofia Planned Maint Paris (Le Bourget) Planned Maint Sofia No Cre…" at bounding box center [834, 248] width 1300 height 383
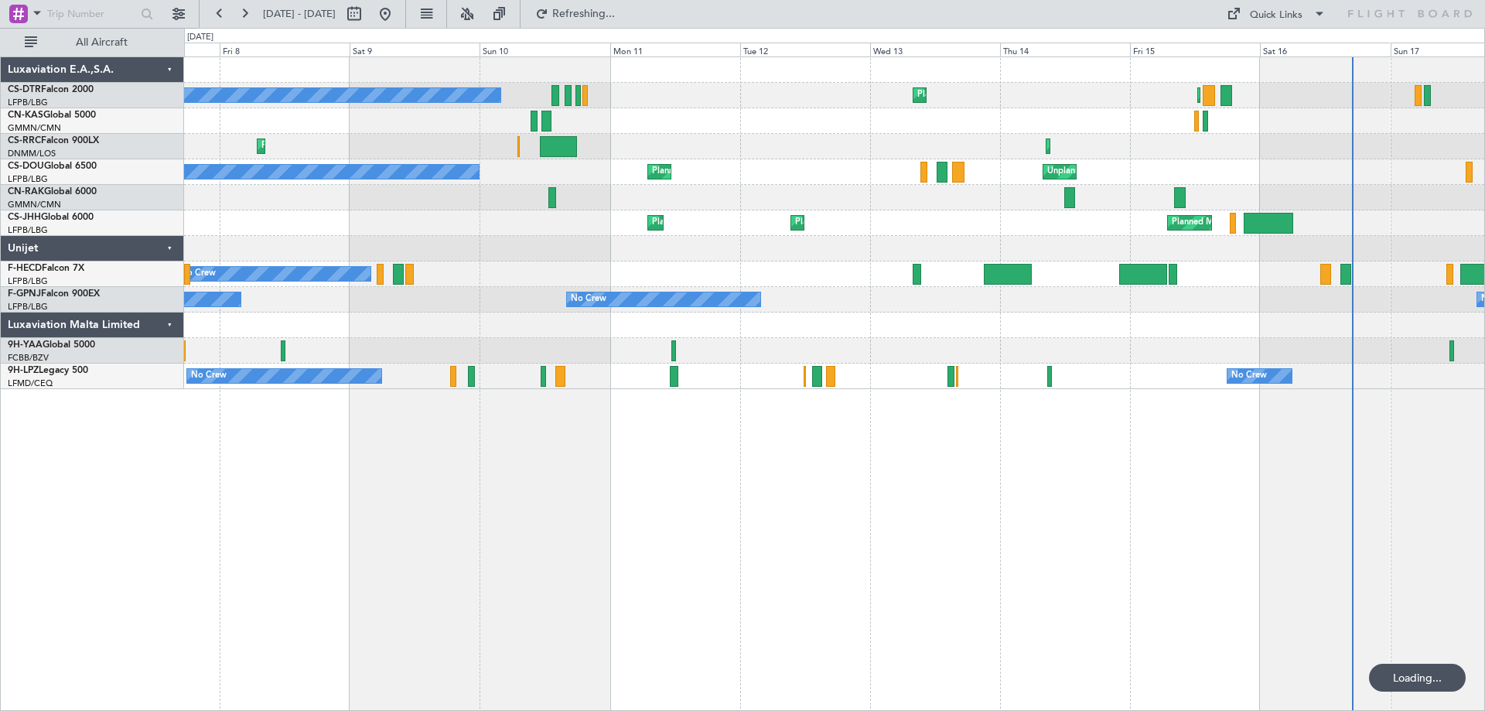
click at [720, 336] on div "No Crew Planned Maint Sofia Planned Maint Paris (Le Bourget) Planned Maint Sofi…" at bounding box center [834, 223] width 1300 height 332
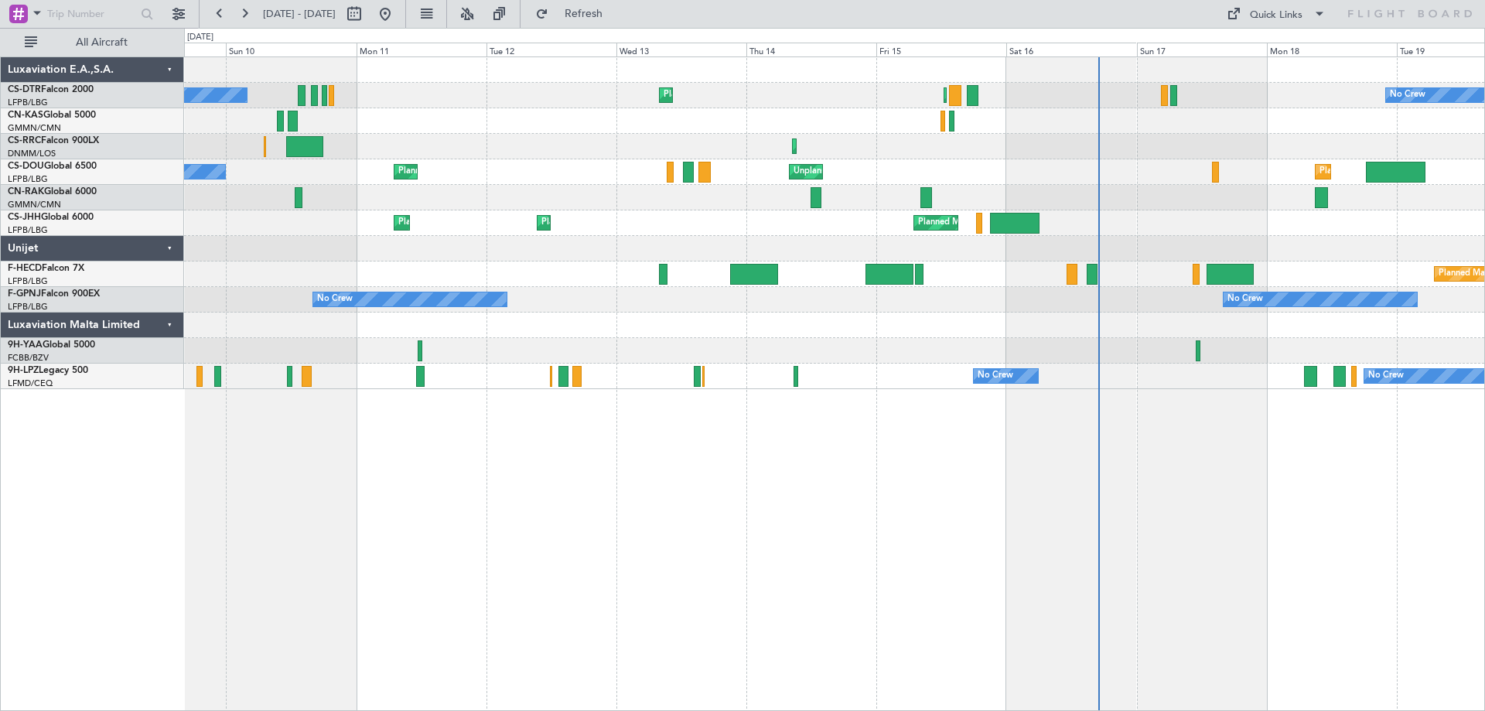
click at [864, 292] on div "No Crew Planned Maint Sofia Planned Maint Paris (Le Bourget) No Crew Planned Ma…" at bounding box center [834, 223] width 1300 height 332
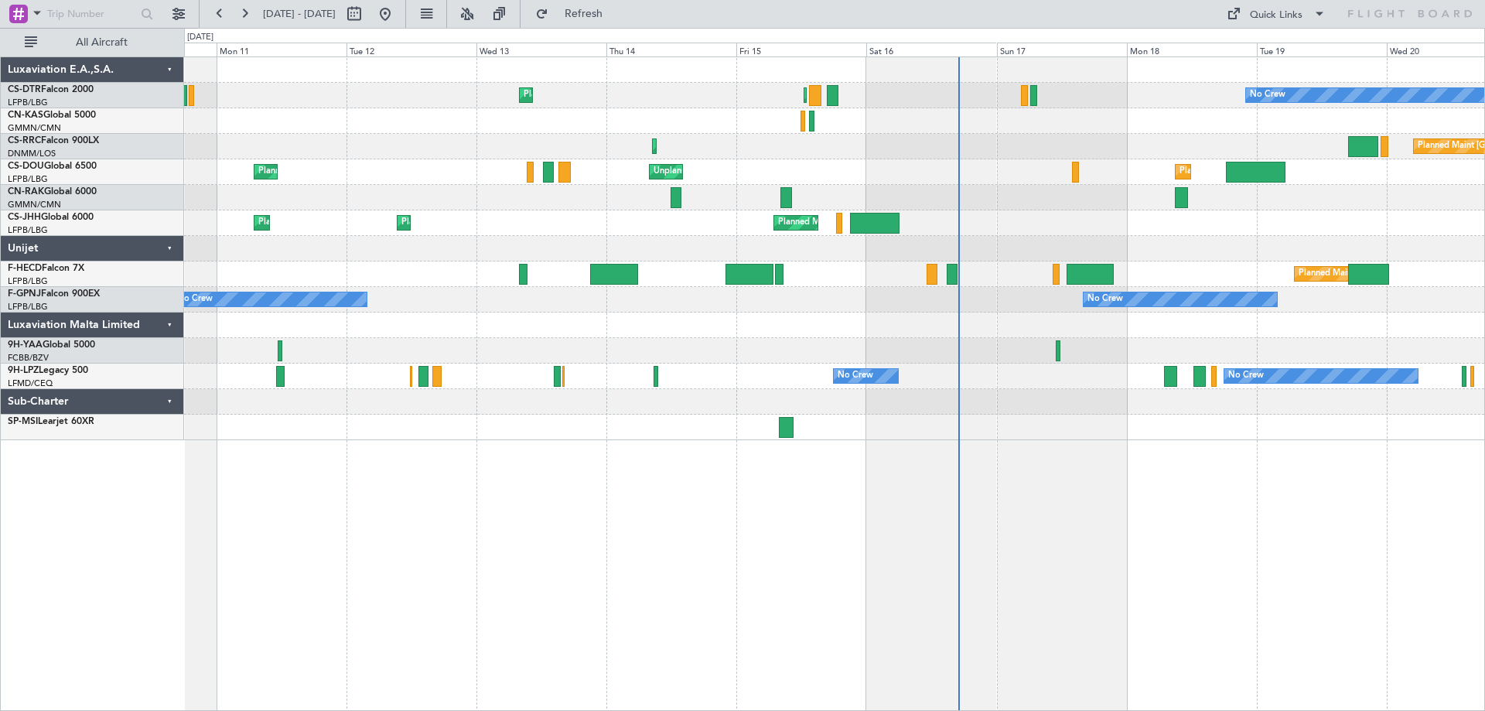
click at [988, 306] on div "No Crew No Crew" at bounding box center [834, 300] width 1300 height 26
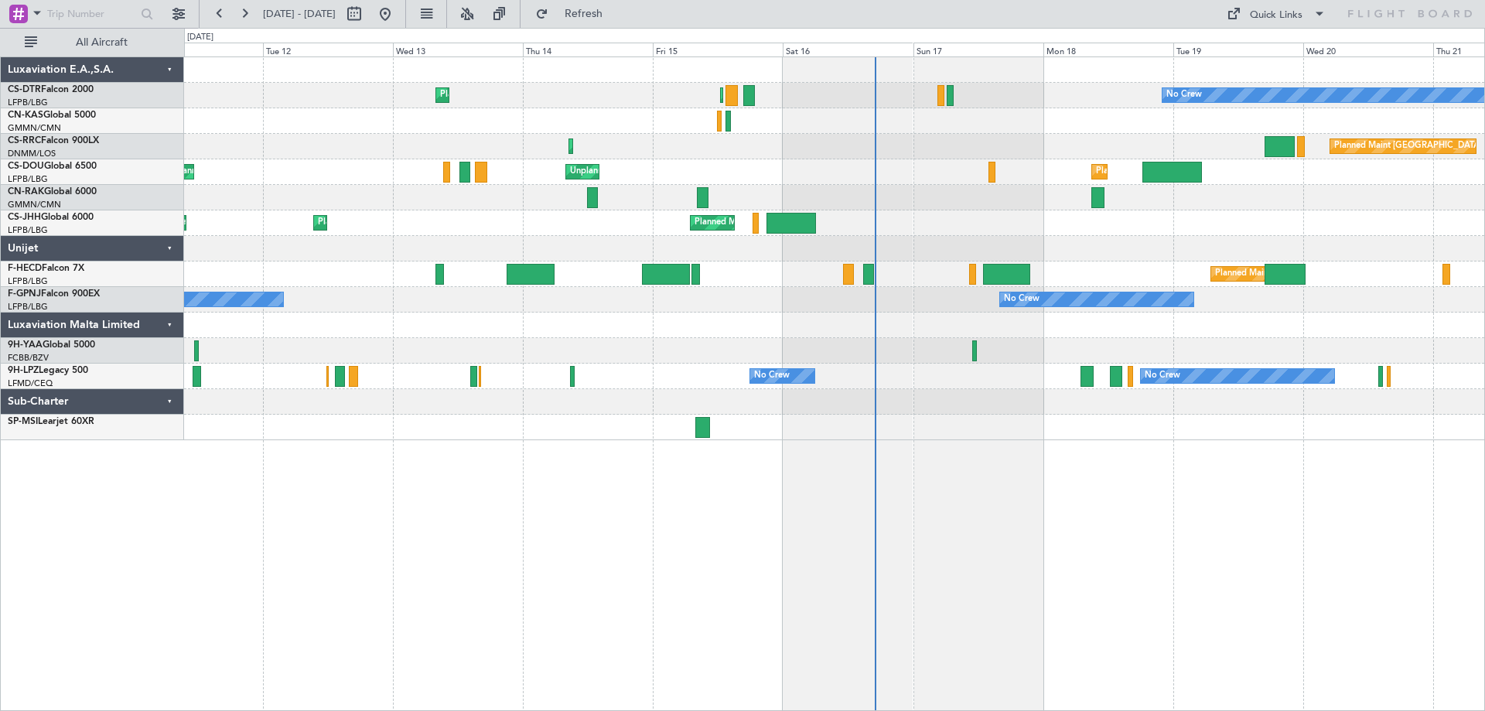
click at [1125, 281] on div "Planned Maint Sofia Planned Maint Paris (Le Bourget) No Crew No Crew Planned Ma…" at bounding box center [834, 248] width 1300 height 383
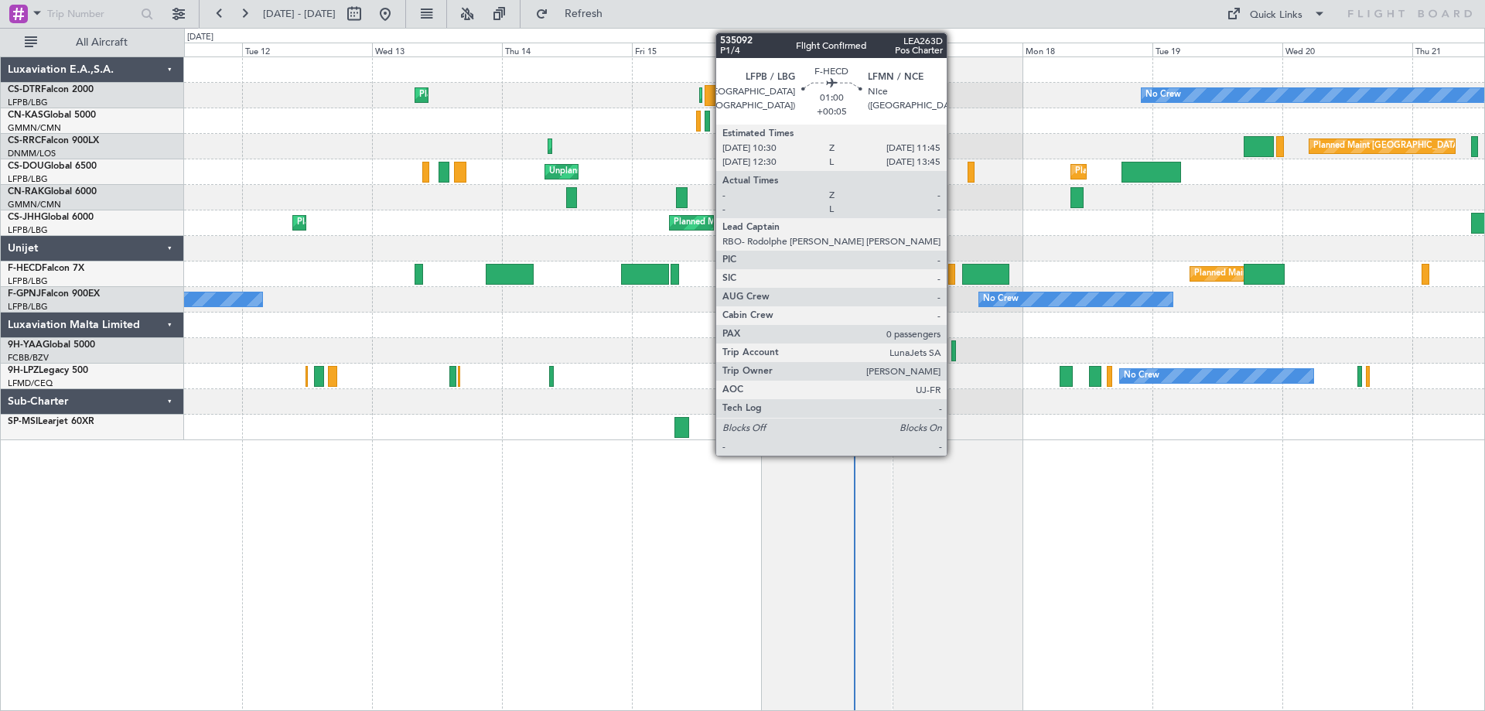
click at [954, 282] on div at bounding box center [951, 274] width 7 height 21
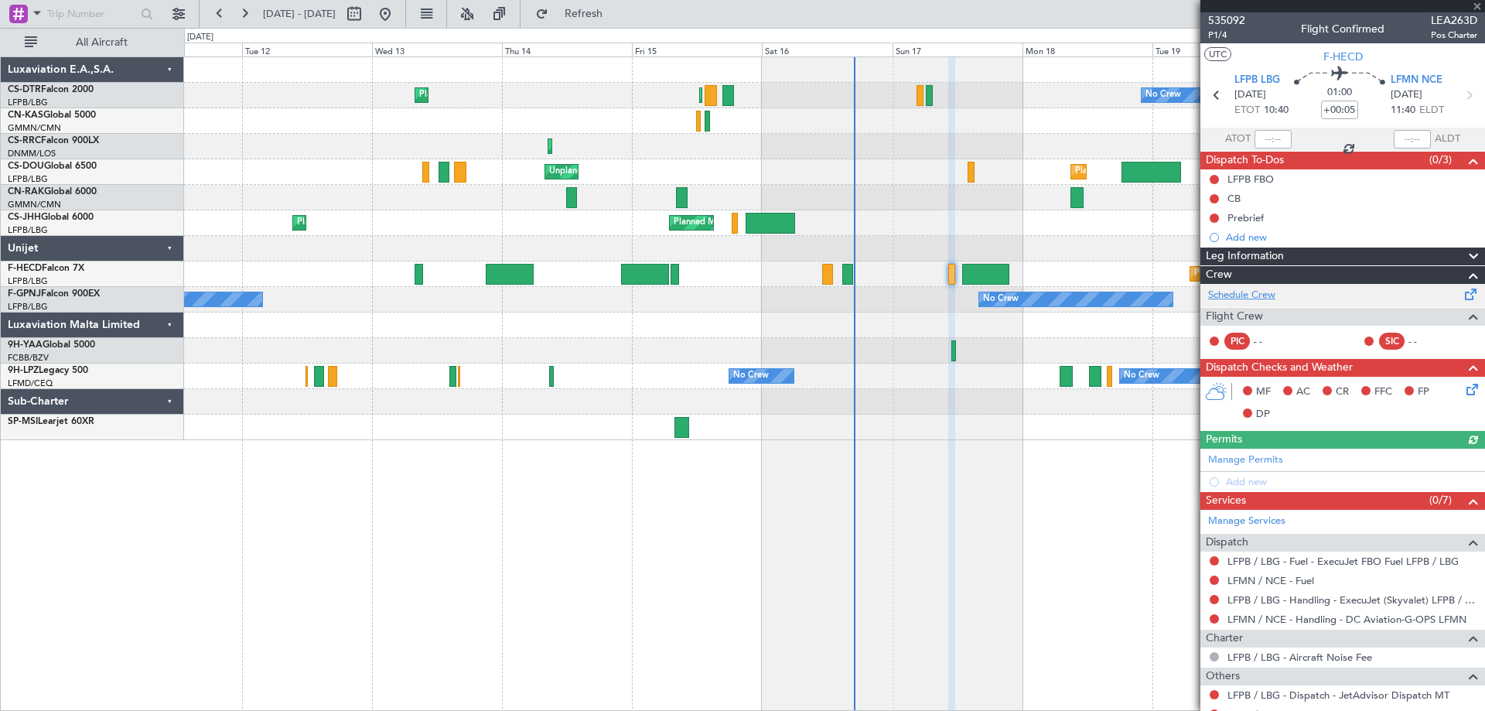
click at [1249, 294] on link "Schedule Crew" at bounding box center [1241, 295] width 67 height 15
click at [1474, 8] on span at bounding box center [1477, 7] width 15 height 14
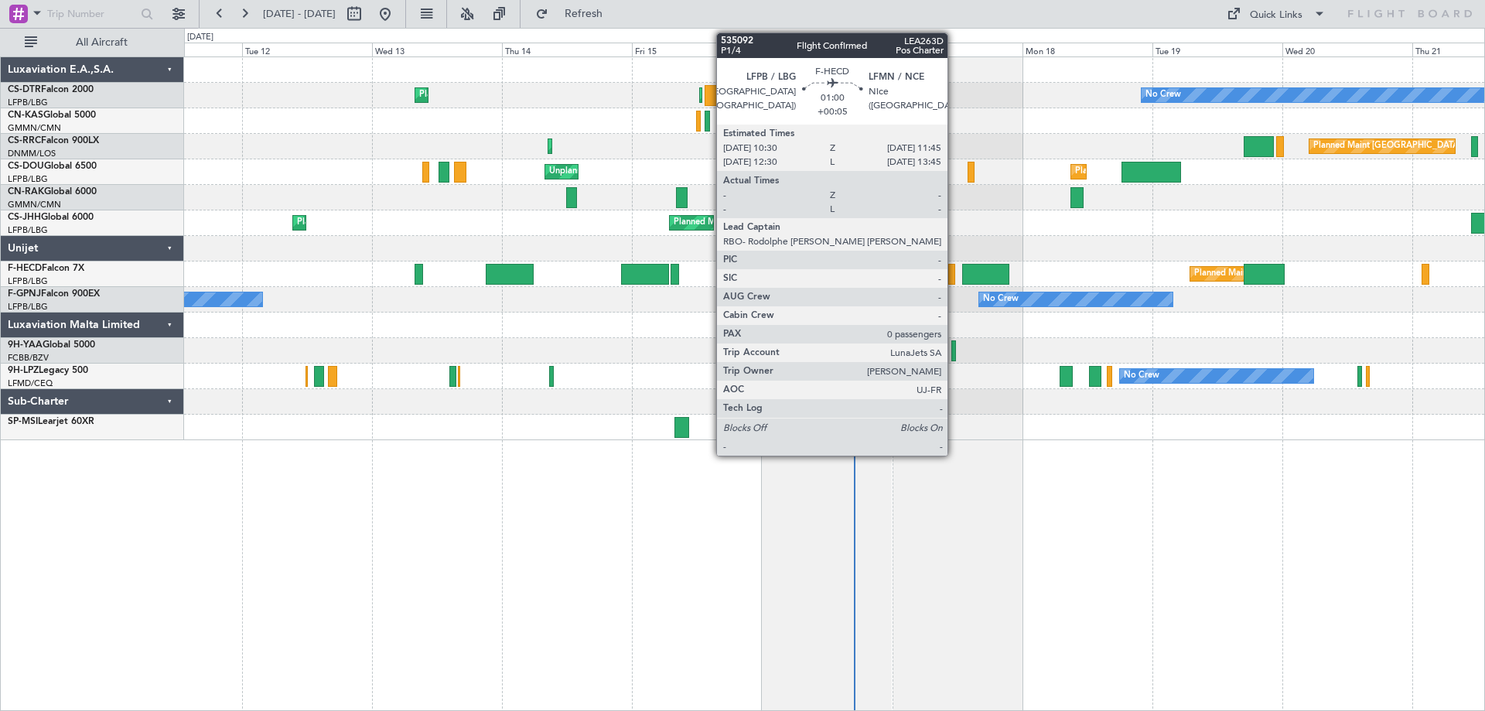
click at [954, 280] on div at bounding box center [951, 274] width 7 height 21
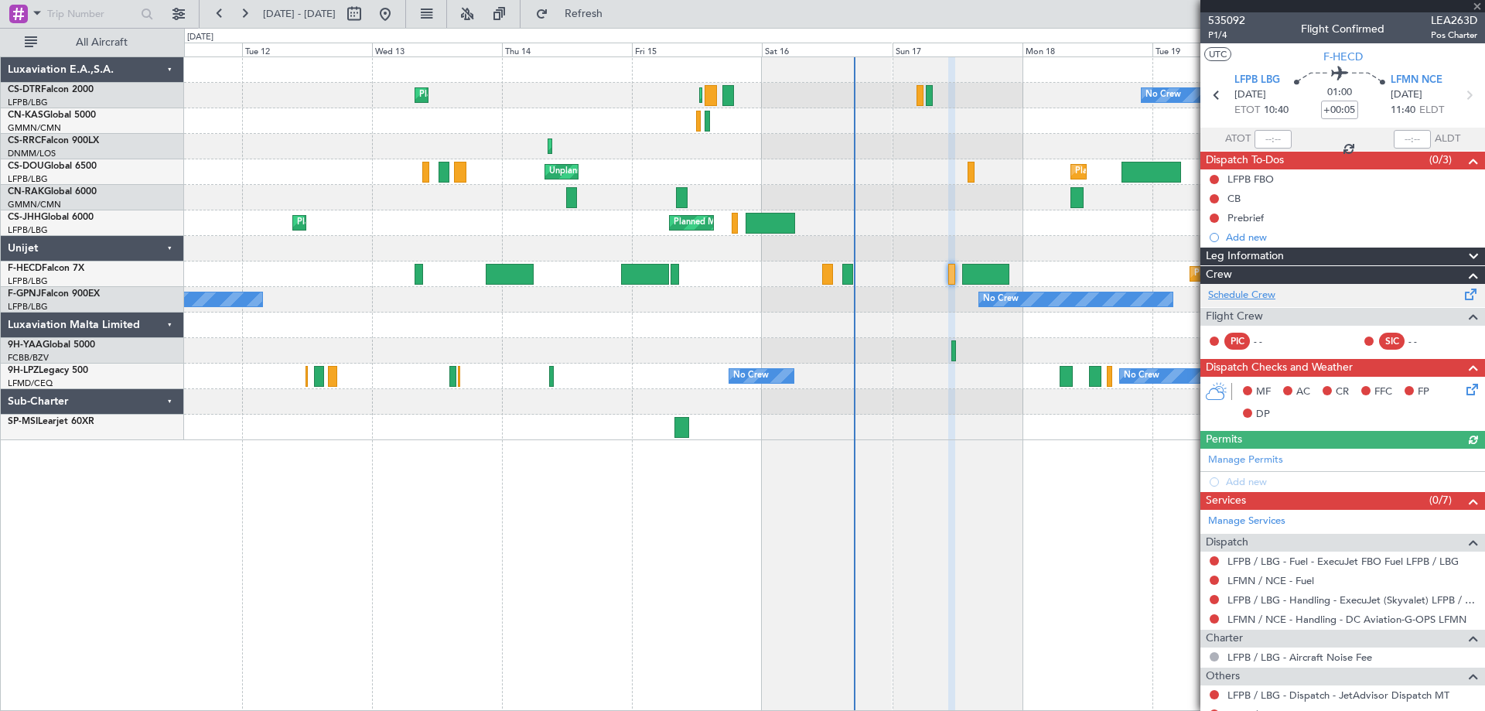
click at [1245, 293] on link "Schedule Crew" at bounding box center [1241, 295] width 67 height 15
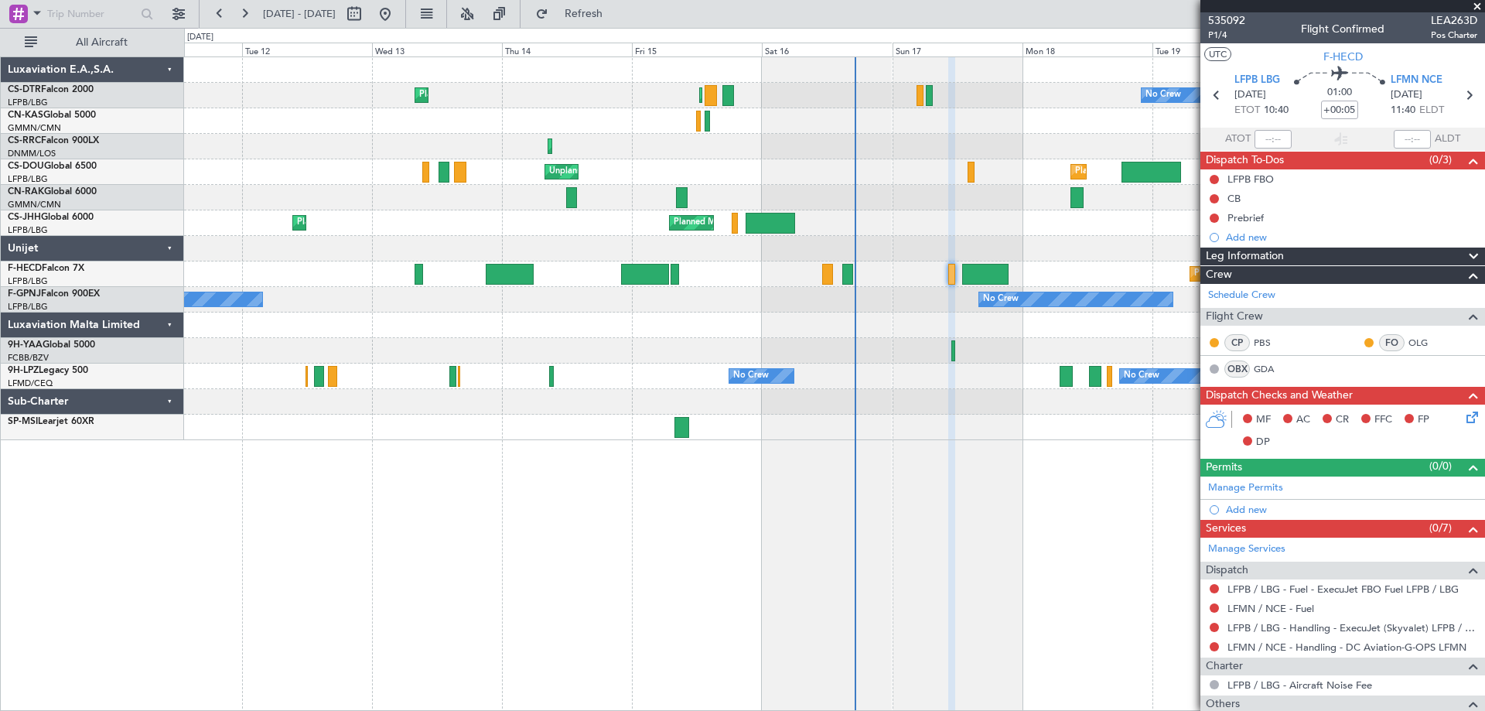
click at [1481, 0] on span at bounding box center [1477, 7] width 15 height 14
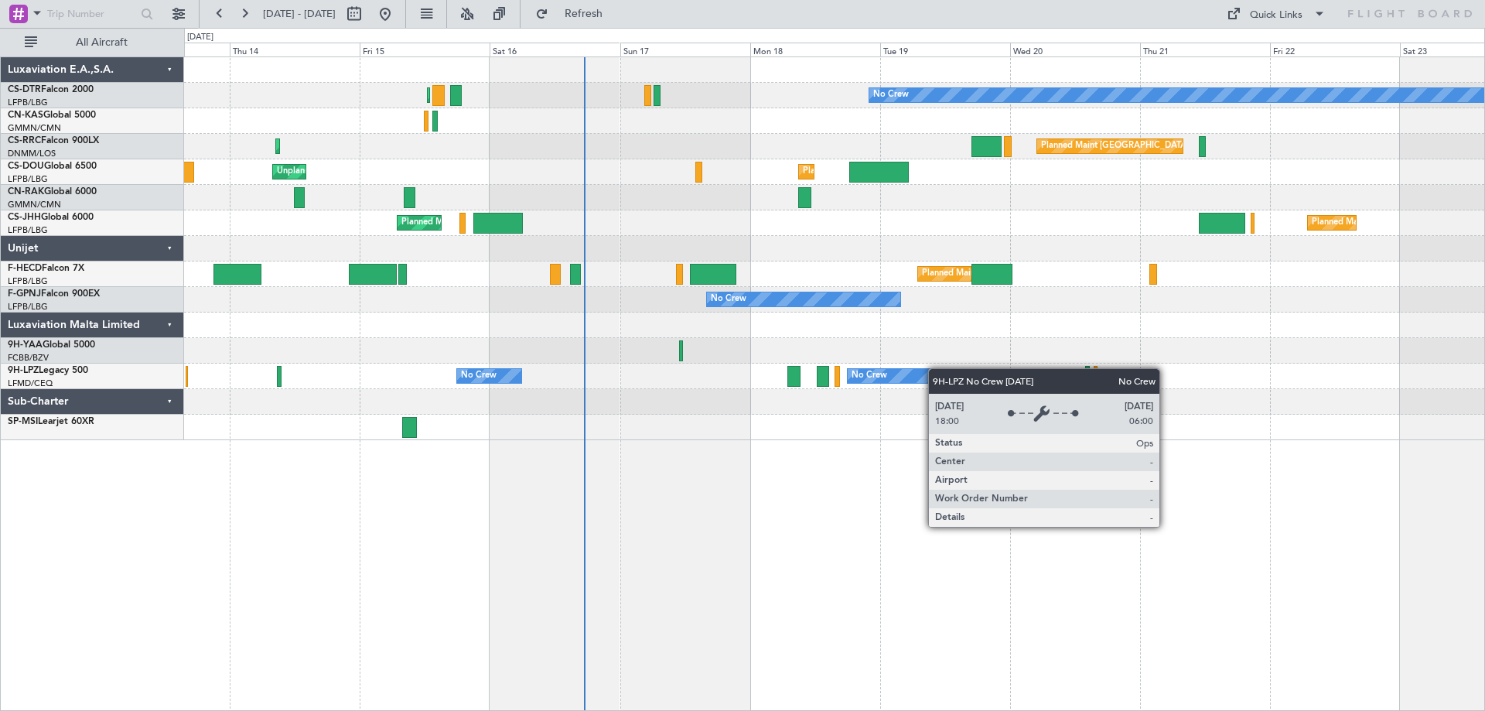
click at [914, 371] on div "Planned Maint Paris (Le Bourget) No Crew Planned Maint Sofia Planned Maint Lago…" at bounding box center [834, 248] width 1300 height 383
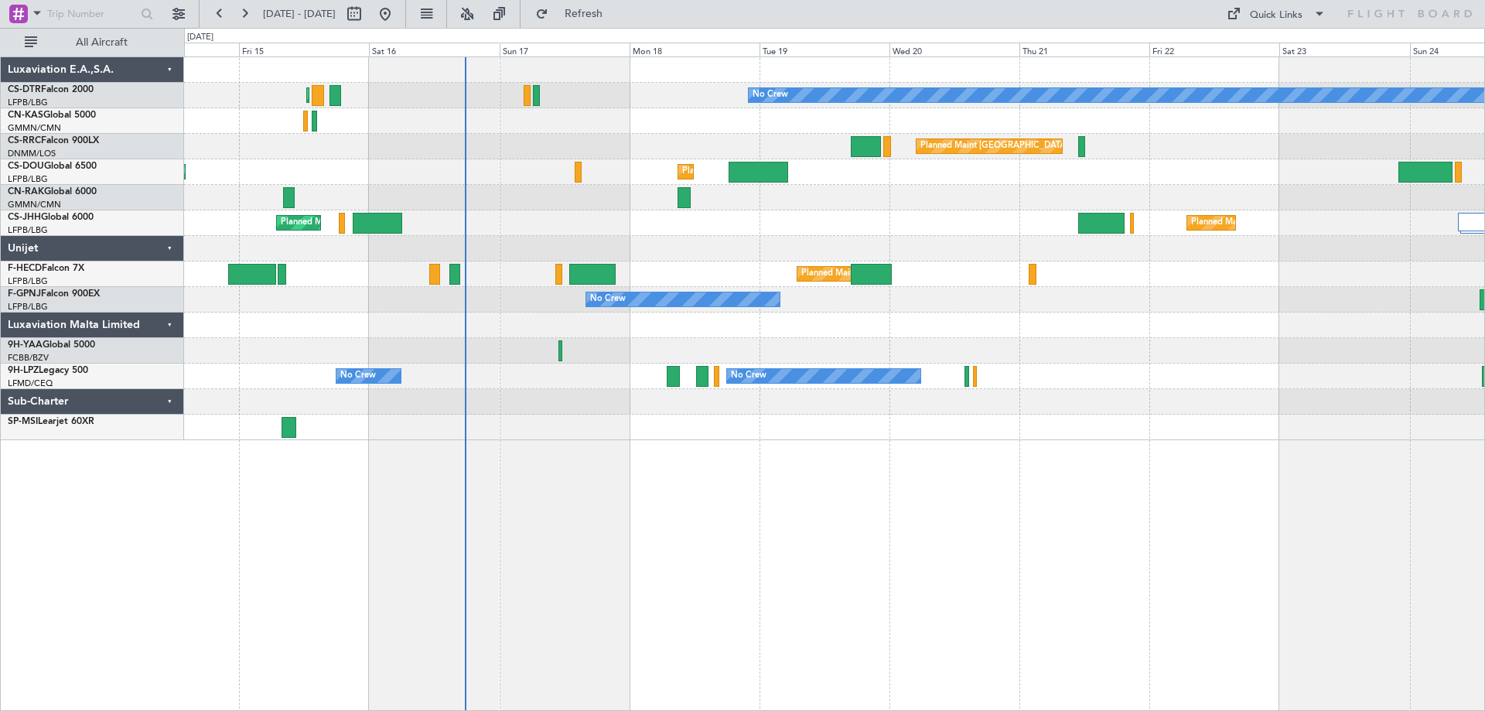
click at [810, 471] on div "Planned Maint Paris (Le Bourget) No Crew Planned Maint Sofia Planned Maint Pari…" at bounding box center [834, 383] width 1301 height 654
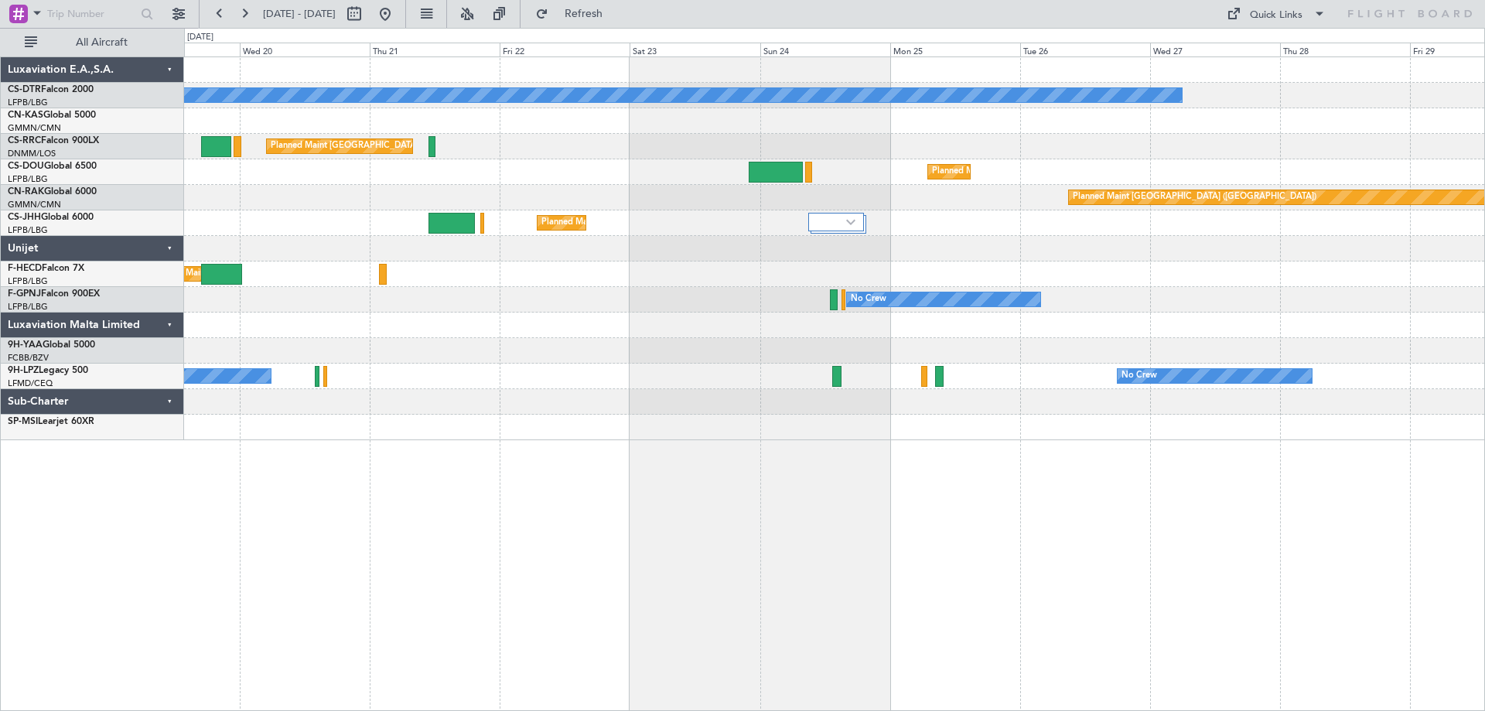
click at [693, 426] on div "No Crew Planned Maint Paris (Le Bourget) Planned Maint Paris (Le Bourget) Plann…" at bounding box center [834, 248] width 1300 height 383
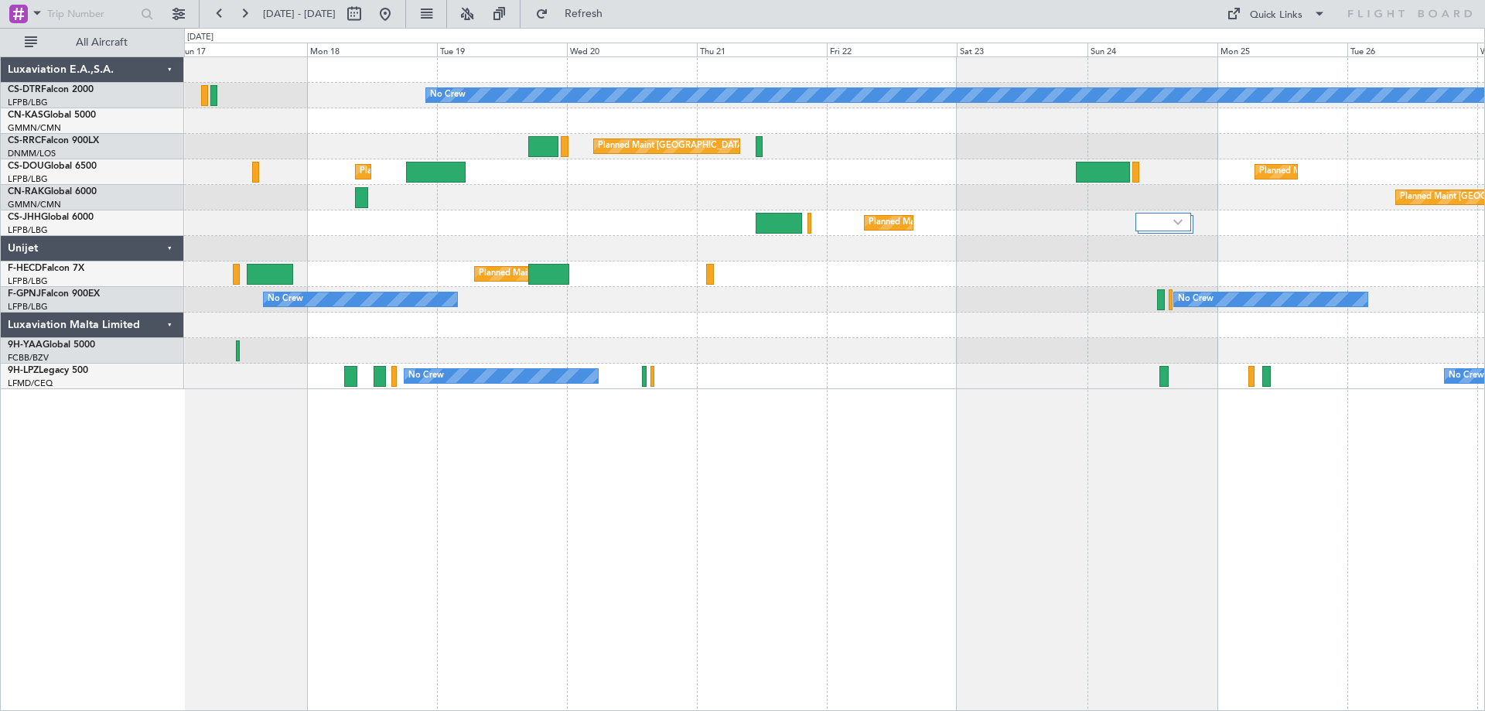
click at [855, 534] on div "No Crew Planned Maint Paris (Le Bourget) Planned Maint Paris (Le Bourget) Plann…" at bounding box center [834, 383] width 1301 height 654
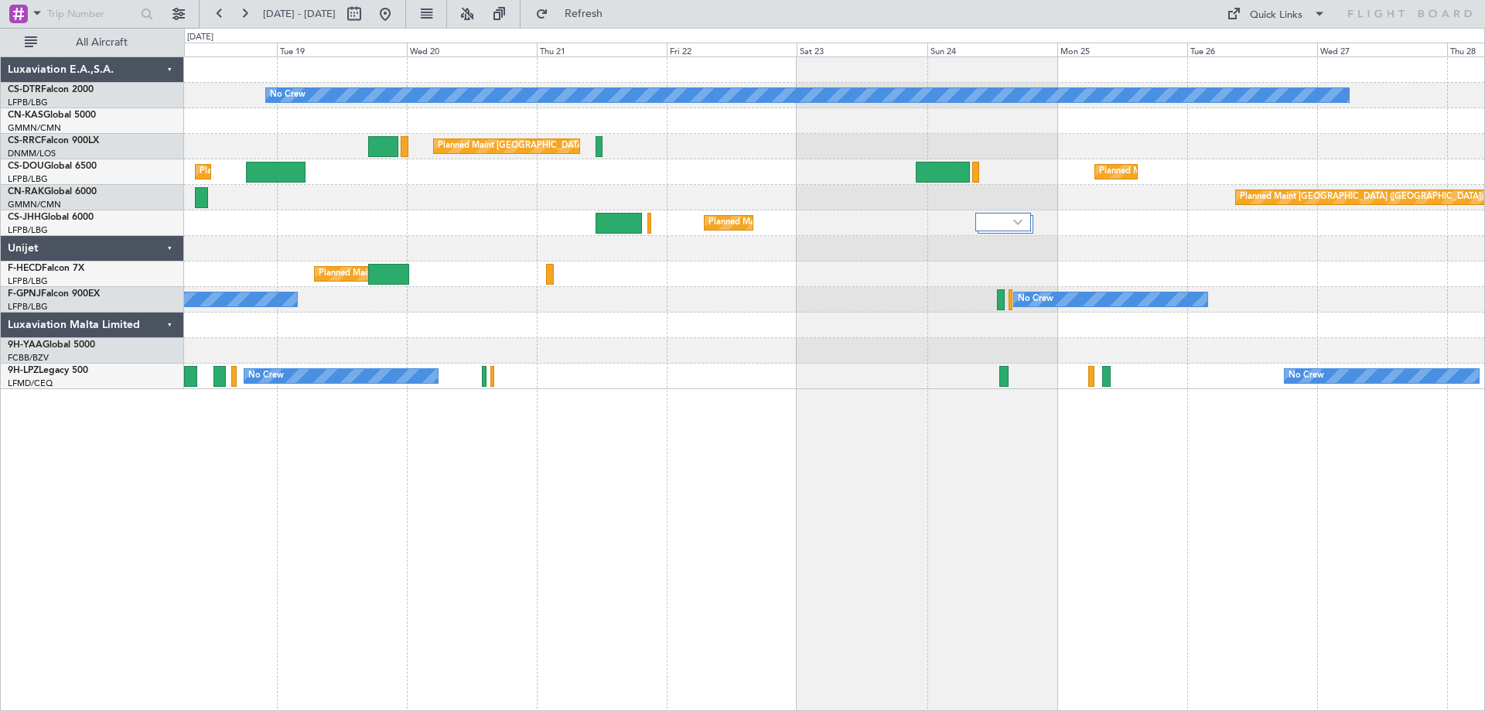
click at [1006, 429] on div "No Crew Planned Maint Paris (Le Bourget) Planned Maint Paris (Le Bourget) Plann…" at bounding box center [834, 383] width 1301 height 654
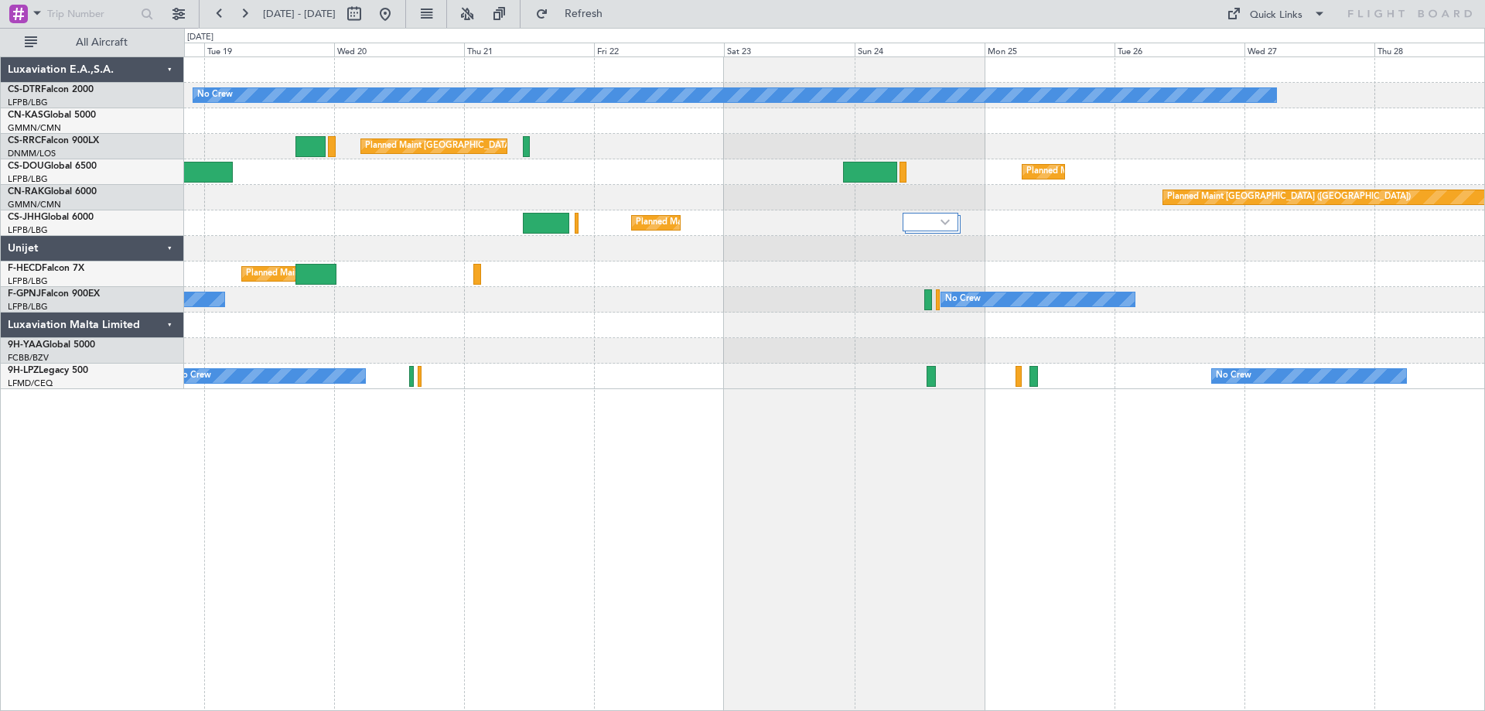
click at [483, 694] on div "No Crew Planned Maint Paris (Le Bourget) Planned Maint Paris (Le Bourget) Plann…" at bounding box center [834, 383] width 1301 height 654
click at [826, 549] on div "No Crew Planned Maint Paris (Le Bourget) Planned Maint Paris (Le Bourget) Plann…" at bounding box center [834, 383] width 1301 height 654
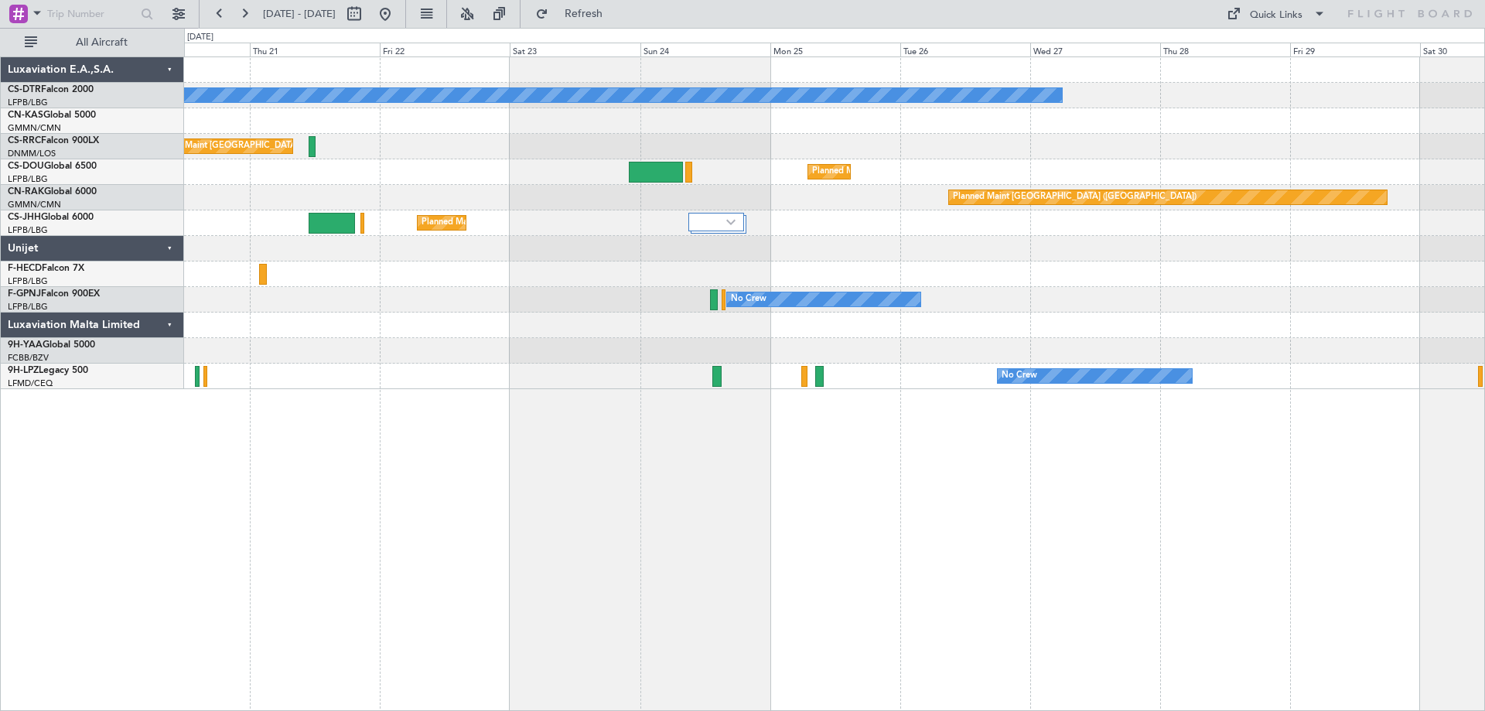
click at [1078, 290] on div "No Crew Planned Maint Paris (Le Bourget) Planned Maint Paris (Le Bourget) Plann…" at bounding box center [834, 223] width 1300 height 332
click at [1098, 552] on div "No Crew Planned Maint Paris (Le Bourget) Planned Maint Paris (Le Bourget) Plann…" at bounding box center [834, 383] width 1301 height 654
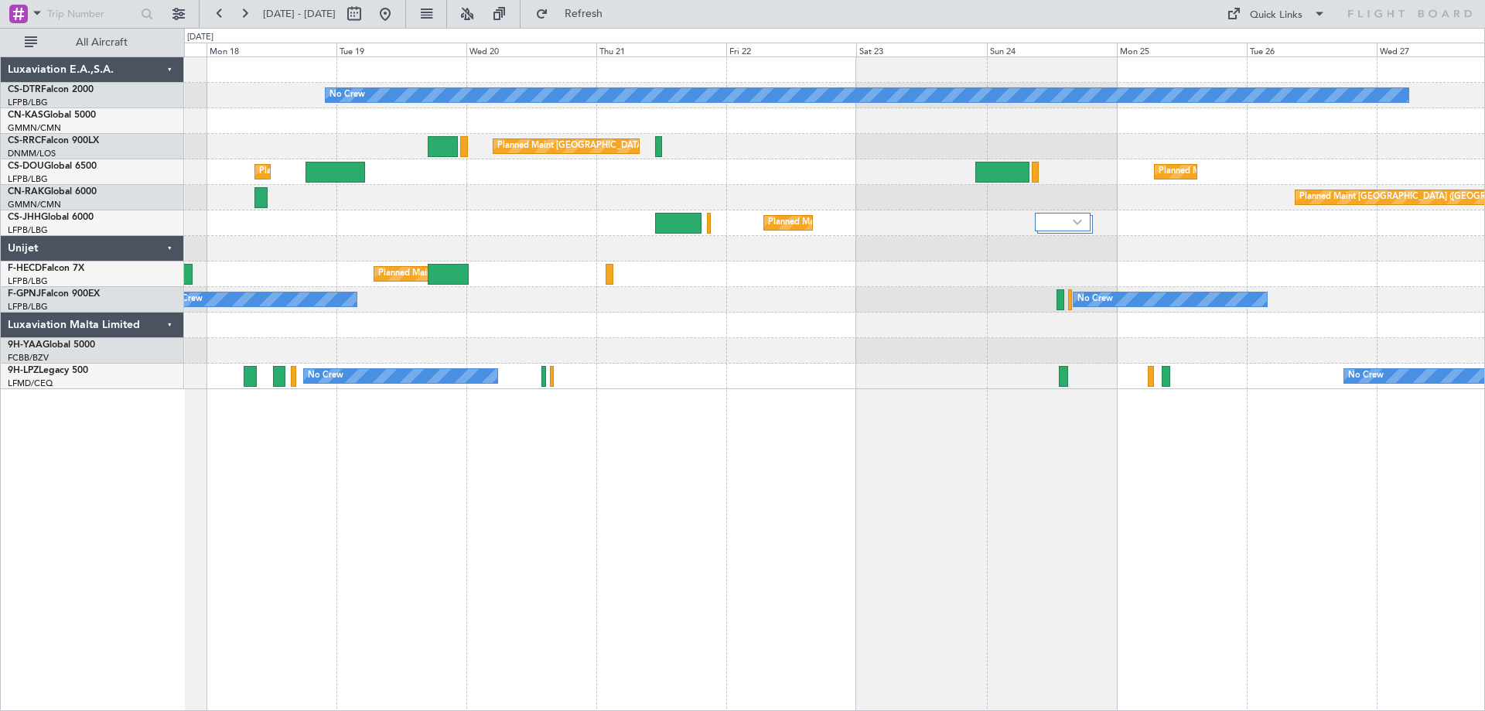
click at [718, 367] on div "No Crew Planned Maint Paris (Le Bourget) Planned Maint Paris (Le Bourget) Plann…" at bounding box center [834, 223] width 1300 height 332
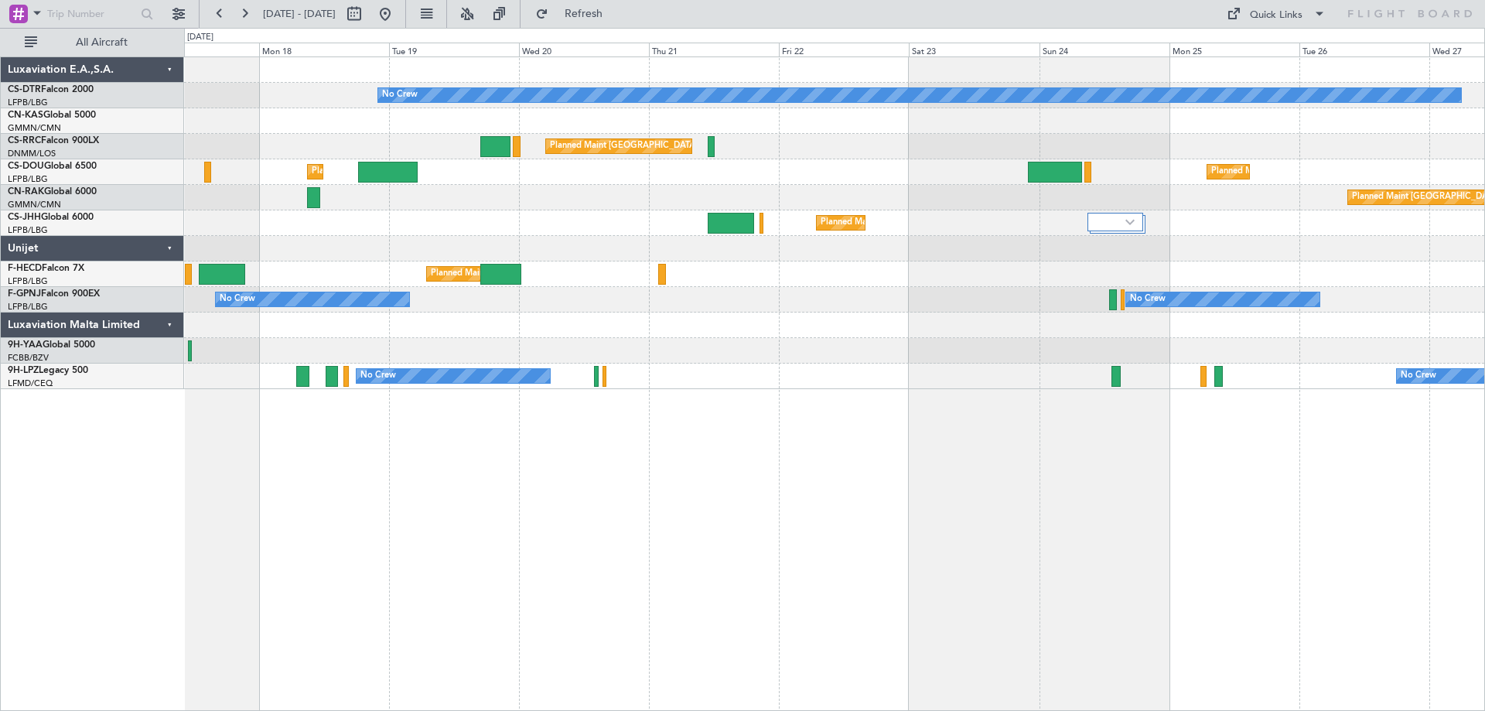
click at [958, 434] on div "No Crew Planned Maint Paris (Le Bourget) Planned Maint Paris (Le Bourget) Plann…" at bounding box center [834, 383] width 1301 height 654
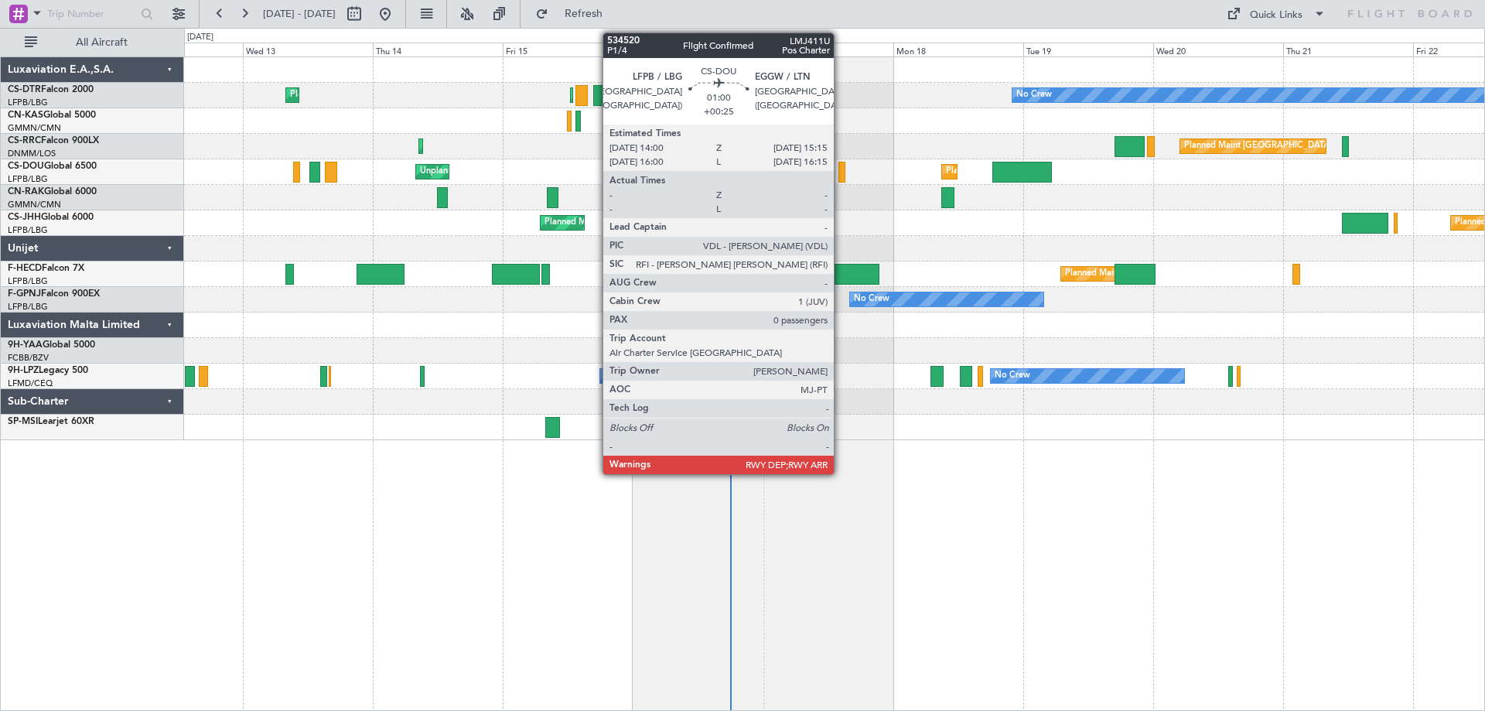
click at [841, 179] on div at bounding box center [841, 172] width 7 height 21
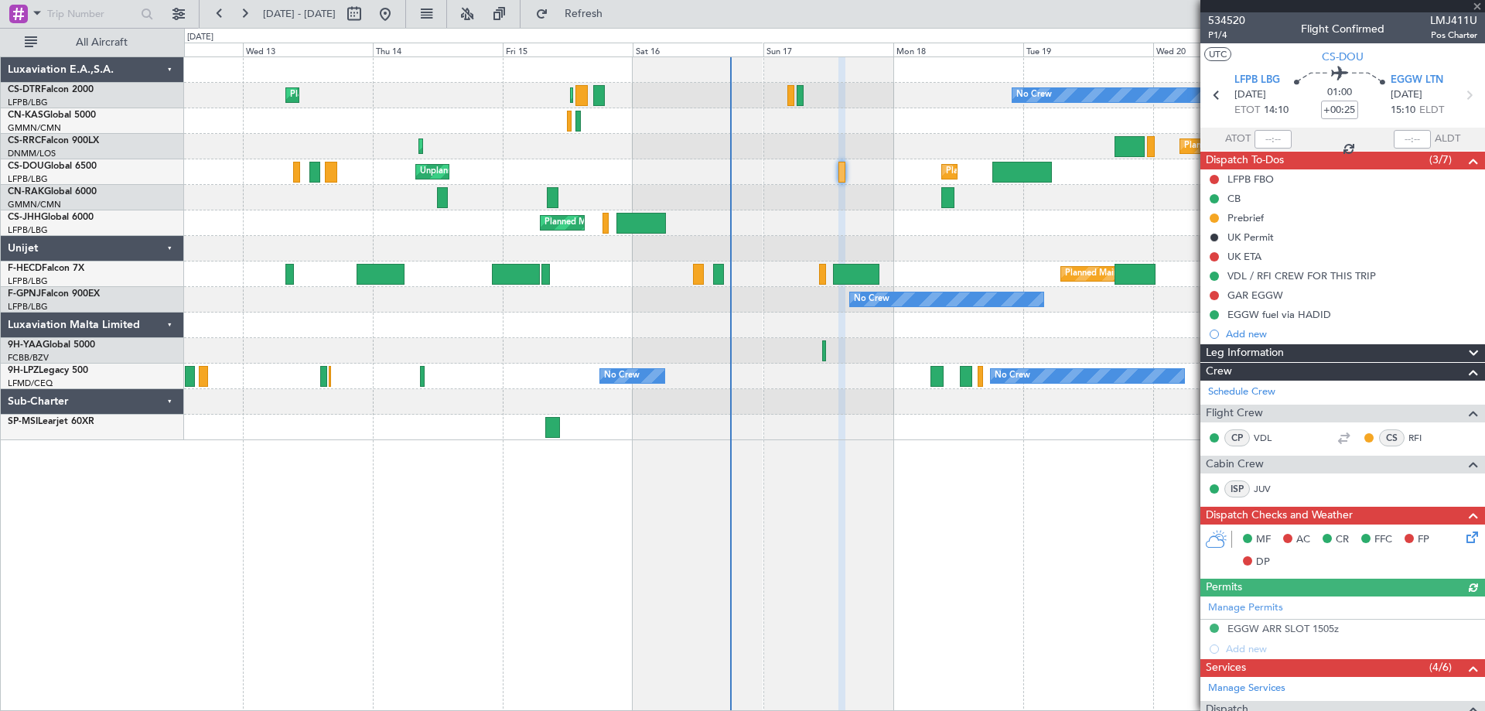
click at [1474, 6] on div at bounding box center [1342, 6] width 285 height 12
click at [1479, 5] on span at bounding box center [1477, 7] width 15 height 14
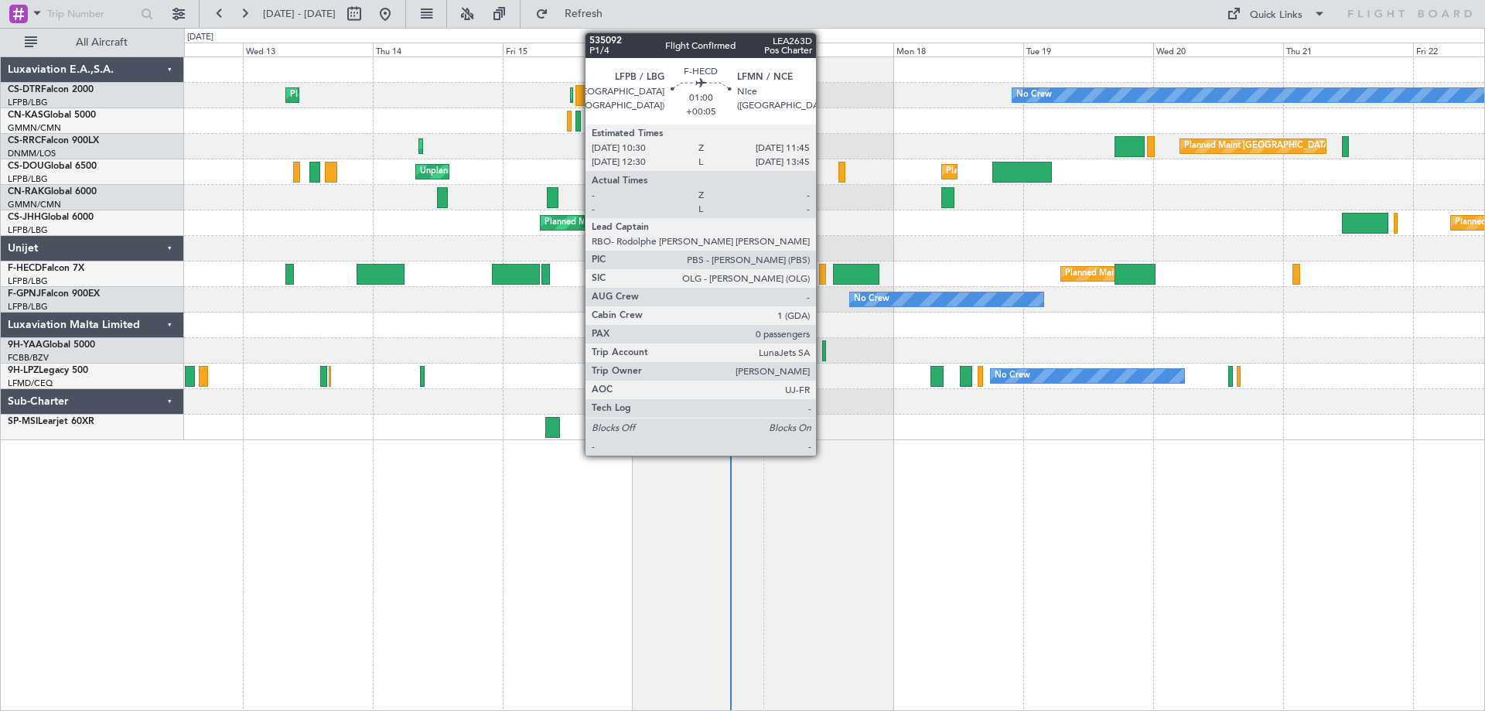
click at [823, 278] on div at bounding box center [822, 274] width 7 height 21
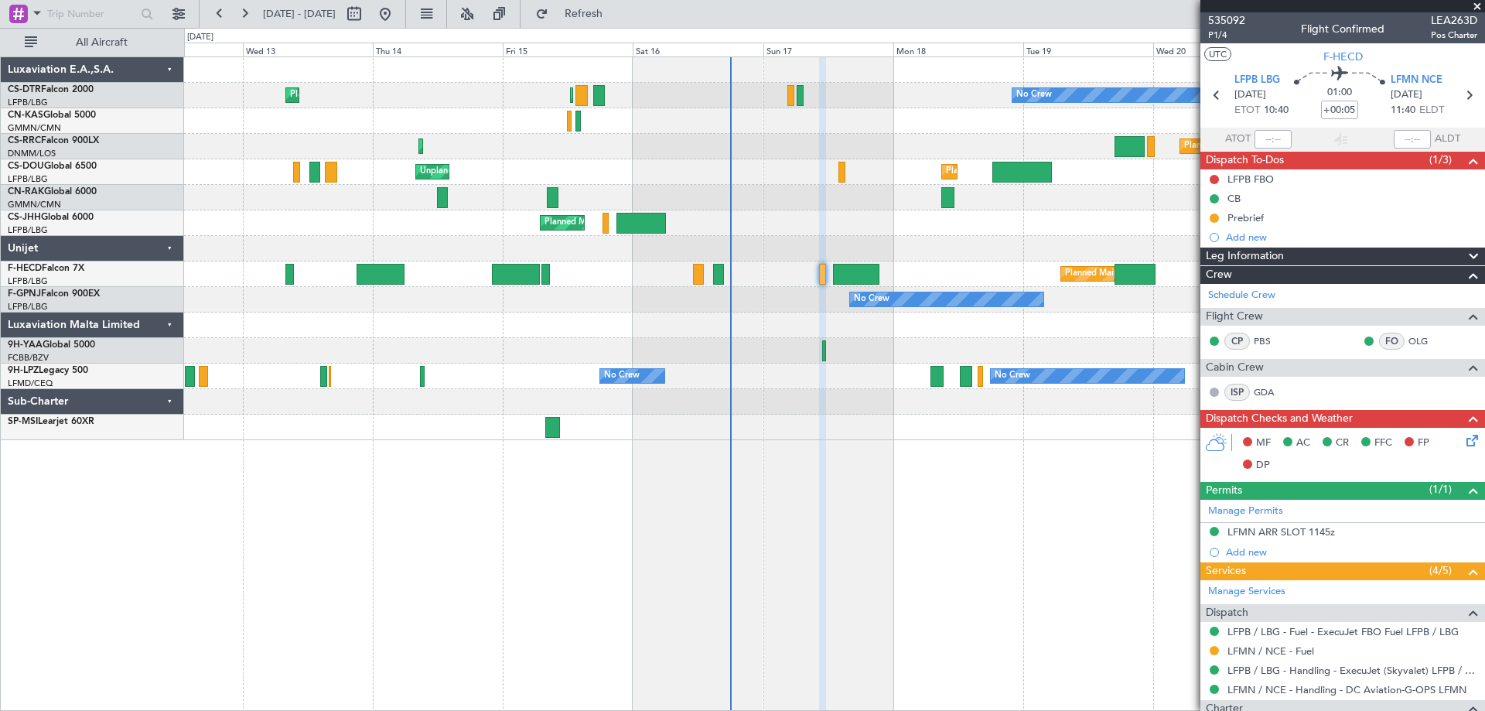
click at [1477, 8] on span at bounding box center [1477, 7] width 15 height 14
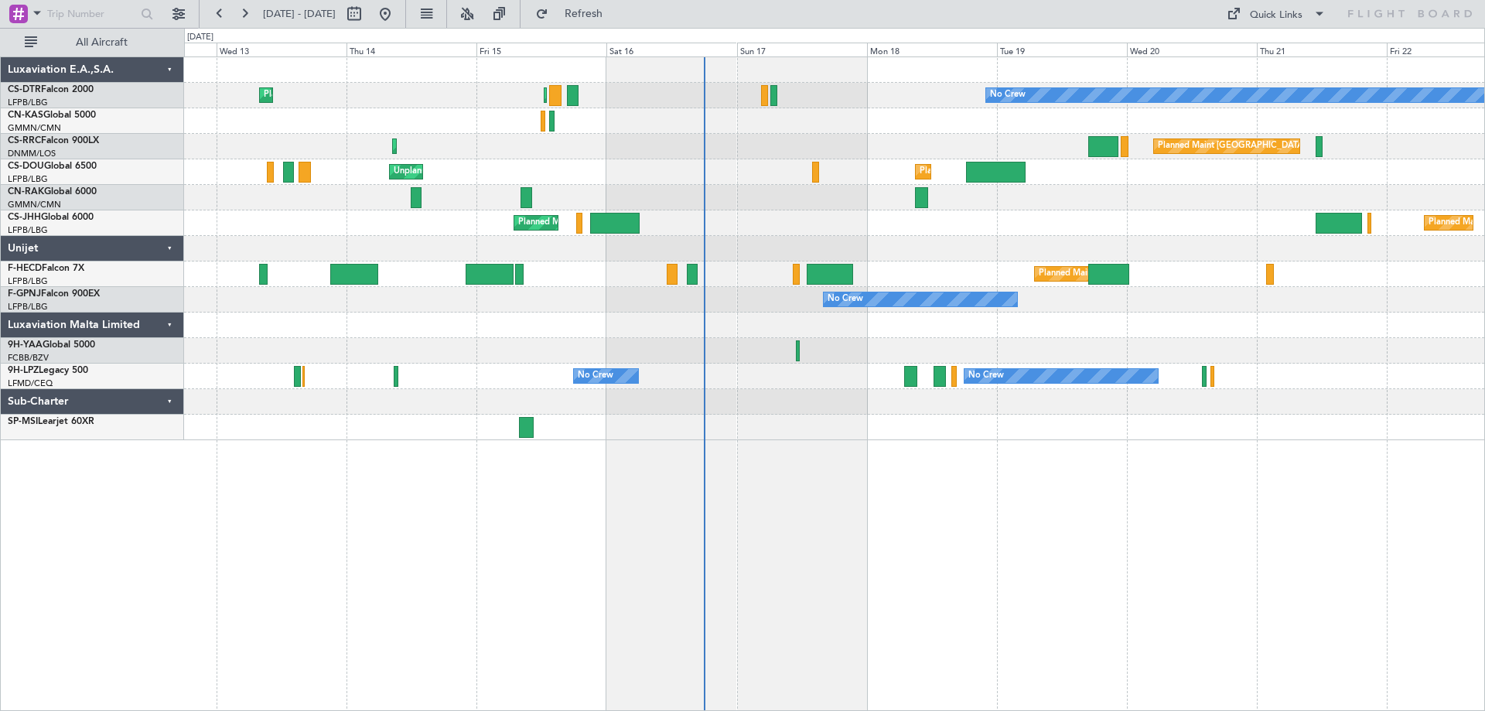
click at [794, 330] on div at bounding box center [834, 325] width 1300 height 26
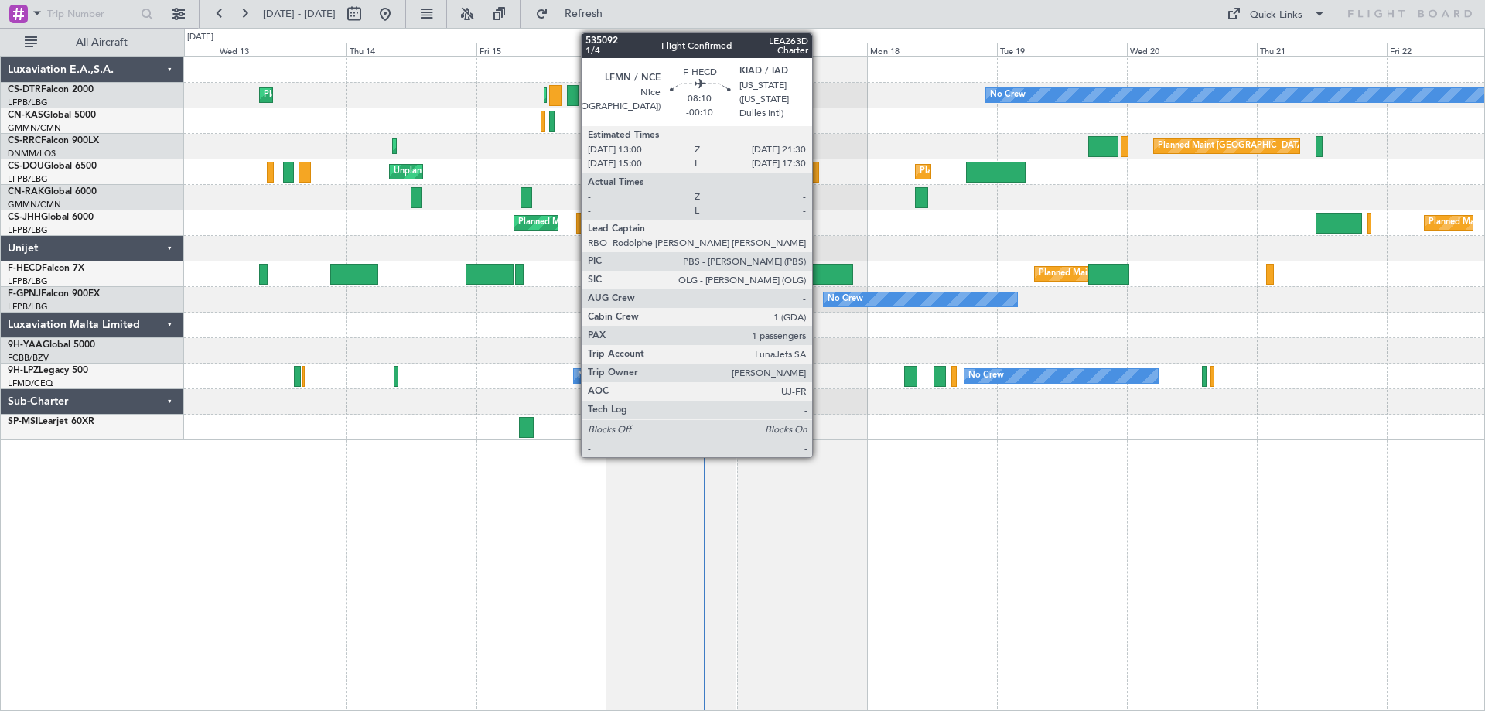
click at [819, 271] on div at bounding box center [830, 274] width 46 height 21
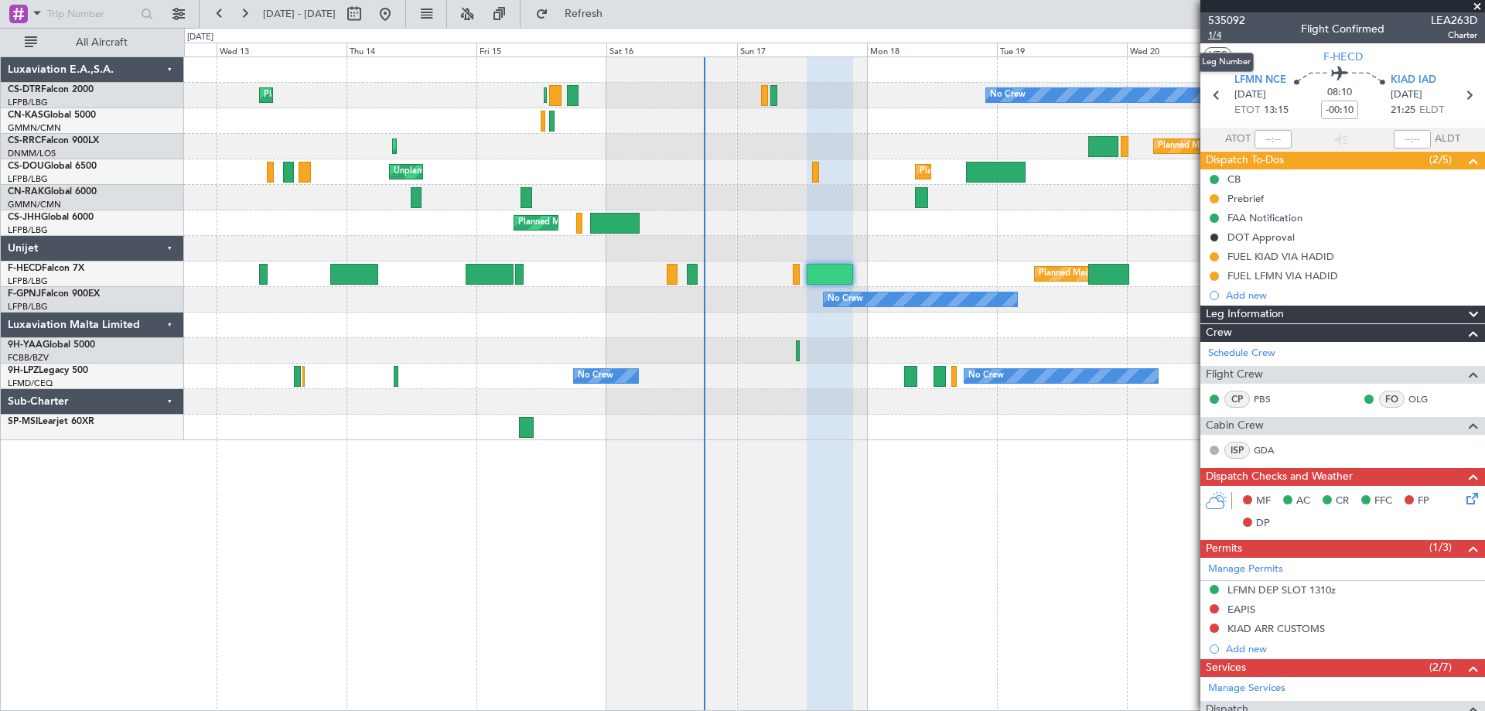
click at [1216, 33] on span "1/4" at bounding box center [1226, 35] width 37 height 13
click at [1477, 8] on div at bounding box center [1342, 6] width 285 height 12
click at [1480, 5] on span at bounding box center [1477, 7] width 15 height 14
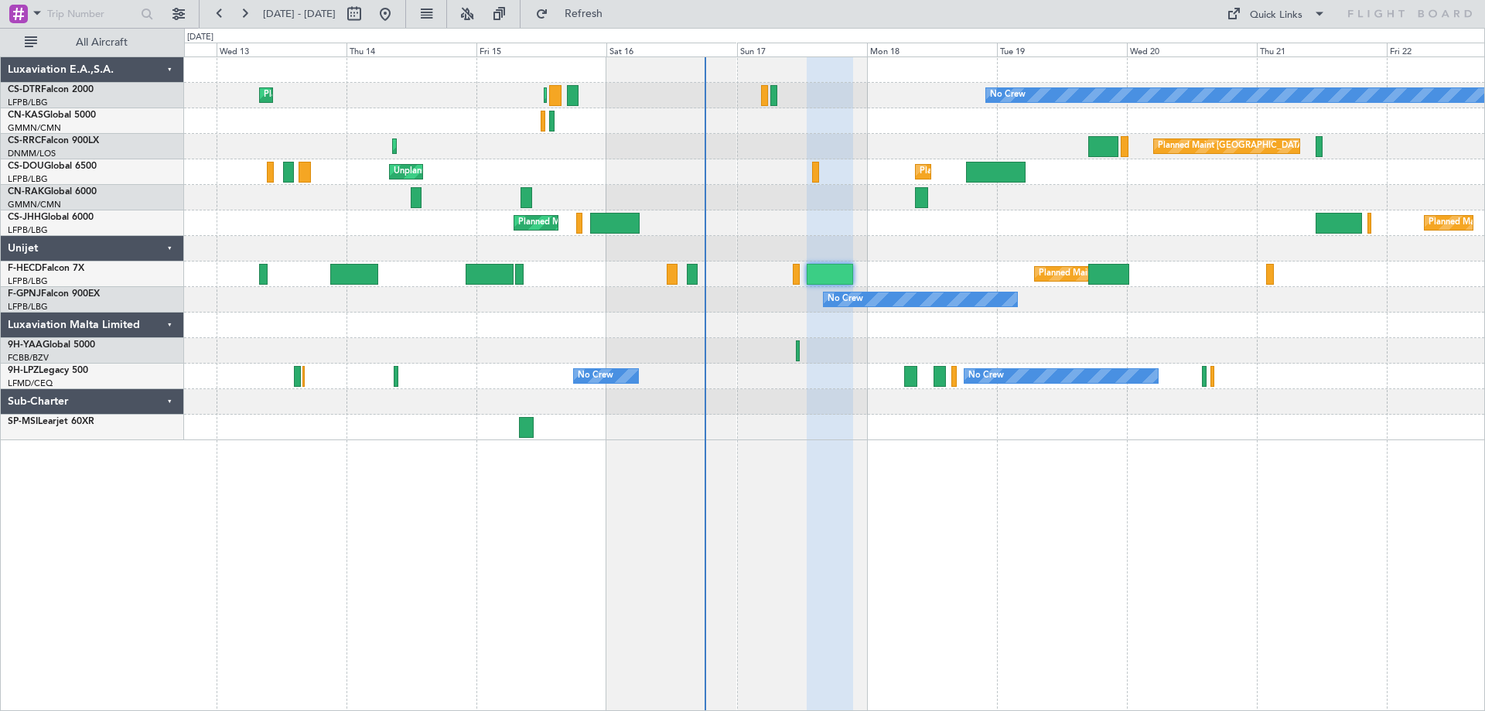
type input "0"
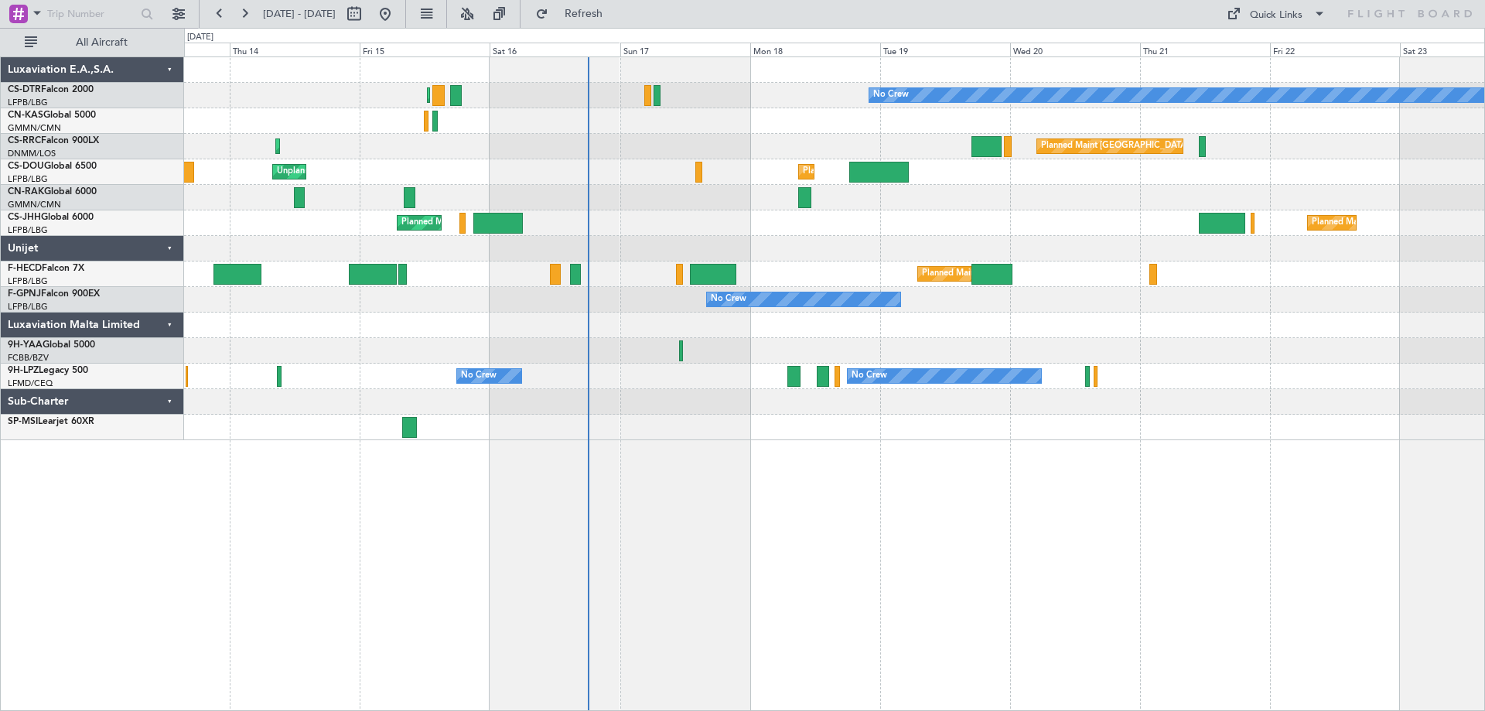
click at [799, 452] on div "Planned Maint Paris (Le Bourget) No Crew Planned Maint Sofia Planned Maint Lago…" at bounding box center [834, 383] width 1301 height 654
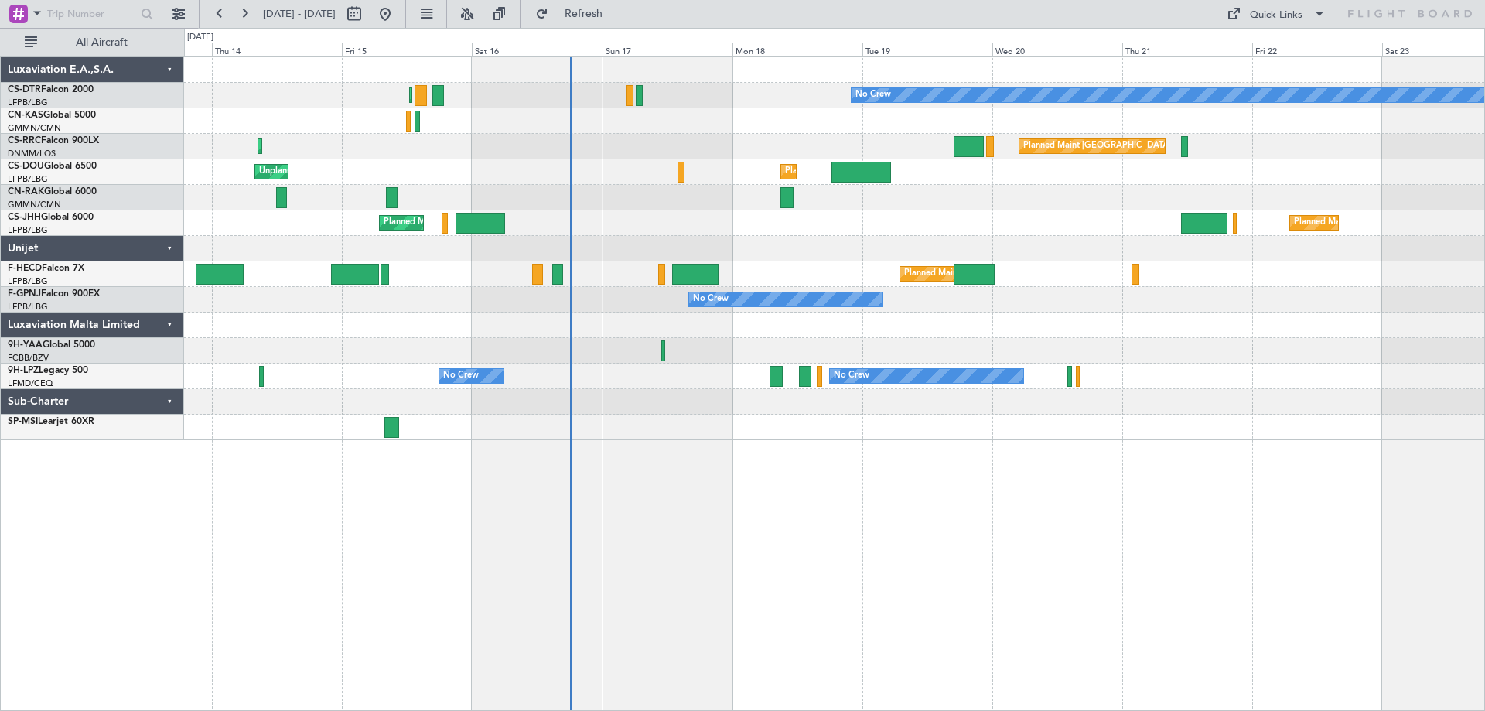
click at [644, 496] on div "Planned Maint [GEOGRAPHIC_DATA] ([GEOGRAPHIC_DATA]) No Crew Planned Maint Sofia…" at bounding box center [834, 383] width 1301 height 654
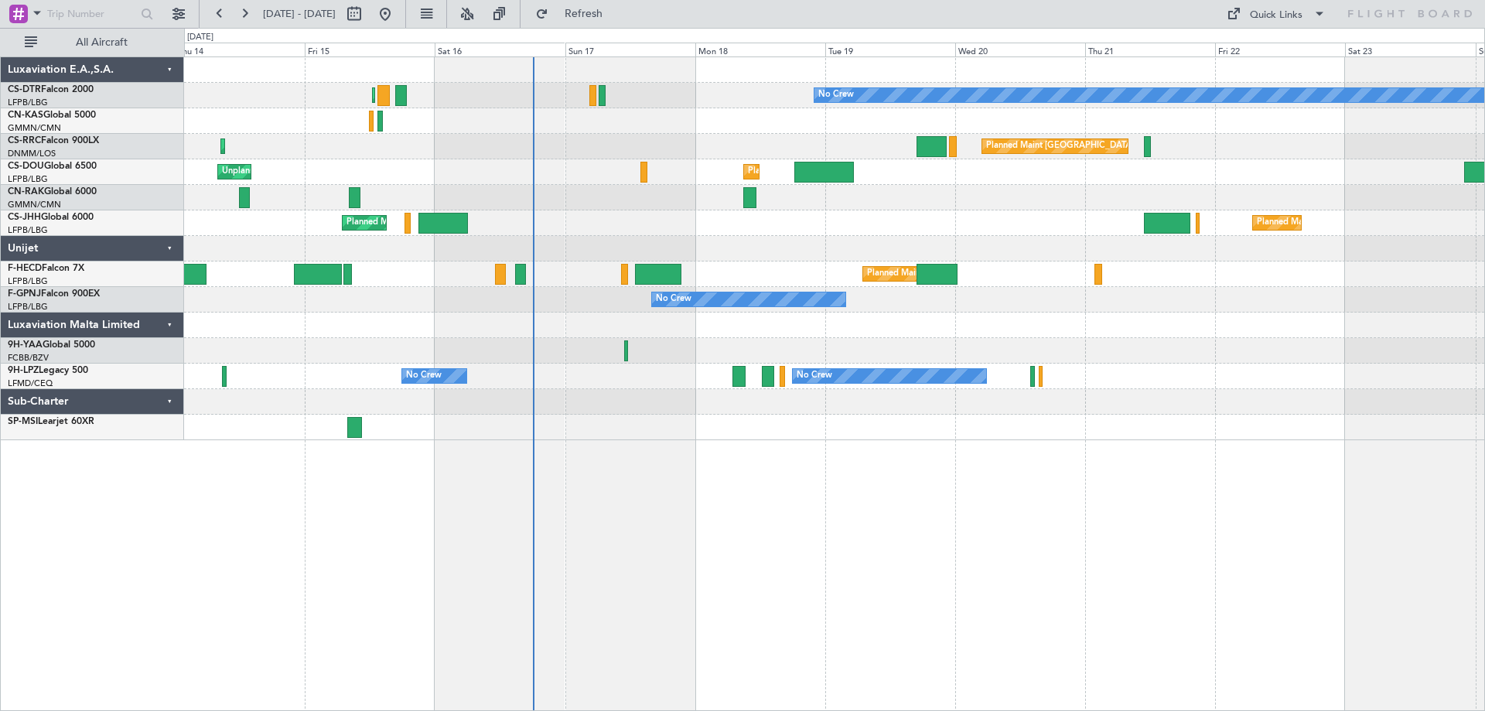
click at [823, 408] on div at bounding box center [834, 402] width 1300 height 26
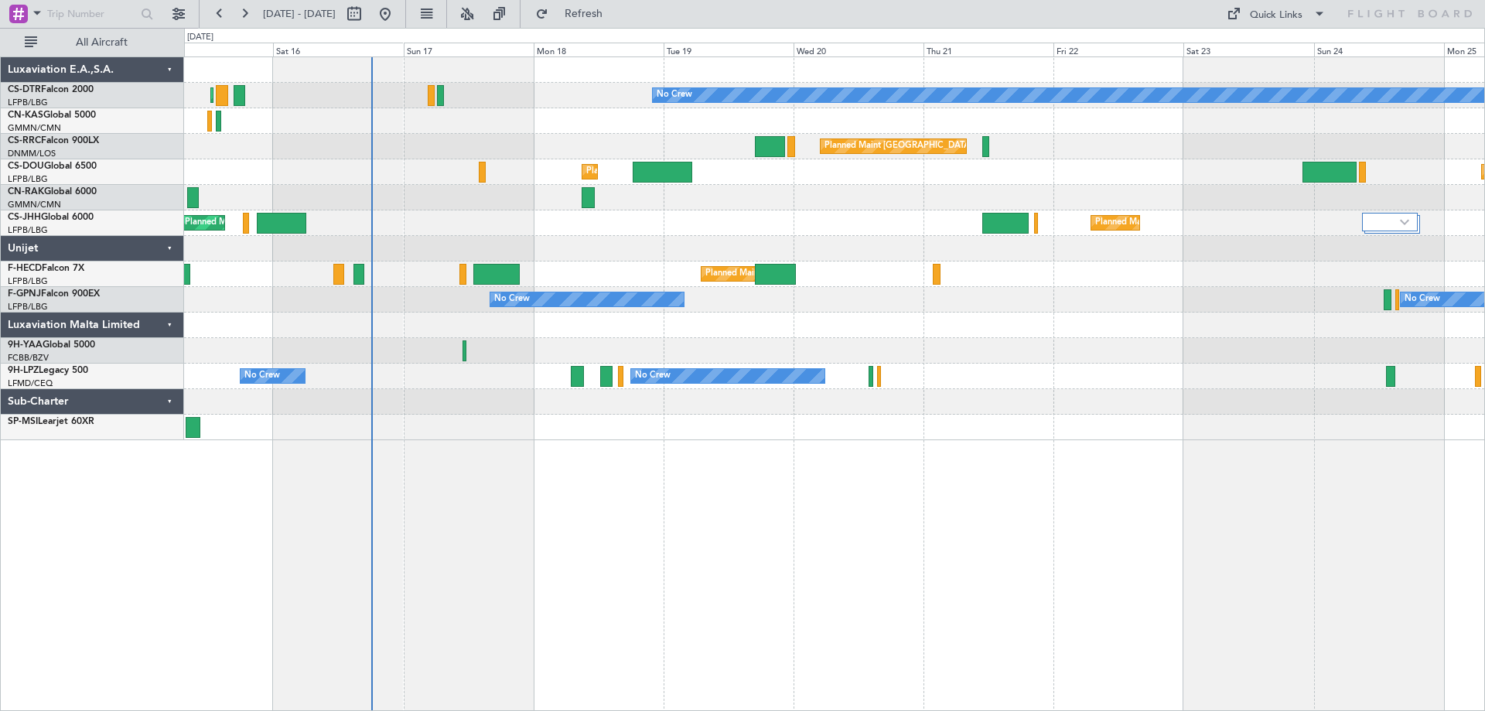
click at [790, 420] on div at bounding box center [834, 428] width 1300 height 26
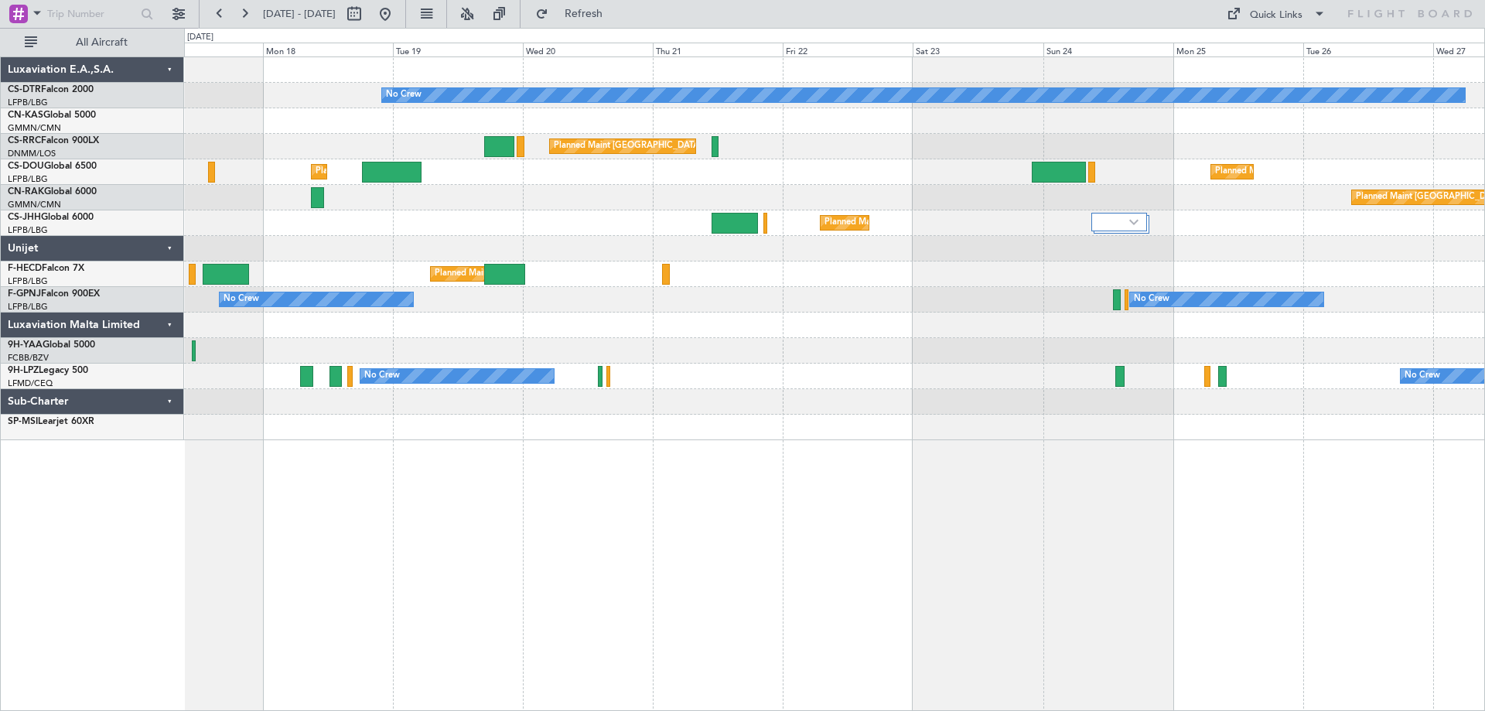
click at [758, 354] on div at bounding box center [834, 351] width 1300 height 26
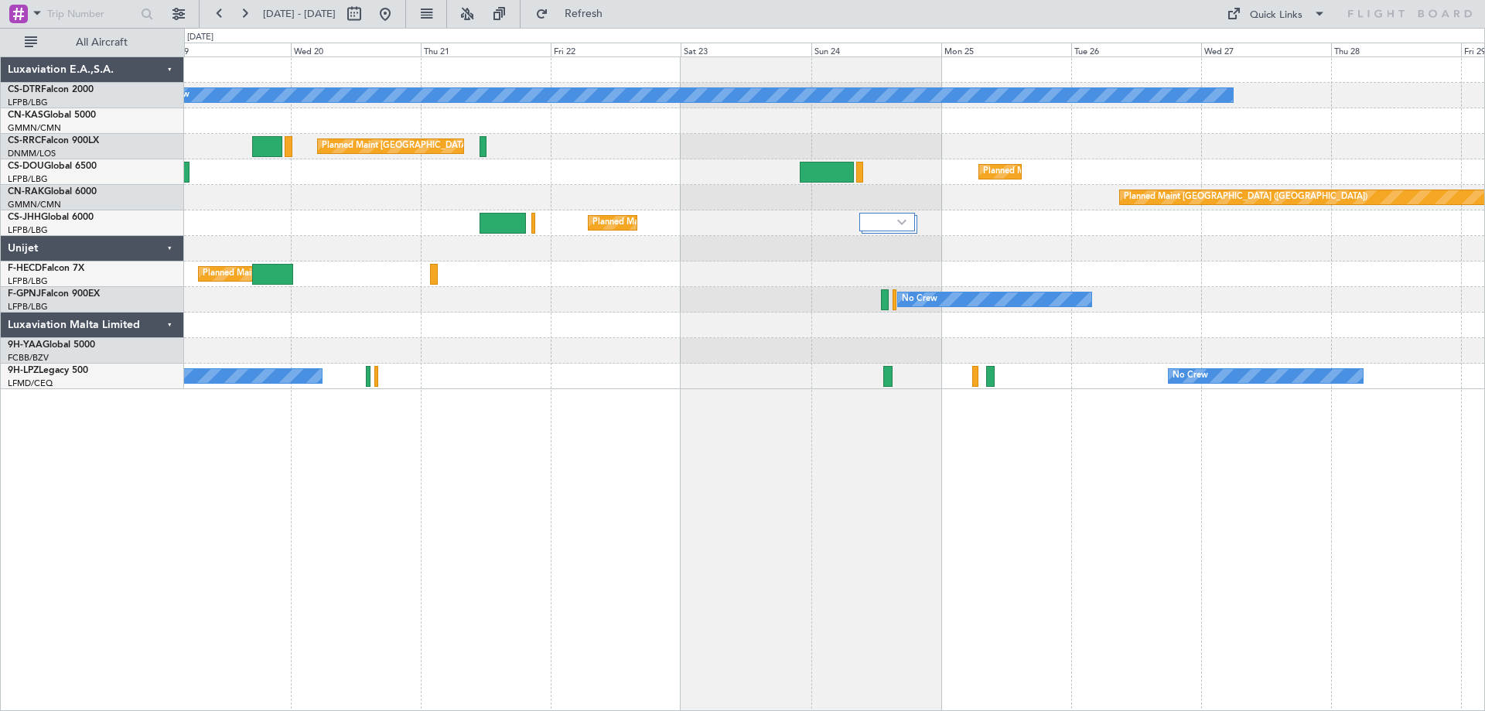
click at [610, 372] on div "No Crew Planned Maint [GEOGRAPHIC_DATA] ([GEOGRAPHIC_DATA]) Planned Maint [GEOG…" at bounding box center [834, 223] width 1300 height 332
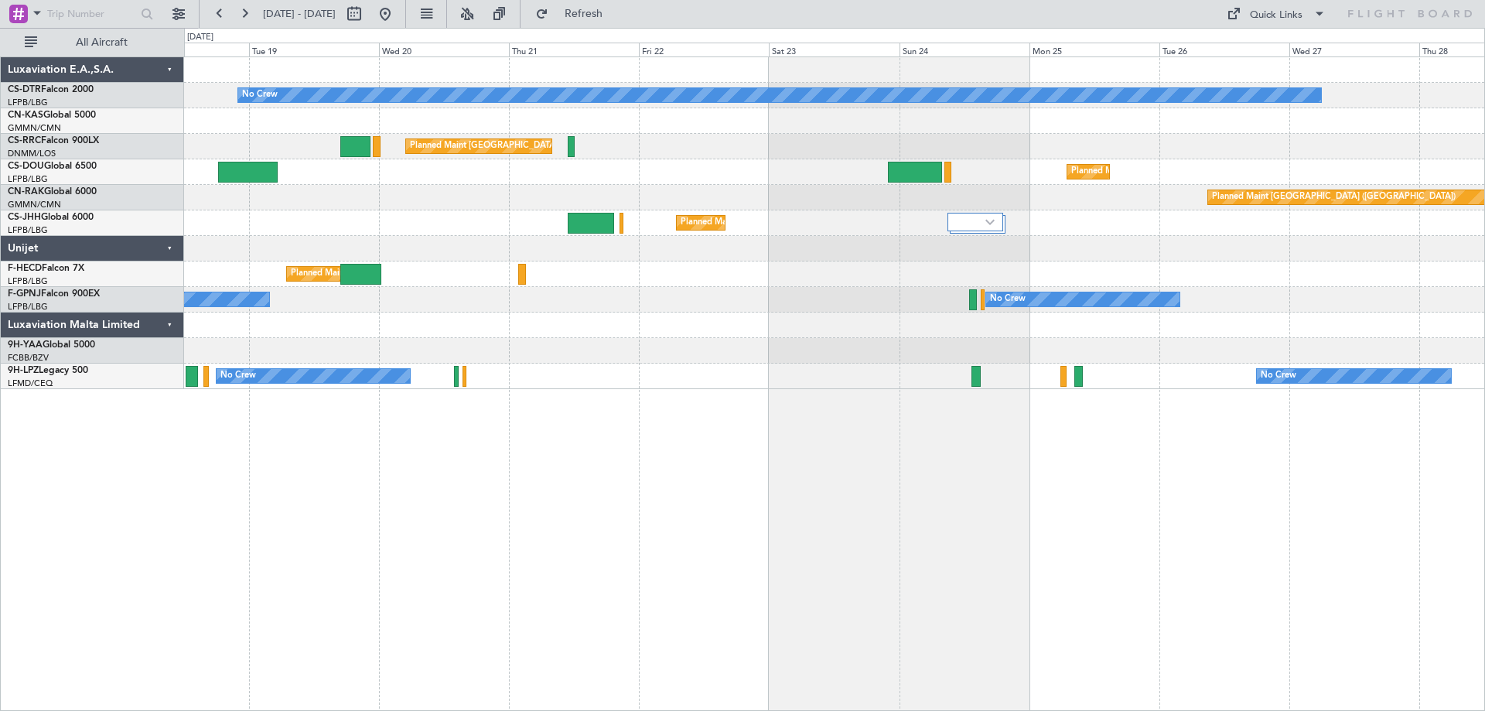
click at [863, 390] on div "No Crew Planned Maint [GEOGRAPHIC_DATA] ([GEOGRAPHIC_DATA]) Planned Maint [GEOG…" at bounding box center [834, 383] width 1301 height 654
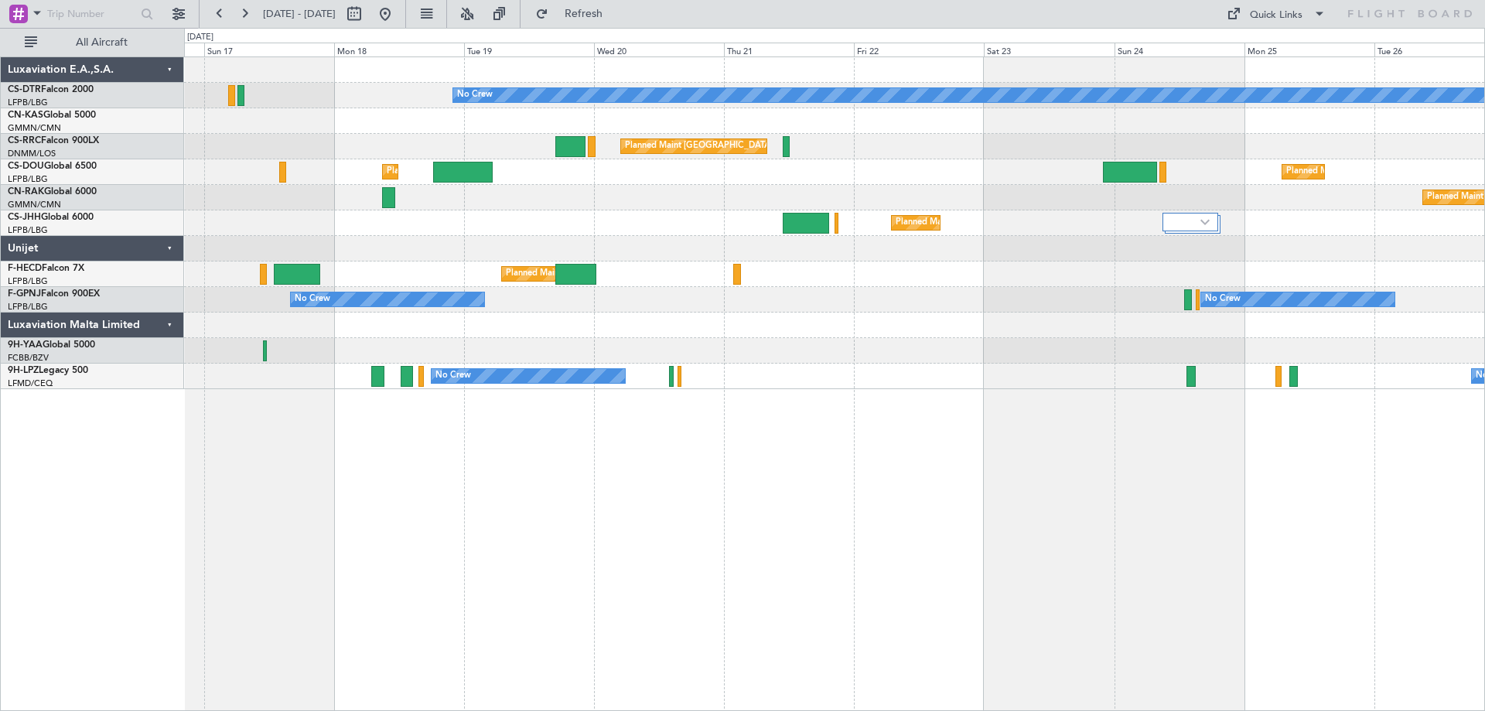
click at [1130, 439] on div "No Crew Planned Maint [GEOGRAPHIC_DATA] ([GEOGRAPHIC_DATA]) Planned Maint [GEOG…" at bounding box center [834, 383] width 1301 height 654
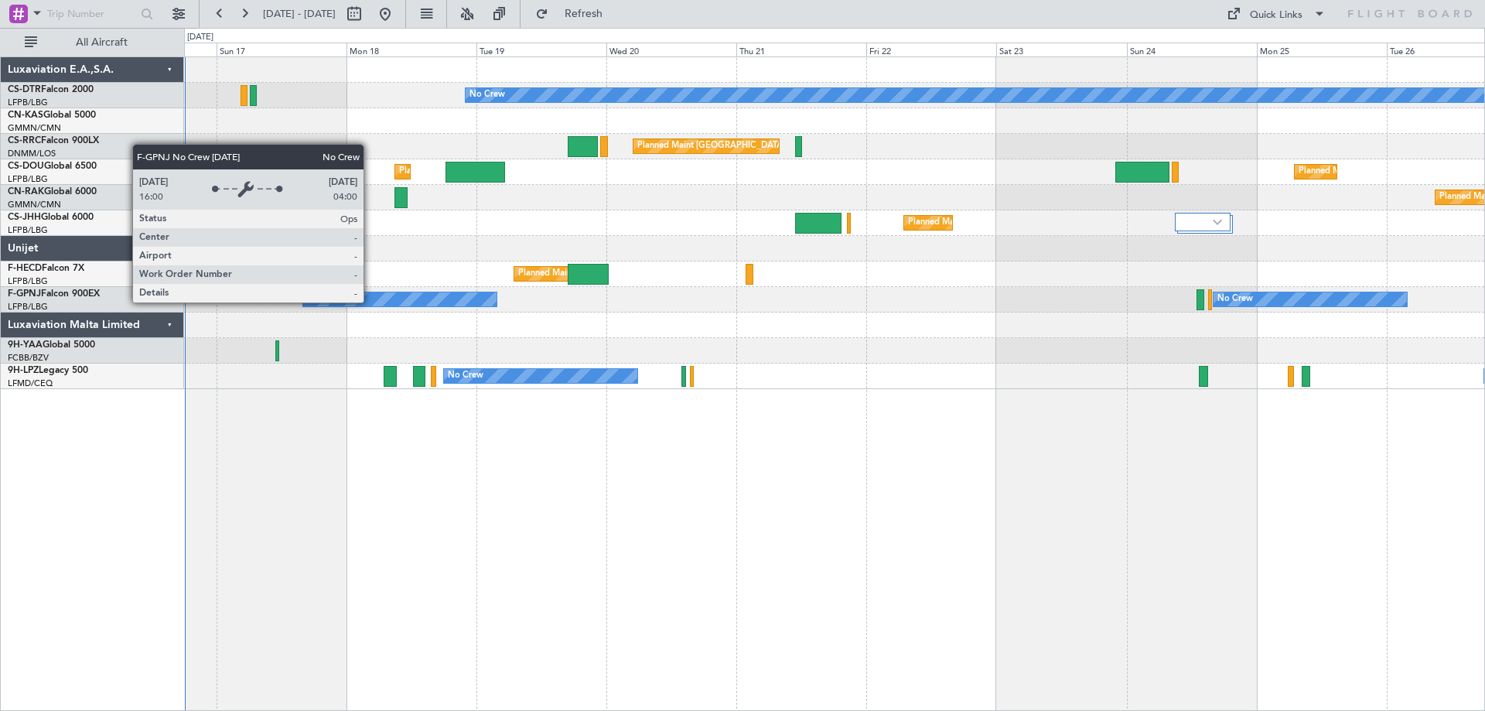
click at [371, 302] on div "No Crew" at bounding box center [400, 299] width 194 height 14
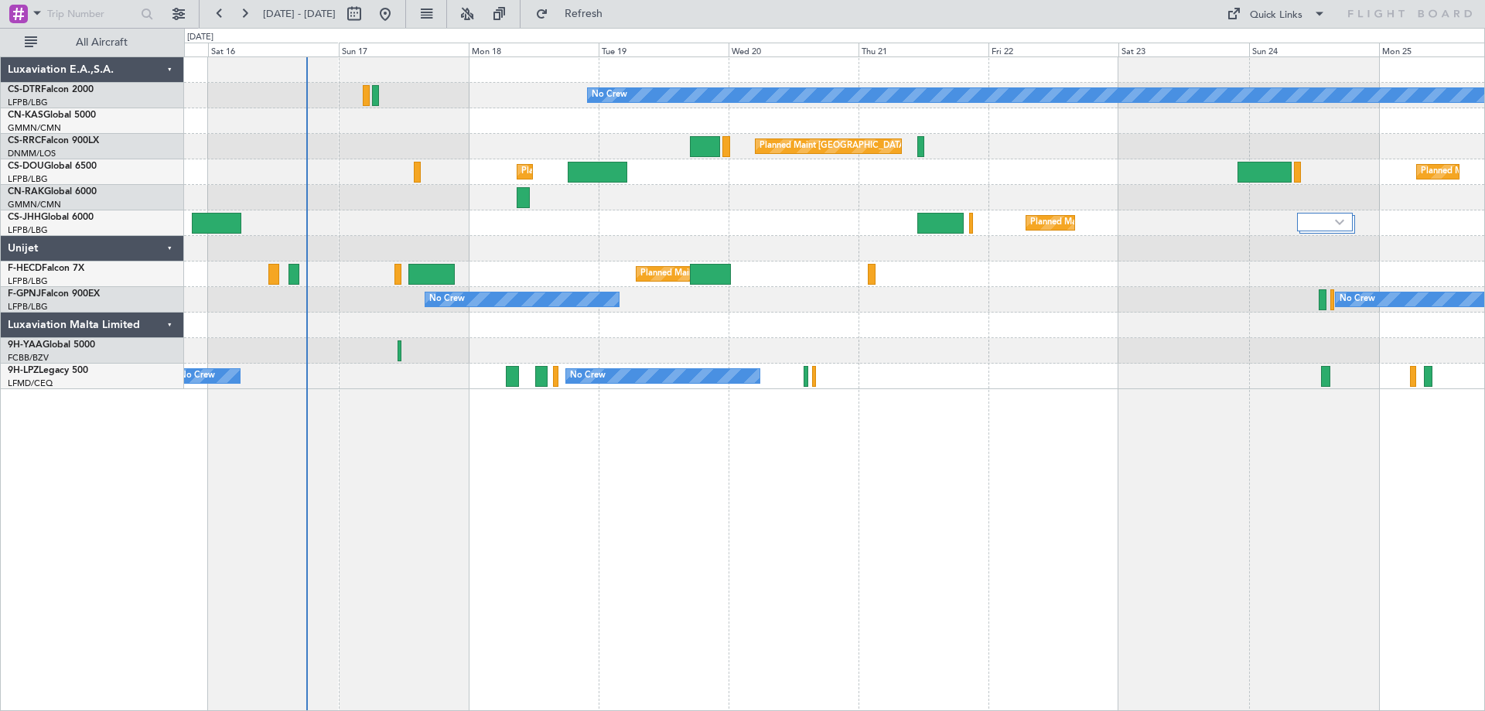
click at [792, 278] on div "No Crew Planned Maint Sofia Planned Maint [GEOGRAPHIC_DATA] ([GEOGRAPHIC_DATA])…" at bounding box center [834, 223] width 1300 height 332
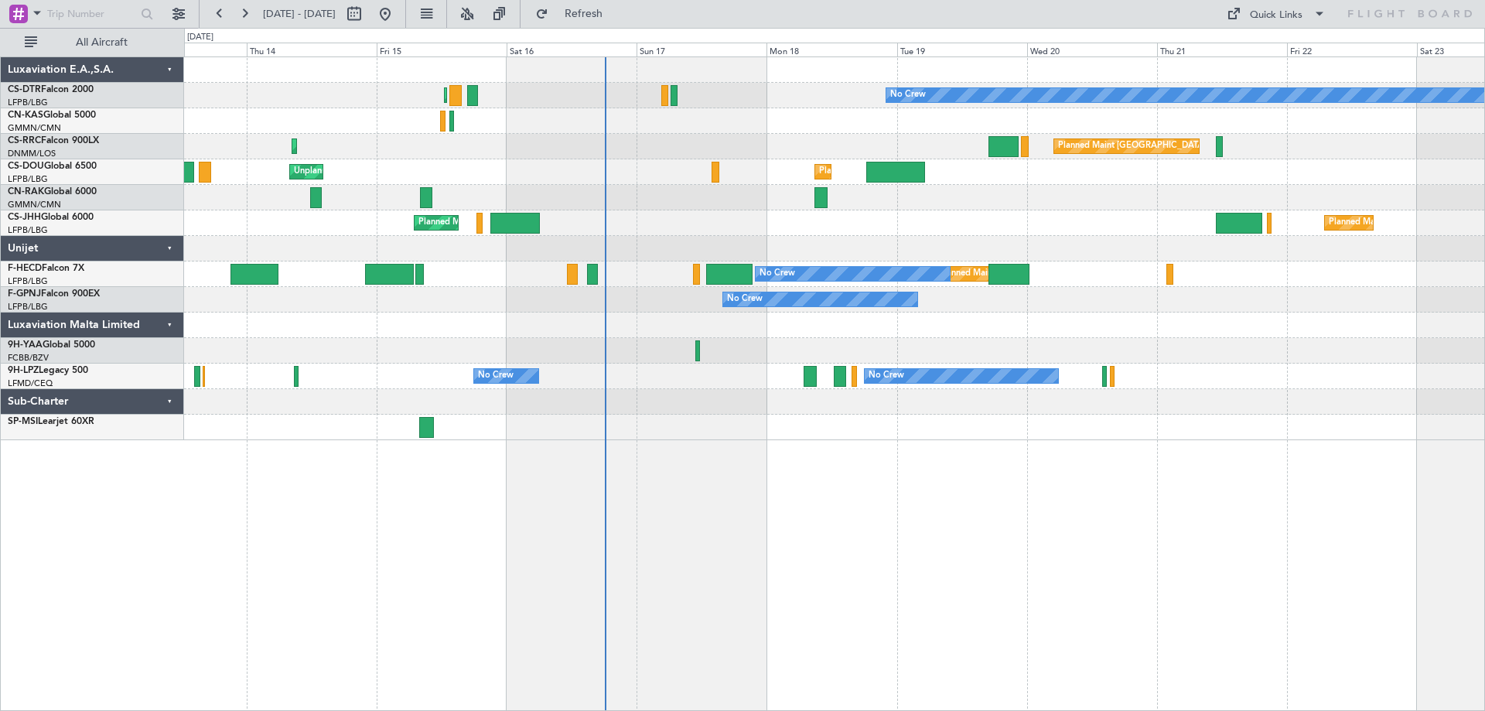
click at [1118, 186] on div "No Crew Planned Maint [GEOGRAPHIC_DATA] ([GEOGRAPHIC_DATA]) Planned Maint Sofia…" at bounding box center [834, 248] width 1300 height 383
click at [536, 333] on div "No Crew Planned Maint [GEOGRAPHIC_DATA] ([GEOGRAPHIC_DATA]) Planned Maint Sofia…" at bounding box center [834, 248] width 1300 height 383
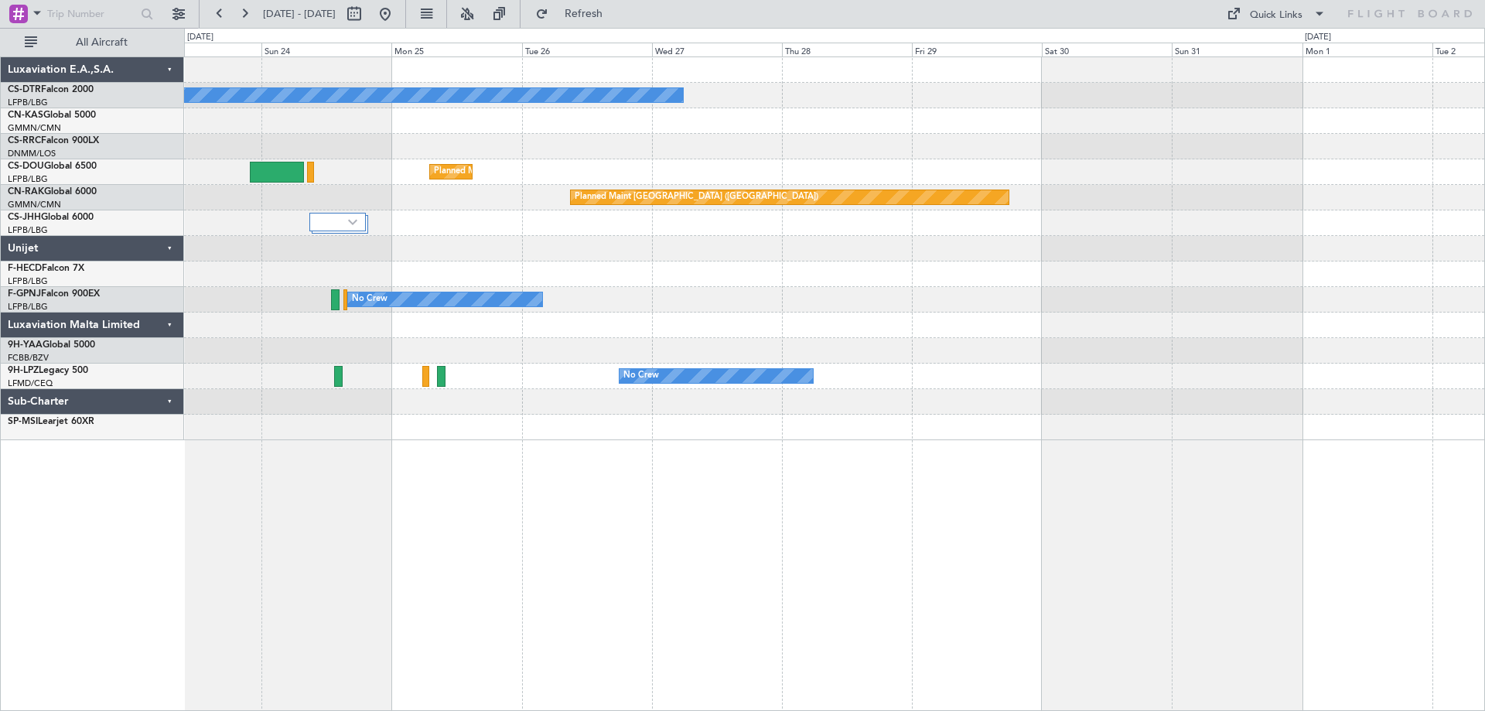
click at [548, 282] on div at bounding box center [834, 274] width 1300 height 26
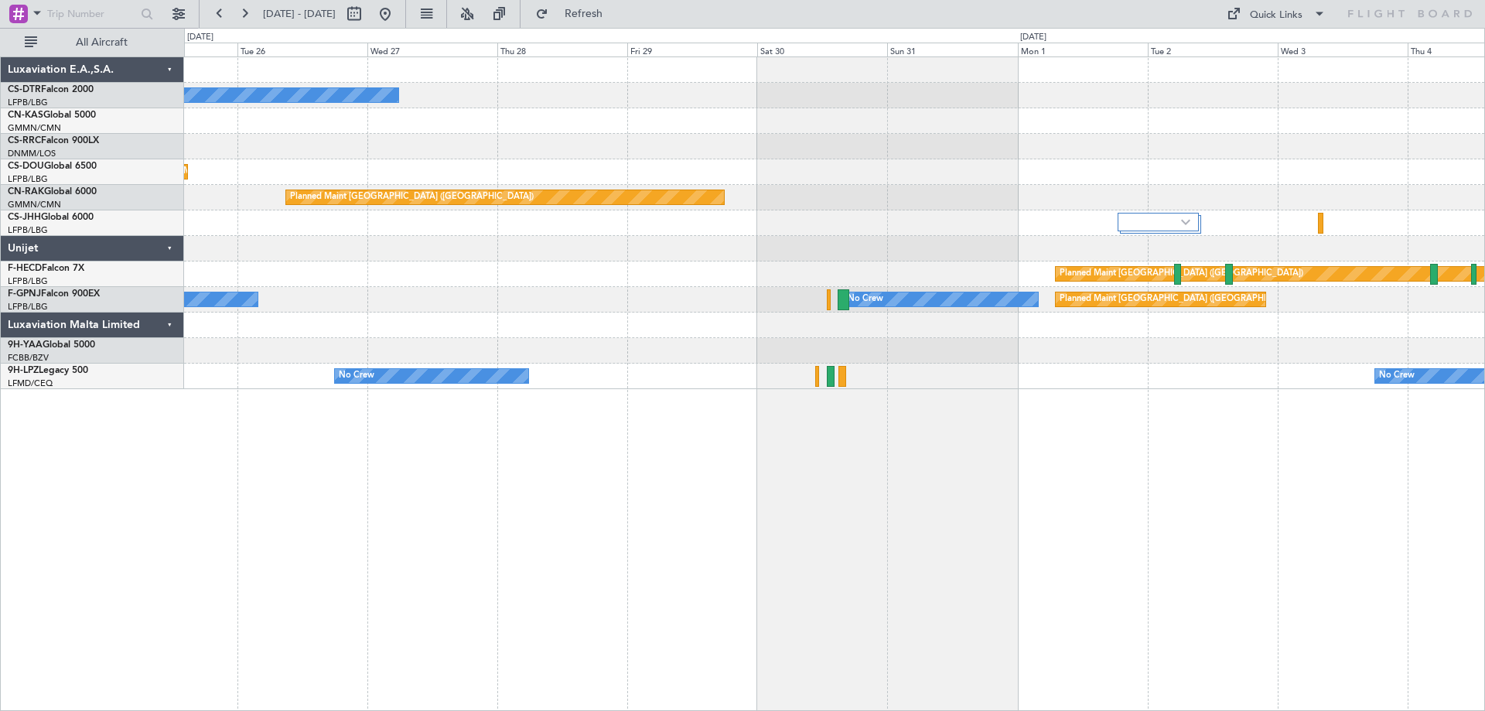
click at [743, 335] on div at bounding box center [834, 325] width 1300 height 26
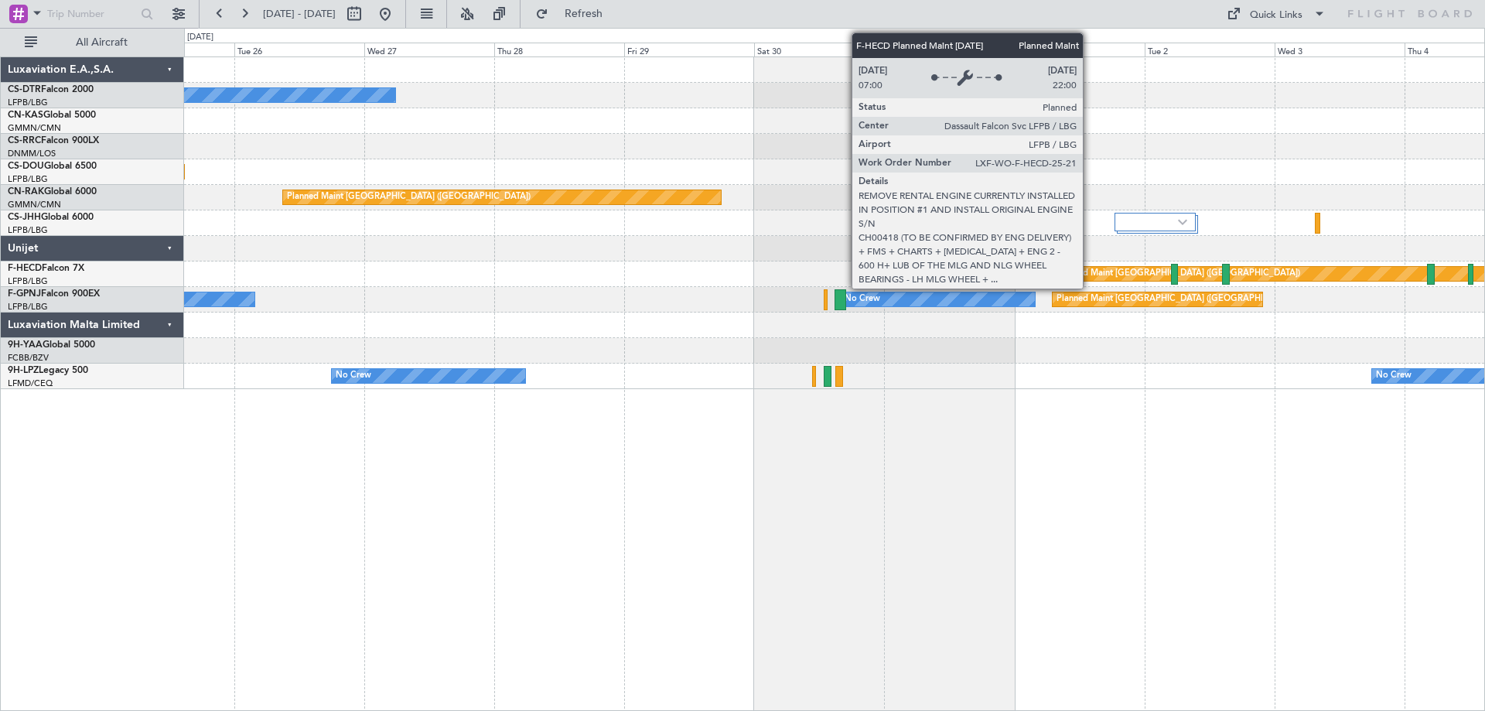
click at [1091, 271] on div "Planned Maint [GEOGRAPHIC_DATA] ([GEOGRAPHIC_DATA])" at bounding box center [1179, 273] width 244 height 23
